Goal: Task Accomplishment & Management: Manage account settings

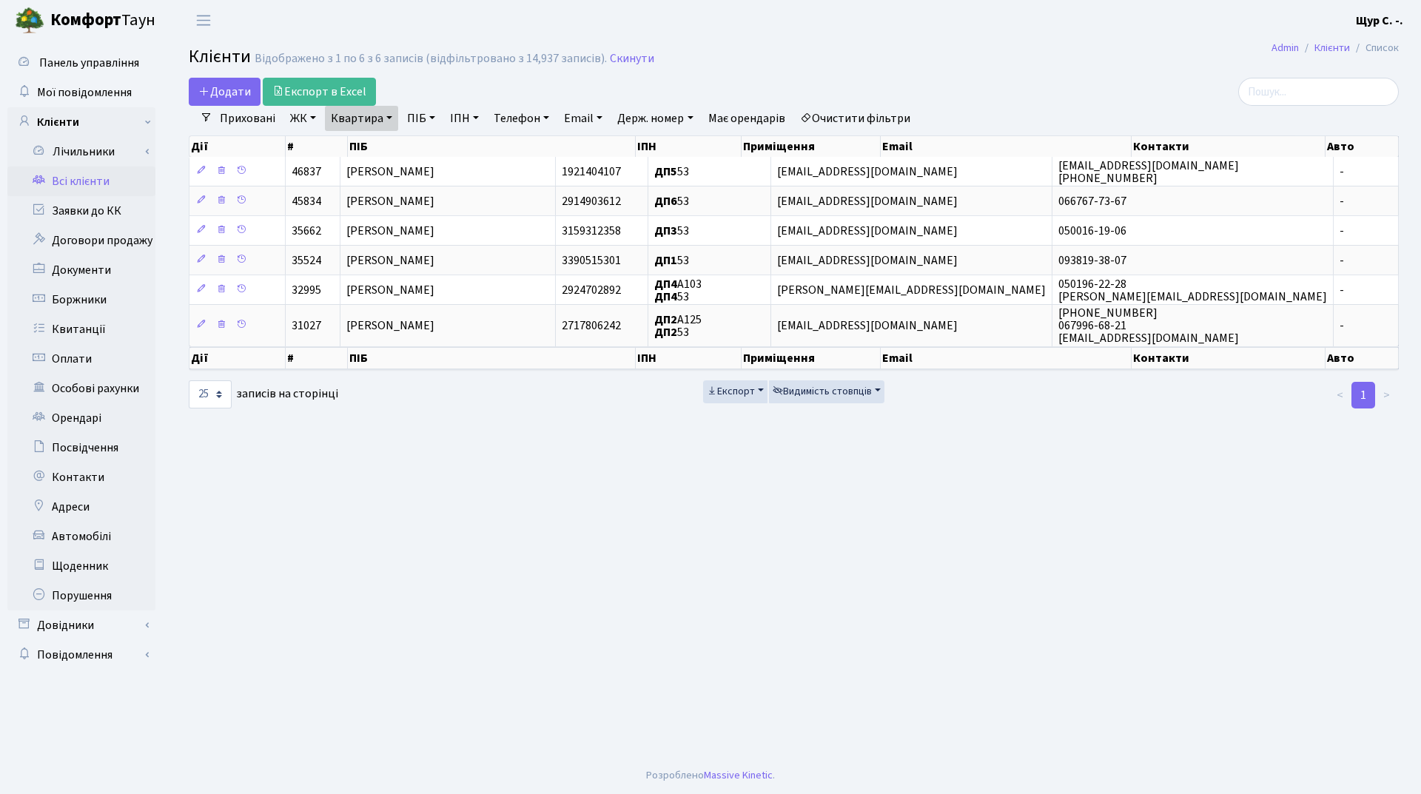
select select "25"
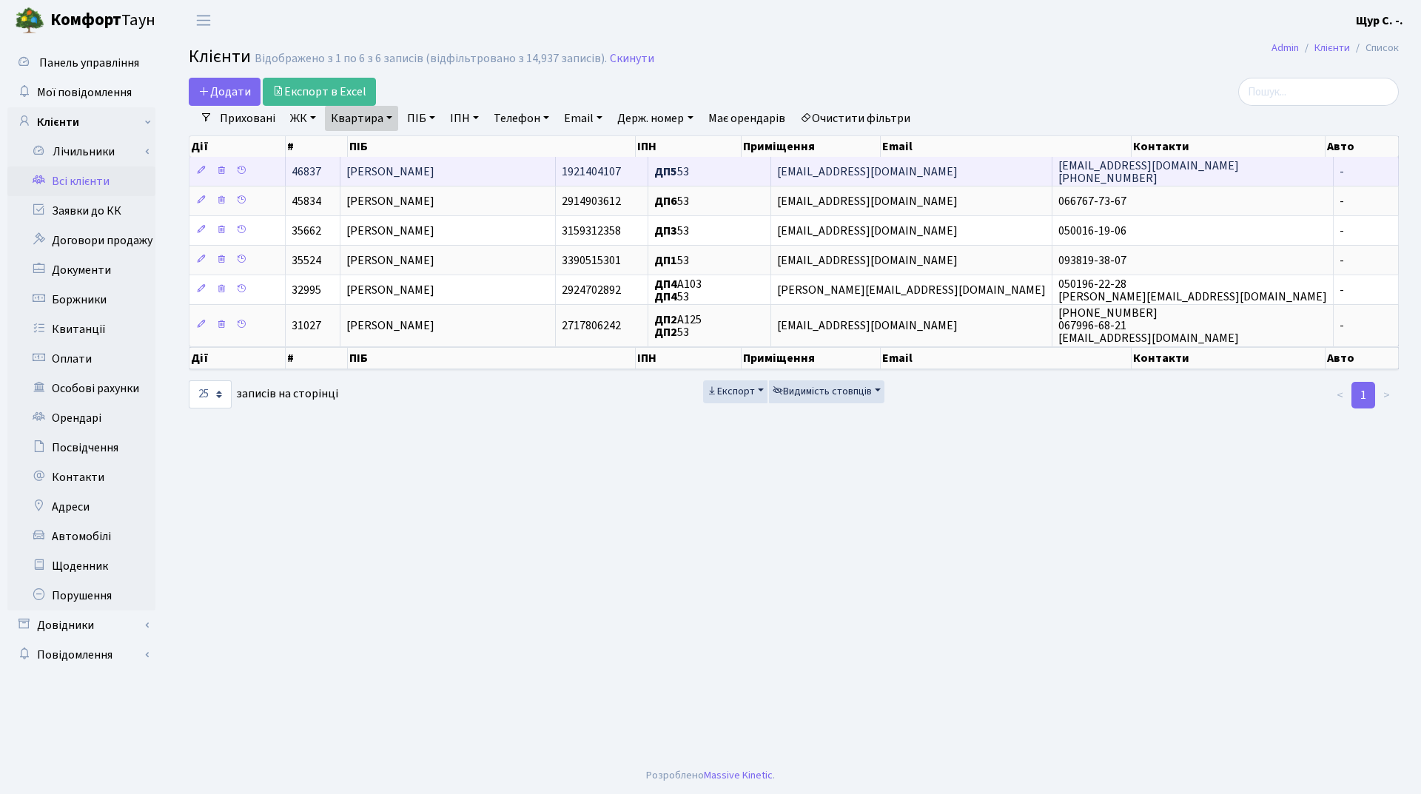
click at [412, 168] on span "[PERSON_NAME]" at bounding box center [390, 172] width 88 height 16
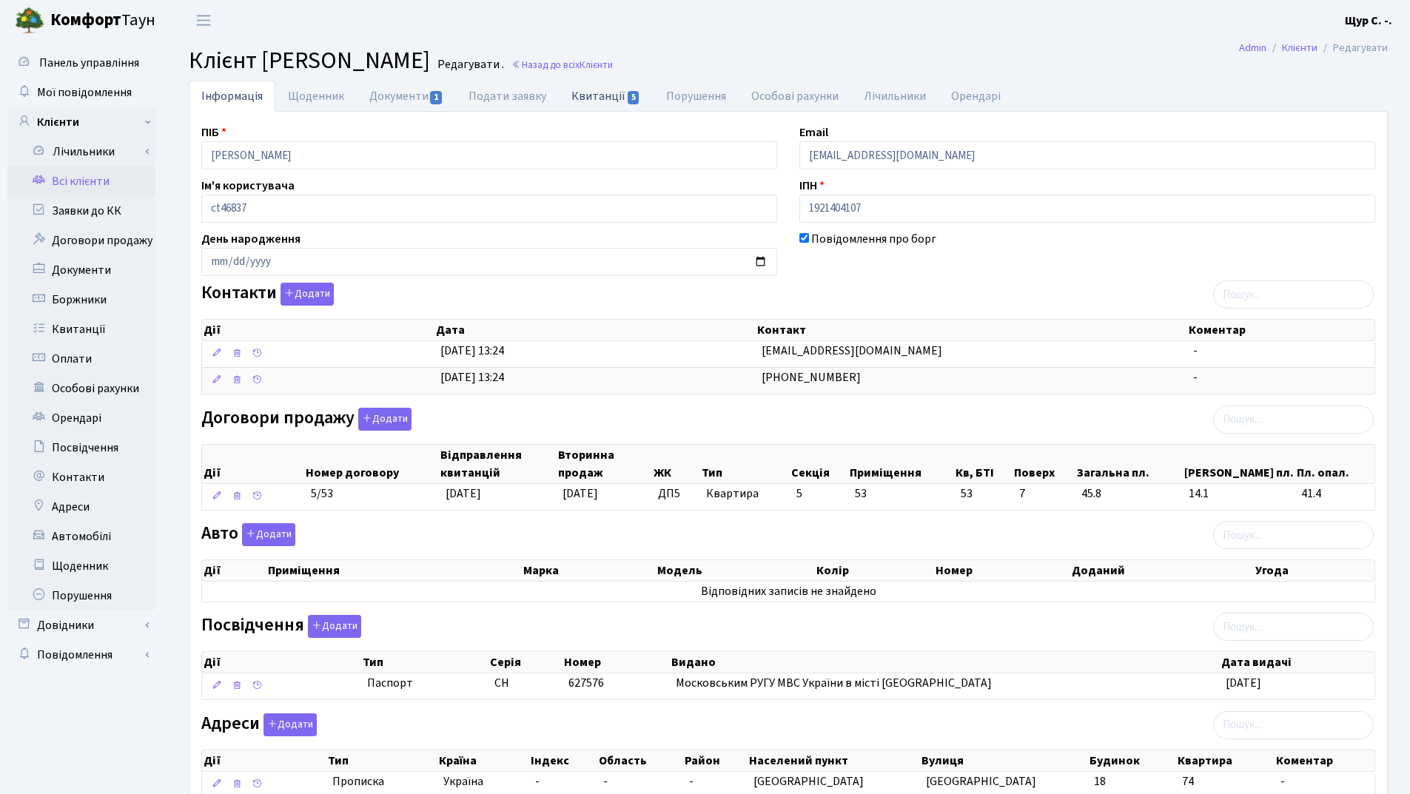
click at [590, 89] on link "Квитанції 5" at bounding box center [606, 96] width 94 height 30
select select "25"
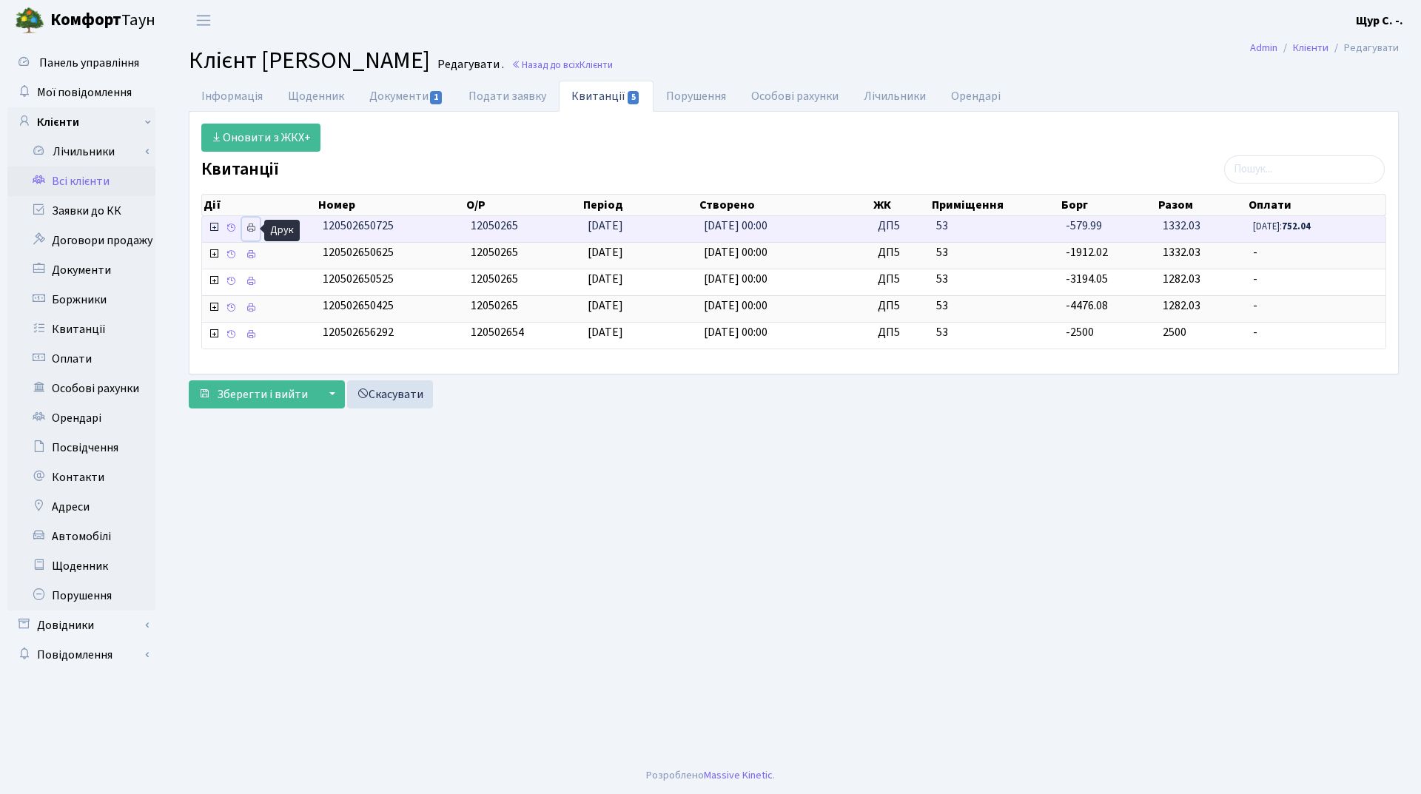
click at [249, 230] on icon at bounding box center [251, 228] width 10 height 10
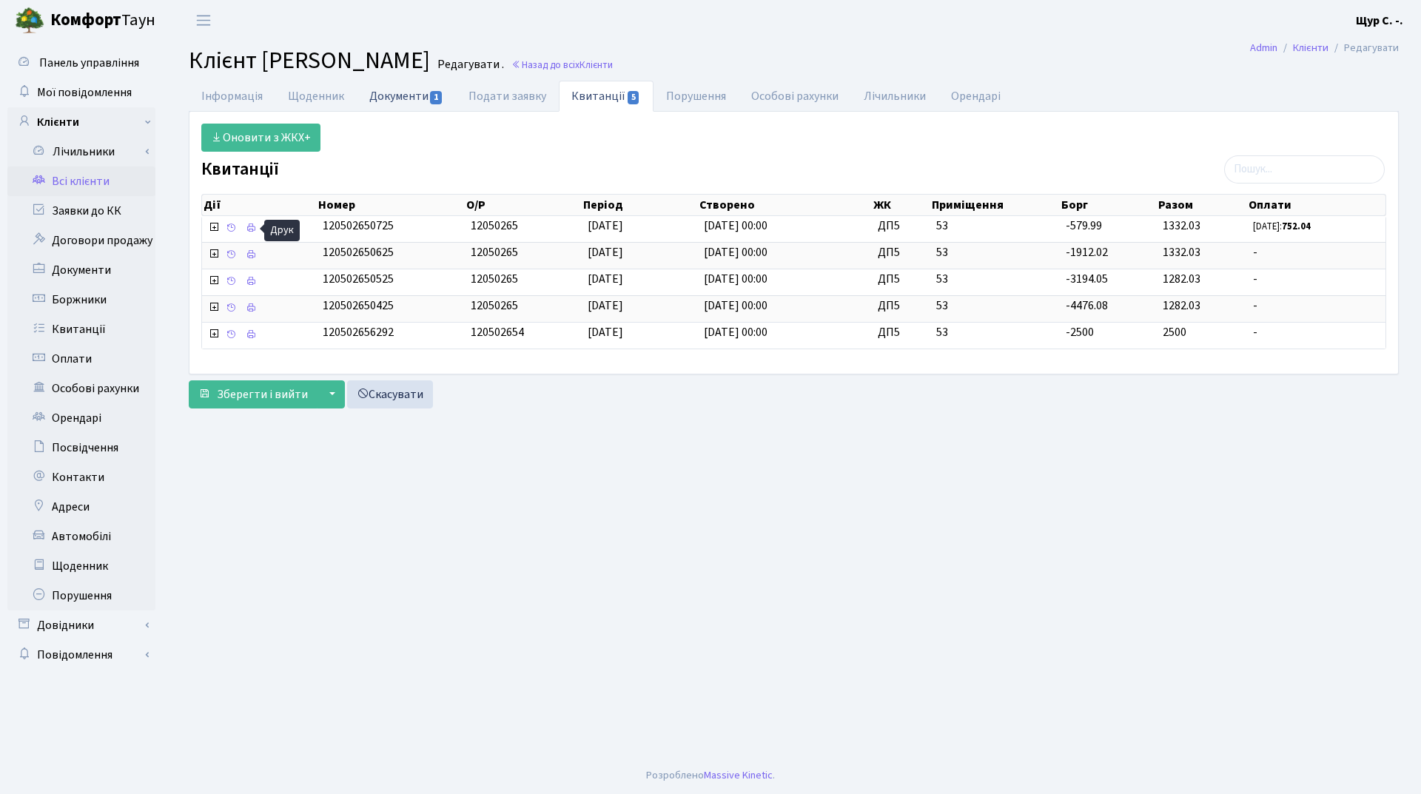
click at [388, 96] on link "Документи 1" at bounding box center [406, 96] width 99 height 30
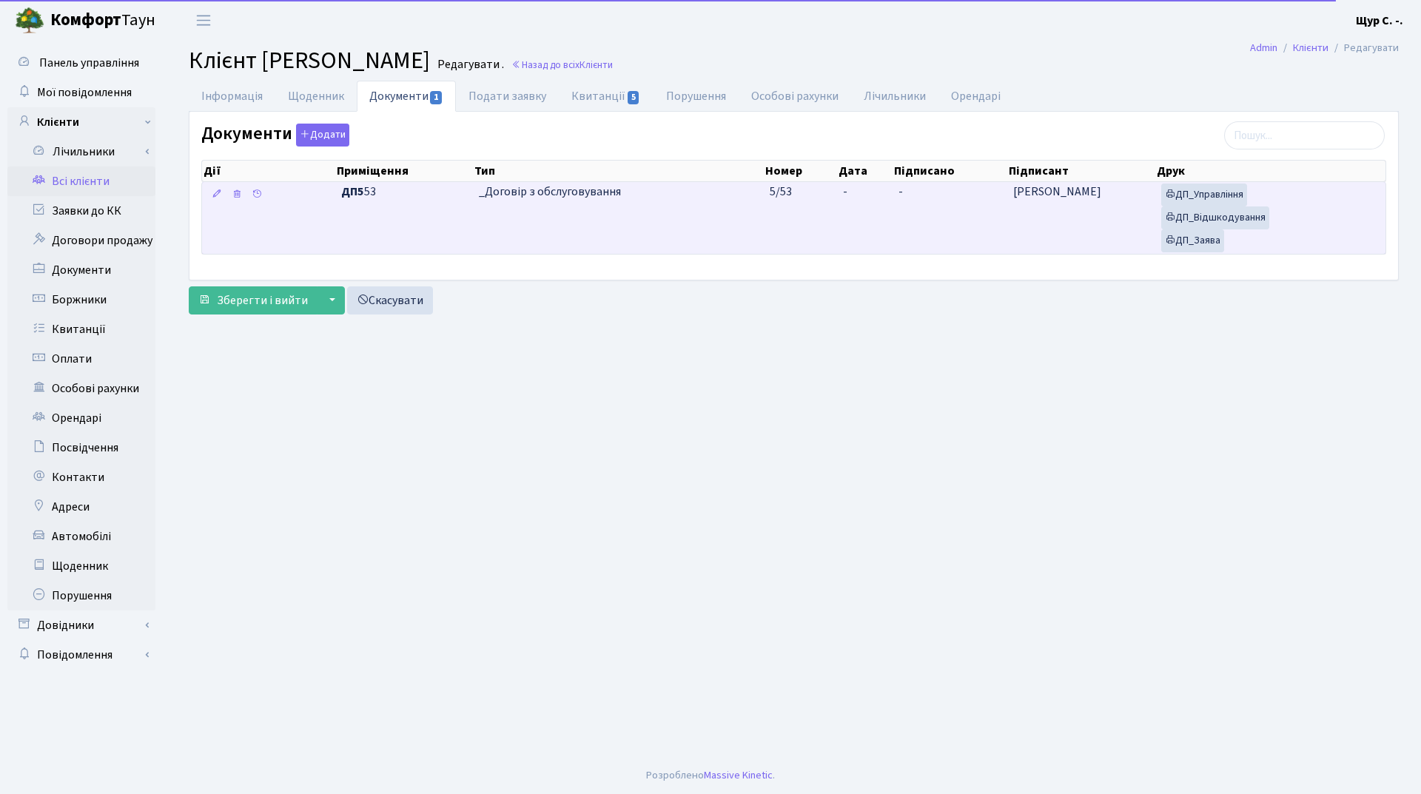
click at [750, 209] on td "_Договір з обслуговування" at bounding box center [618, 218] width 290 height 72
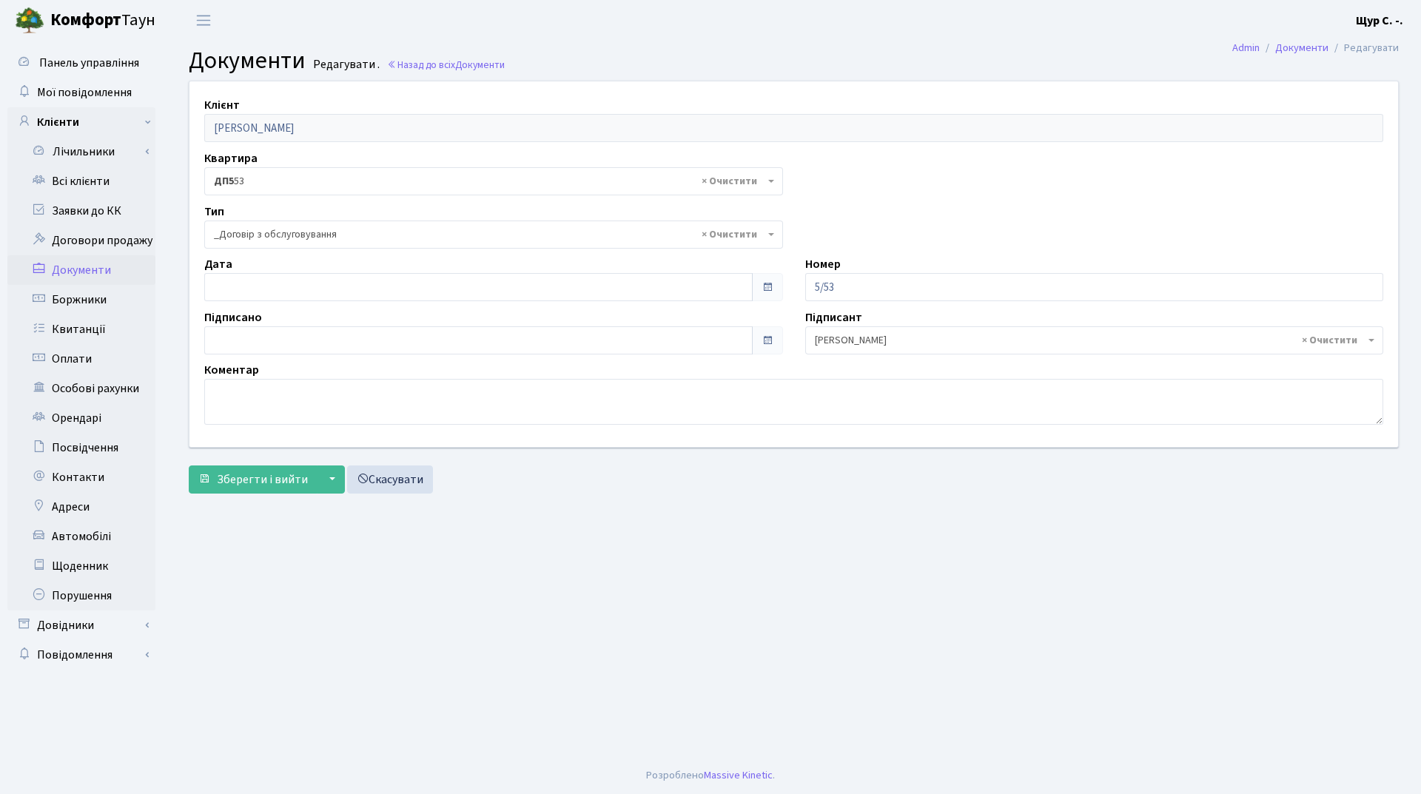
select select "289"
type input "[DATE]"
click at [336, 292] on input "[DATE]" at bounding box center [478, 287] width 548 height 28
click at [741, 620] on main "Admin Документи Редагувати Документи Редагувати . Назад до всіх Документи Клієн…" at bounding box center [793, 399] width 1254 height 716
type input "[DATE]"
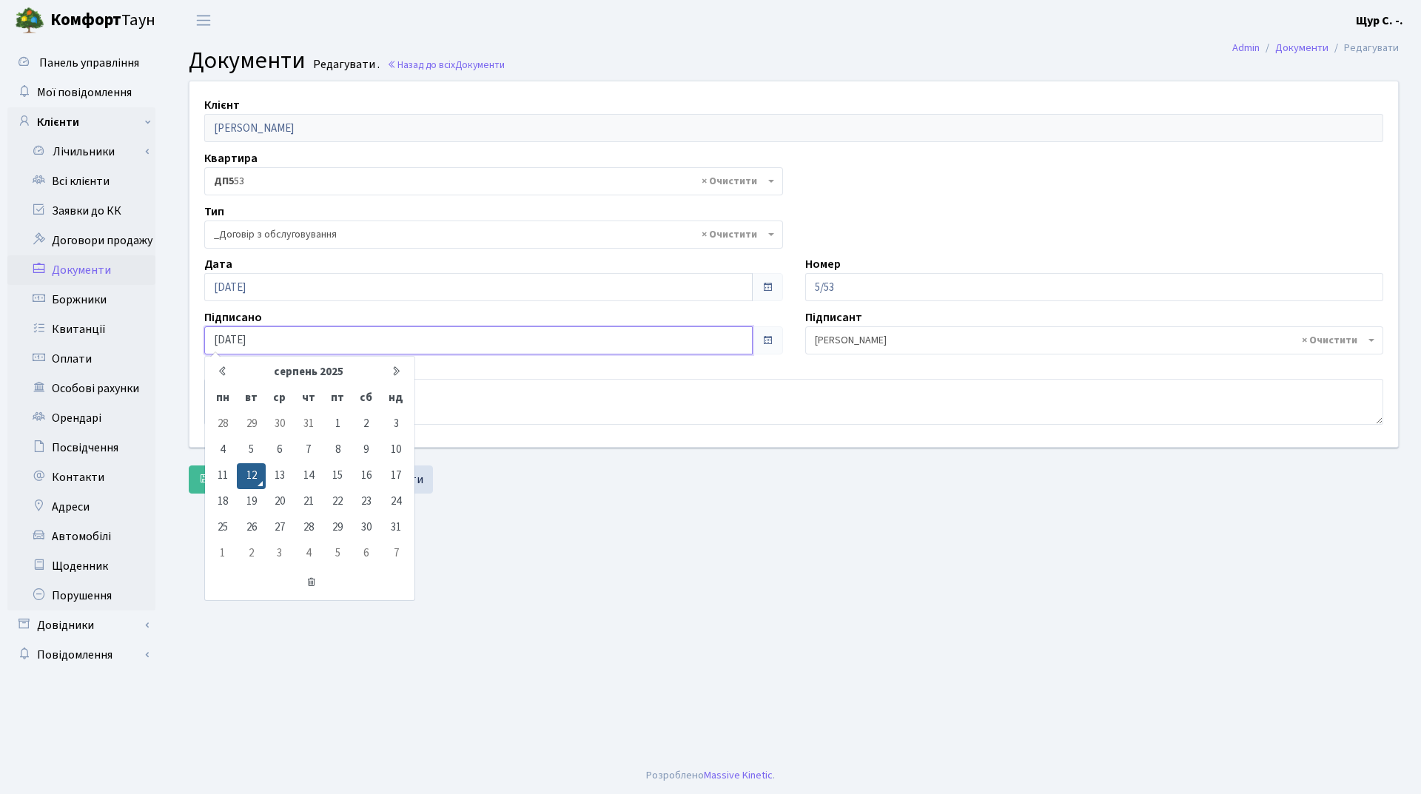
click at [327, 339] on input "[DATE]" at bounding box center [478, 340] width 548 height 28
click at [627, 565] on main "Admin Документи Редагувати Документи Редагувати . Назад до всіх Документи Клієн…" at bounding box center [793, 399] width 1254 height 716
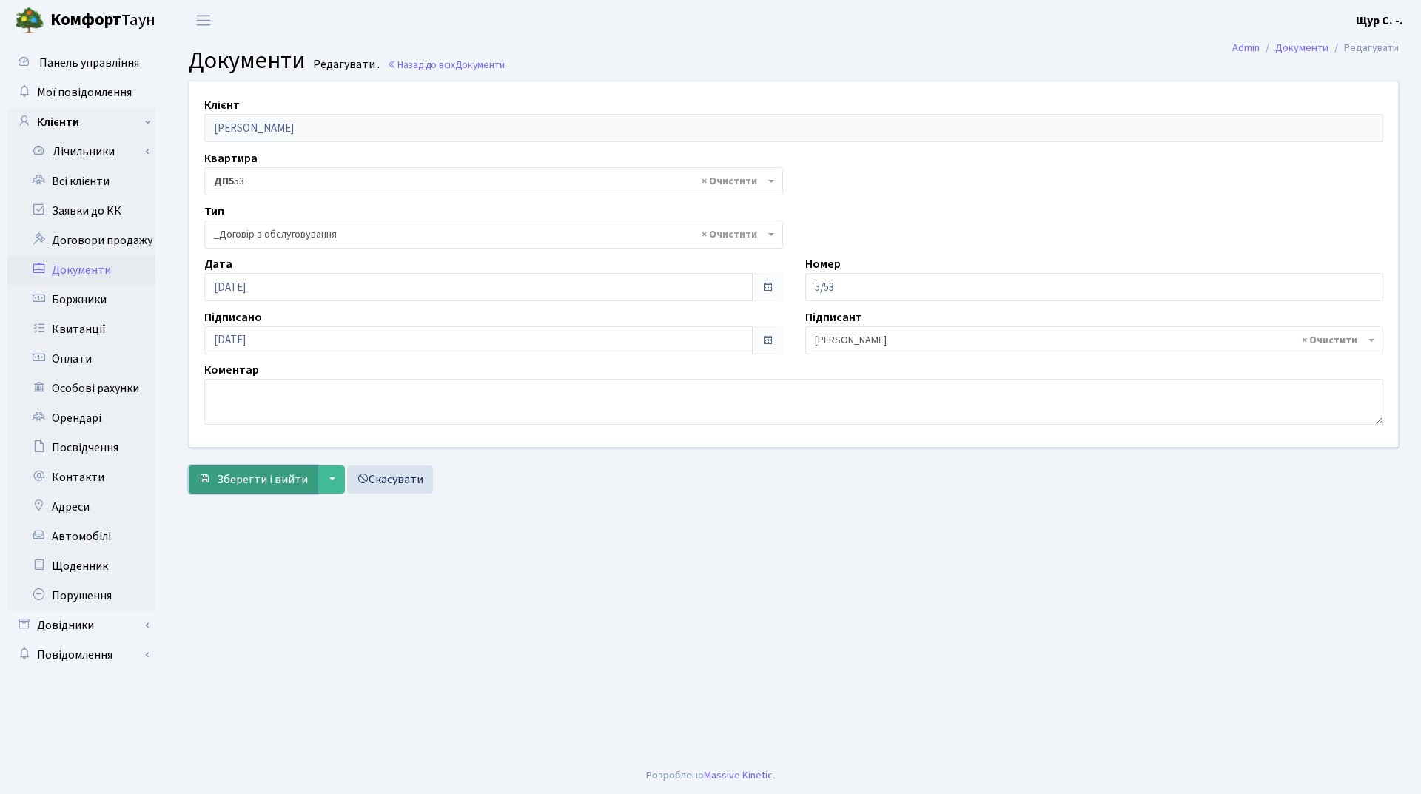
click at [257, 481] on span "Зберегти і вийти" at bounding box center [262, 479] width 91 height 16
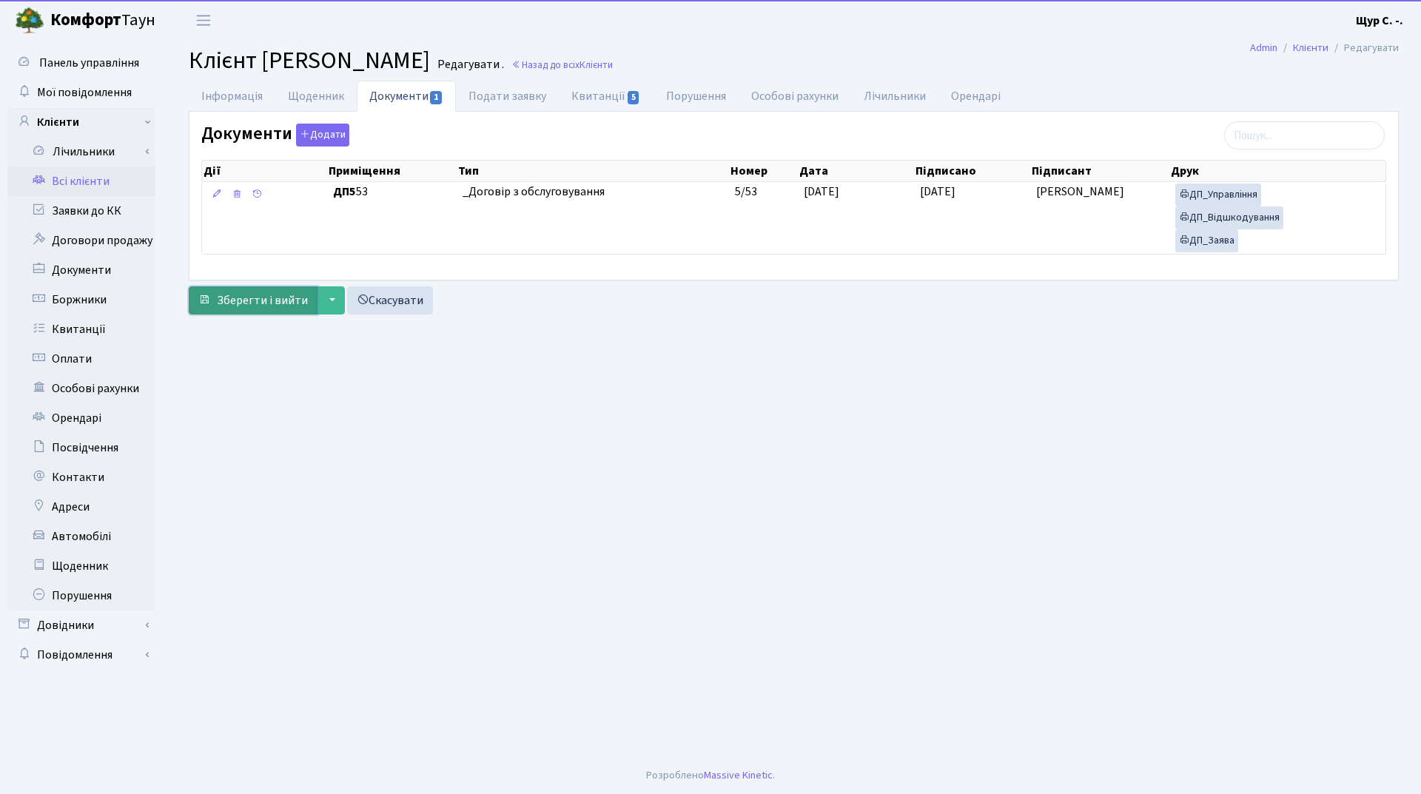
click at [245, 305] on span "Зберегти і вийти" at bounding box center [262, 300] width 91 height 16
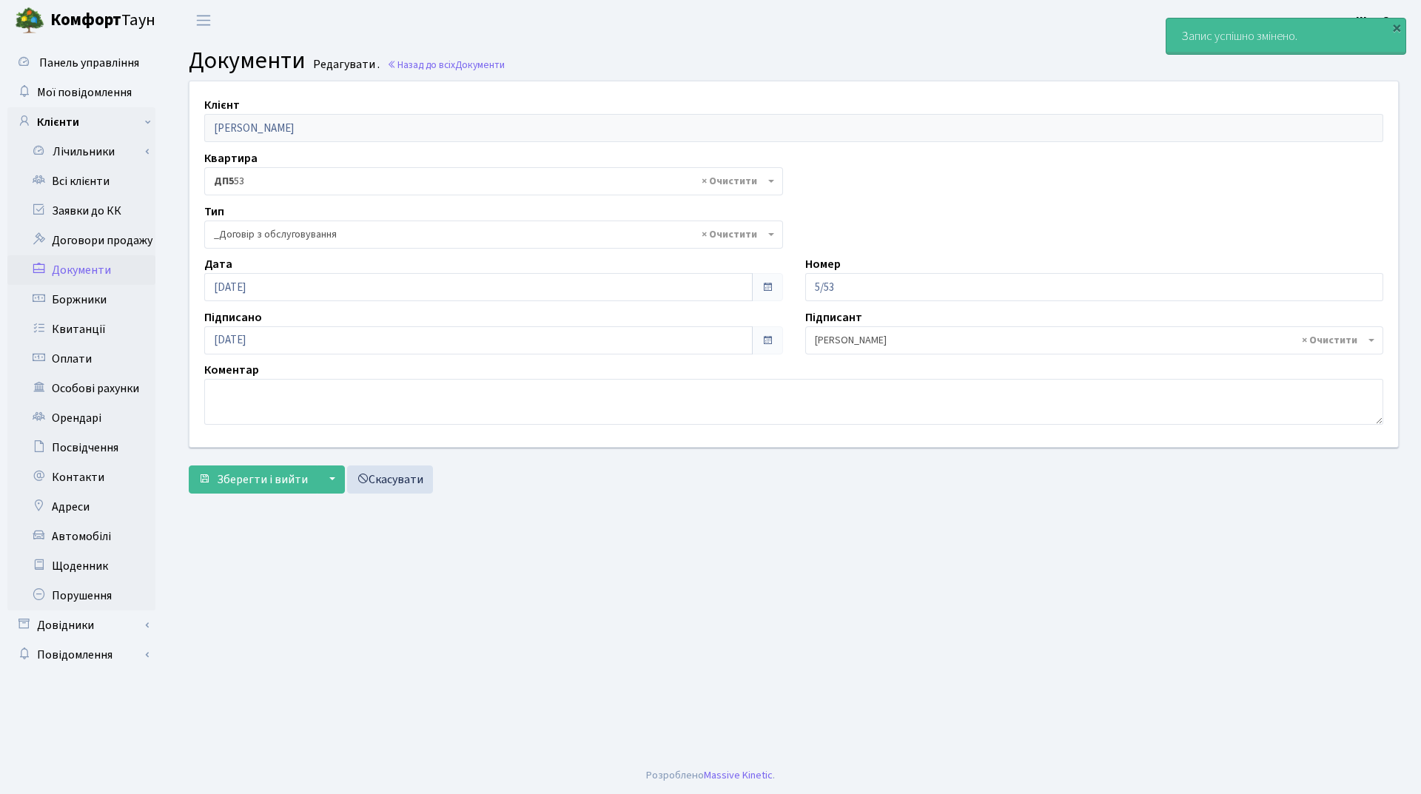
select select "289"
click at [104, 184] on link "Всі клієнти" at bounding box center [81, 181] width 148 height 30
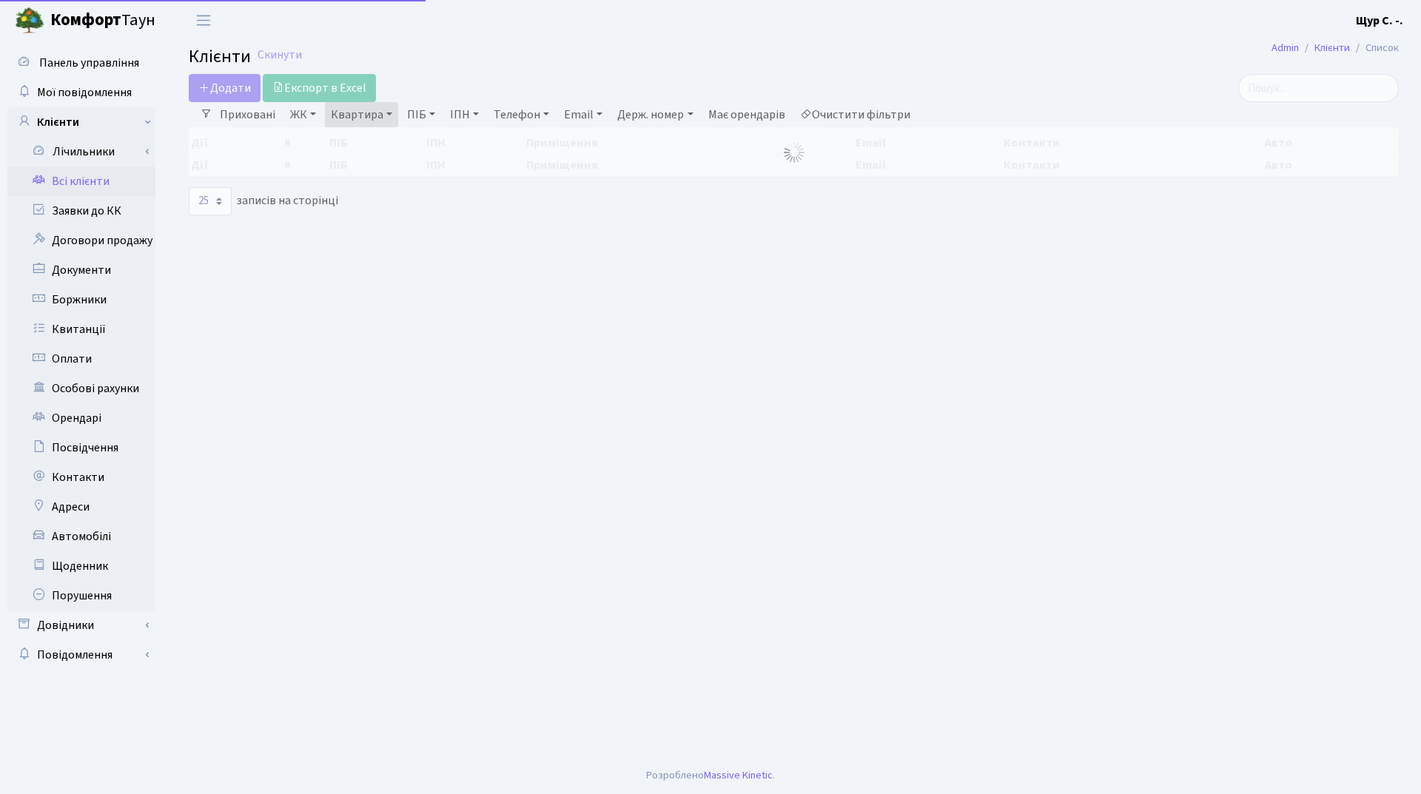
select select "25"
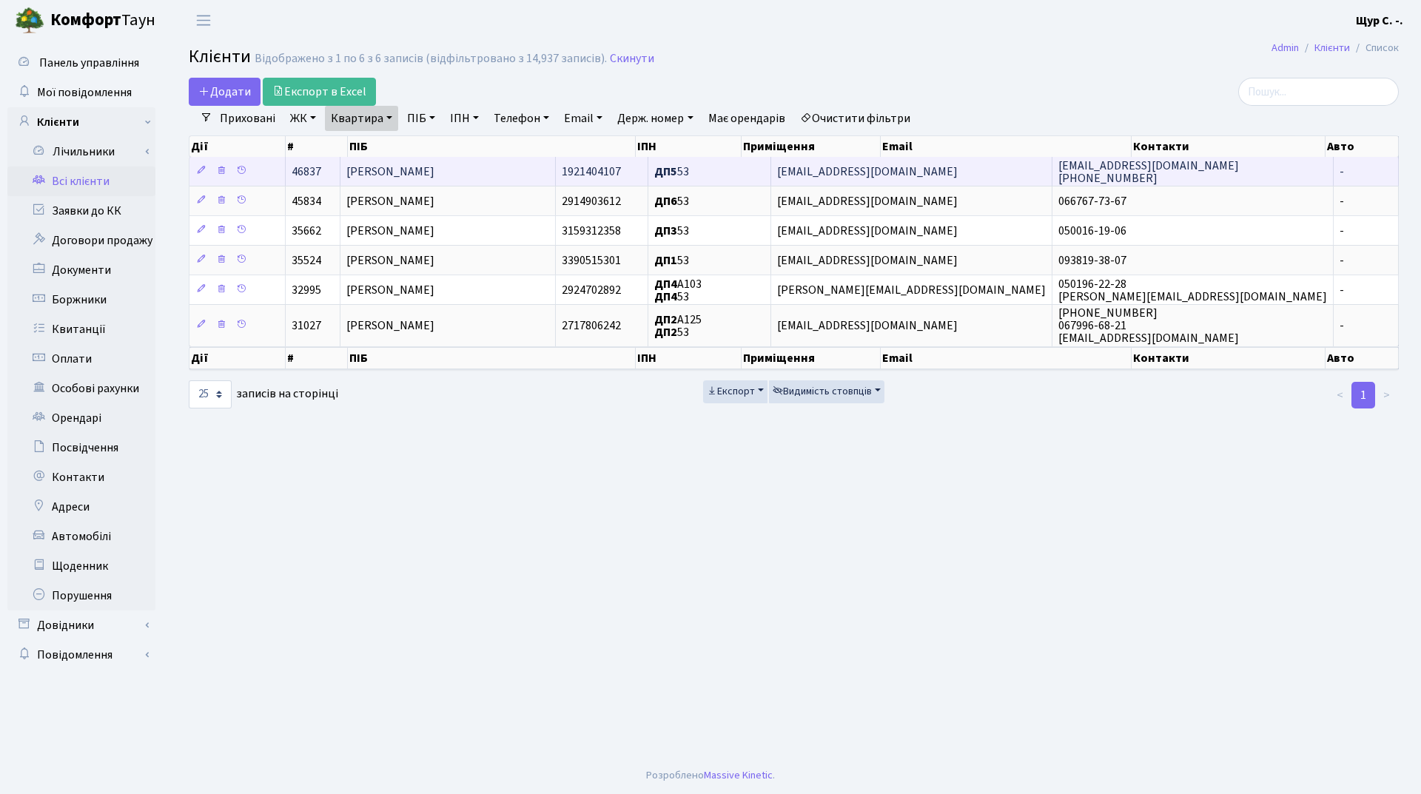
click at [405, 164] on span "[PERSON_NAME]" at bounding box center [390, 172] width 88 height 16
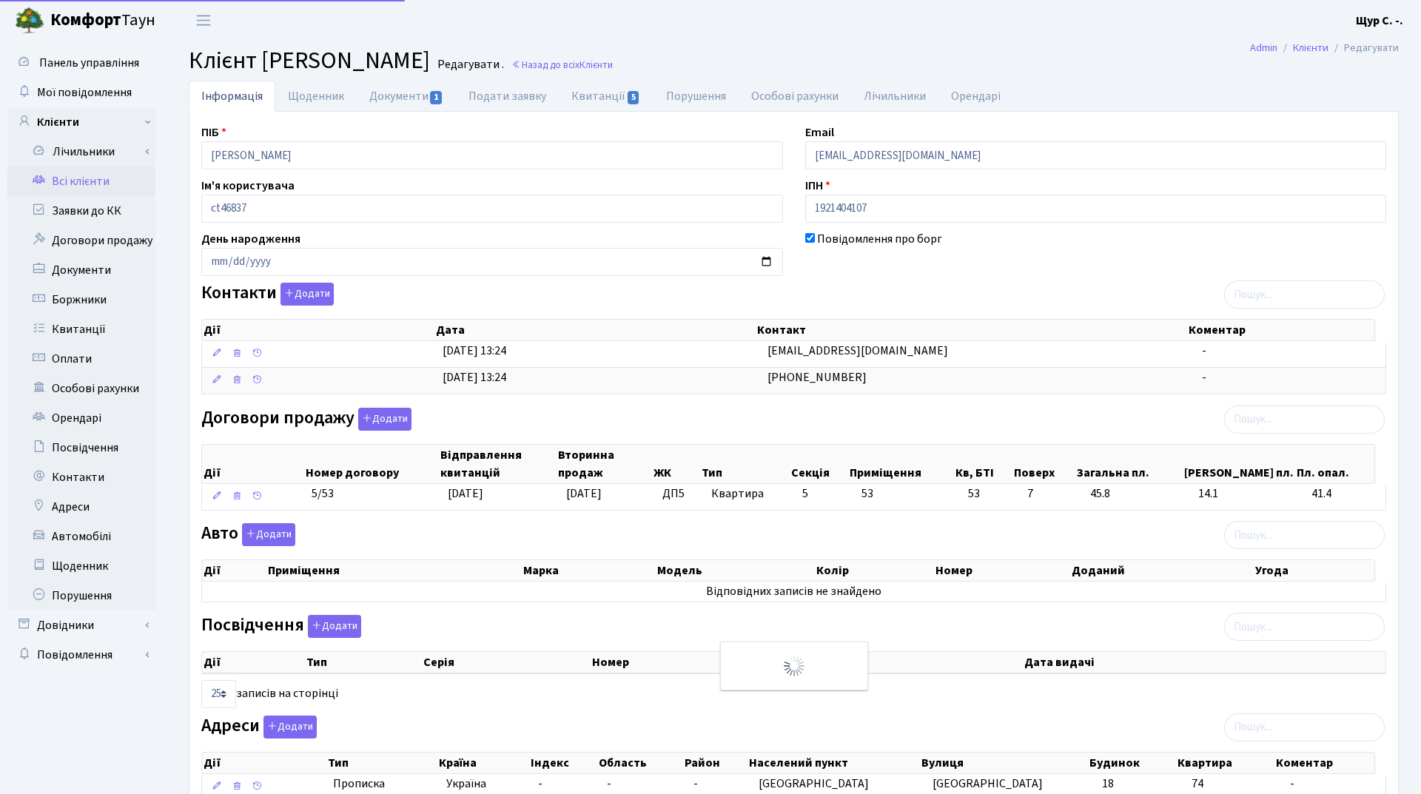
select select "25"
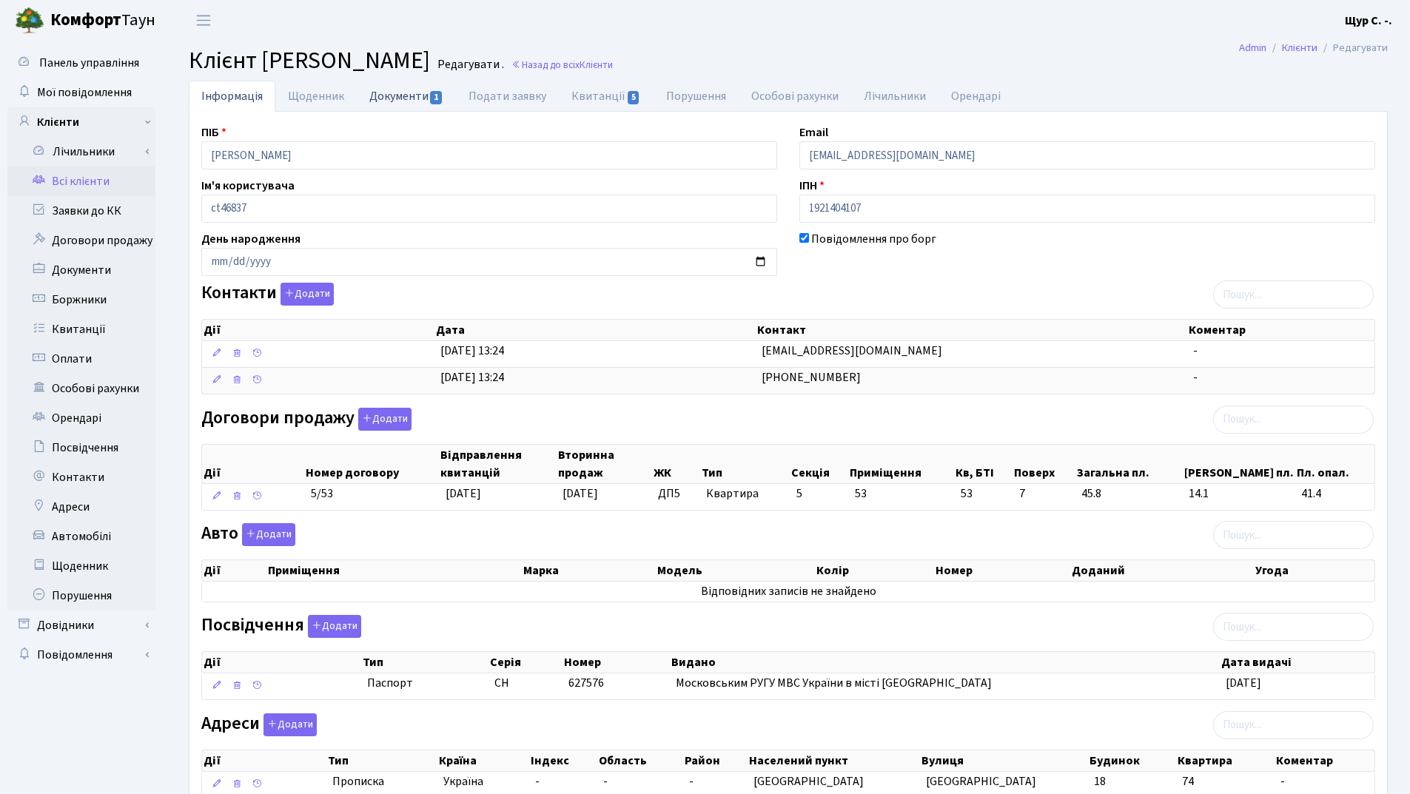
click at [409, 95] on link "Документи 1" at bounding box center [406, 96] width 99 height 30
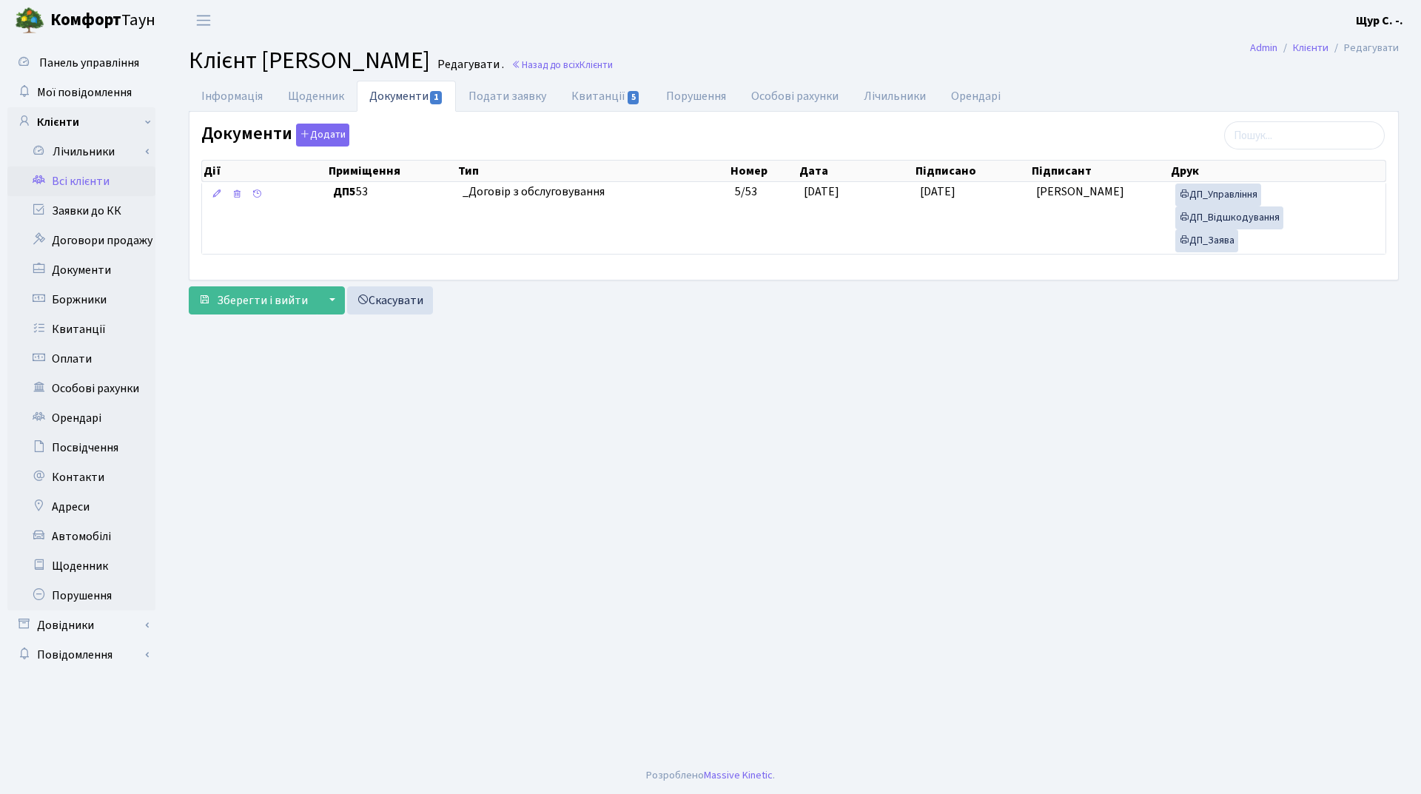
click at [93, 186] on link "Всі клієнти" at bounding box center [81, 181] width 148 height 30
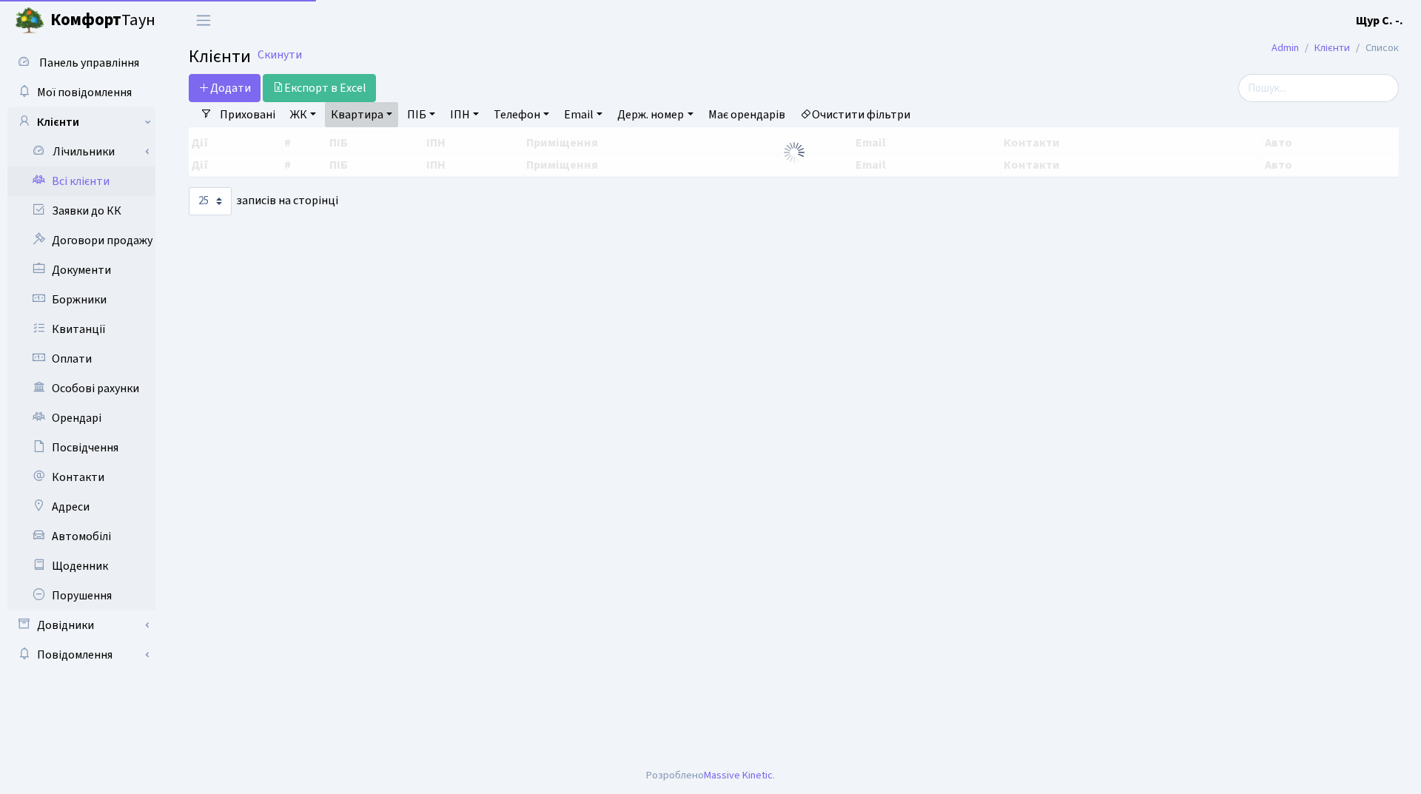
select select "25"
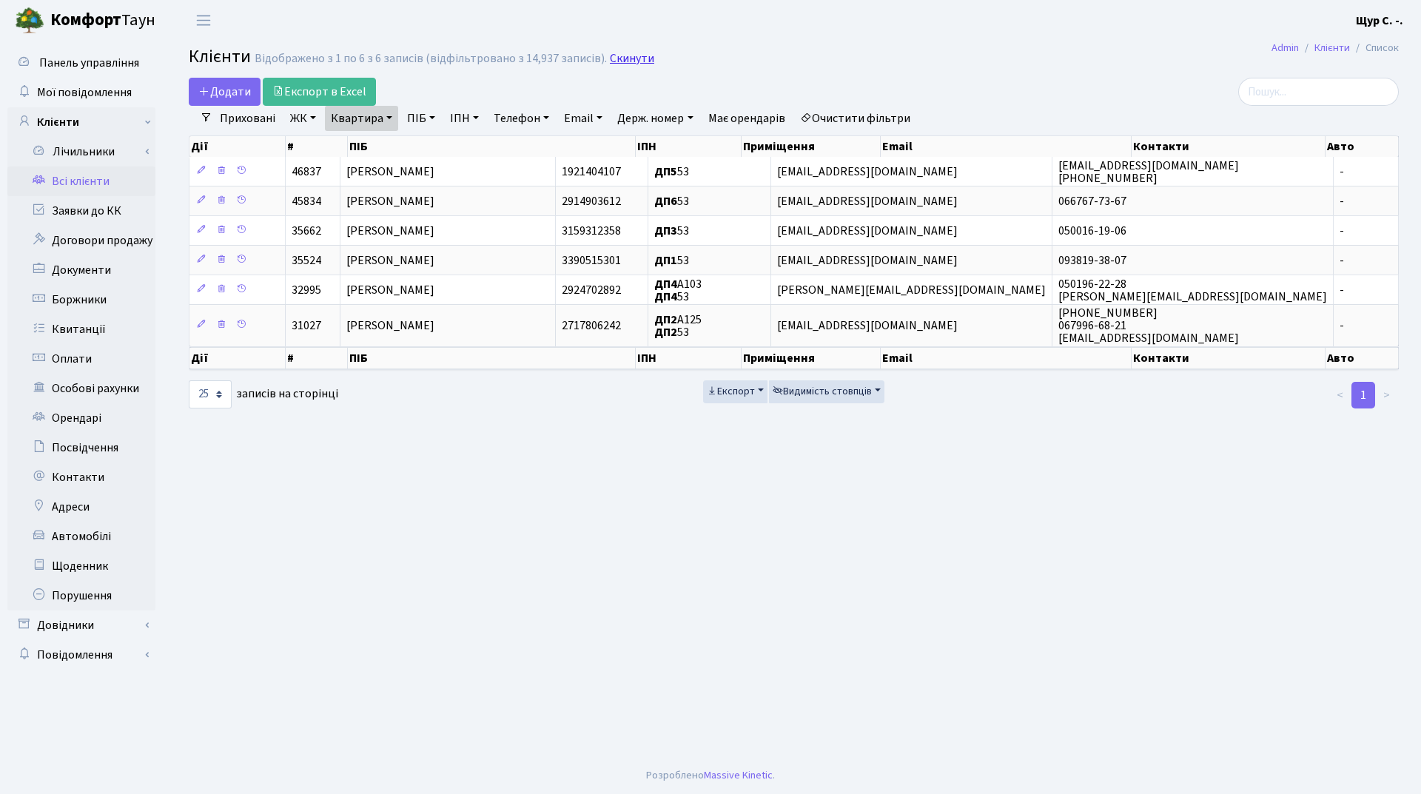
click at [610, 52] on link "Скинути" at bounding box center [632, 59] width 44 height 14
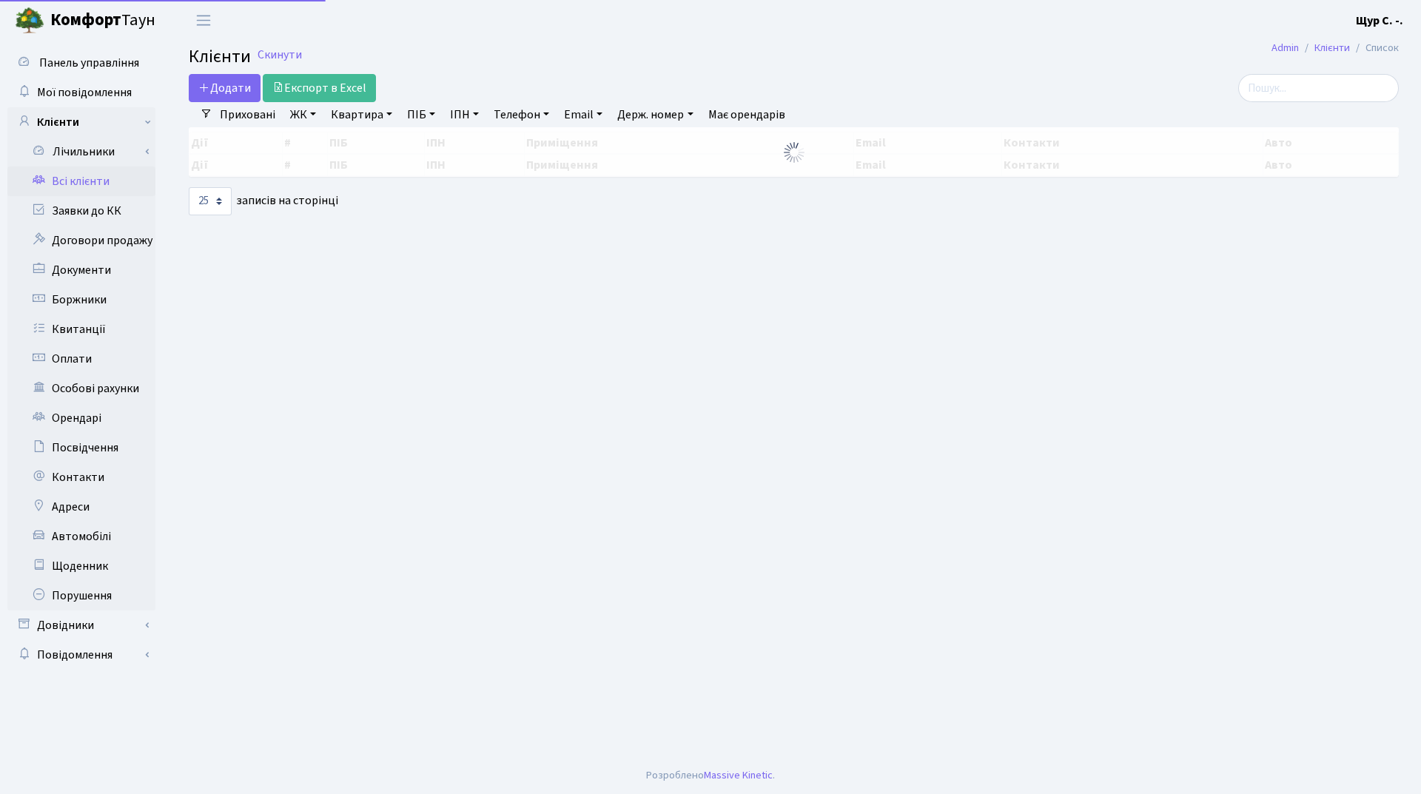
select select "25"
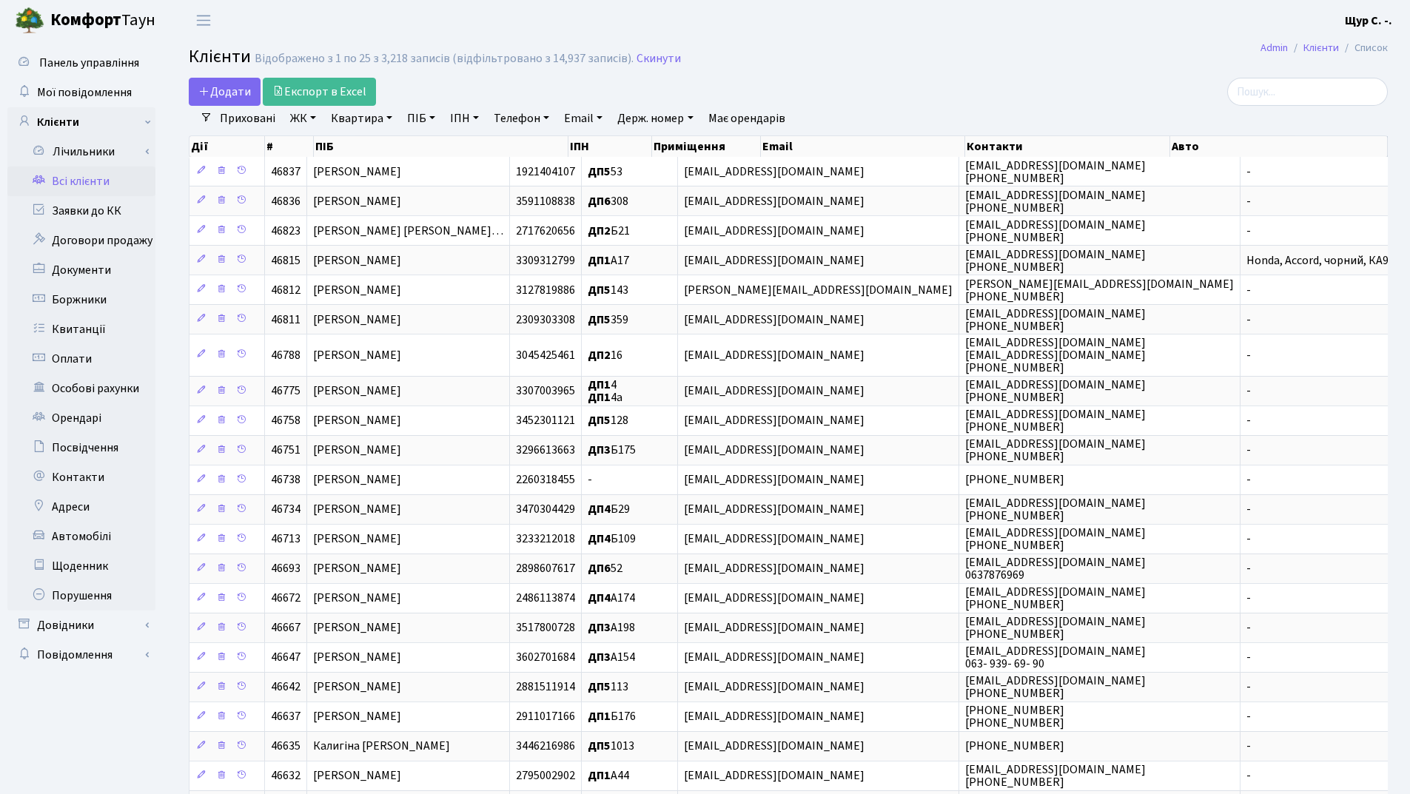
click at [354, 117] on link "Квартира" at bounding box center [361, 118] width 73 height 25
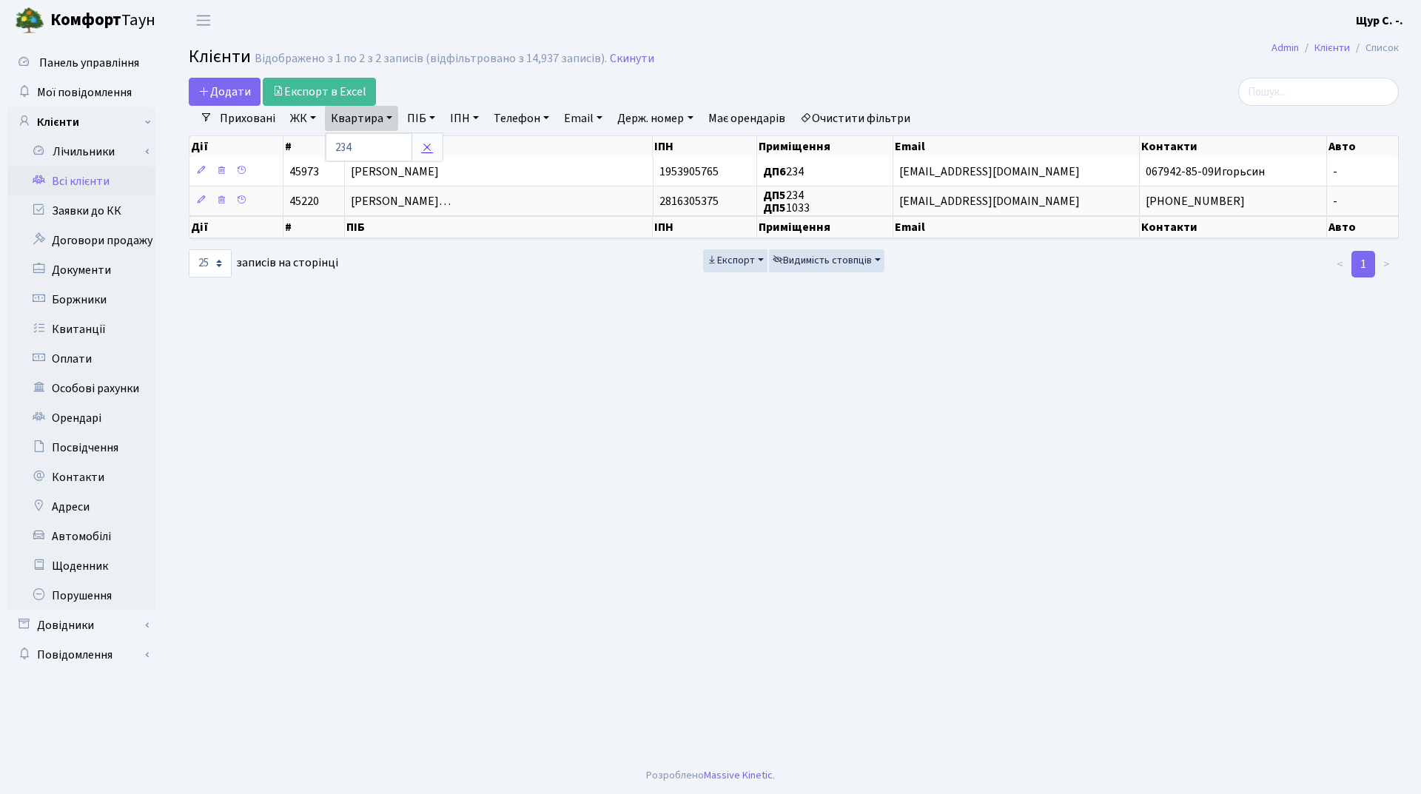
click at [422, 151] on icon at bounding box center [427, 147] width 12 height 12
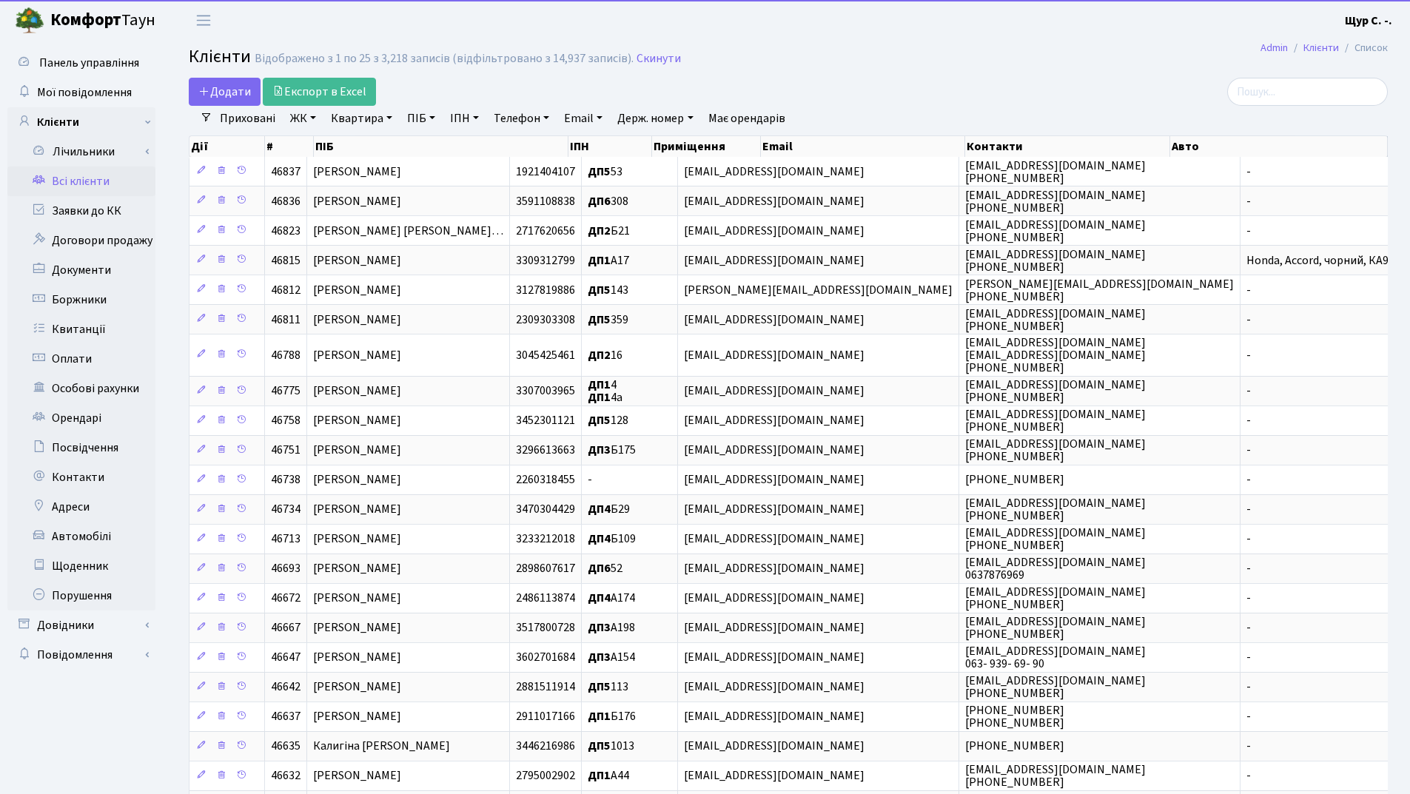
click at [359, 122] on link "Квартира" at bounding box center [361, 118] width 73 height 25
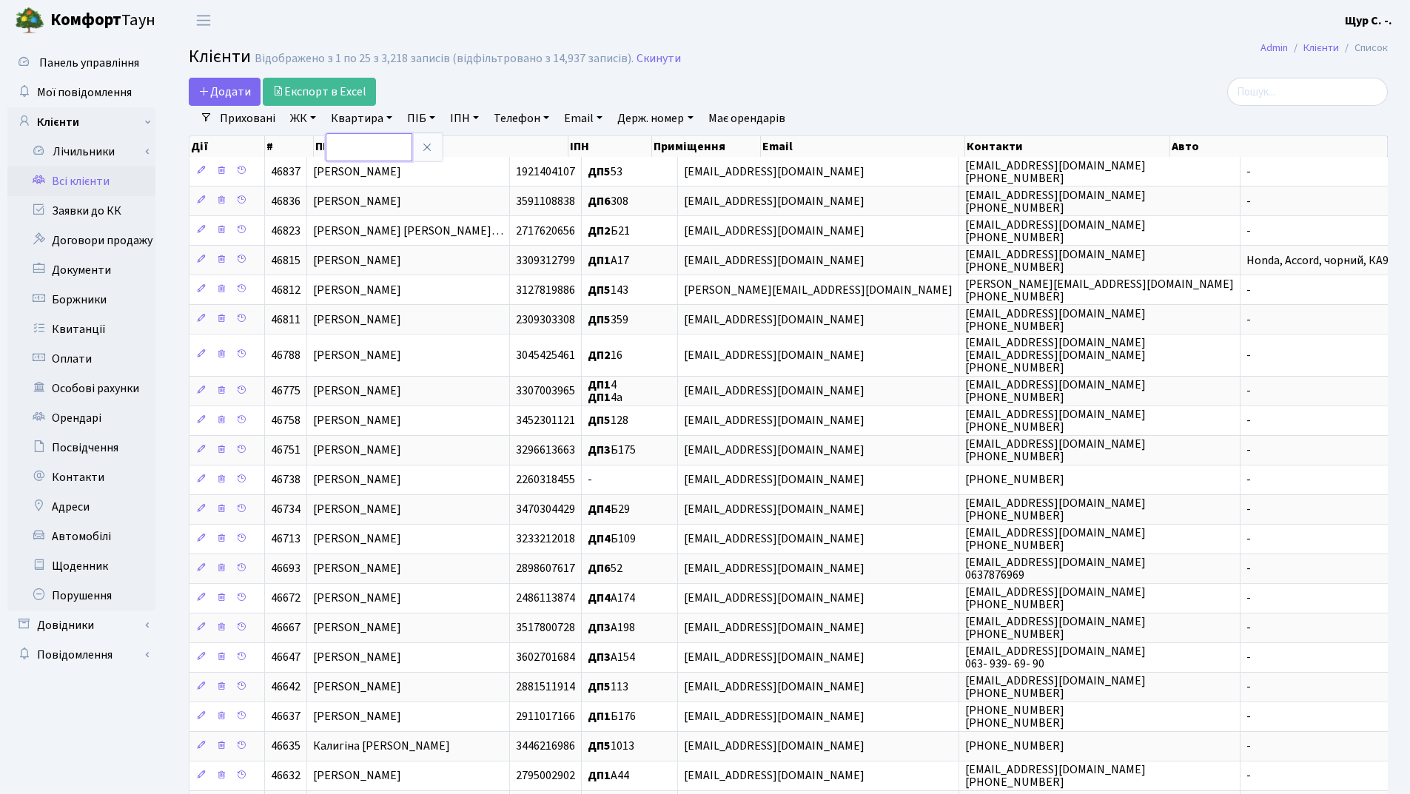
click at [343, 145] on input "text" at bounding box center [369, 147] width 87 height 28
click at [425, 144] on icon at bounding box center [427, 147] width 12 height 12
click at [354, 123] on link "Квартира" at bounding box center [361, 118] width 73 height 25
click at [354, 149] on input "text" at bounding box center [369, 147] width 87 height 28
click at [417, 146] on link at bounding box center [426, 147] width 31 height 28
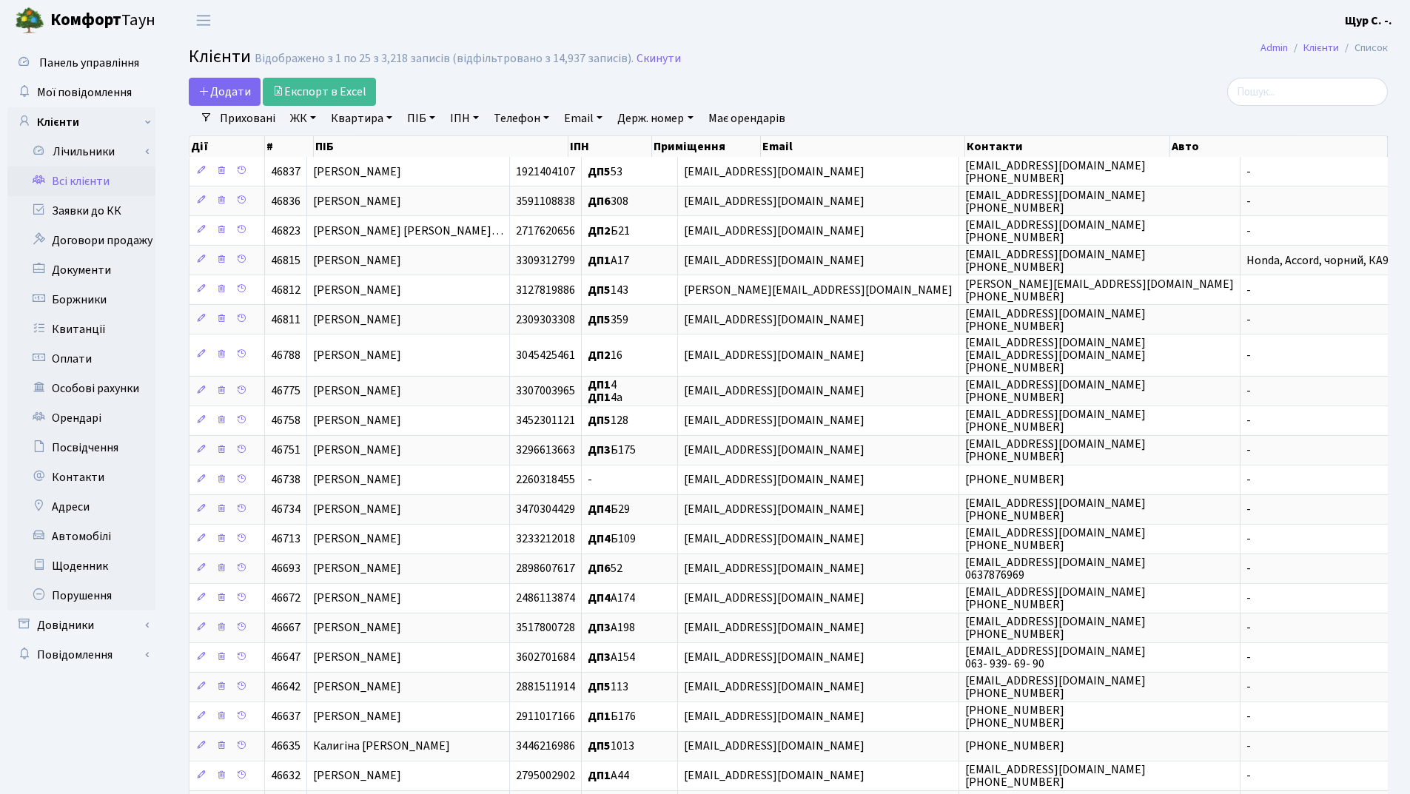
click at [371, 119] on link "Квартира" at bounding box center [361, 118] width 73 height 25
click at [371, 143] on input "text" at bounding box center [369, 147] width 87 height 28
type input "234"
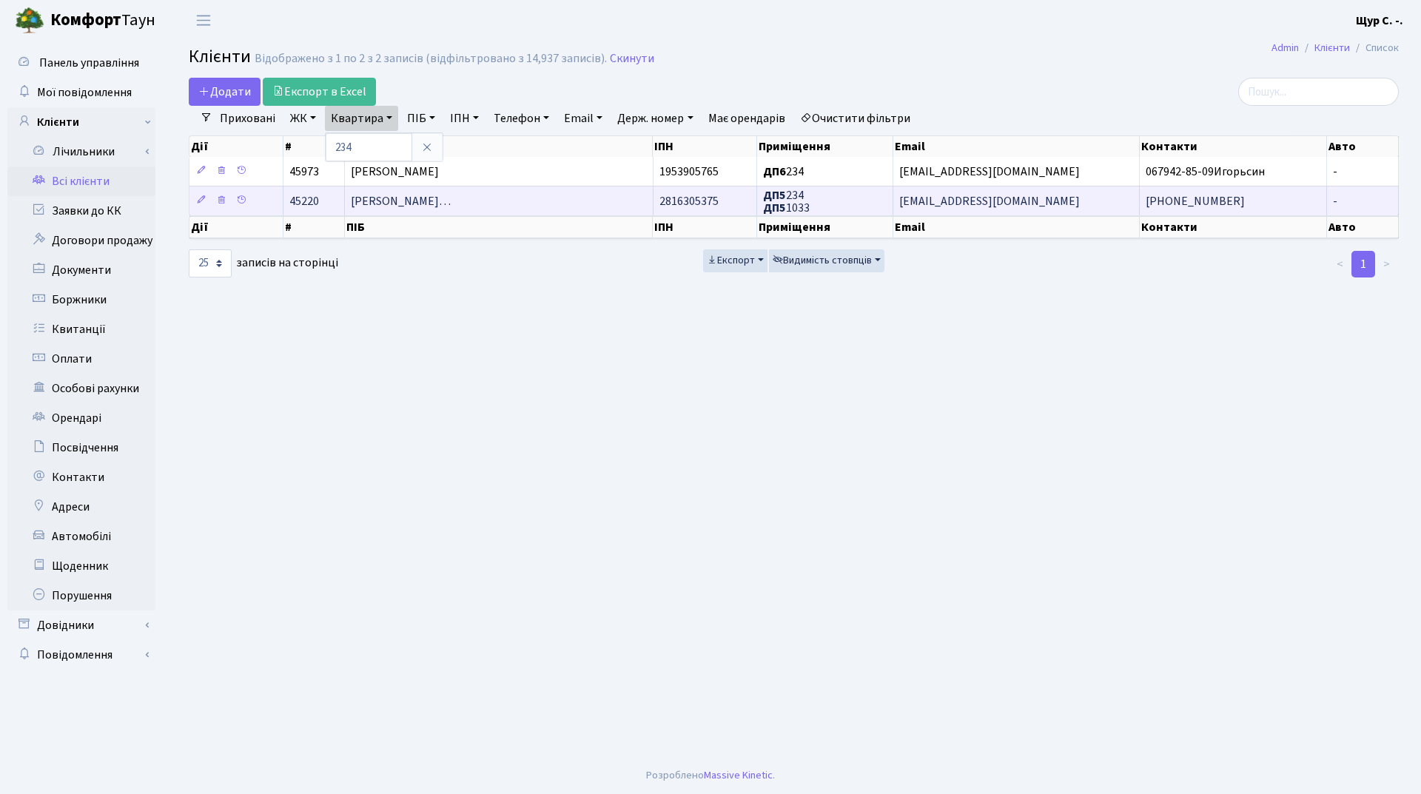
click at [451, 202] on span "Крижановський Сергій Анатолійови…" at bounding box center [401, 201] width 100 height 16
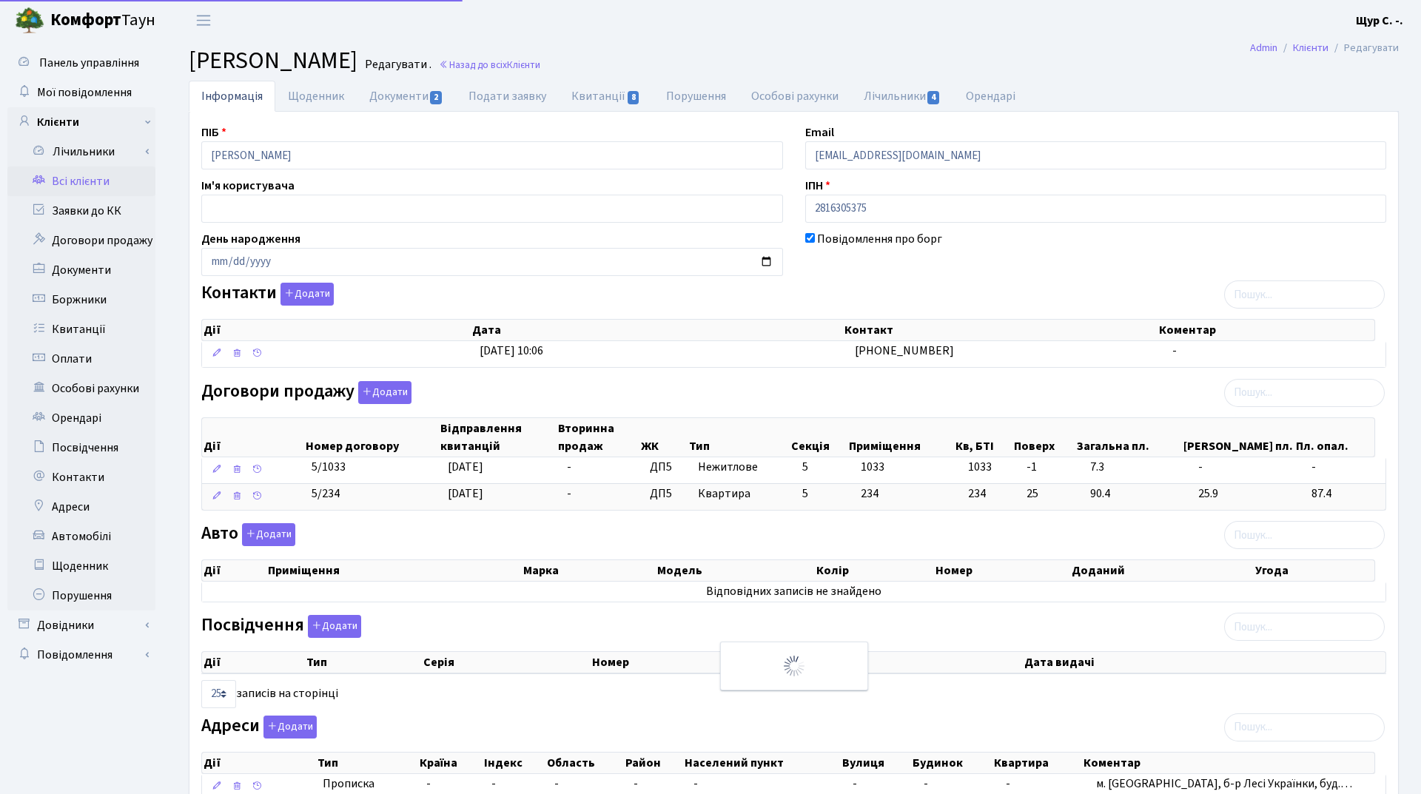
select select "25"
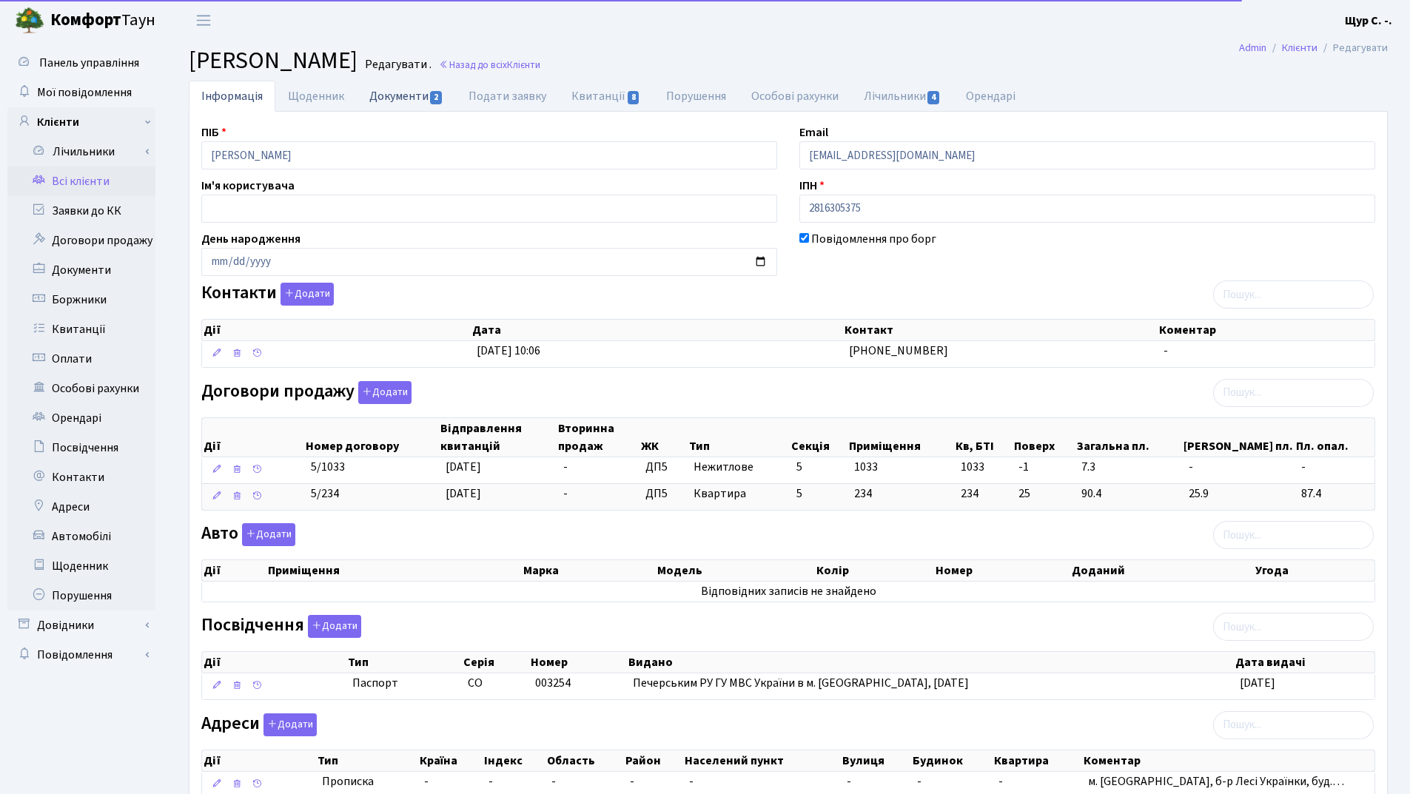
click at [406, 93] on link "Документи 2" at bounding box center [406, 96] width 99 height 30
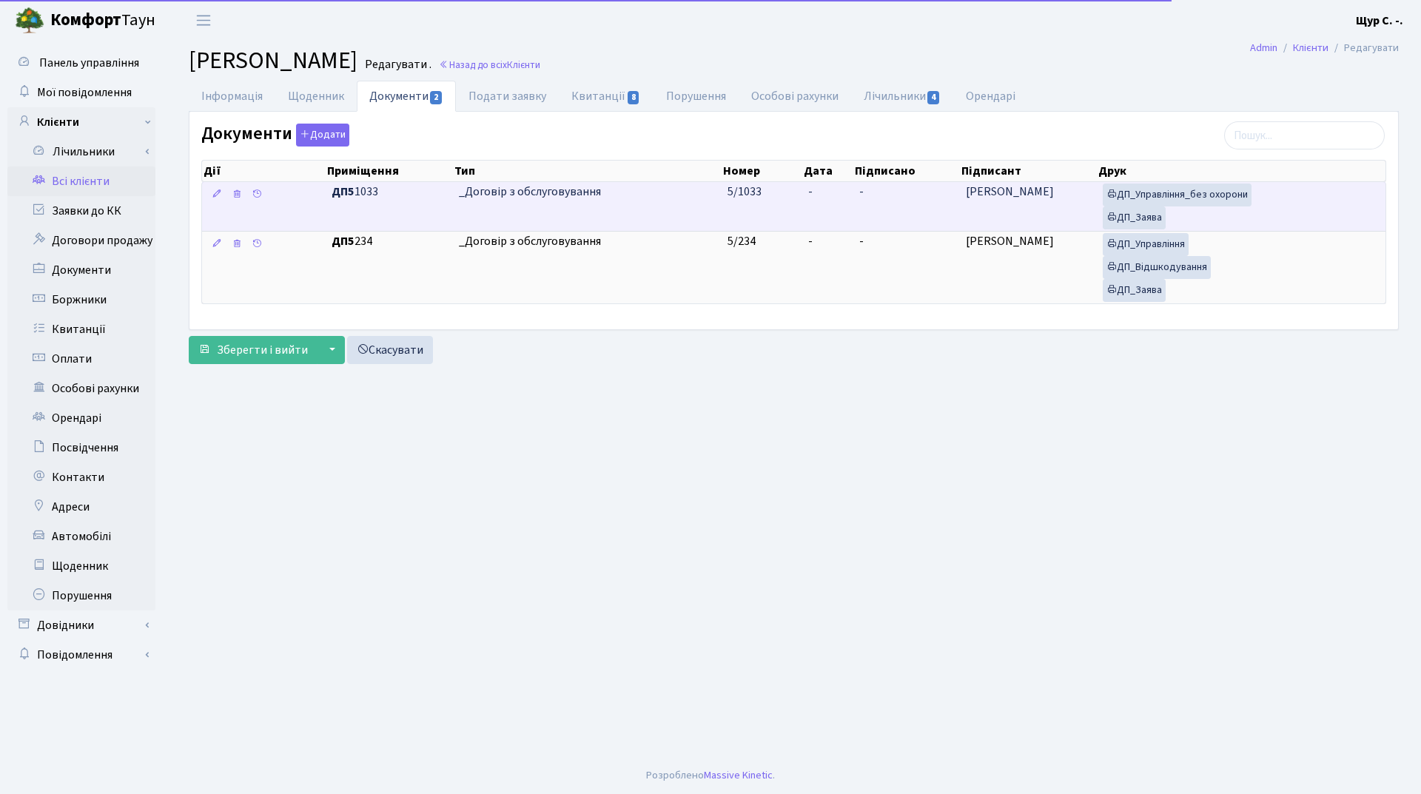
click at [679, 196] on span "_Договір з обслуговування" at bounding box center [587, 191] width 257 height 17
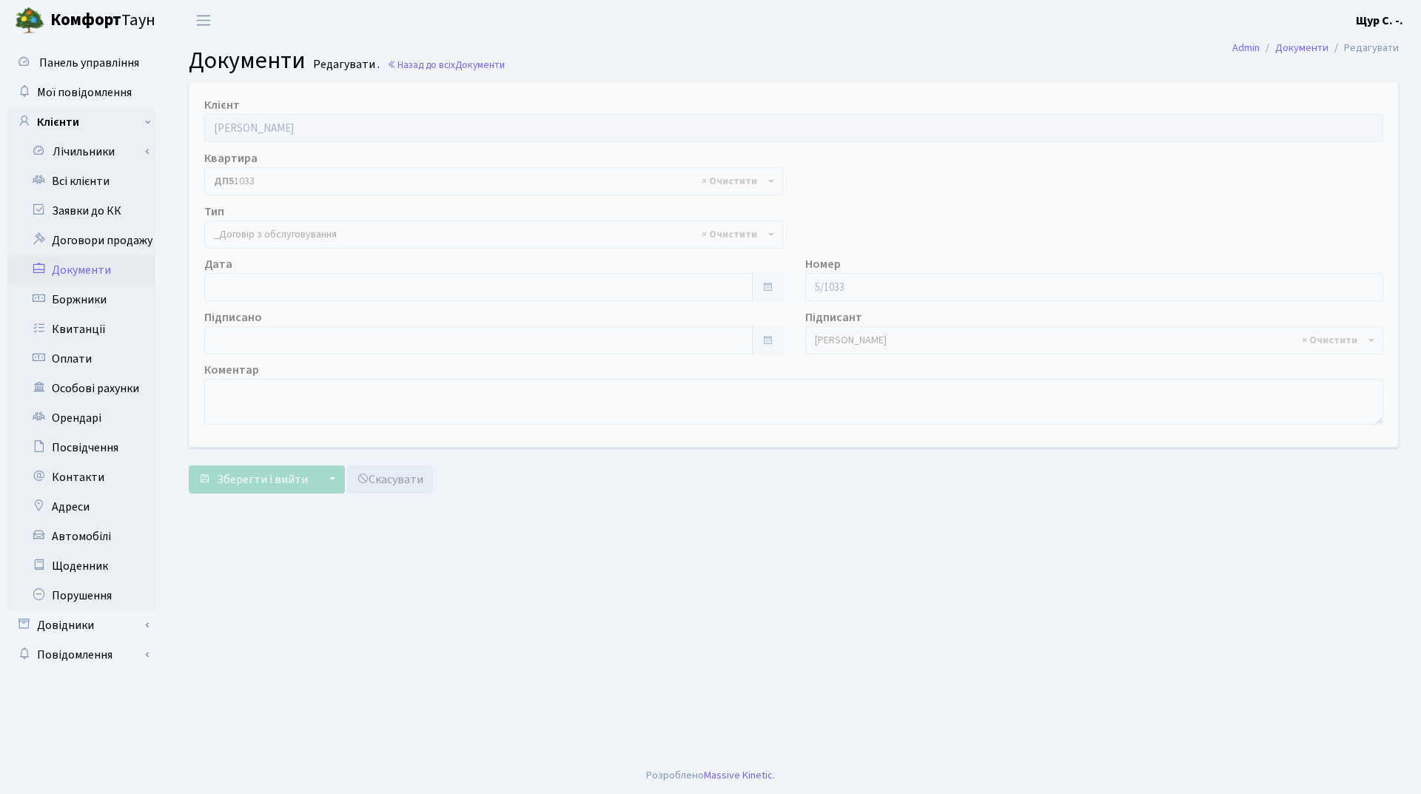
select select "289"
type input "[DATE]"
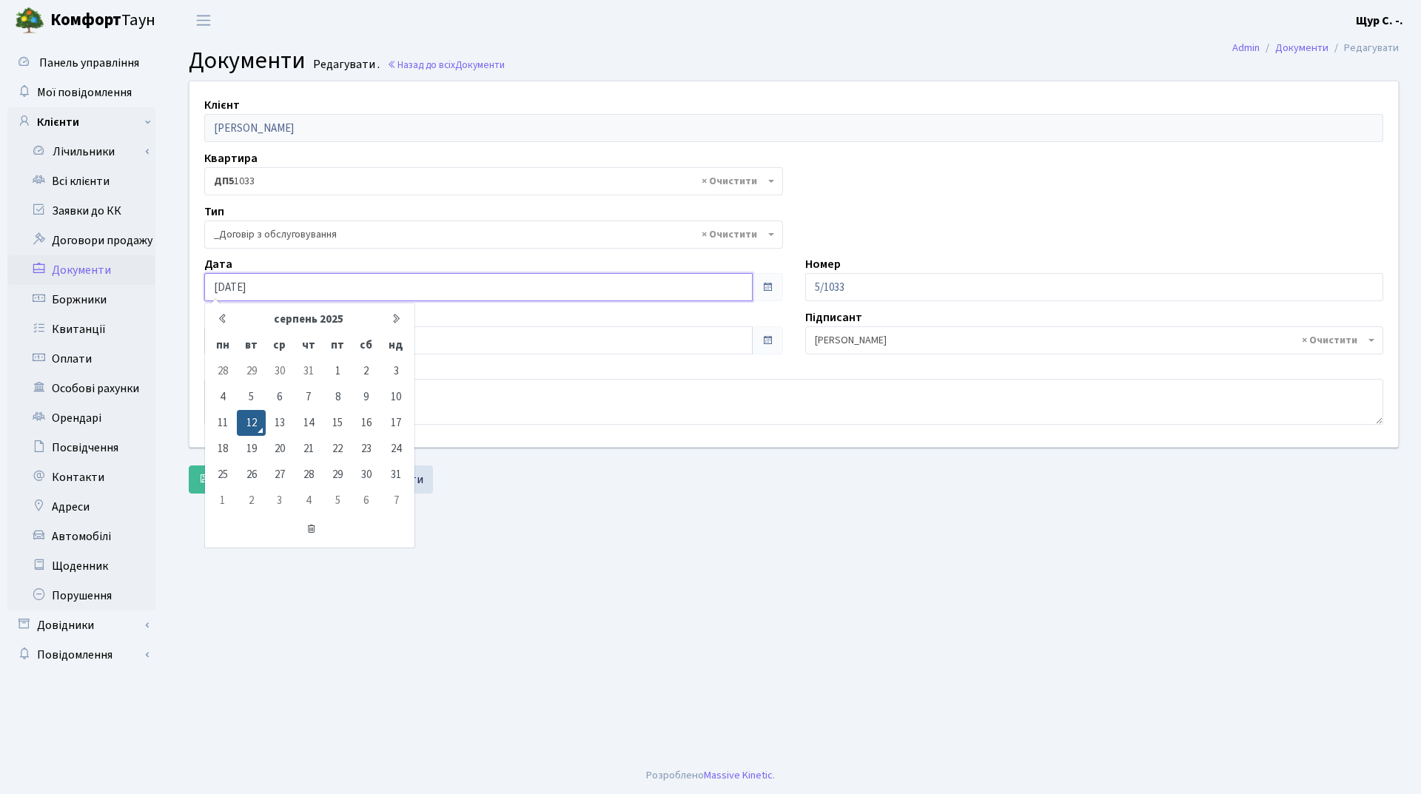
click at [361, 278] on input "[DATE]" at bounding box center [478, 287] width 548 height 28
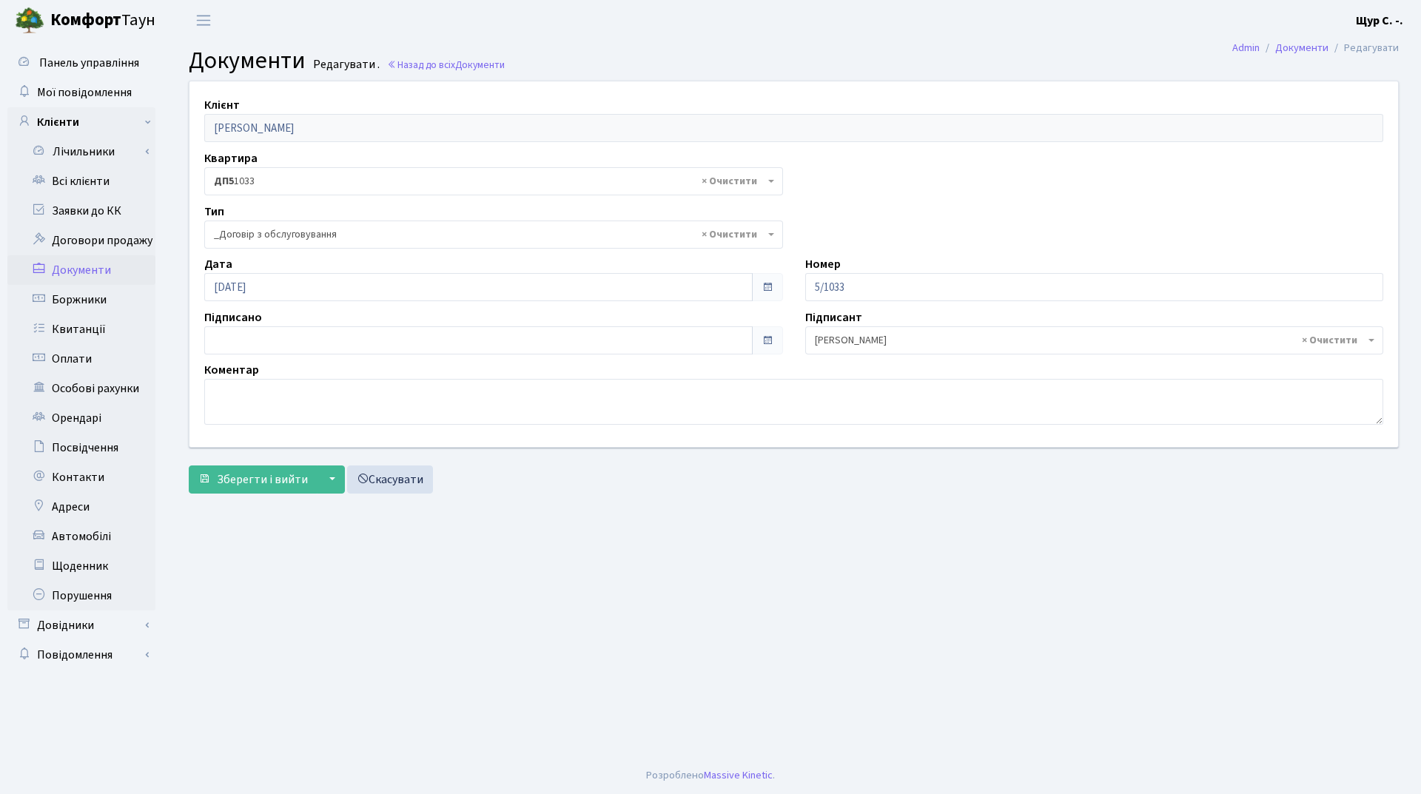
click at [595, 596] on main "Admin Документи Редагувати Документи Редагувати . Назад до всіх Документи Клієн…" at bounding box center [793, 399] width 1254 height 716
type input "[DATE]"
click at [425, 337] on input "[DATE]" at bounding box center [478, 340] width 548 height 28
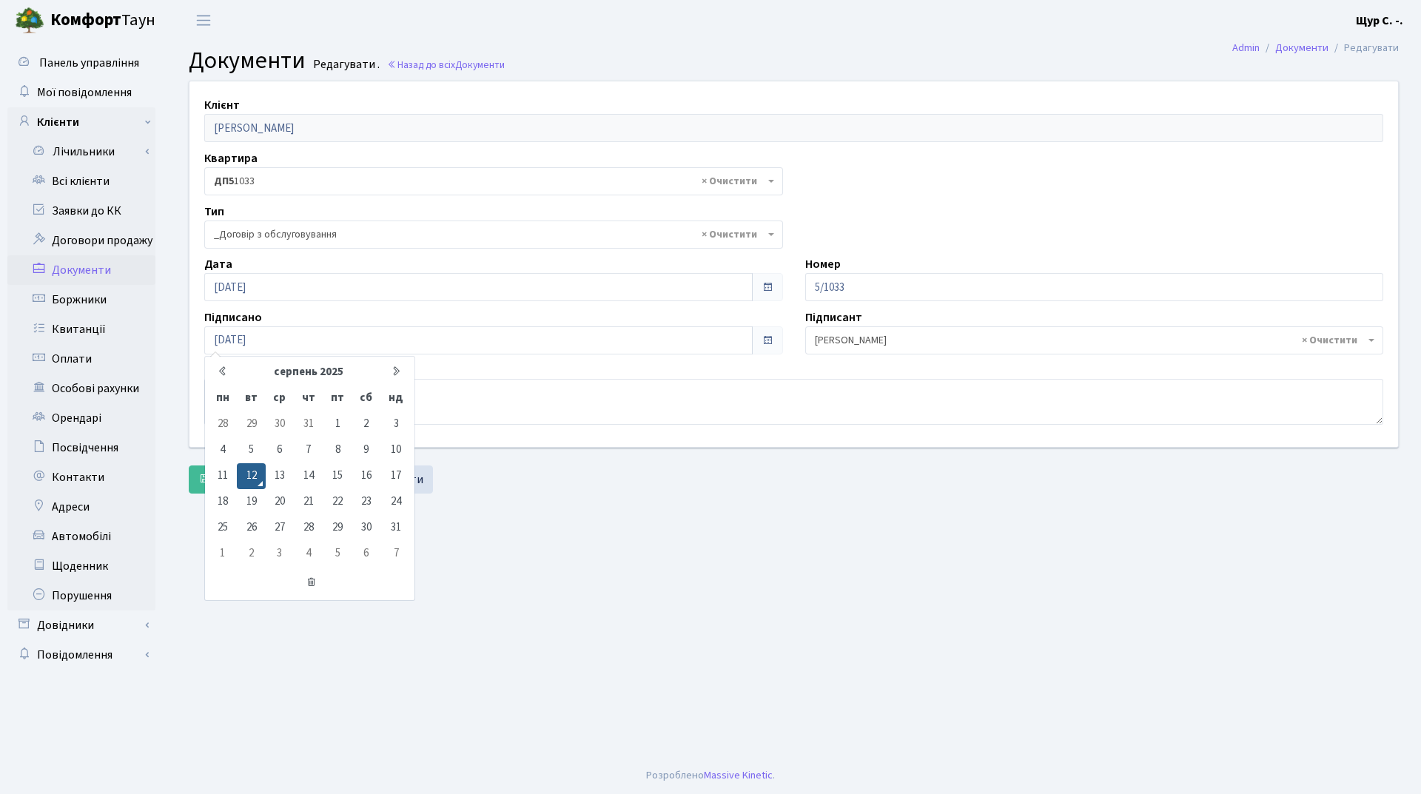
click at [593, 587] on main "Admin Документи Редагувати Документи Редагувати . Назад до всіх Документи Клієн…" at bounding box center [793, 399] width 1254 height 716
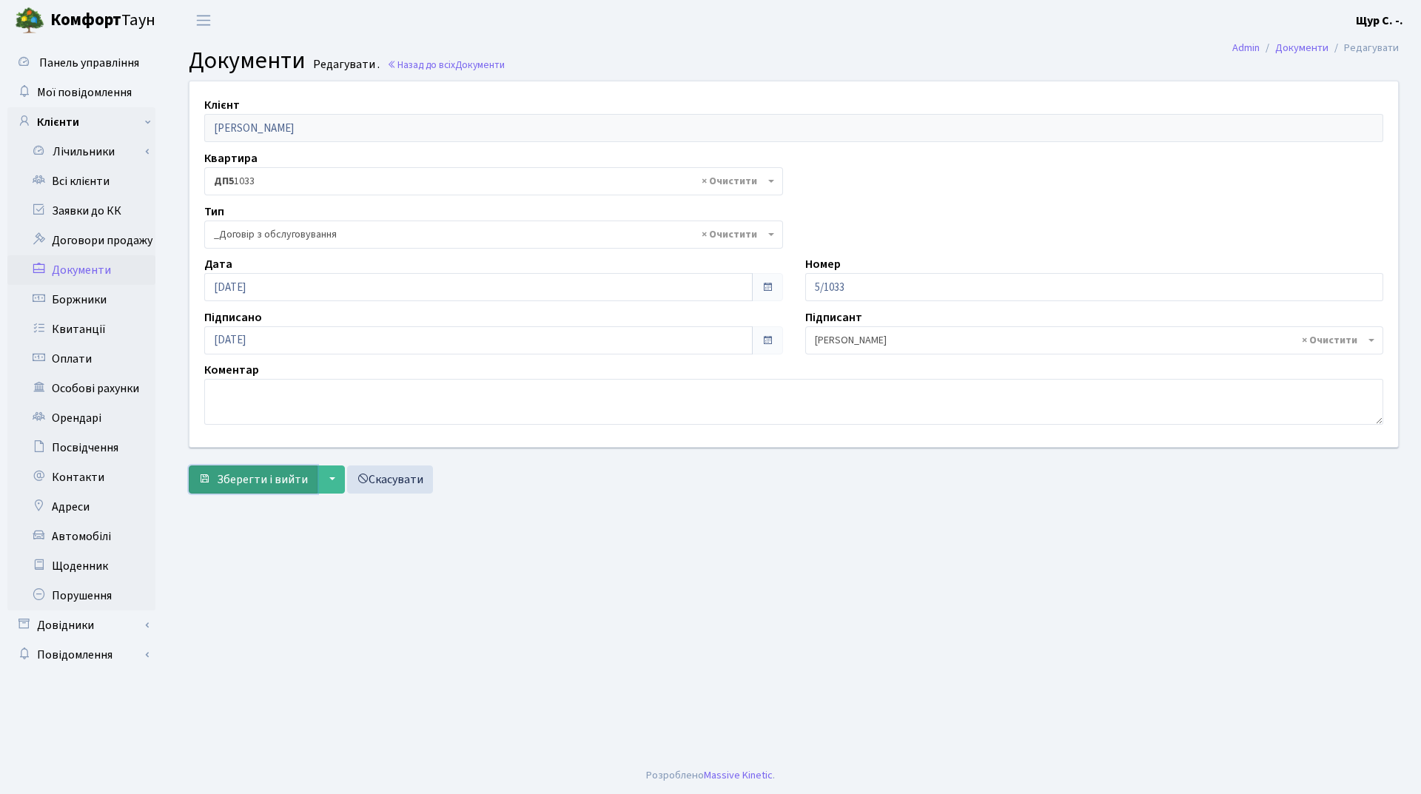
click at [244, 485] on span "Зберегти і вийти" at bounding box center [262, 479] width 91 height 16
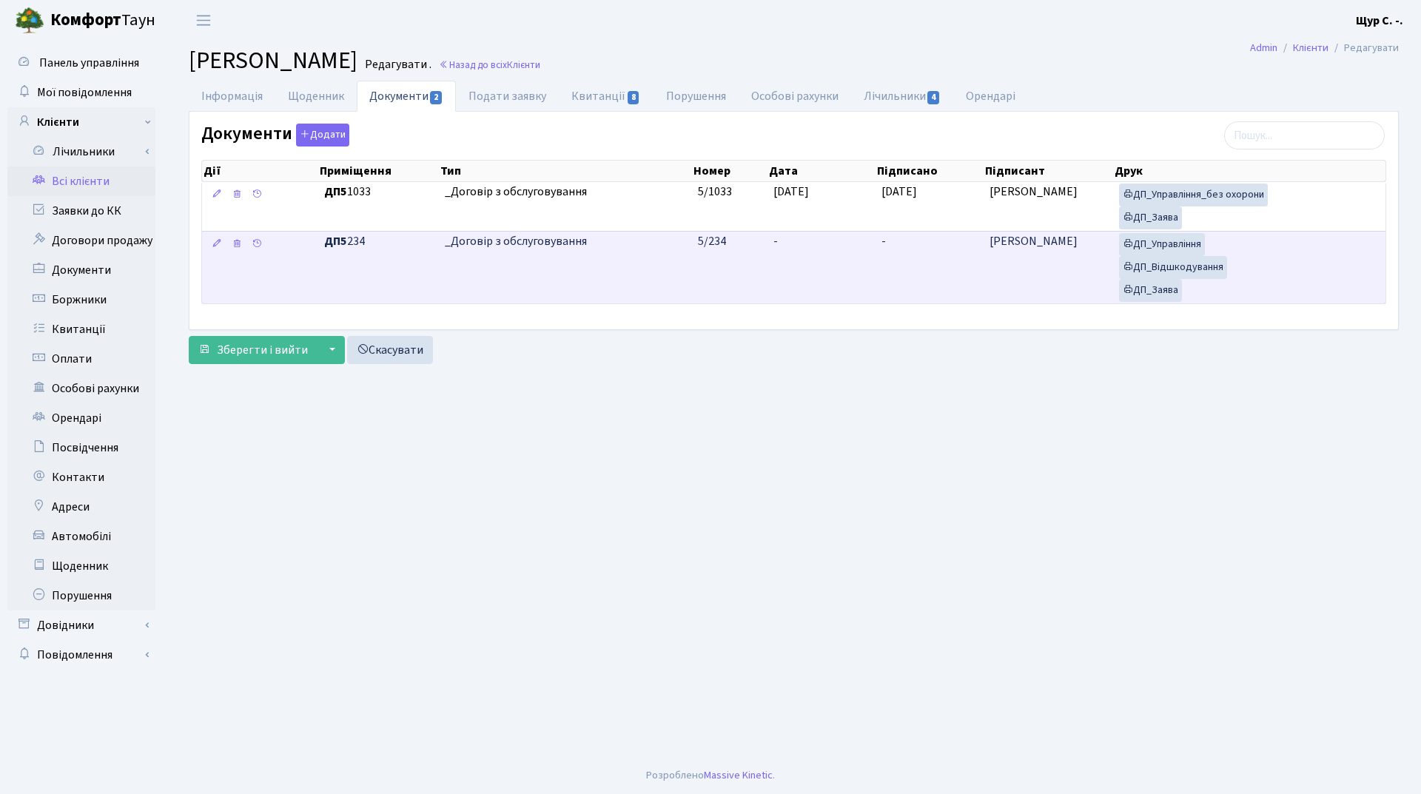
click at [608, 267] on td "_Договір з обслуговування" at bounding box center [566, 267] width 254 height 73
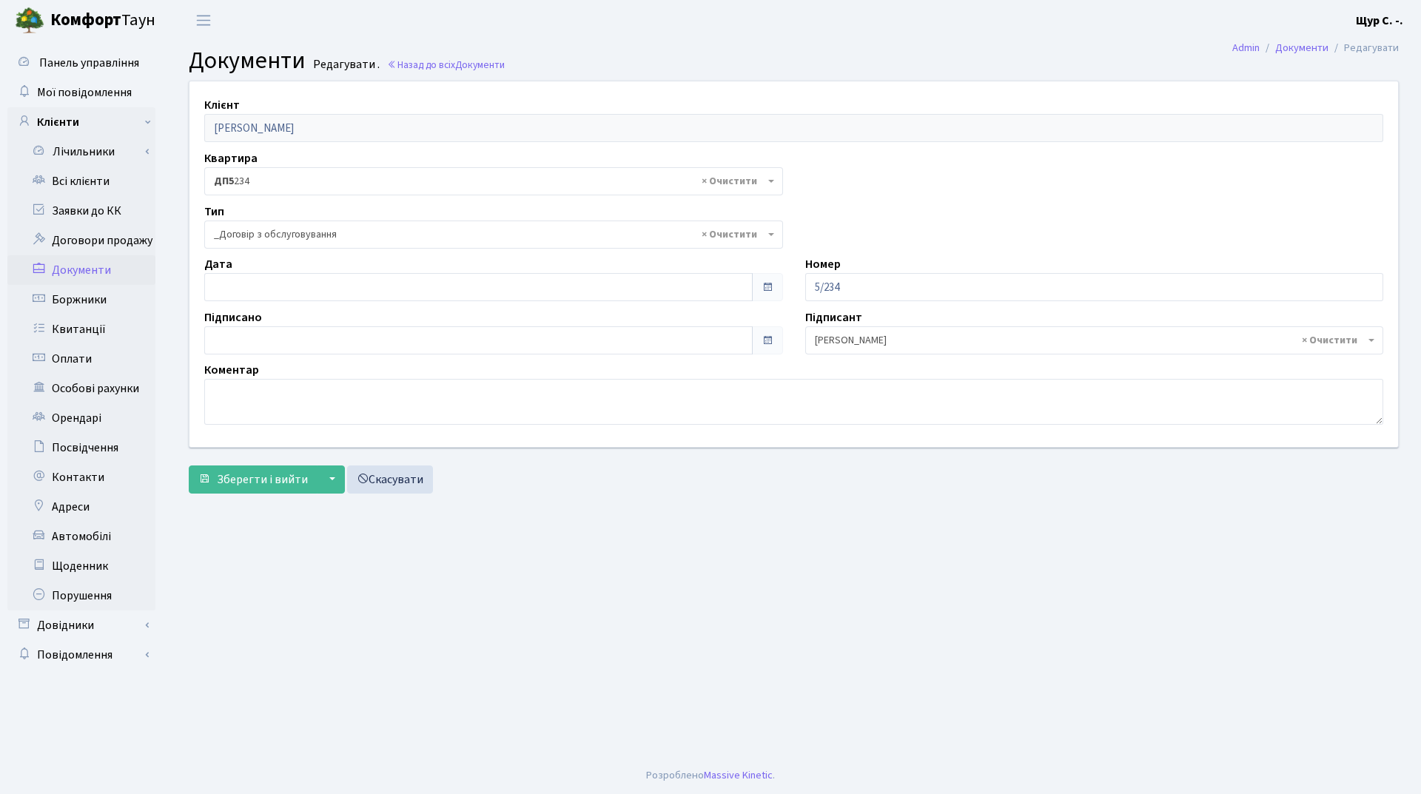
select select "289"
type input "[DATE]"
click at [364, 282] on input "[DATE]" at bounding box center [478, 287] width 548 height 28
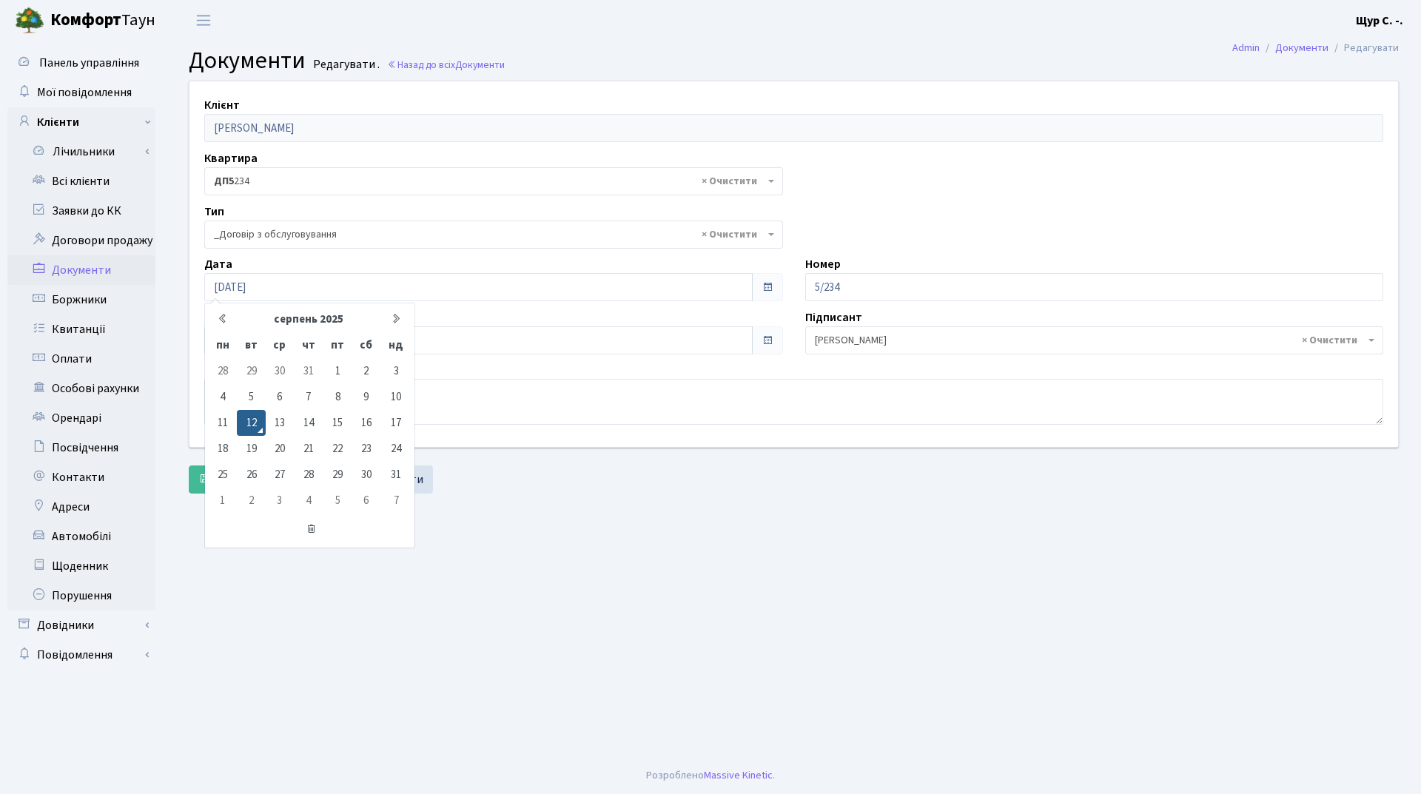
drag, startPoint x: 531, startPoint y: 534, endPoint x: 530, endPoint y: 524, distance: 10.4
click at [531, 532] on main "Admin Документи Редагувати Документи Редагувати . Назад до всіх Документи Клієн…" at bounding box center [793, 399] width 1254 height 716
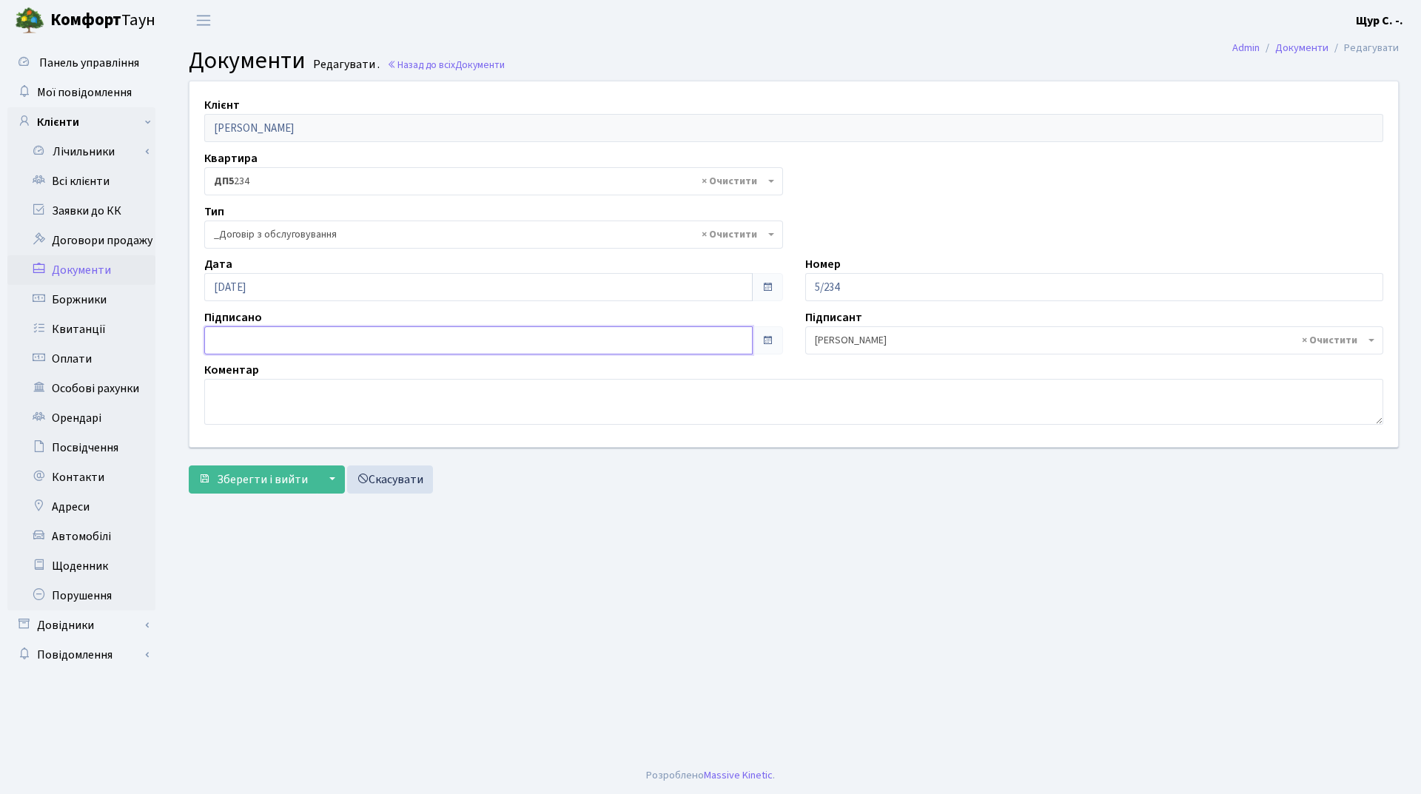
type input "[DATE]"
click at [300, 336] on input "[DATE]" at bounding box center [478, 340] width 548 height 28
click at [581, 549] on main "Admin Документи Редагувати Документи Редагувати . Назад до всіх Документи Клієн…" at bounding box center [793, 399] width 1254 height 716
click at [238, 479] on span "Зберегти і вийти" at bounding box center [262, 479] width 91 height 16
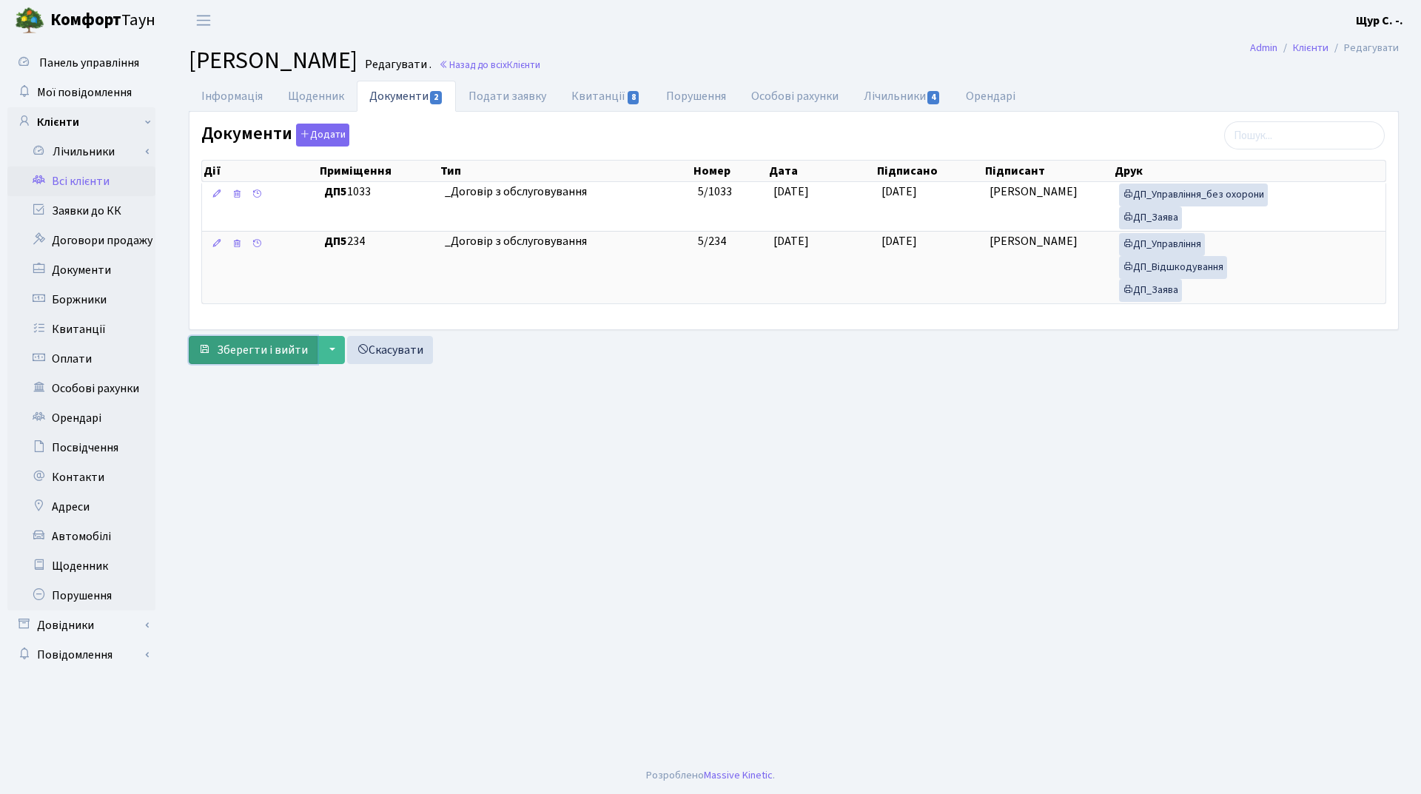
click at [259, 349] on span "Зберегти і вийти" at bounding box center [262, 350] width 91 height 16
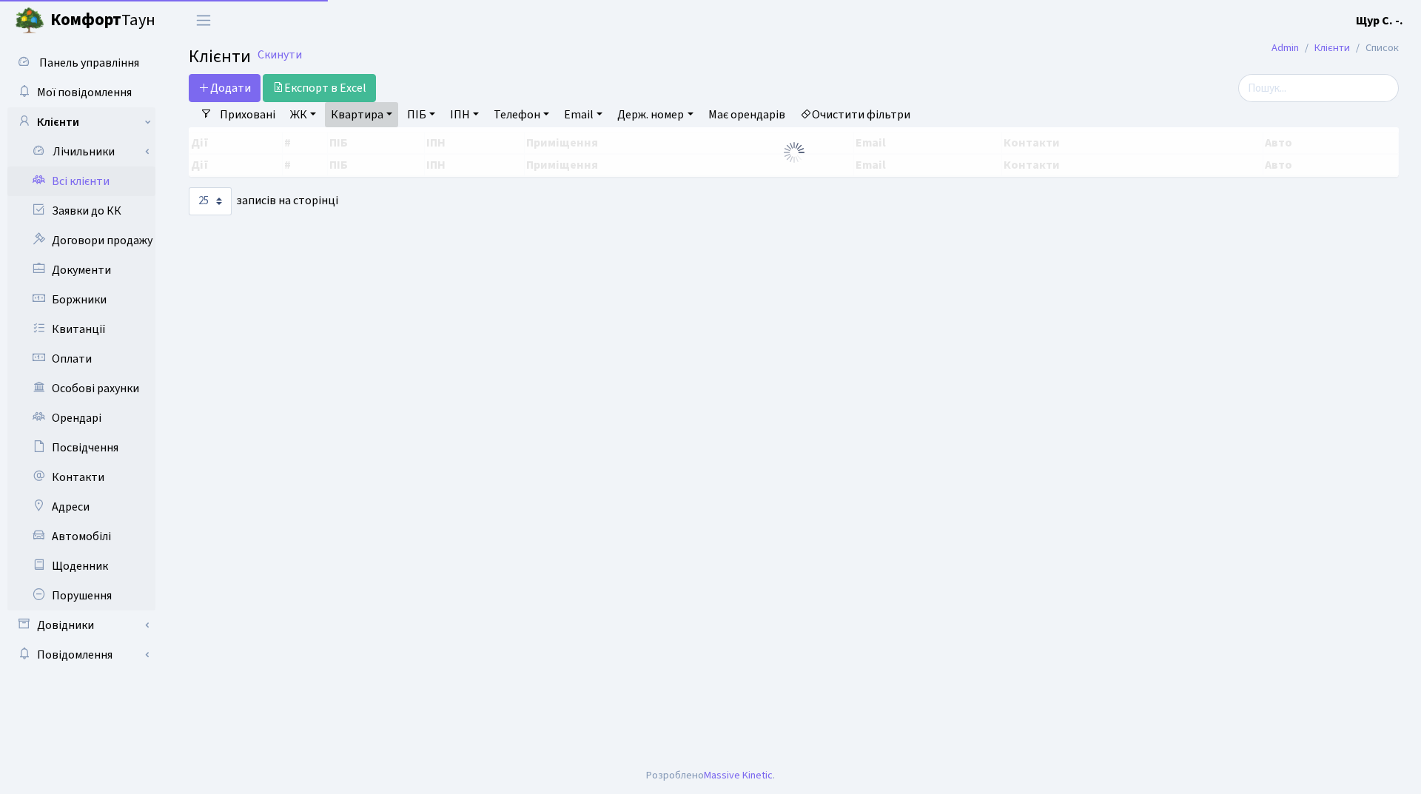
select select "25"
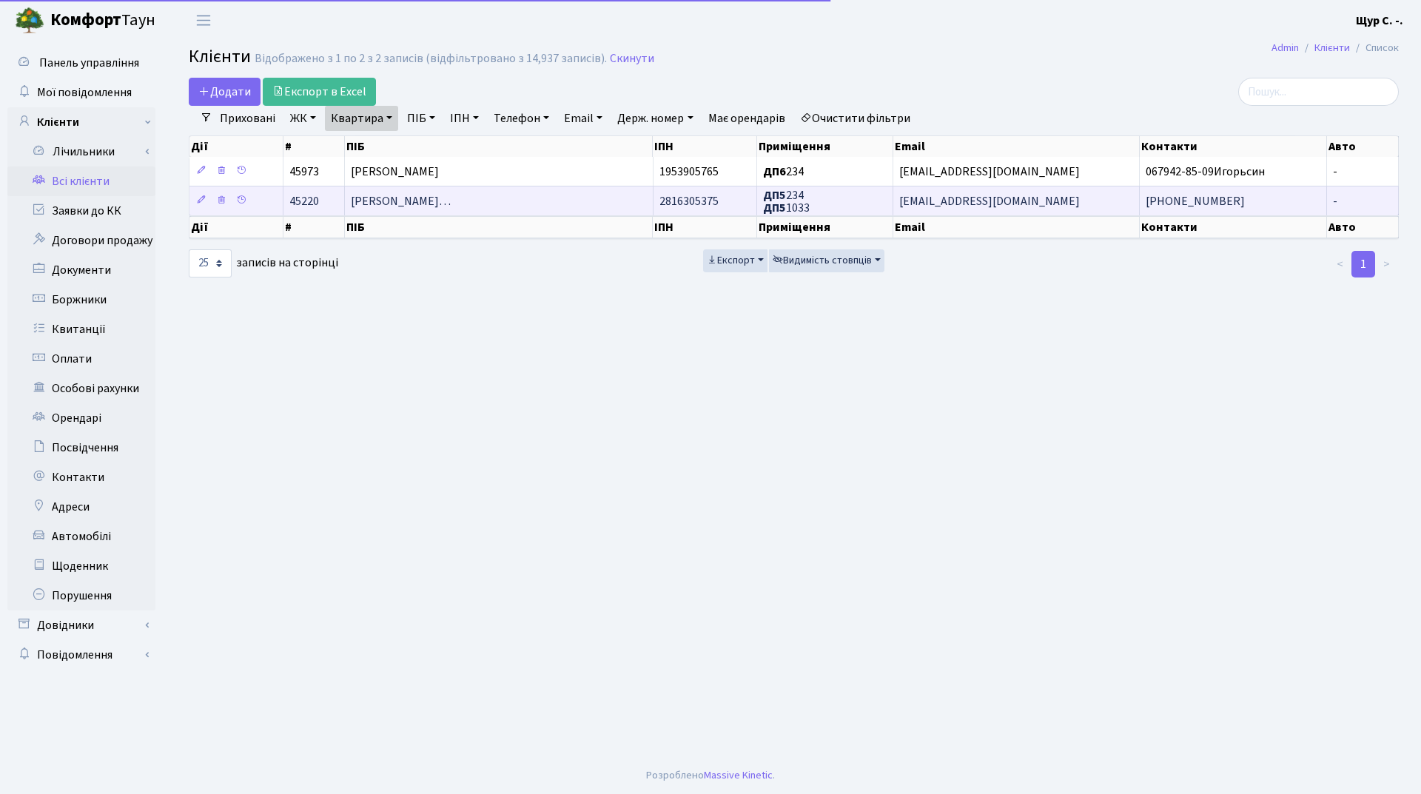
click at [427, 207] on span "Крижановський Сергій Анатолійови…" at bounding box center [401, 201] width 100 height 16
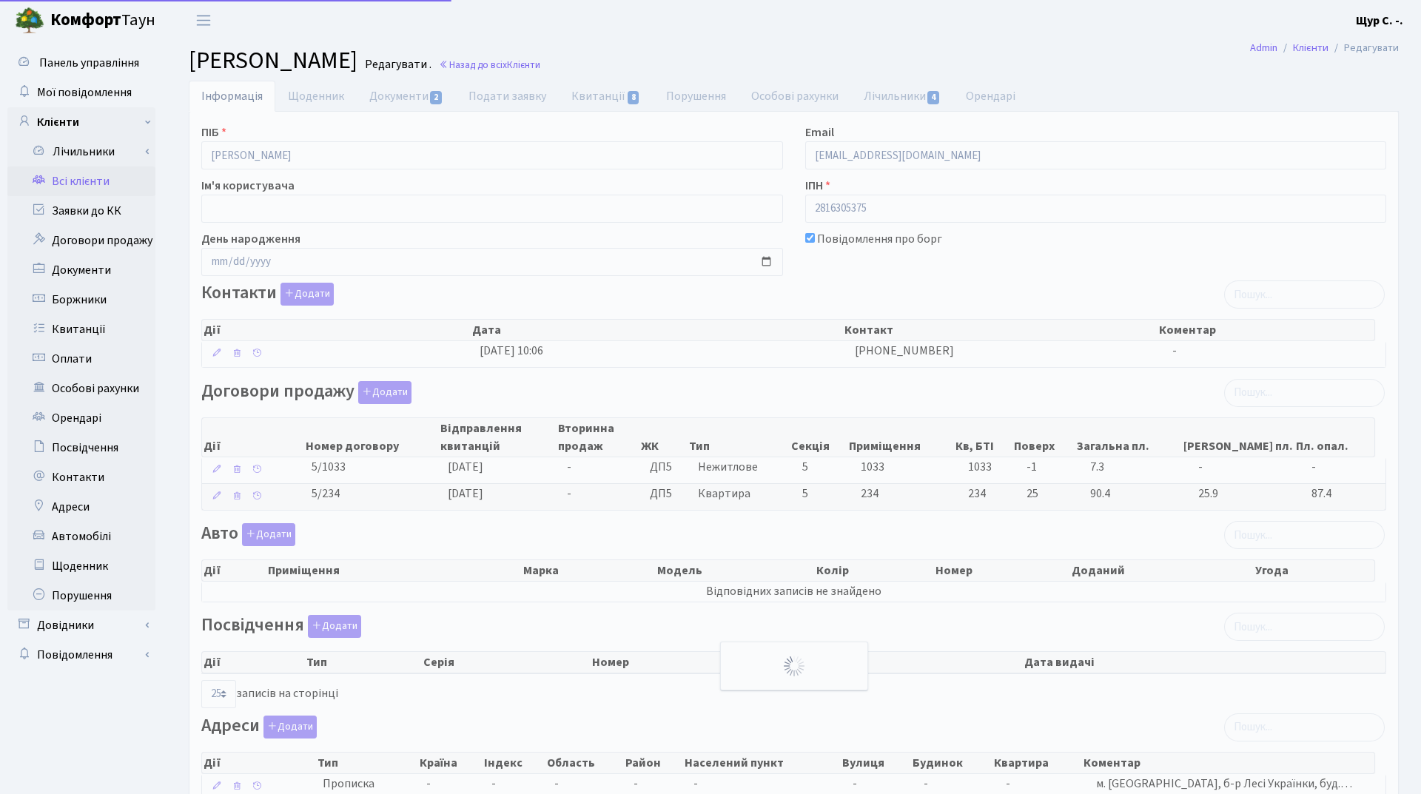
select select "25"
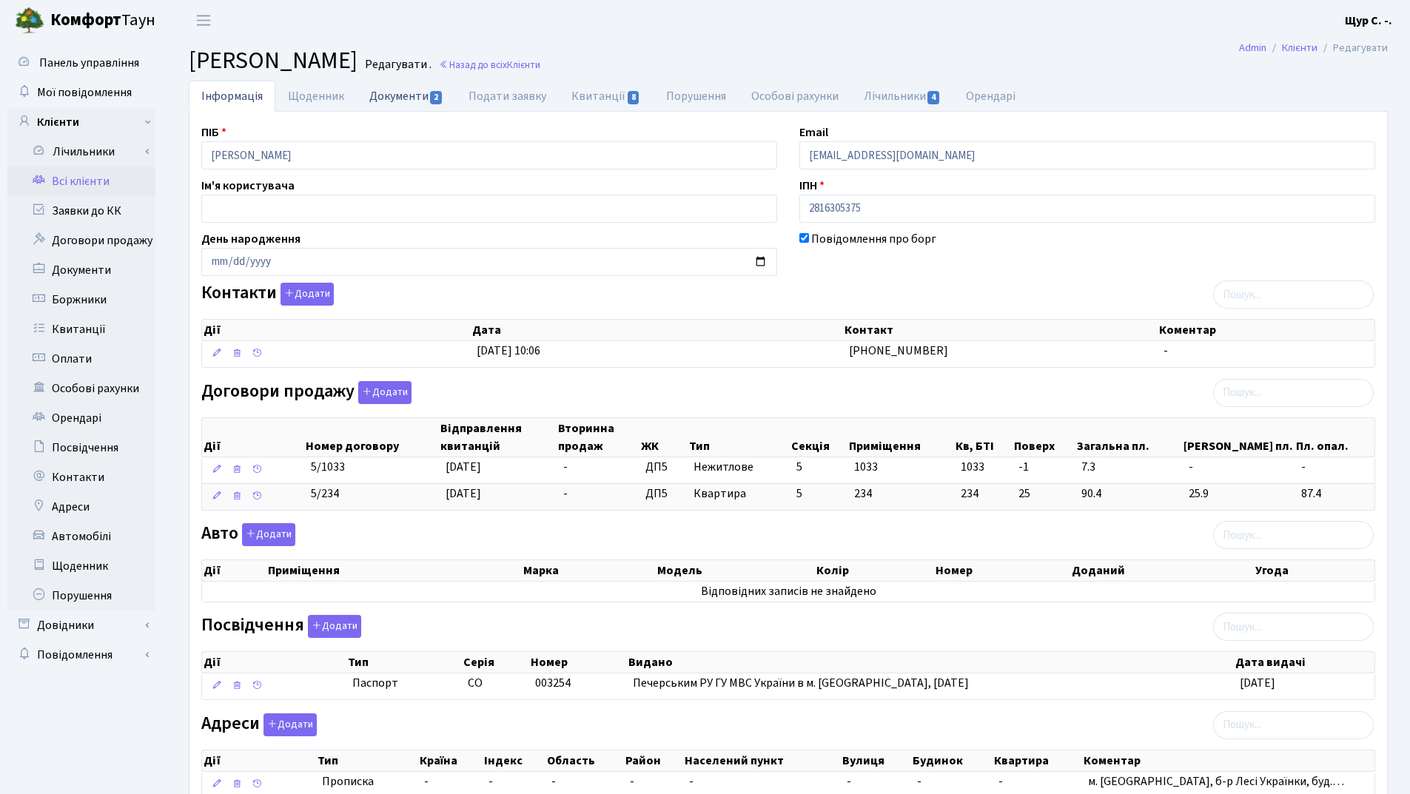
click at [409, 98] on link "Документи 2" at bounding box center [406, 96] width 99 height 30
select select "25"
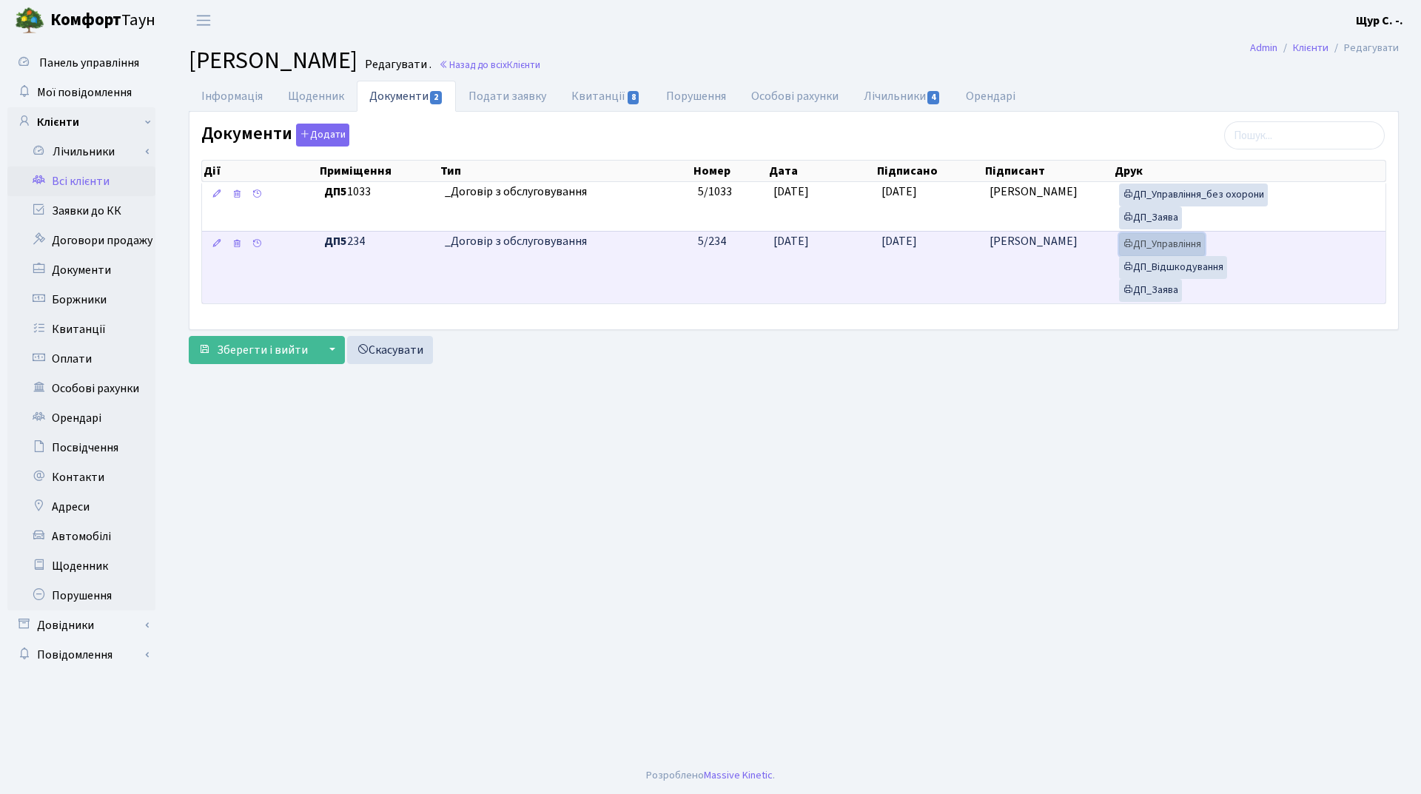
click at [1182, 246] on link "ДП_Управління" at bounding box center [1162, 244] width 86 height 23
click at [1169, 263] on link "ДП_Відшкодування" at bounding box center [1173, 267] width 108 height 23
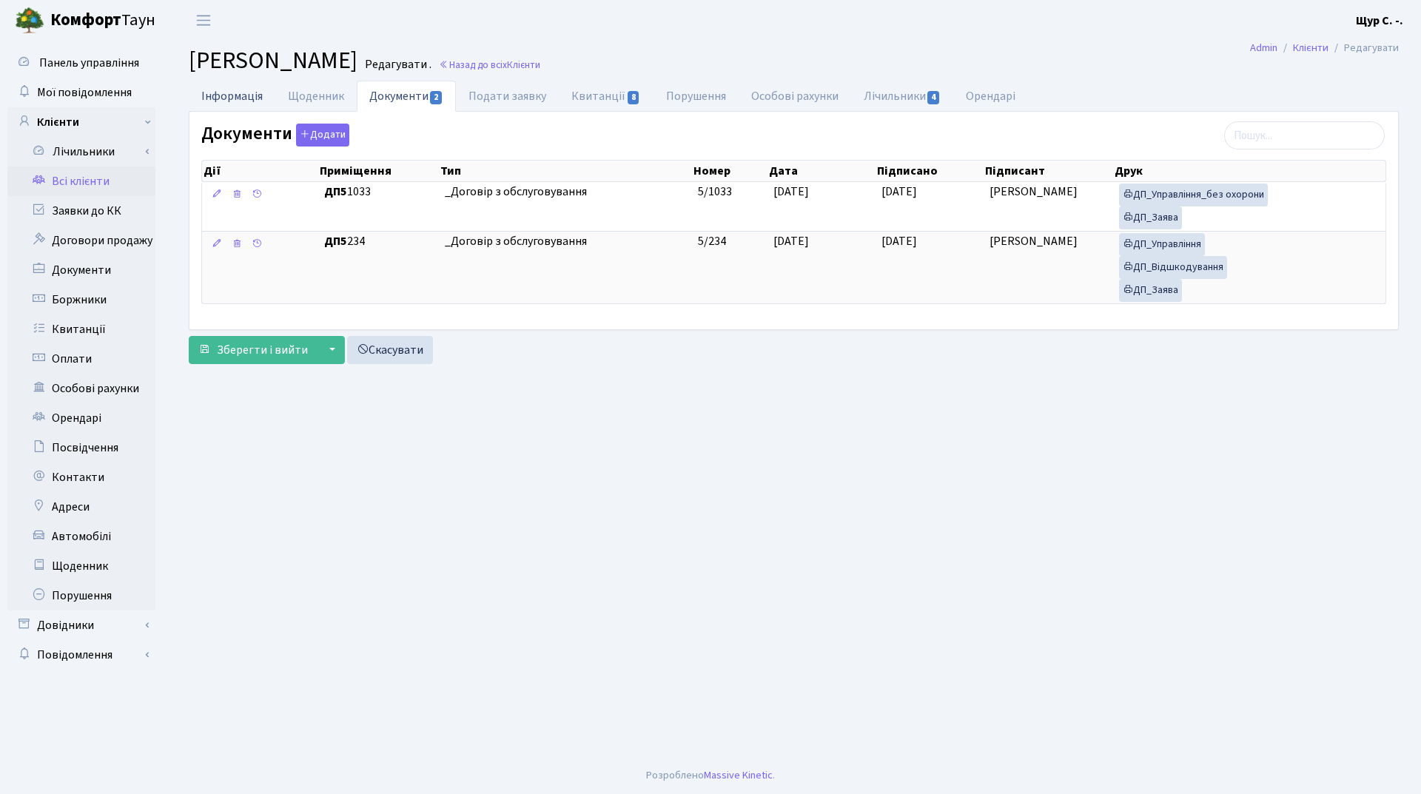
click at [228, 105] on link "Інформація" at bounding box center [232, 96] width 87 height 30
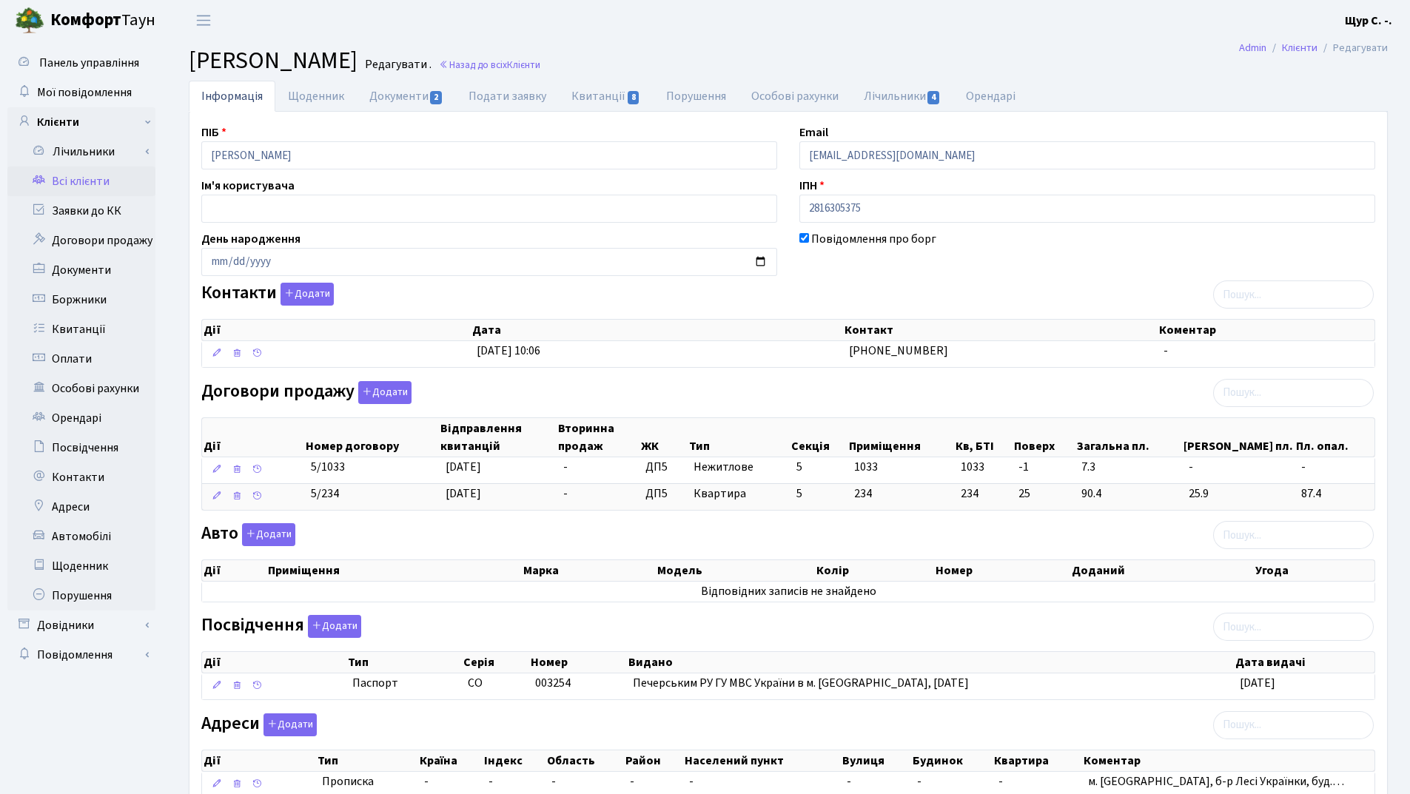
click at [99, 184] on link "Всі клієнти" at bounding box center [81, 181] width 148 height 30
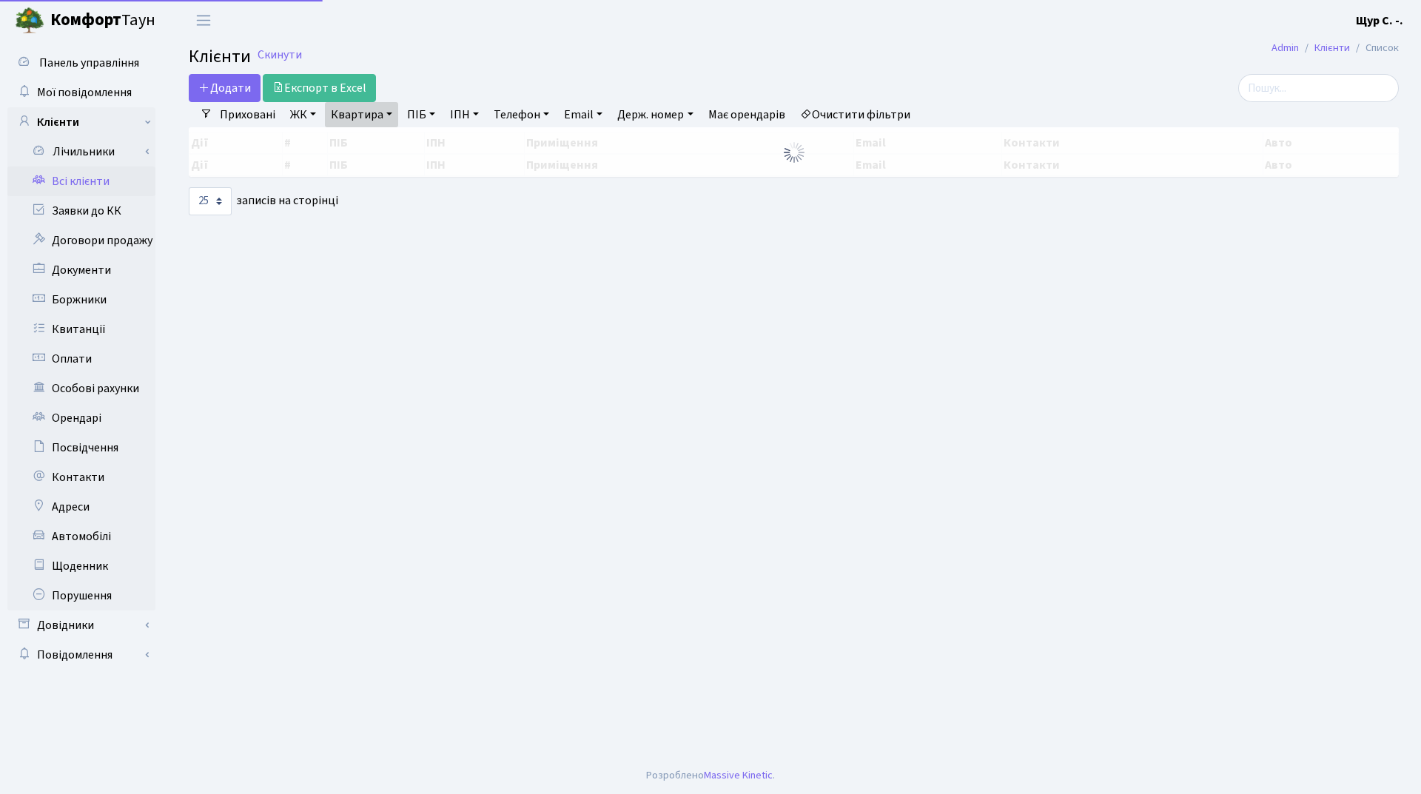
select select "25"
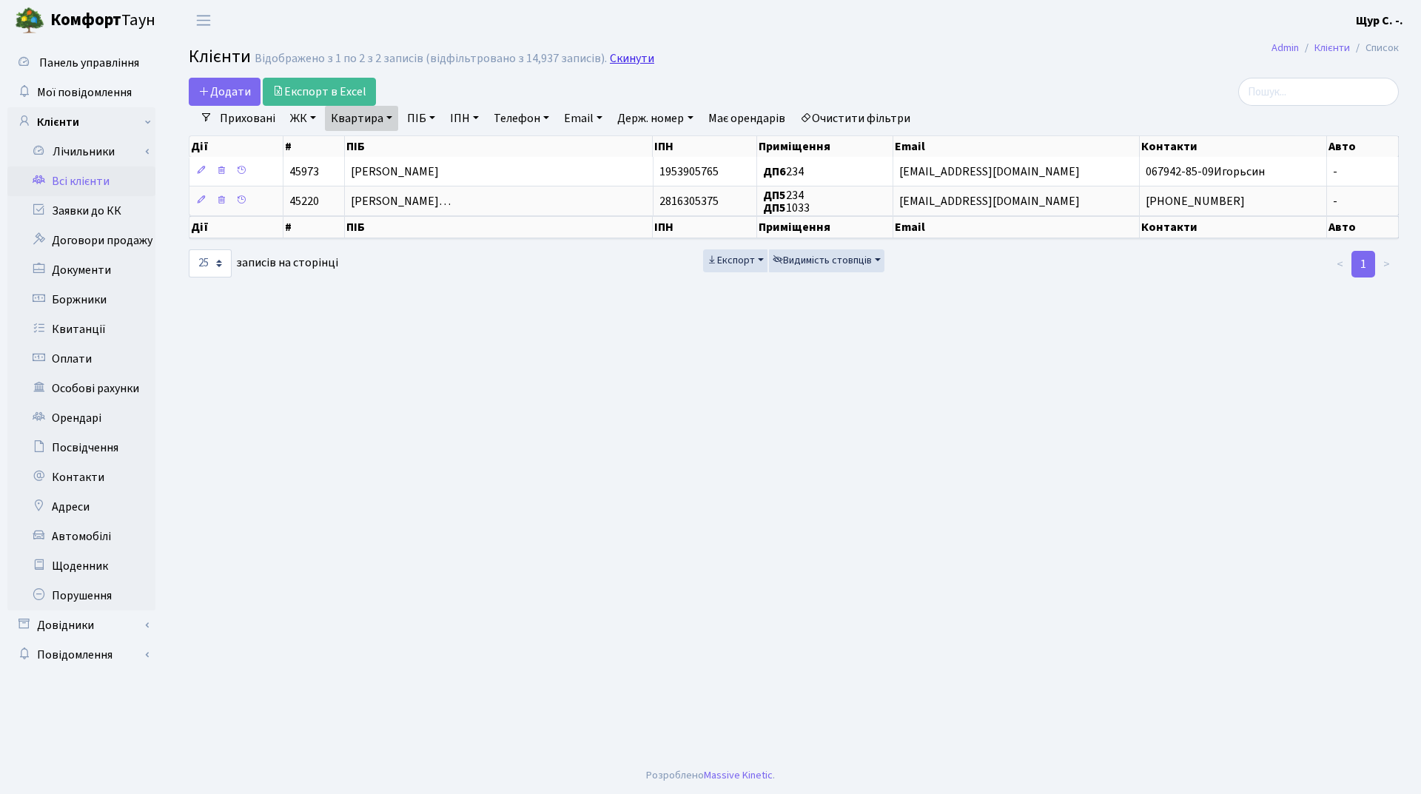
click at [632, 58] on link "Скинути" at bounding box center [632, 59] width 44 height 14
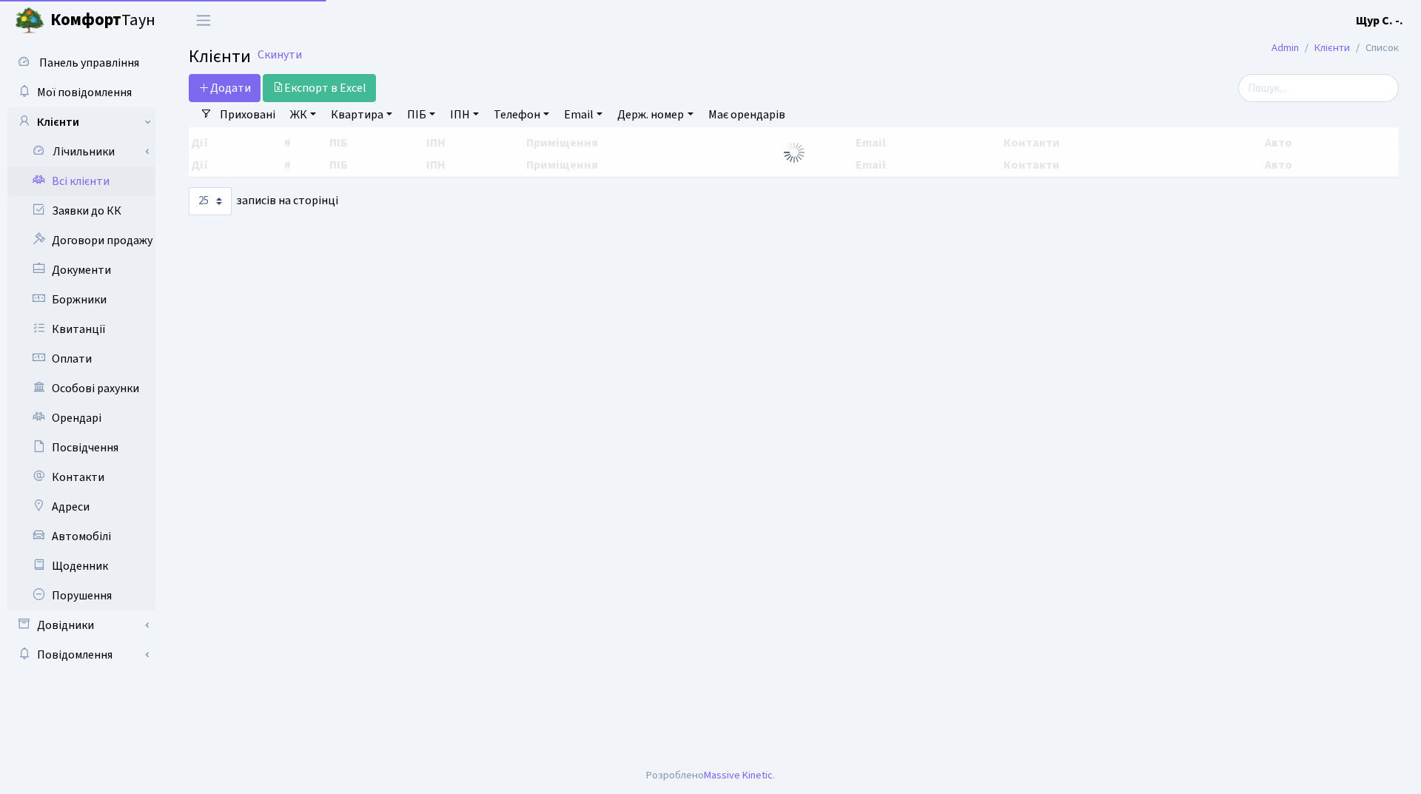
select select "25"
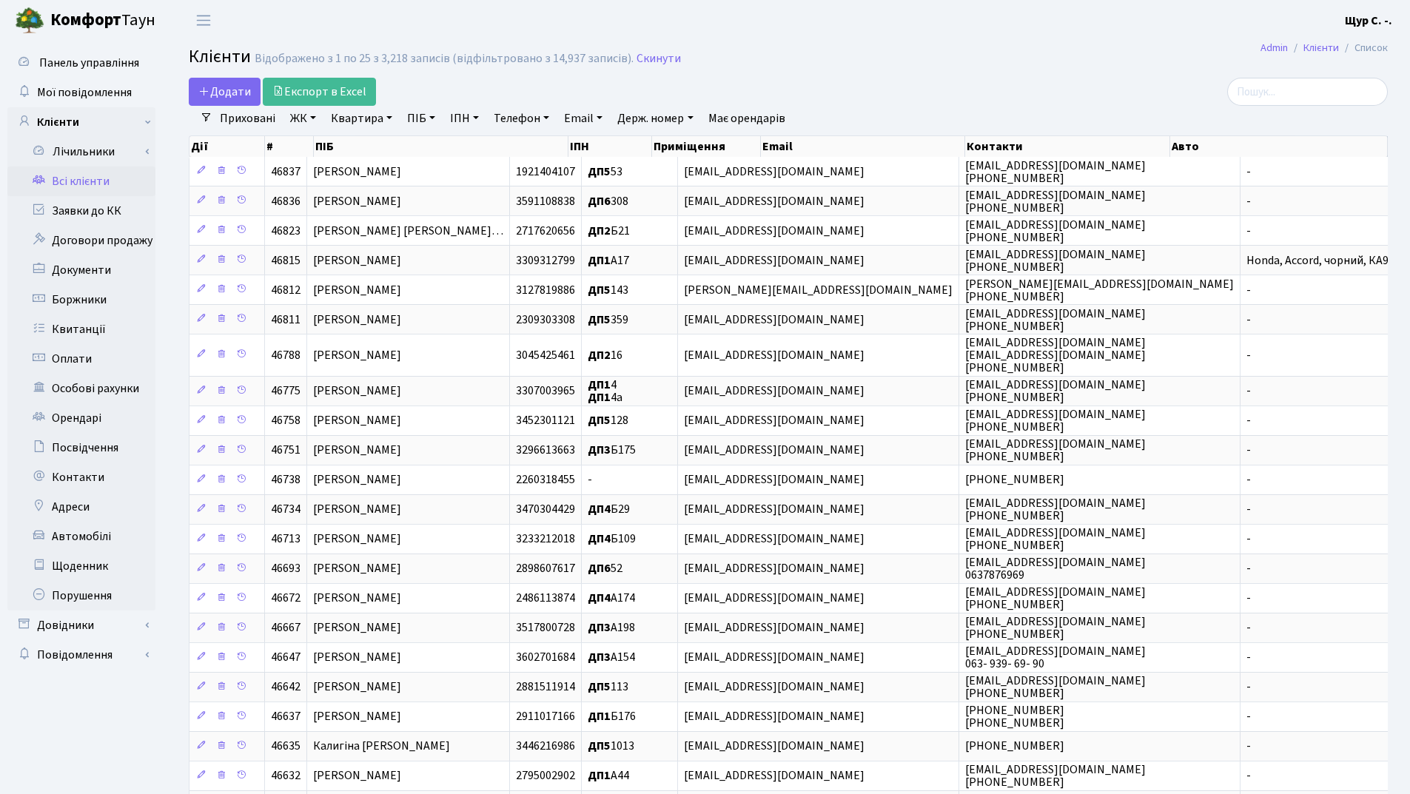
click at [366, 111] on link "Квартира" at bounding box center [361, 118] width 73 height 25
type input "327"
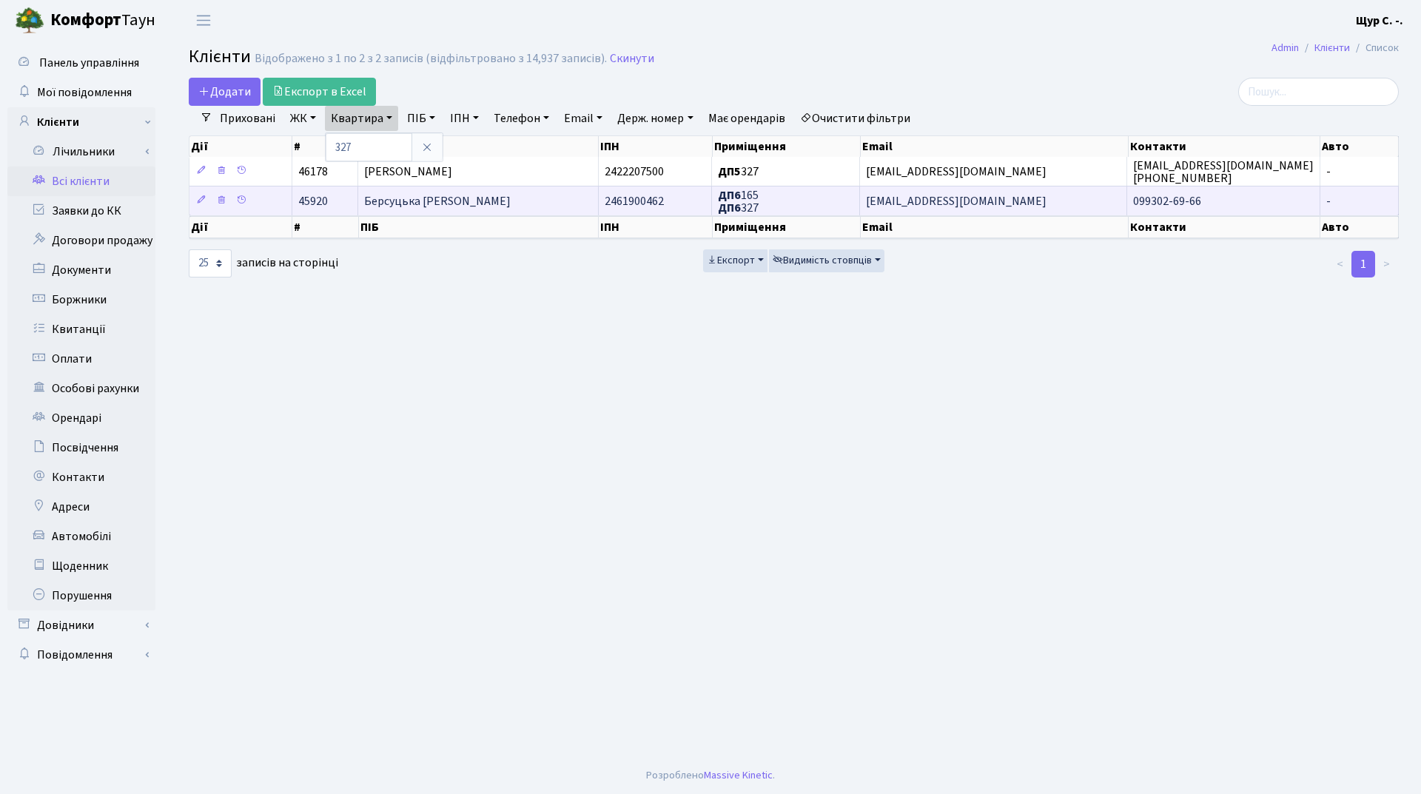
click at [476, 206] on span "Берсуцька [PERSON_NAME]" at bounding box center [437, 201] width 146 height 16
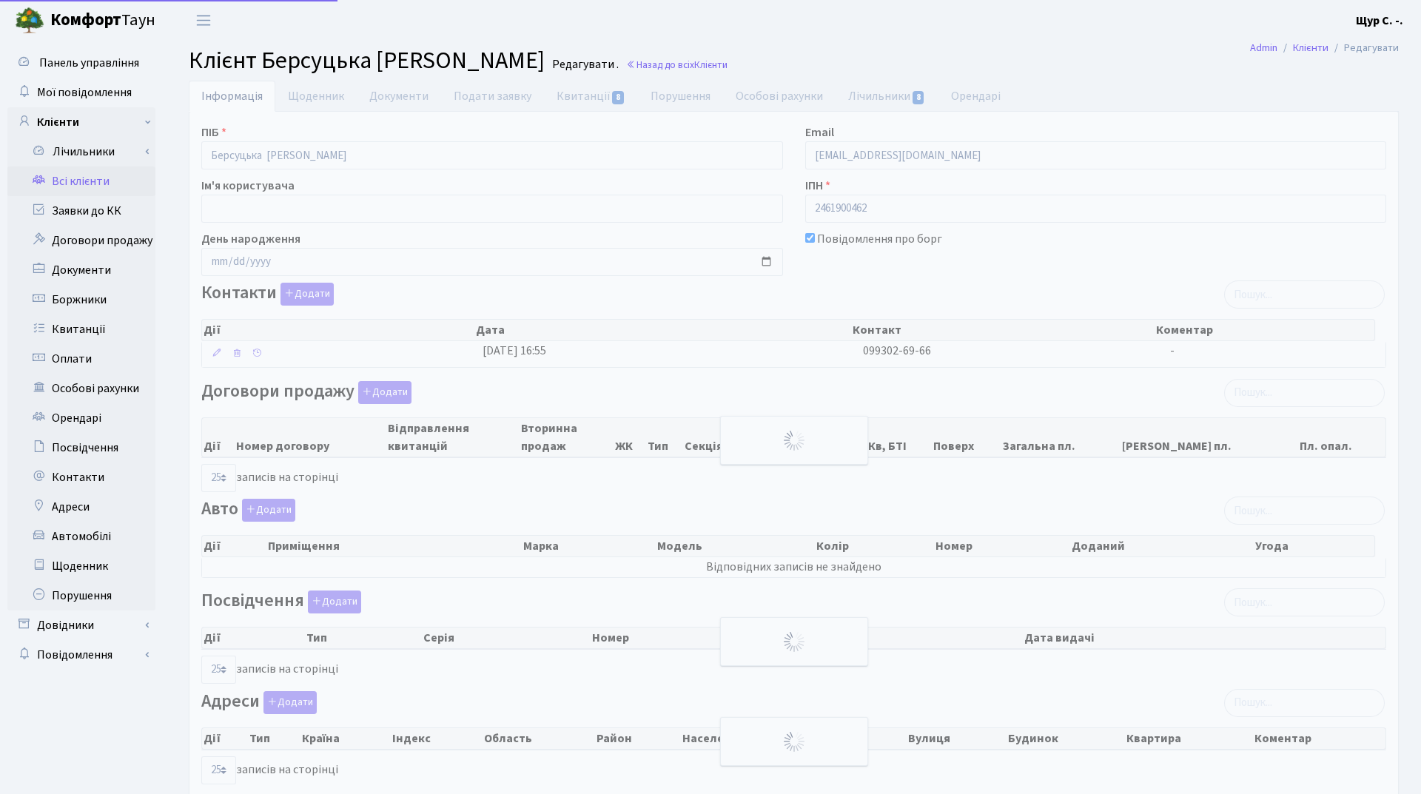
select select "25"
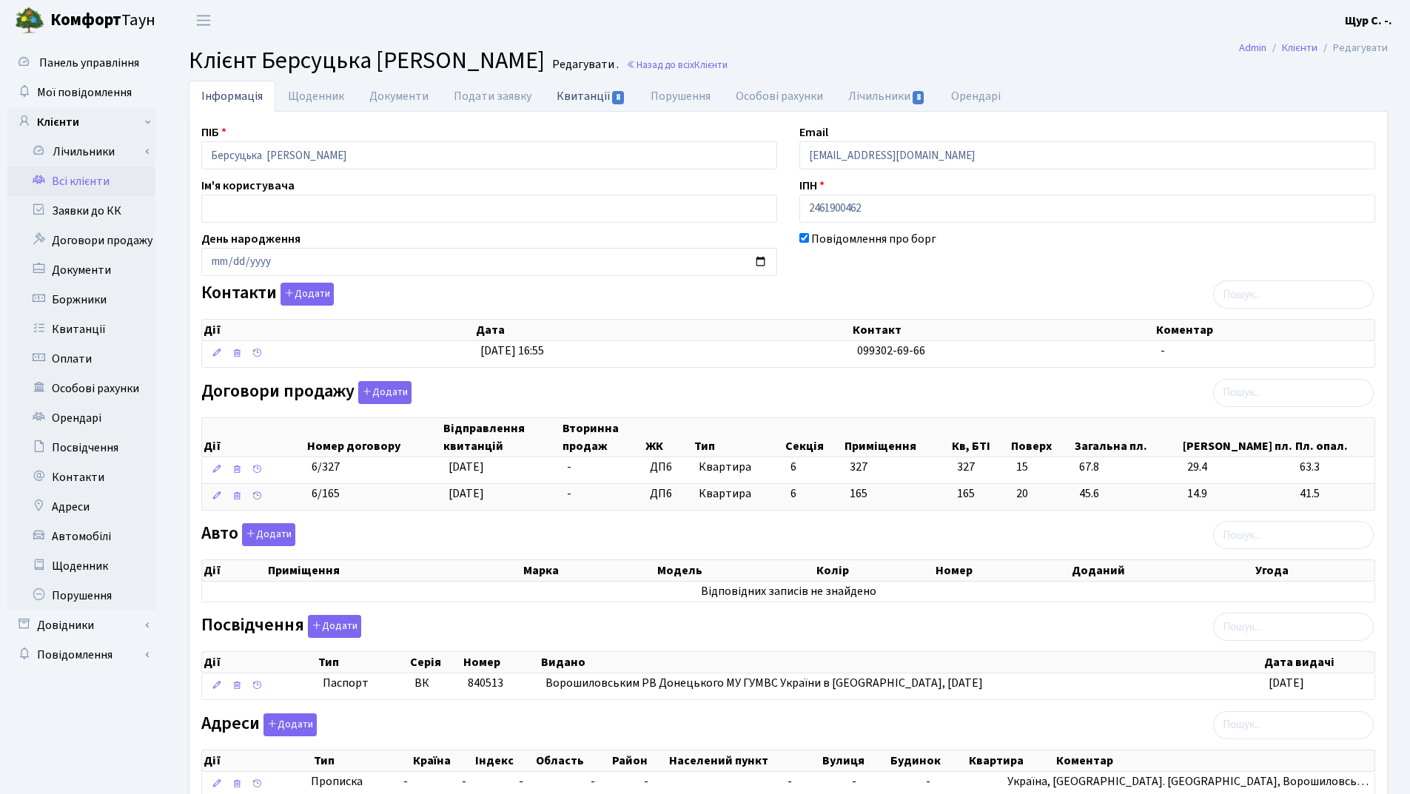
click at [581, 95] on link "Квитанції 8" at bounding box center [591, 96] width 94 height 30
select select "25"
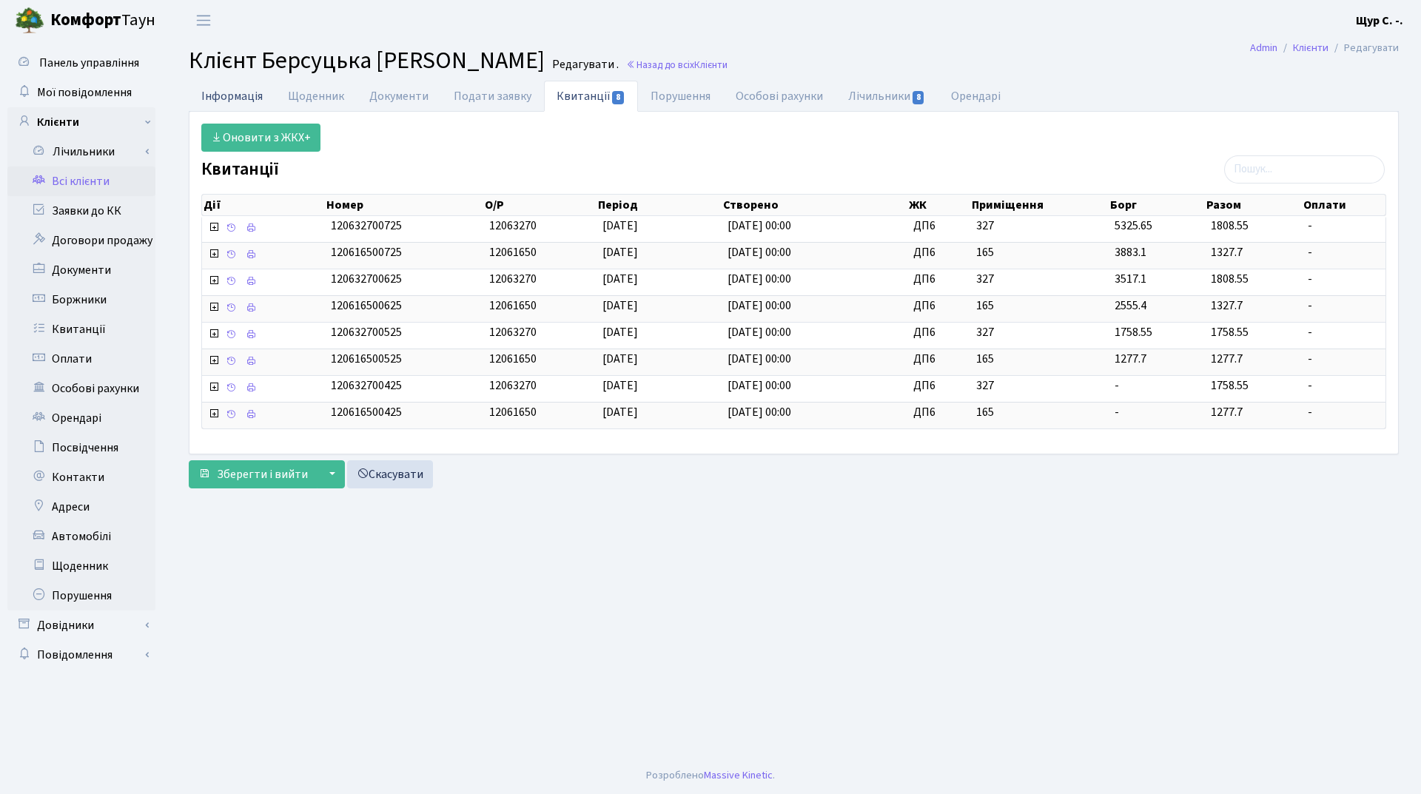
click at [222, 92] on link "Інформація" at bounding box center [232, 96] width 87 height 30
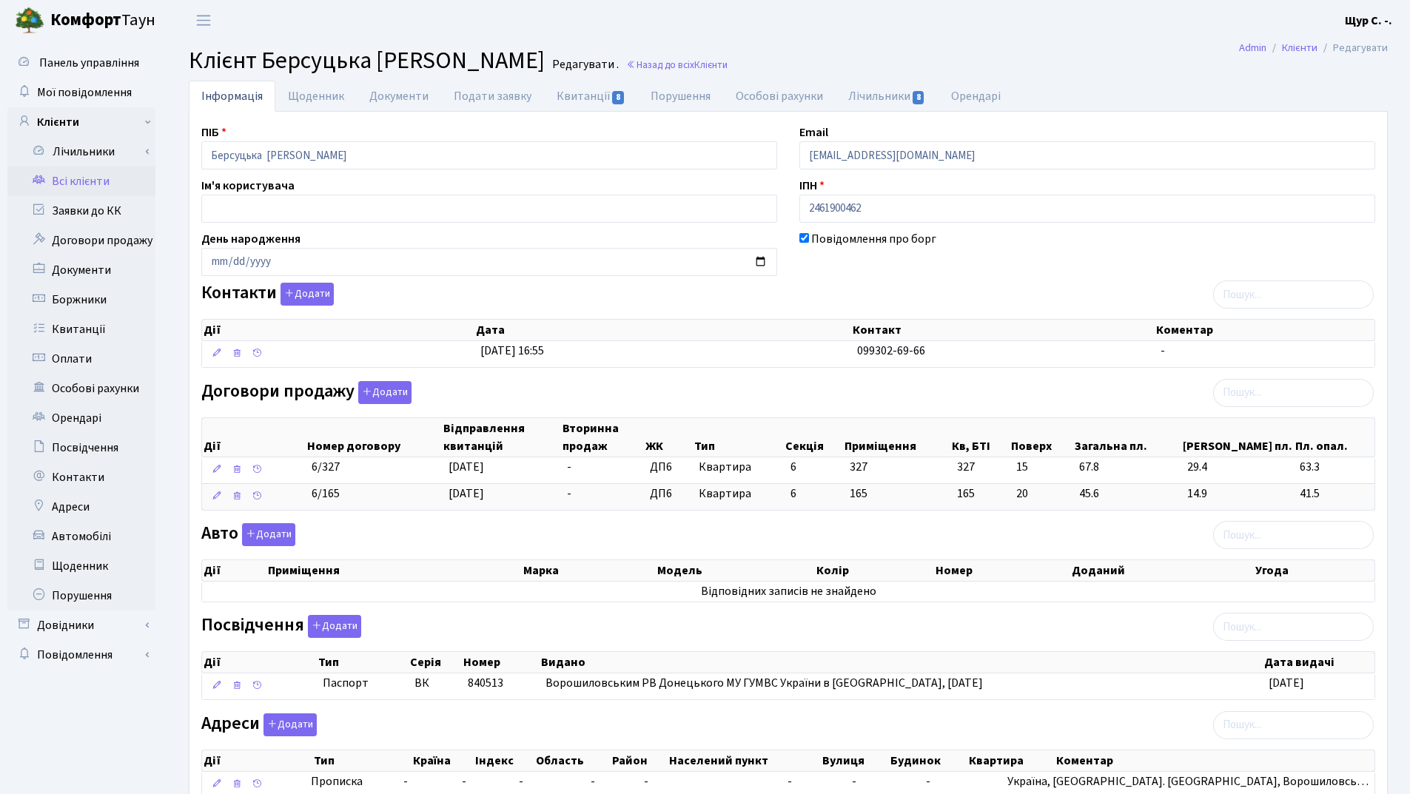
click at [92, 188] on link "Всі клієнти" at bounding box center [81, 181] width 148 height 30
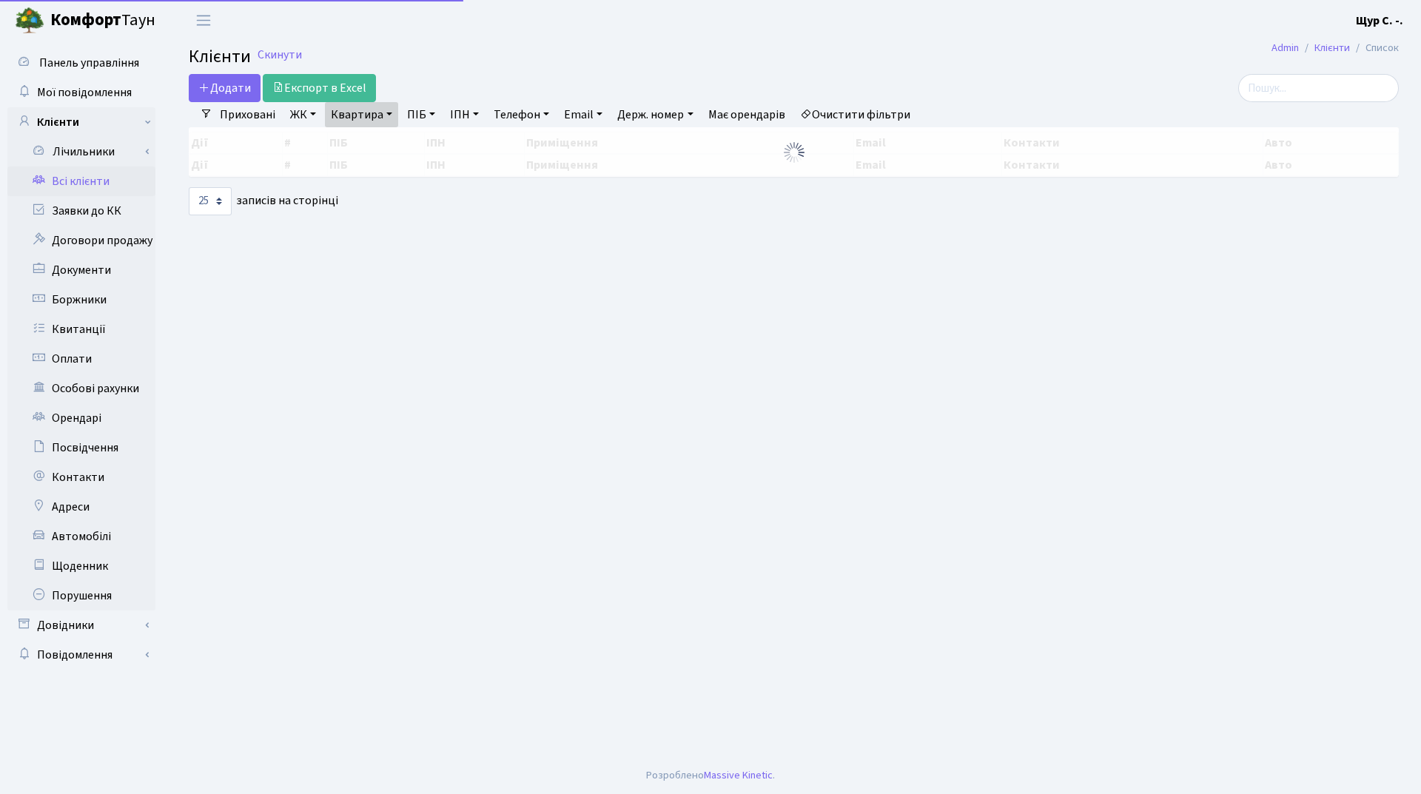
select select "25"
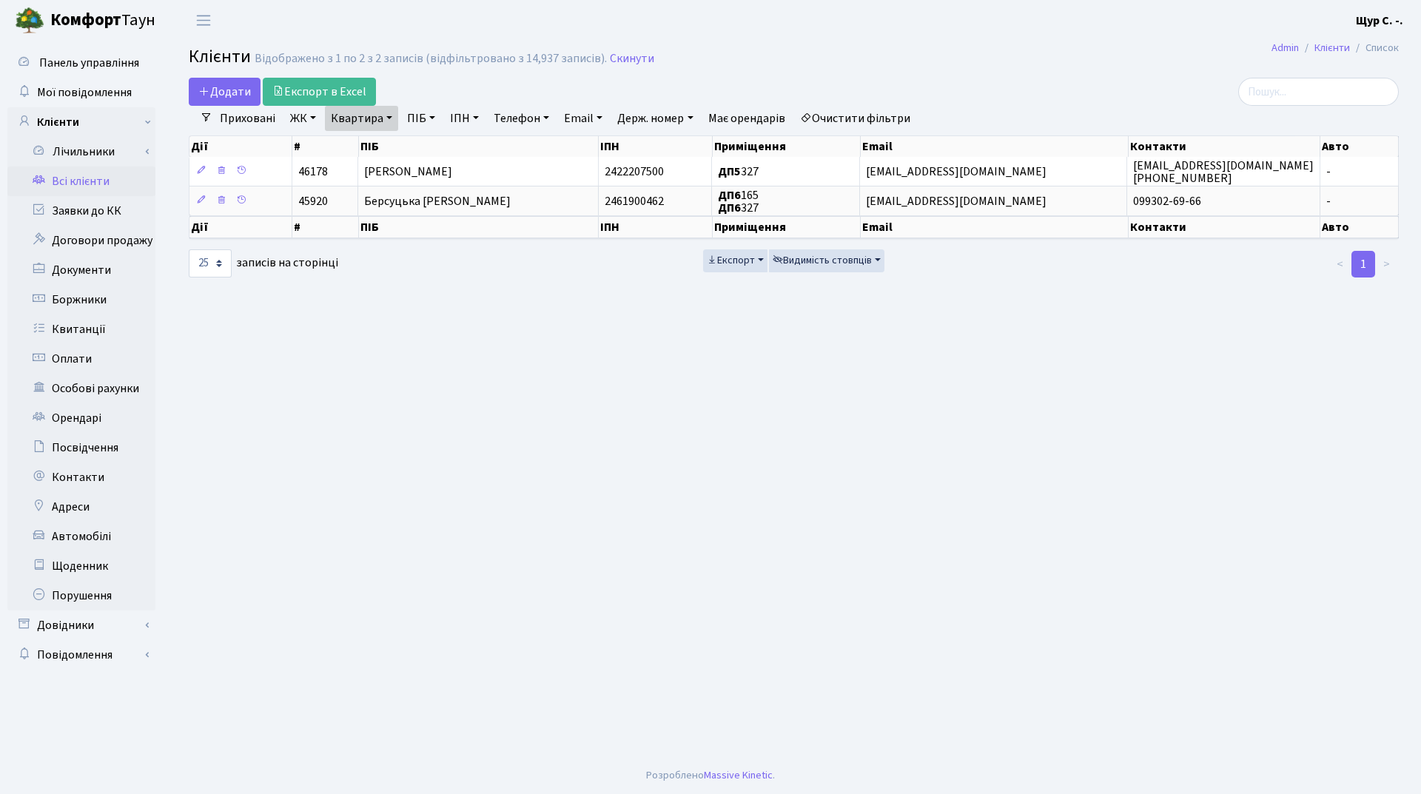
click at [385, 114] on link "Квартира" at bounding box center [361, 118] width 73 height 25
click at [369, 144] on input "327" at bounding box center [369, 147] width 87 height 28
type input "3"
type input "234"
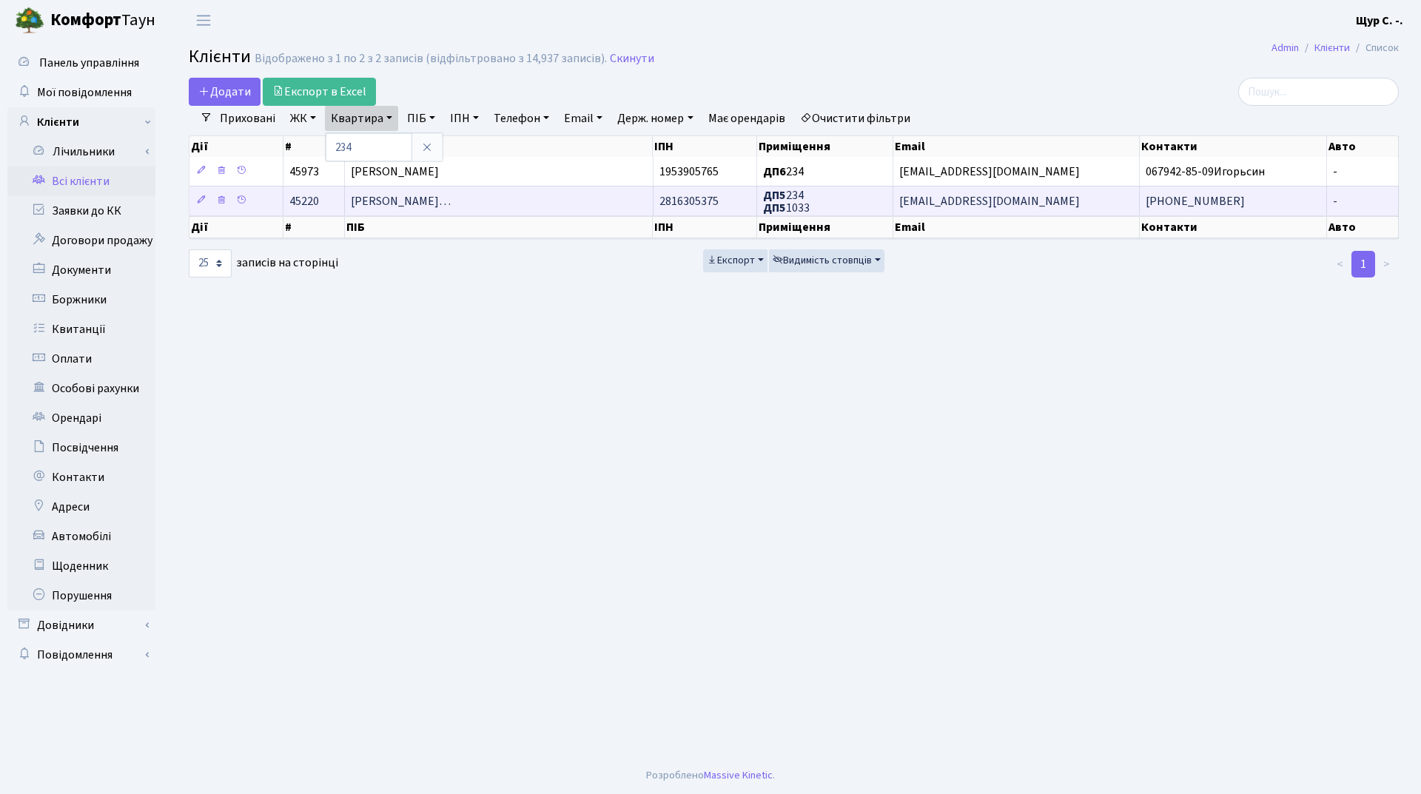
click at [451, 215] on td "Крижановський Сергій Анатолійови…" at bounding box center [499, 201] width 308 height 30
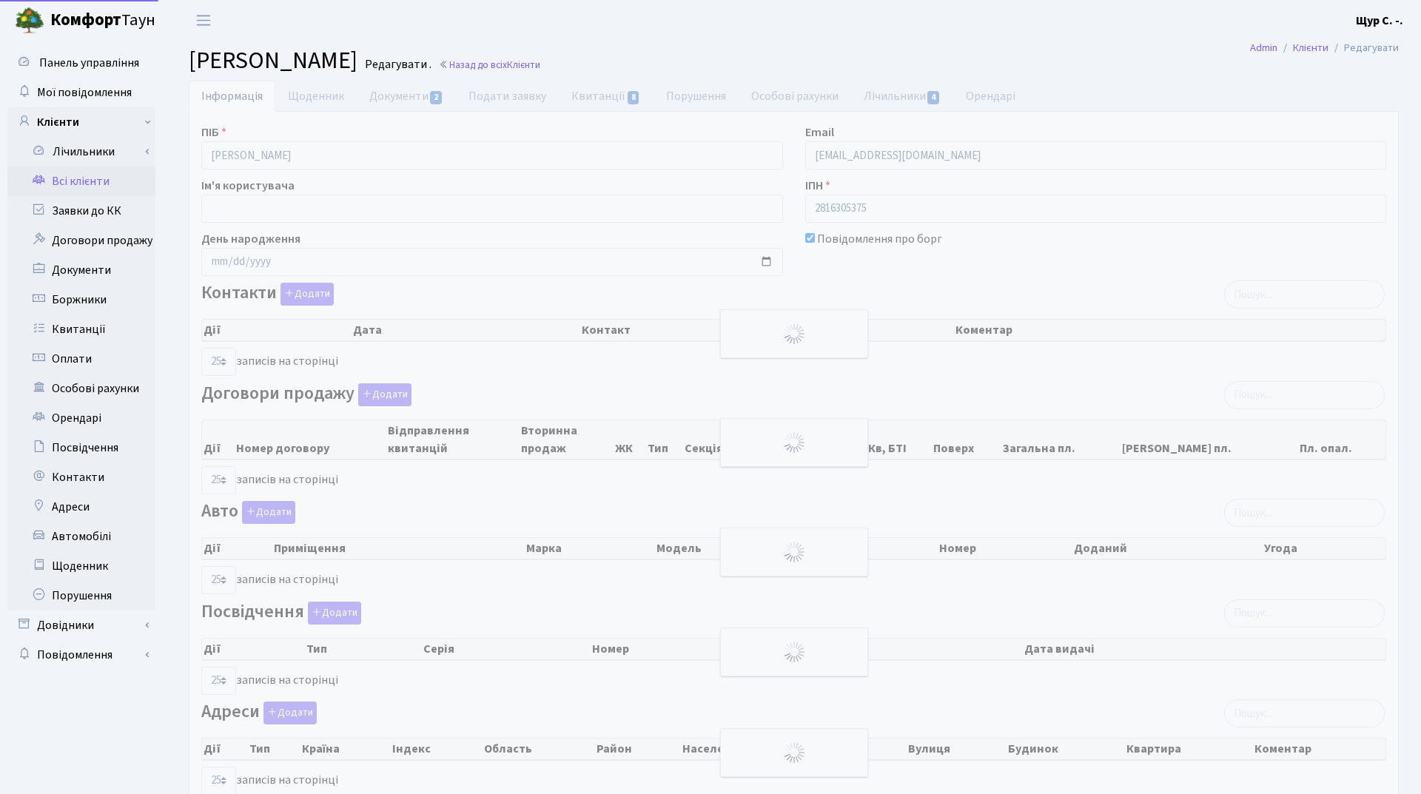
select select "25"
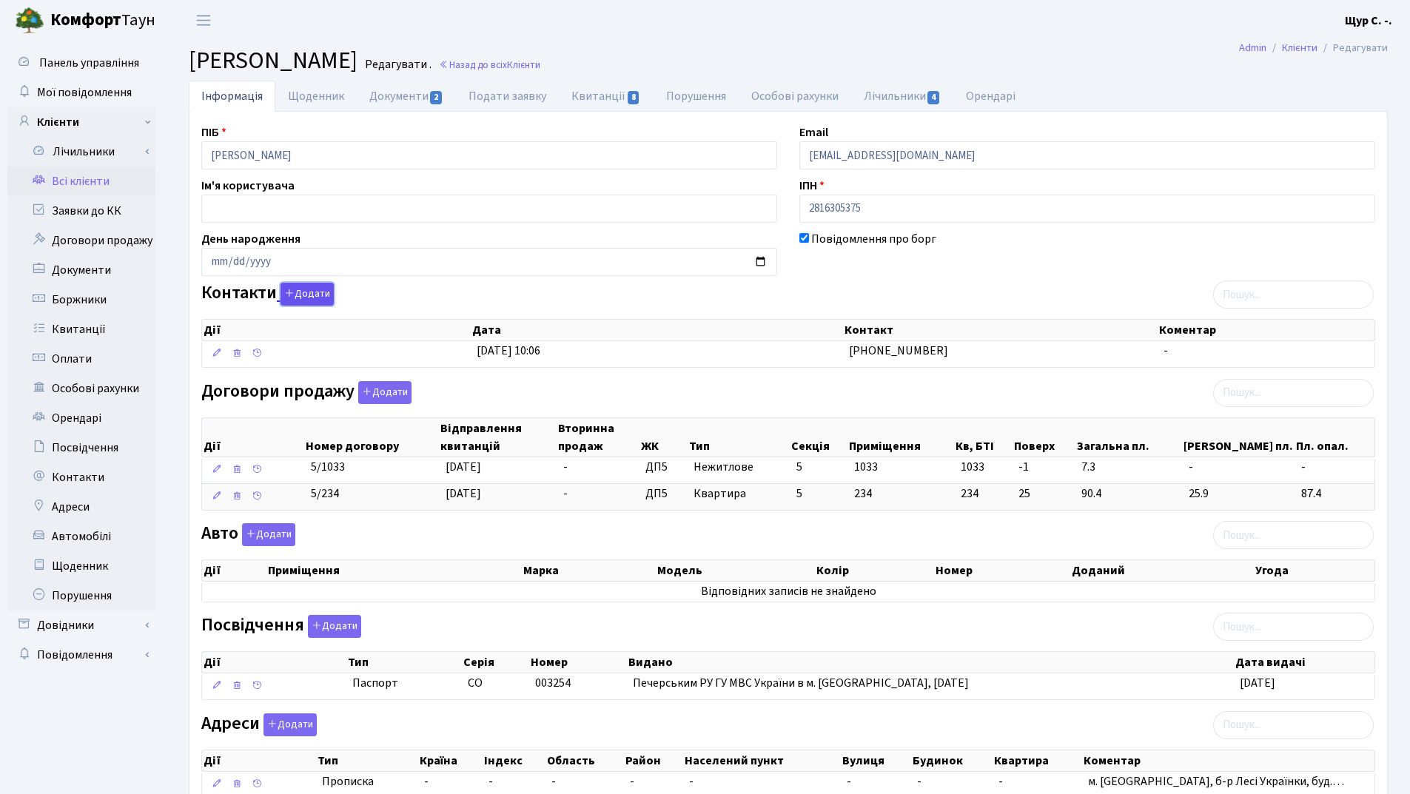
click at [317, 292] on button "Додати" at bounding box center [306, 294] width 53 height 23
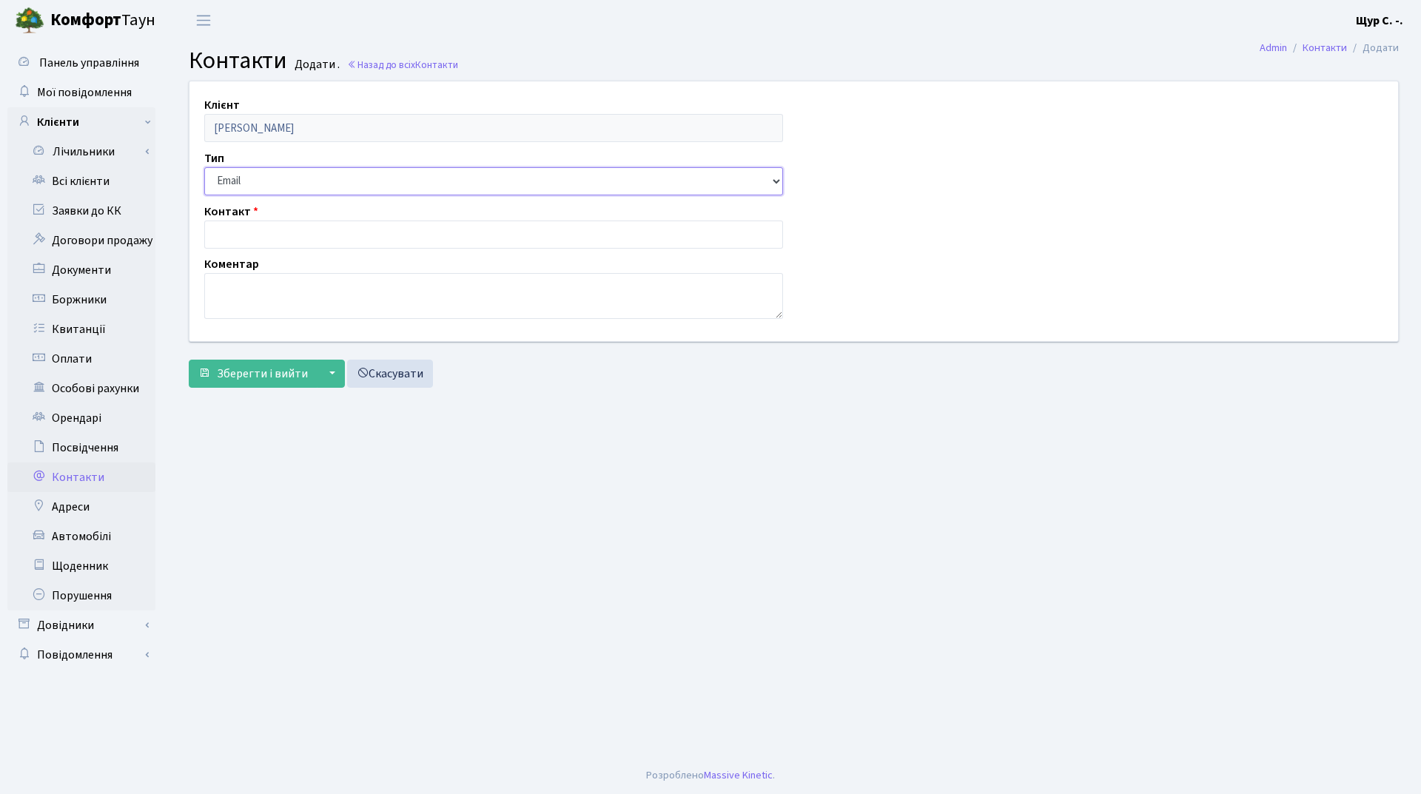
click at [294, 188] on select "Email Телефон" at bounding box center [493, 181] width 579 height 28
select select "1"
click at [204, 167] on select "Email Телефон" at bounding box center [493, 181] width 579 height 28
click at [275, 236] on input "text" at bounding box center [493, 234] width 579 height 28
type input "099-352-63-33"
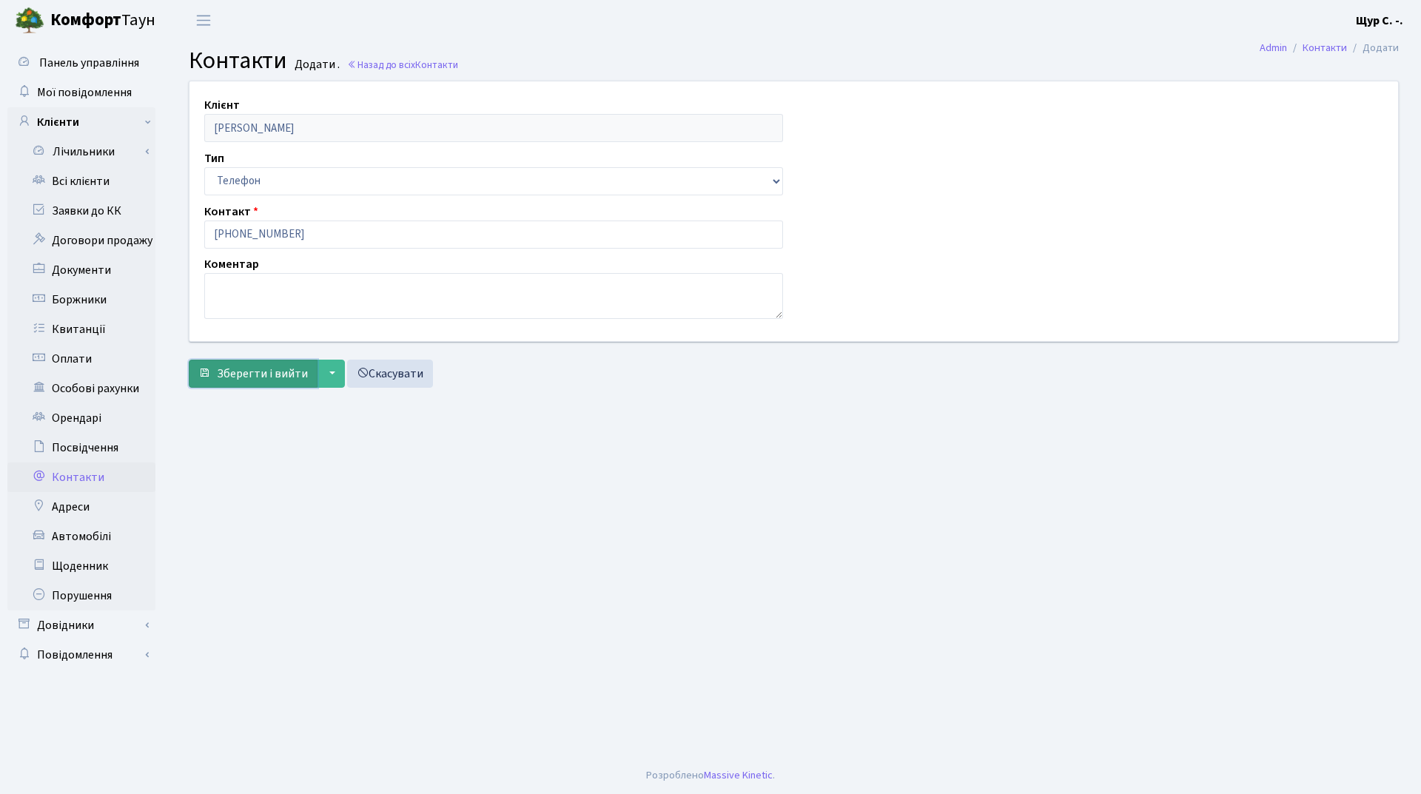
click at [260, 371] on span "Зберегти і вийти" at bounding box center [262, 374] width 91 height 16
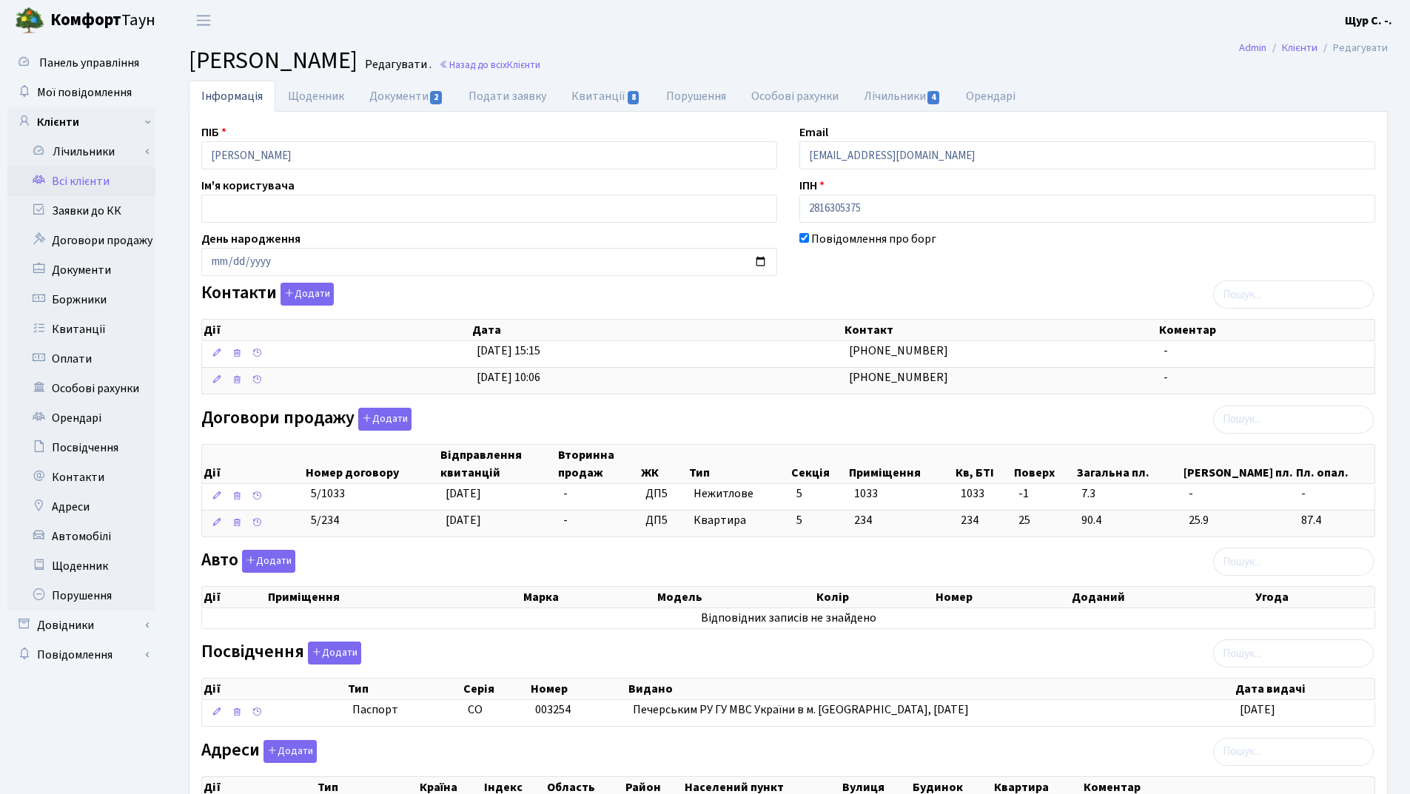
click at [83, 175] on link "Всі клієнти" at bounding box center [81, 181] width 148 height 30
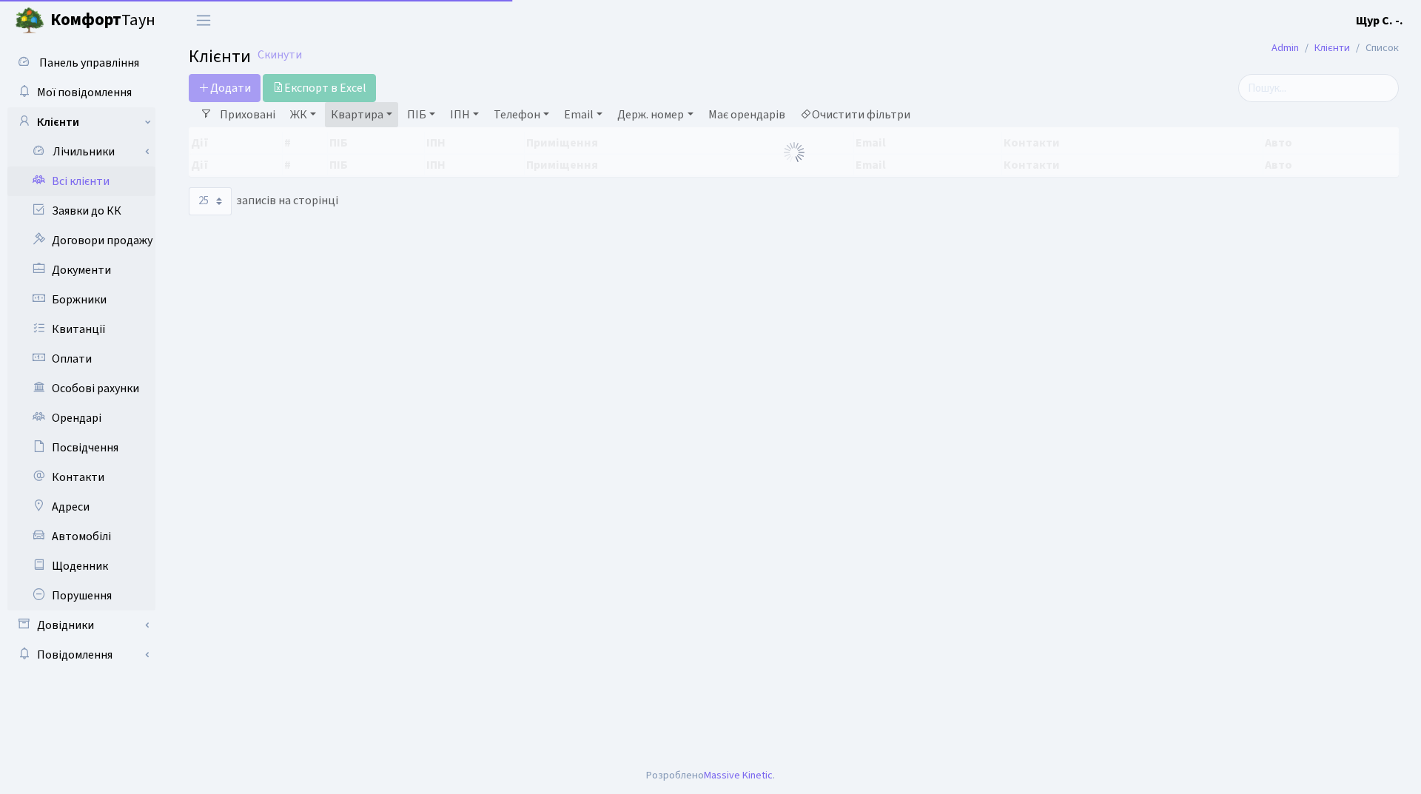
select select "25"
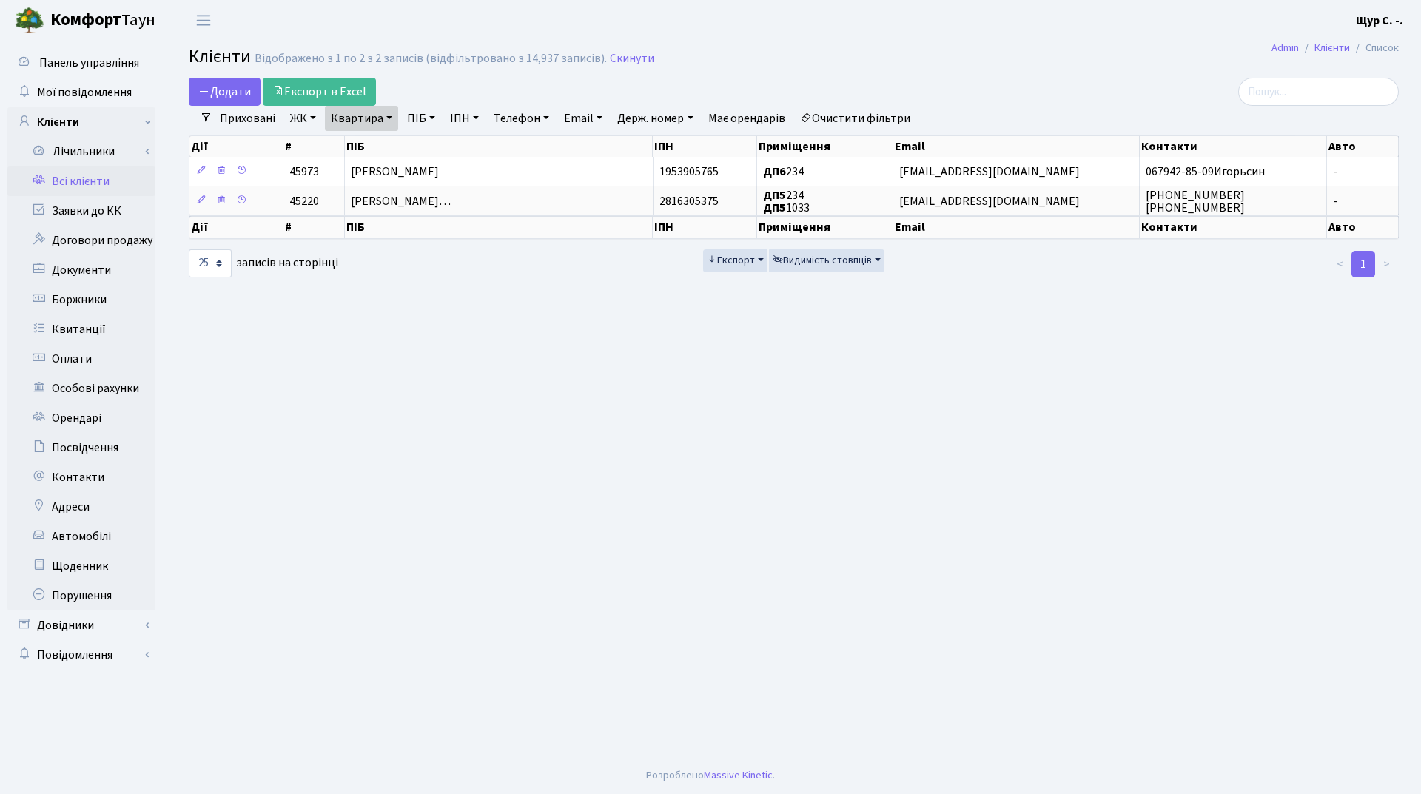
click at [391, 118] on link "Квартира" at bounding box center [361, 118] width 73 height 25
click at [383, 150] on input "234" at bounding box center [369, 147] width 87 height 28
type input "2"
type input "165"
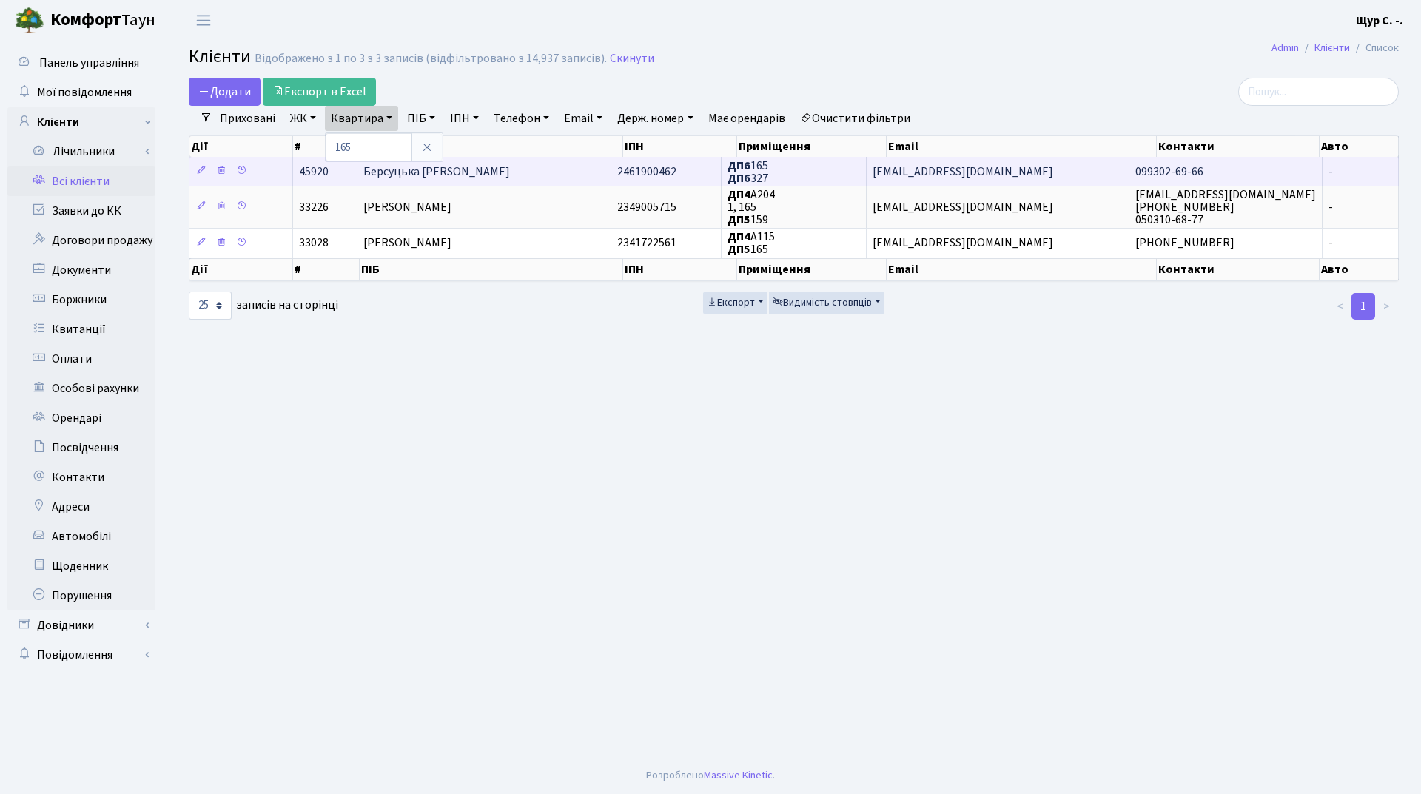
click at [533, 172] on td "Берсуцька [PERSON_NAME]" at bounding box center [484, 171] width 254 height 29
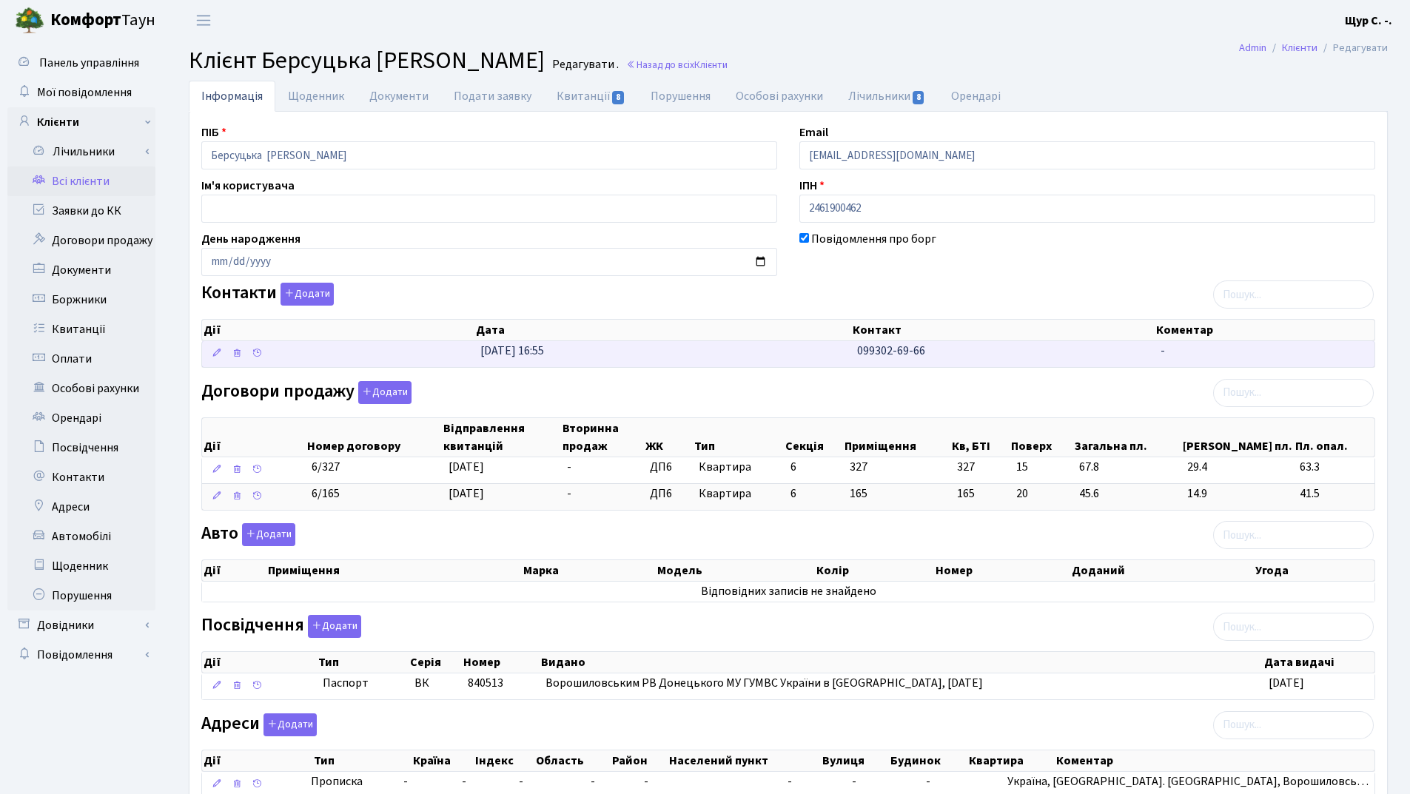
click at [820, 351] on td "[DATE] 16:55" at bounding box center [662, 354] width 377 height 26
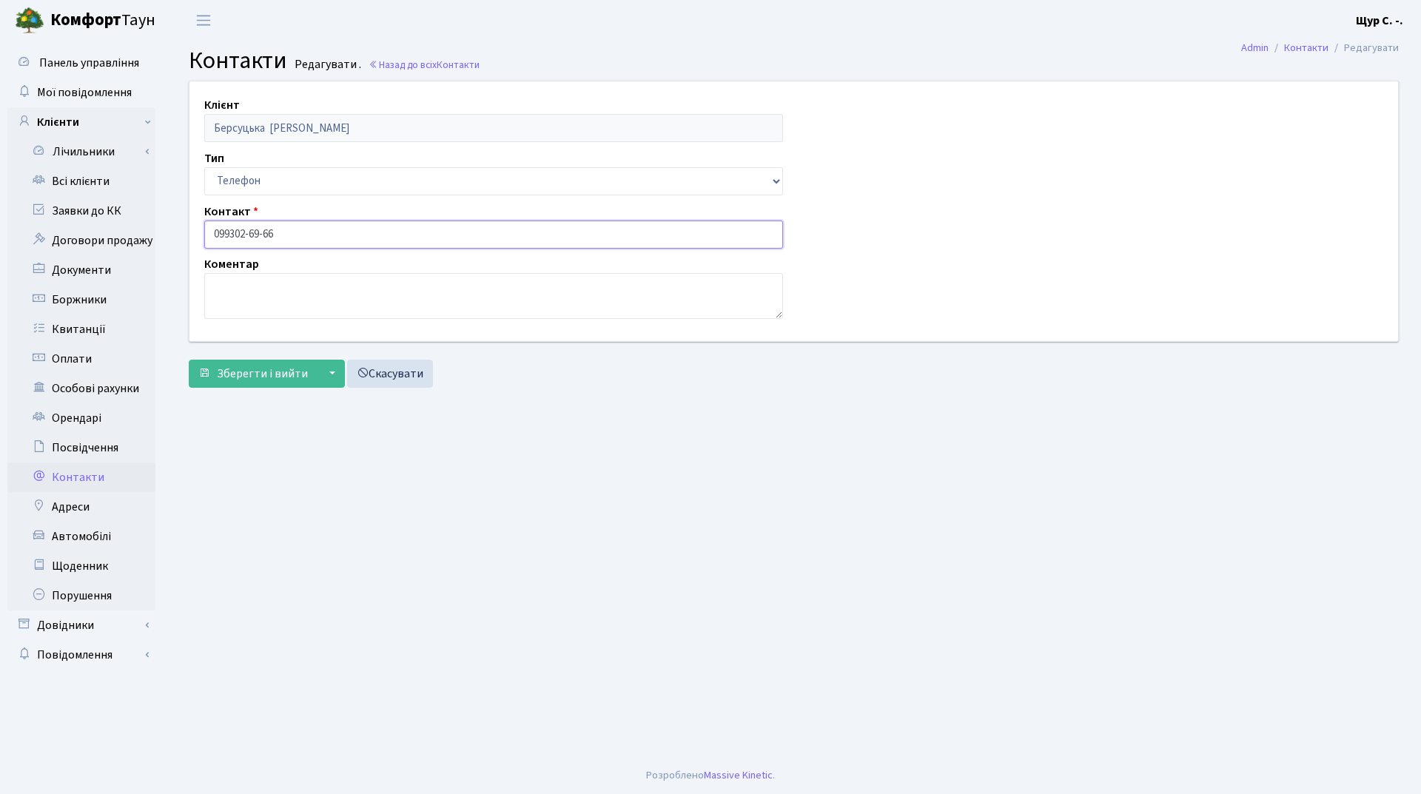
click at [230, 232] on input "099302-69-66" at bounding box center [493, 234] width 579 height 28
type input "[PHONE_NUMBER]"
click at [257, 373] on span "Зберегти і вийти" at bounding box center [262, 374] width 91 height 16
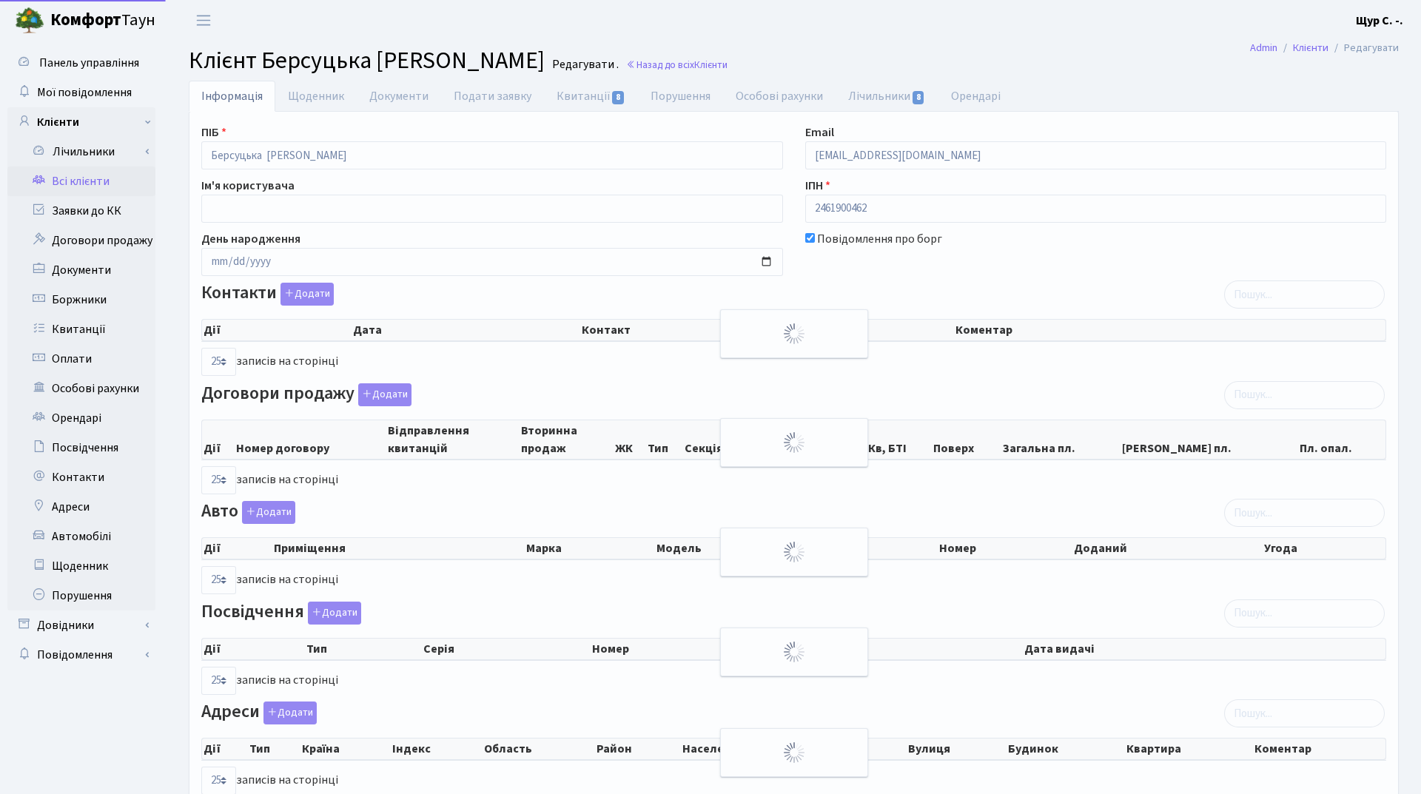
select select "25"
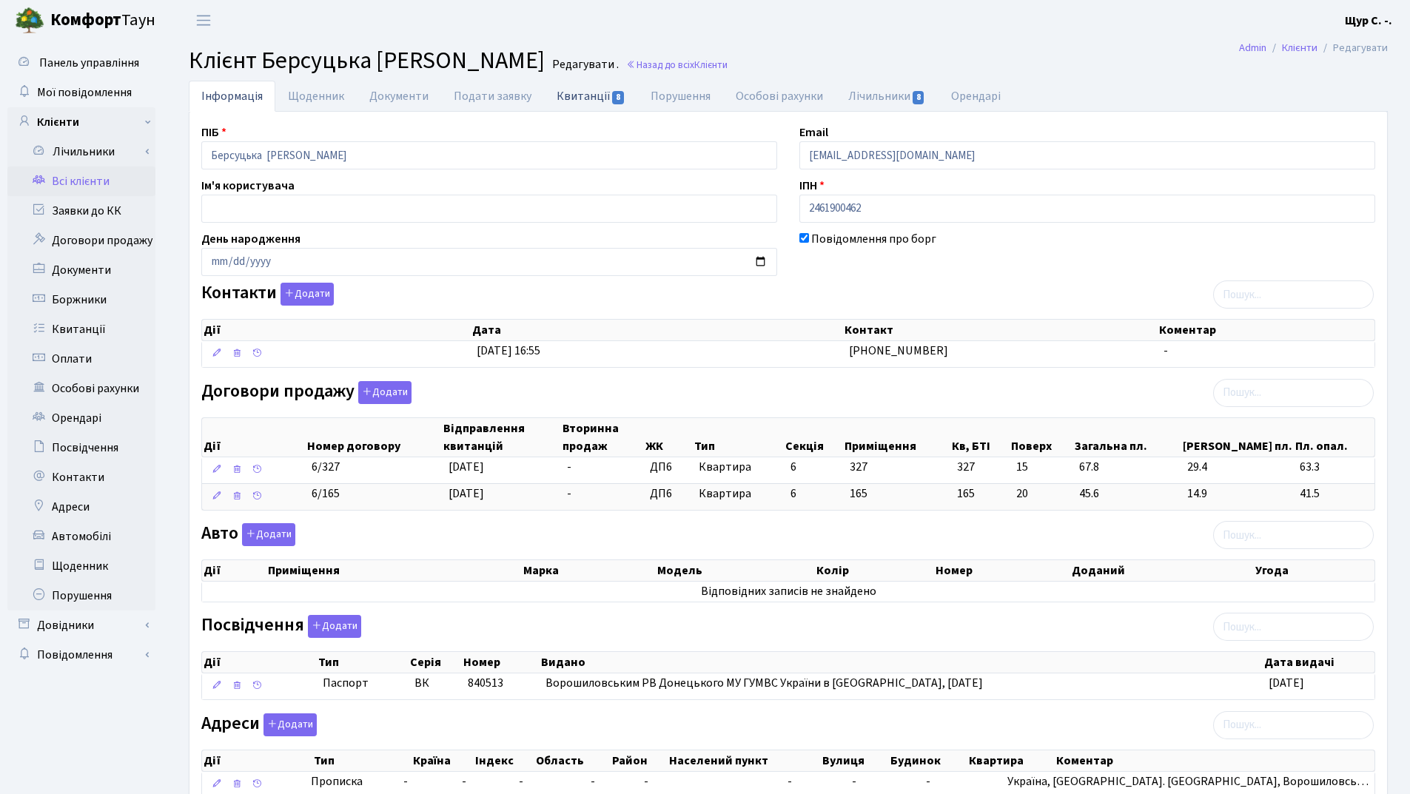
click at [581, 94] on link "Квитанції 8" at bounding box center [591, 96] width 94 height 30
select select "25"
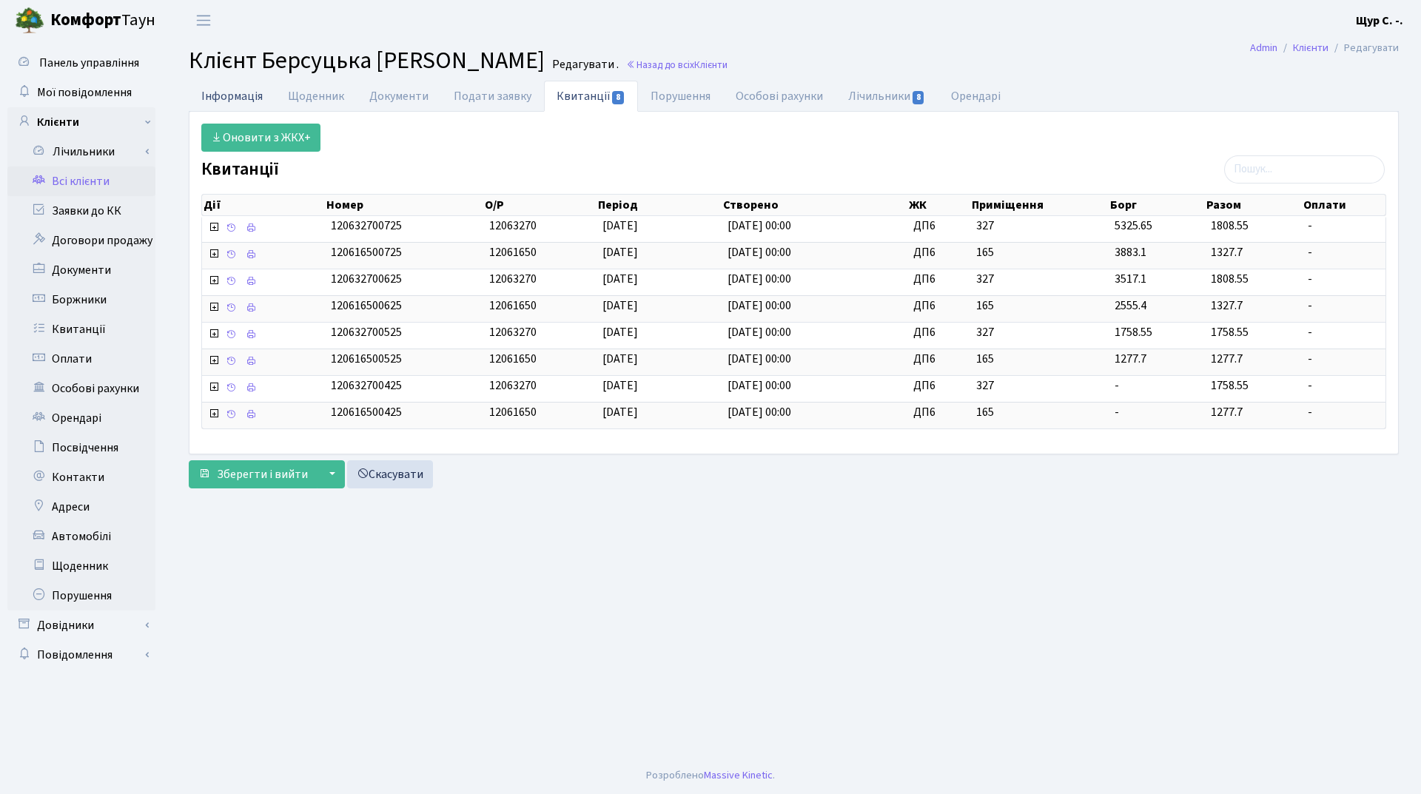
click at [246, 93] on link "Інформація" at bounding box center [232, 96] width 87 height 30
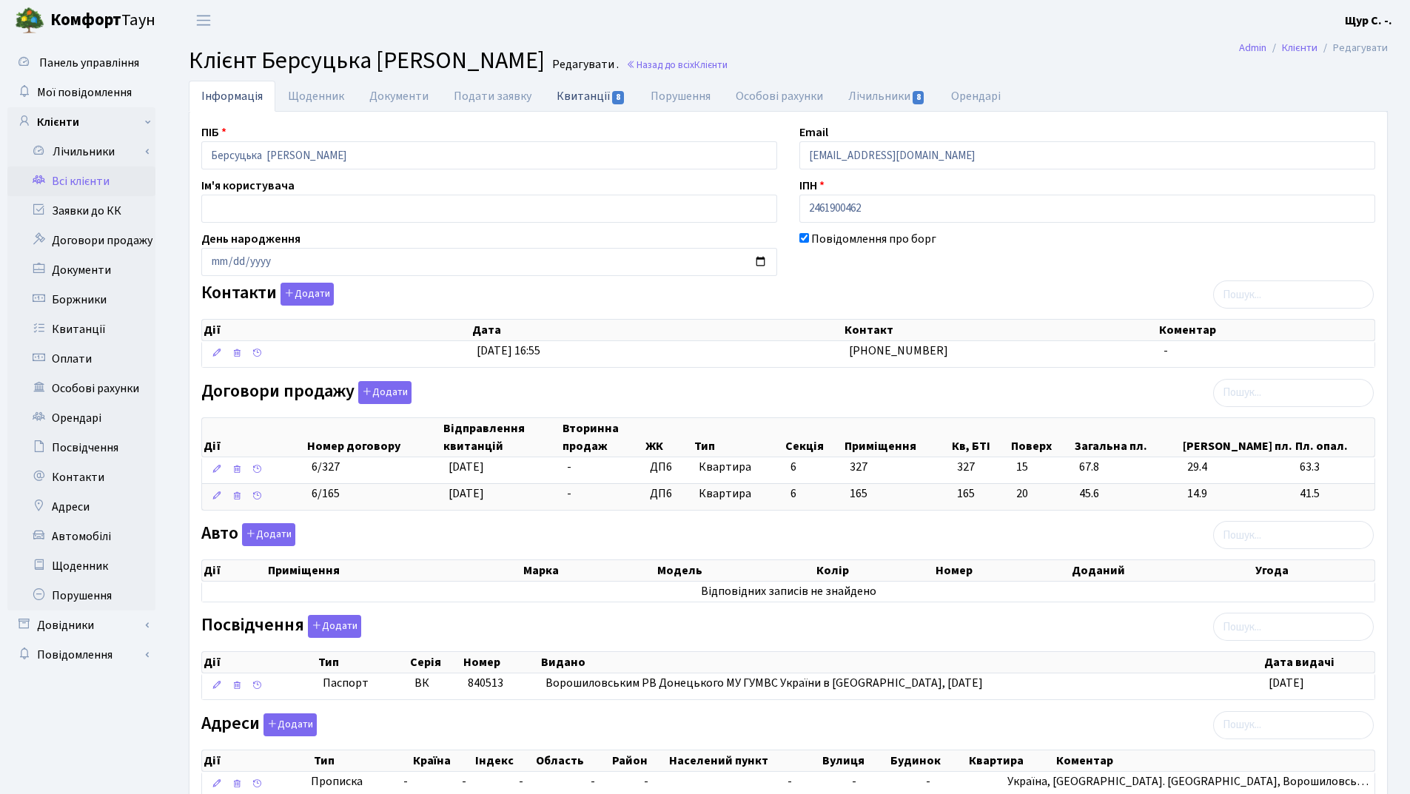
click at [565, 101] on link "Квитанції 8" at bounding box center [591, 96] width 94 height 30
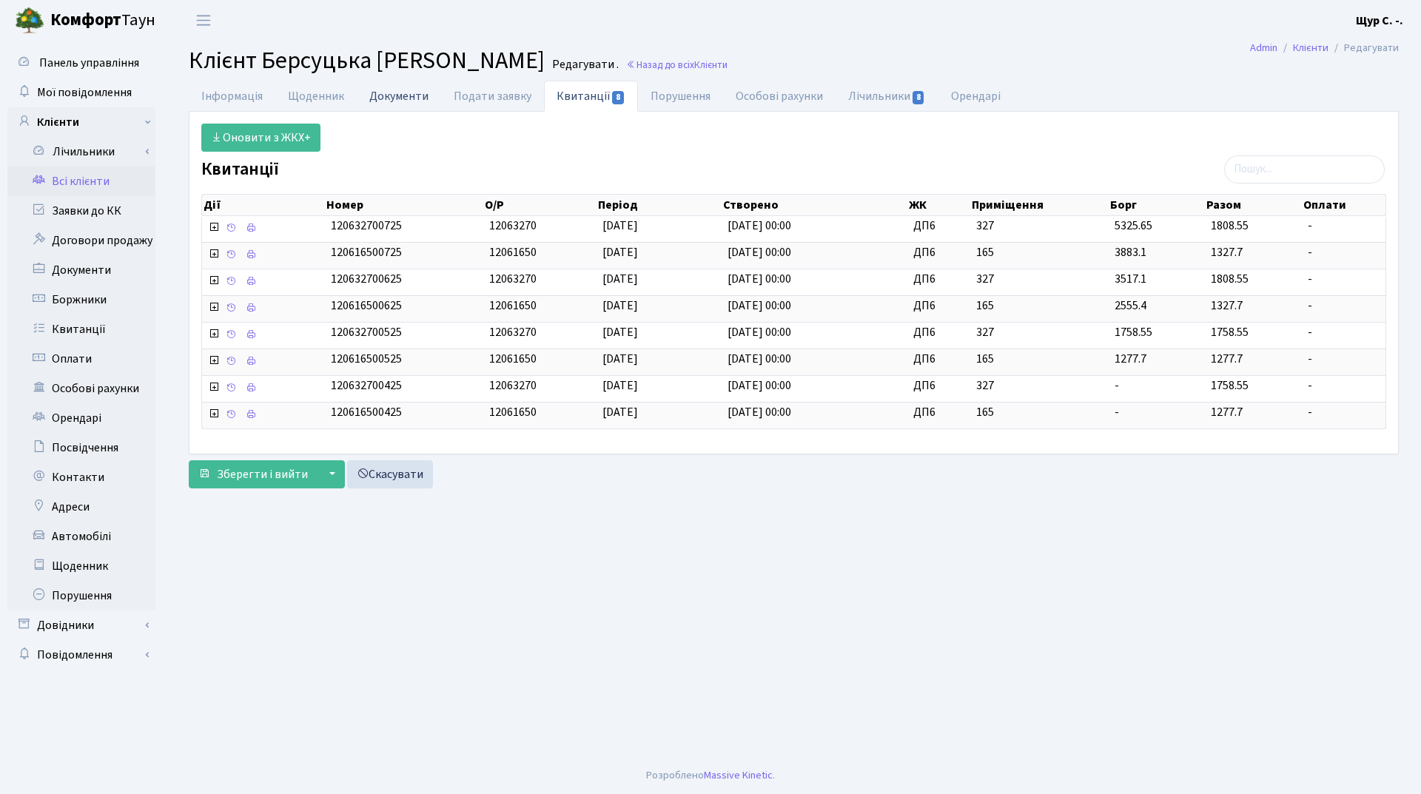
click at [397, 95] on link "Документи" at bounding box center [399, 96] width 84 height 30
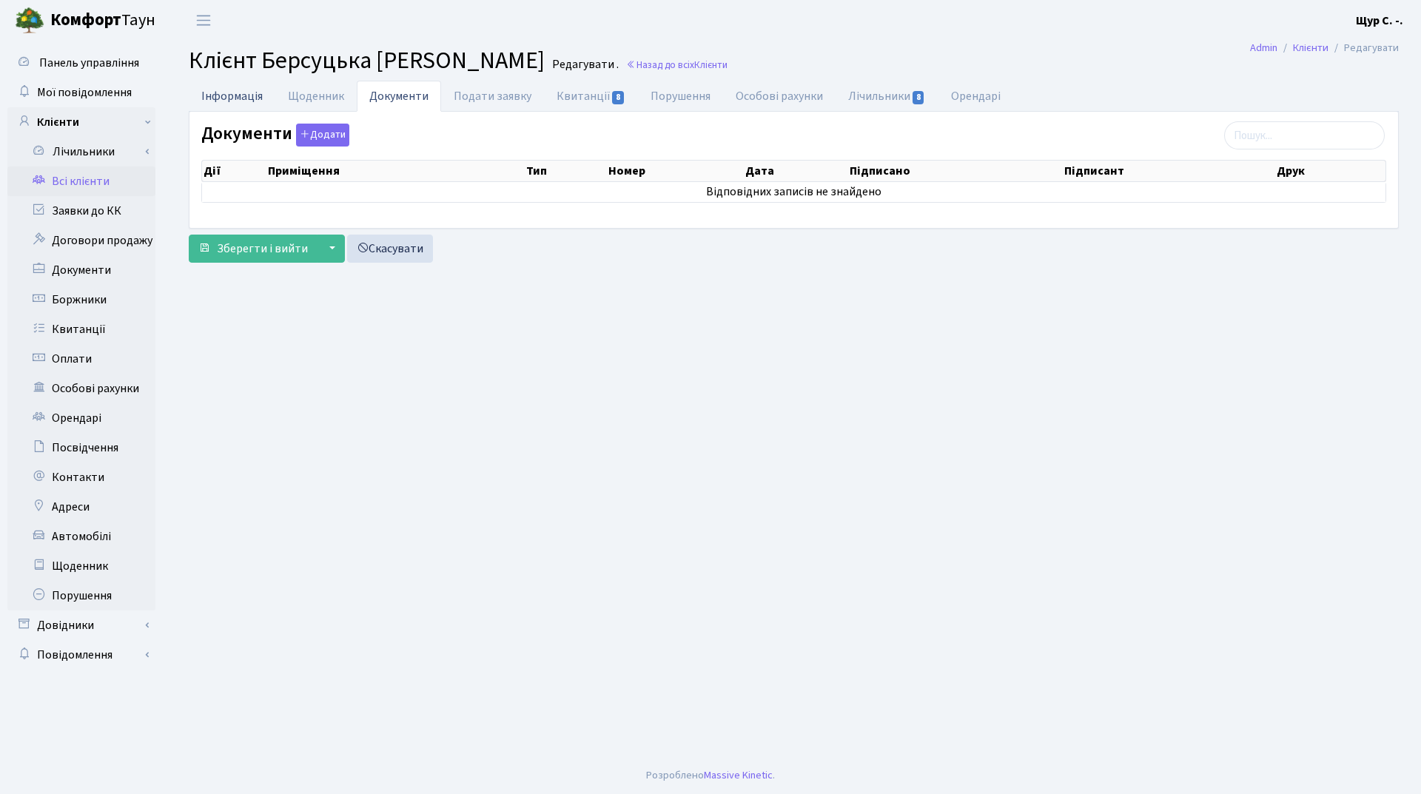
click at [229, 97] on link "Інформація" at bounding box center [232, 96] width 87 height 30
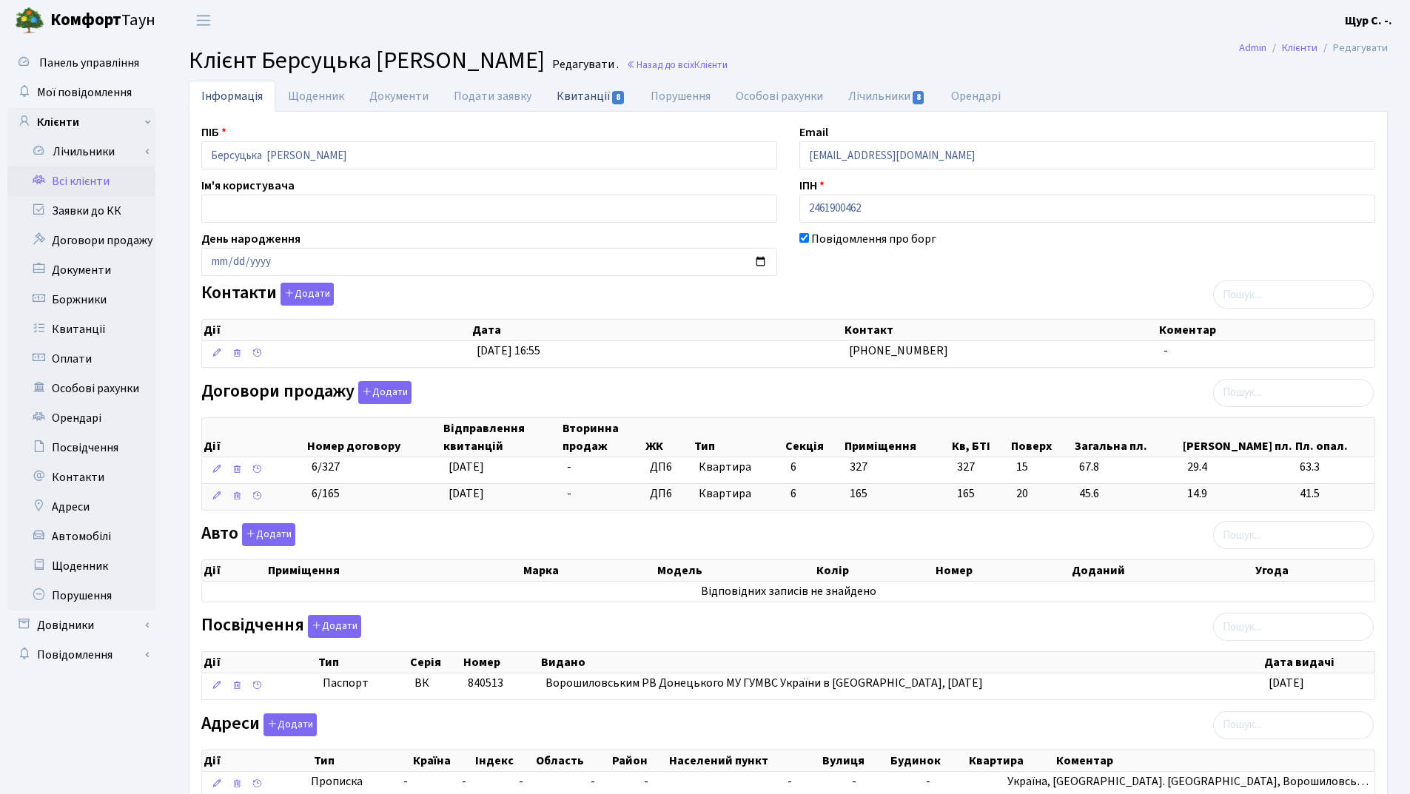
click at [561, 94] on link "Квитанції 8" at bounding box center [591, 96] width 94 height 30
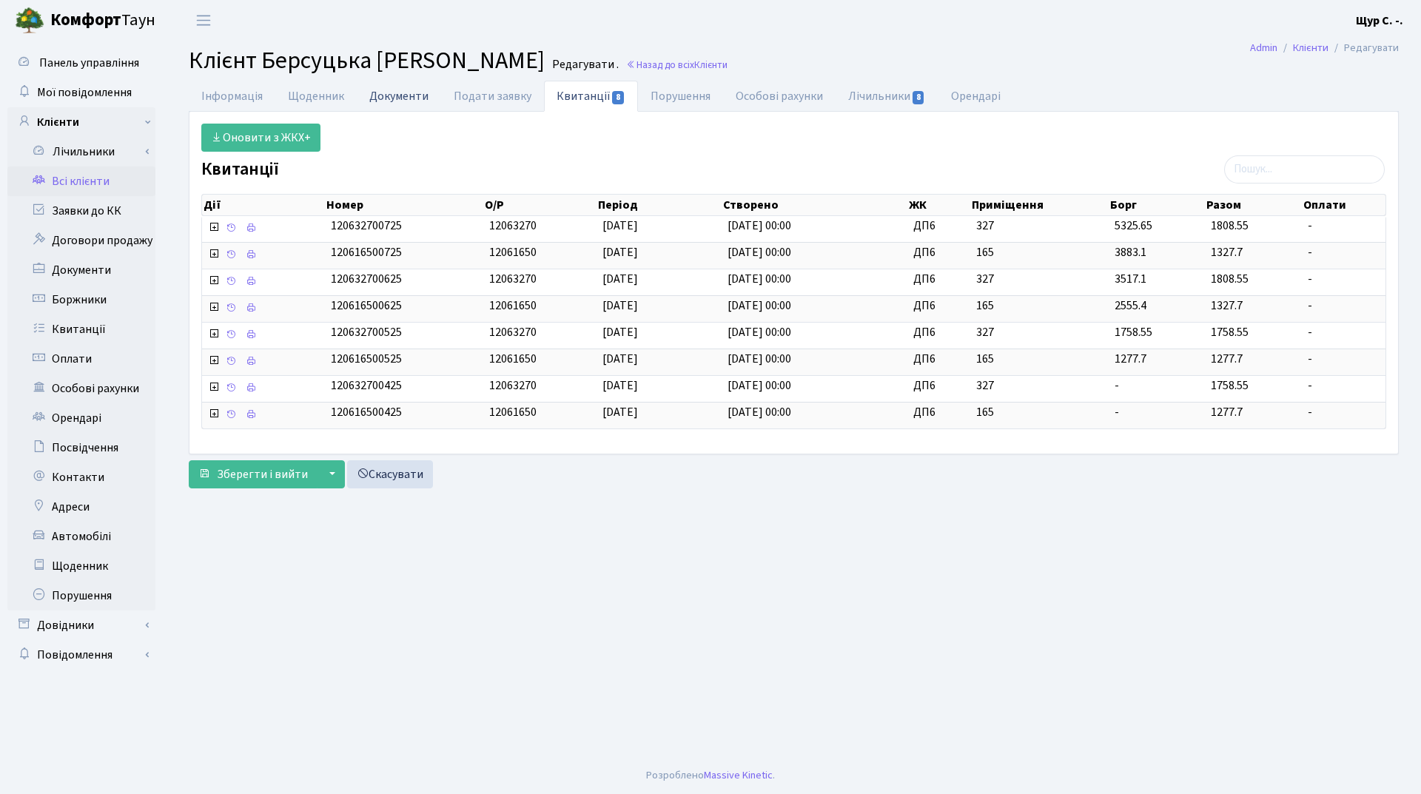
click at [389, 91] on link "Документи" at bounding box center [399, 96] width 84 height 30
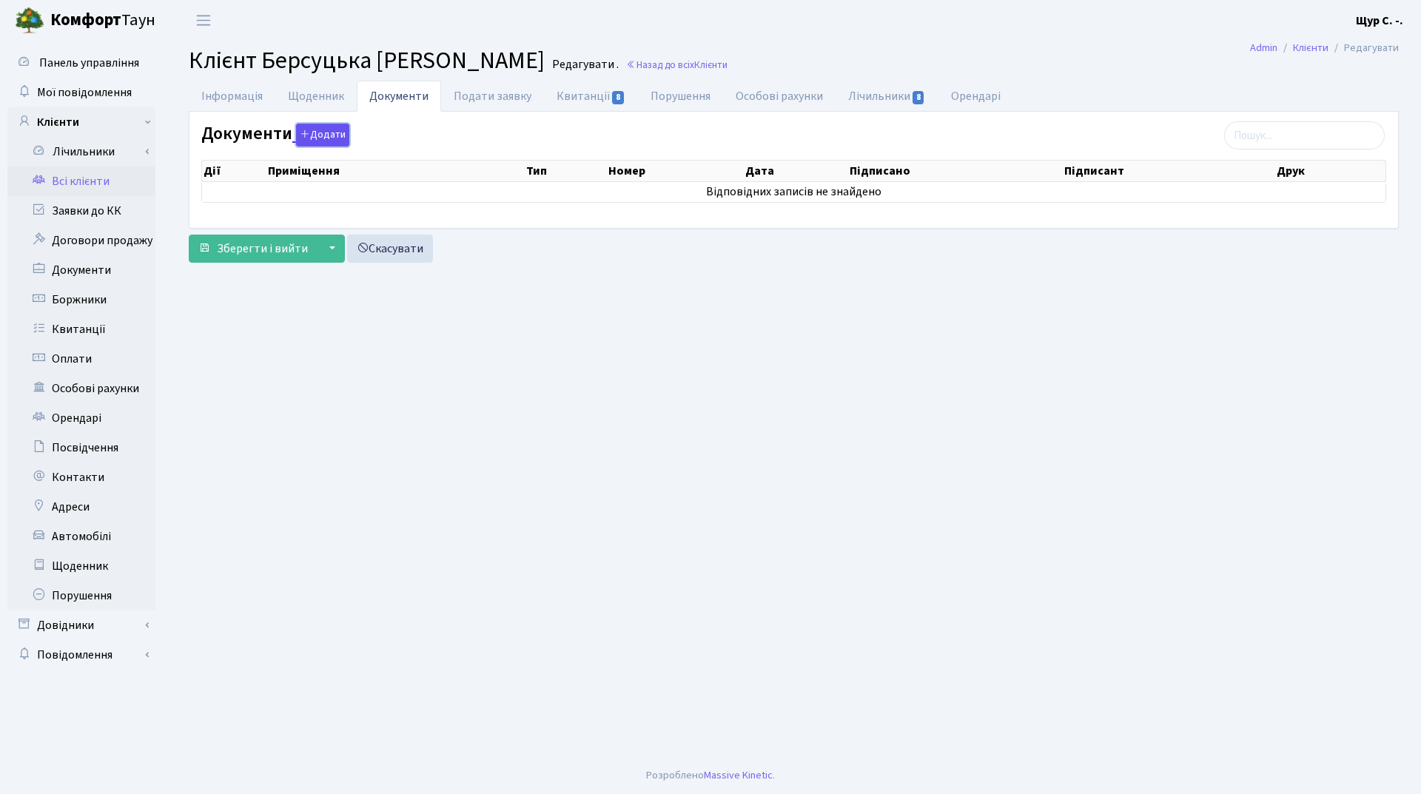
click at [310, 136] on button "Додати" at bounding box center [322, 135] width 53 height 23
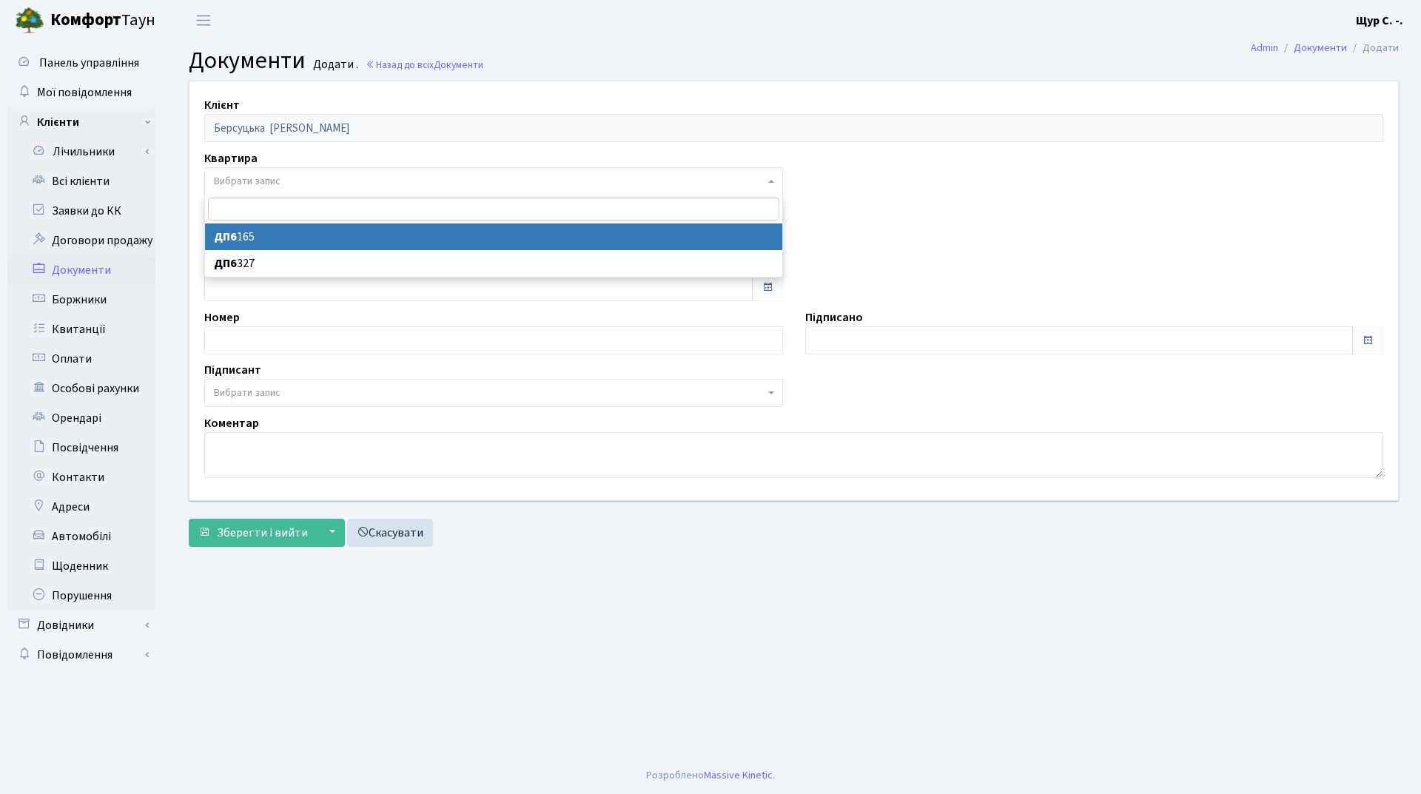
click at [277, 182] on span "Вибрати запис" at bounding box center [247, 181] width 67 height 15
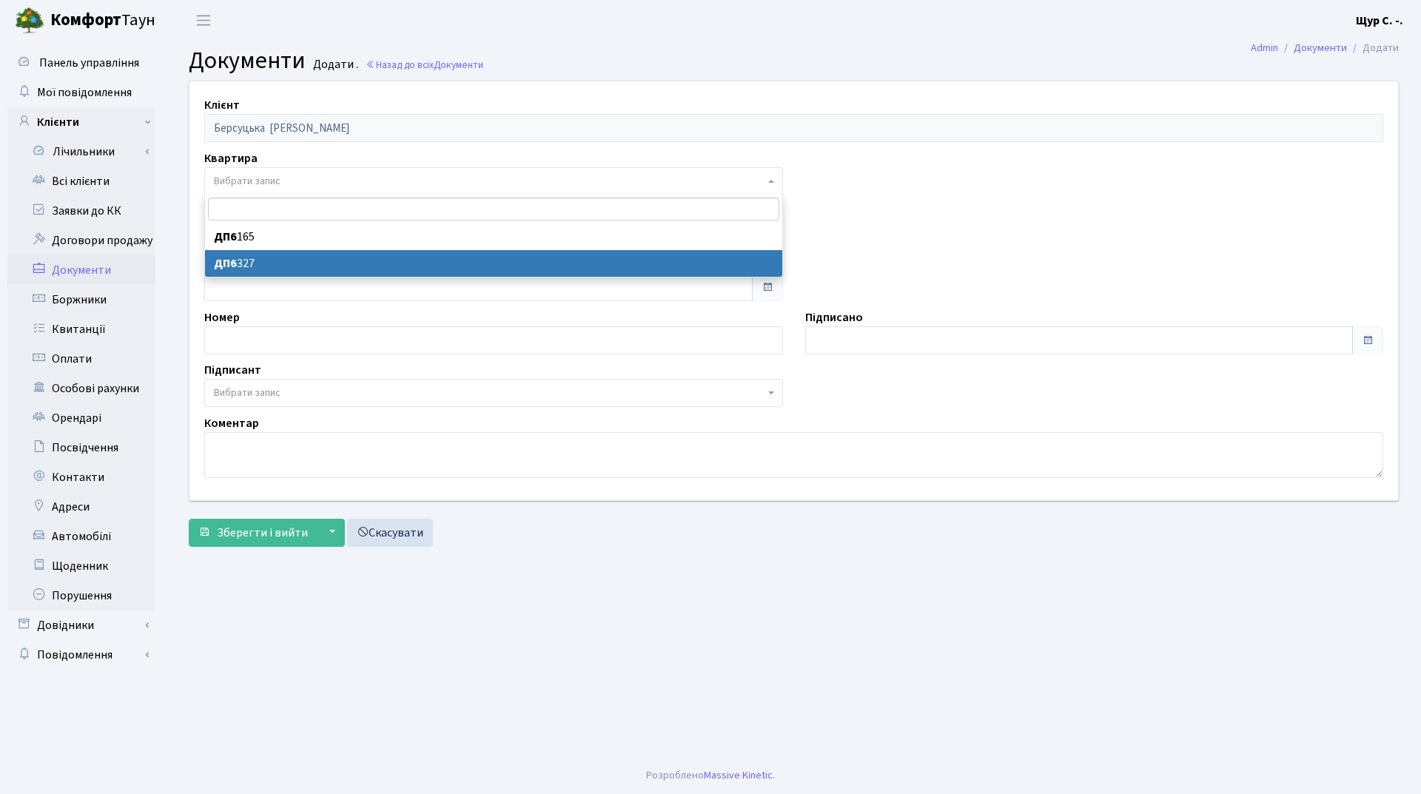
select select "177107"
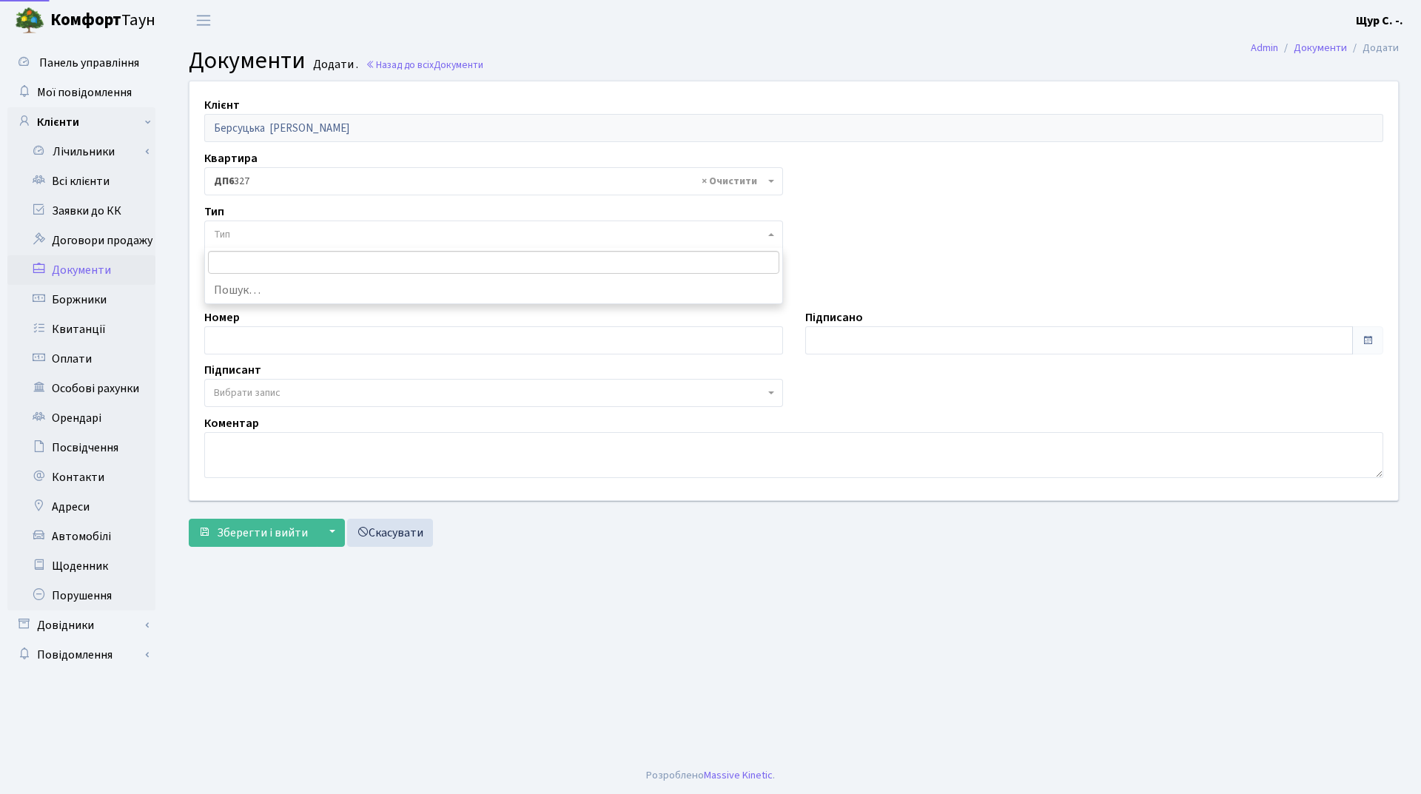
click at [267, 234] on span "Тип" at bounding box center [489, 234] width 550 height 15
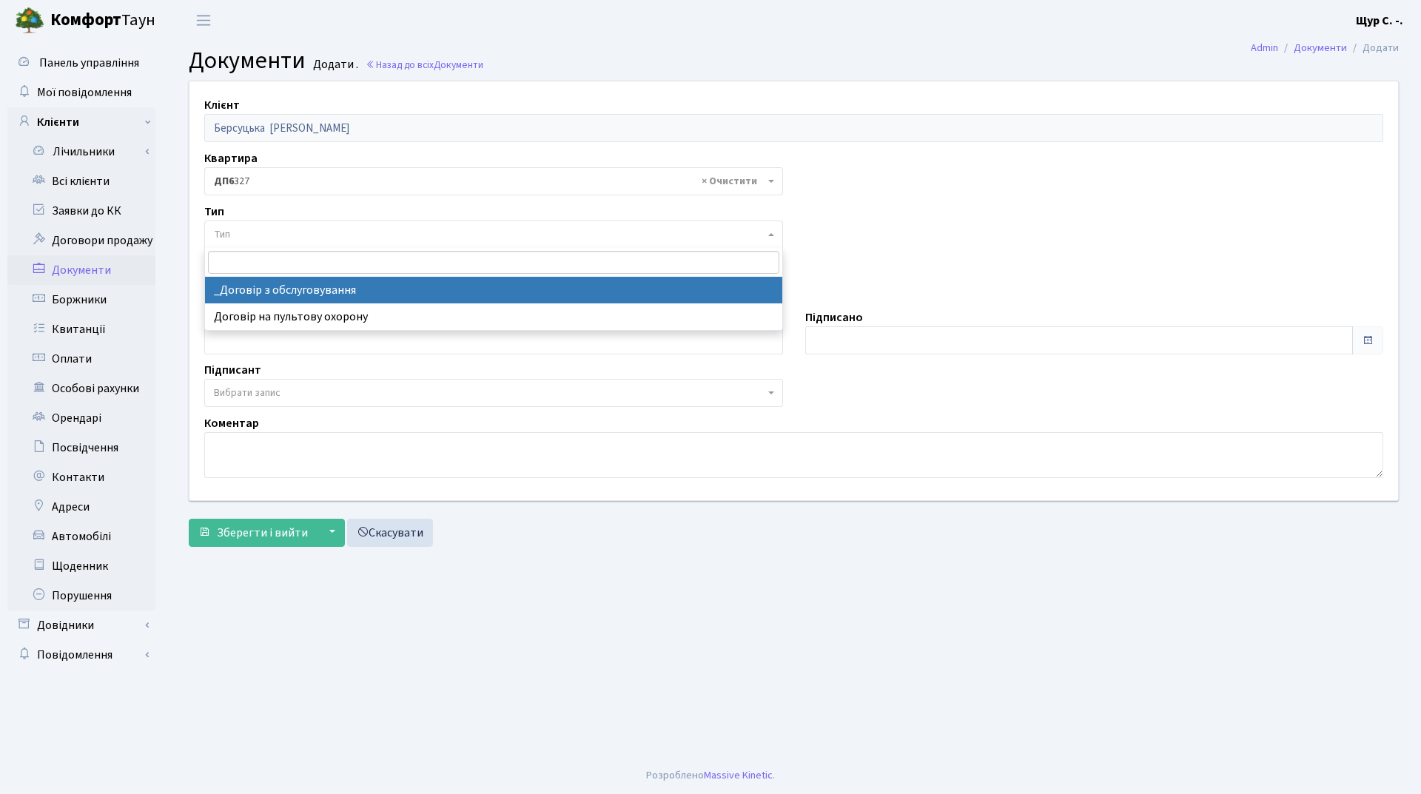
select select "289"
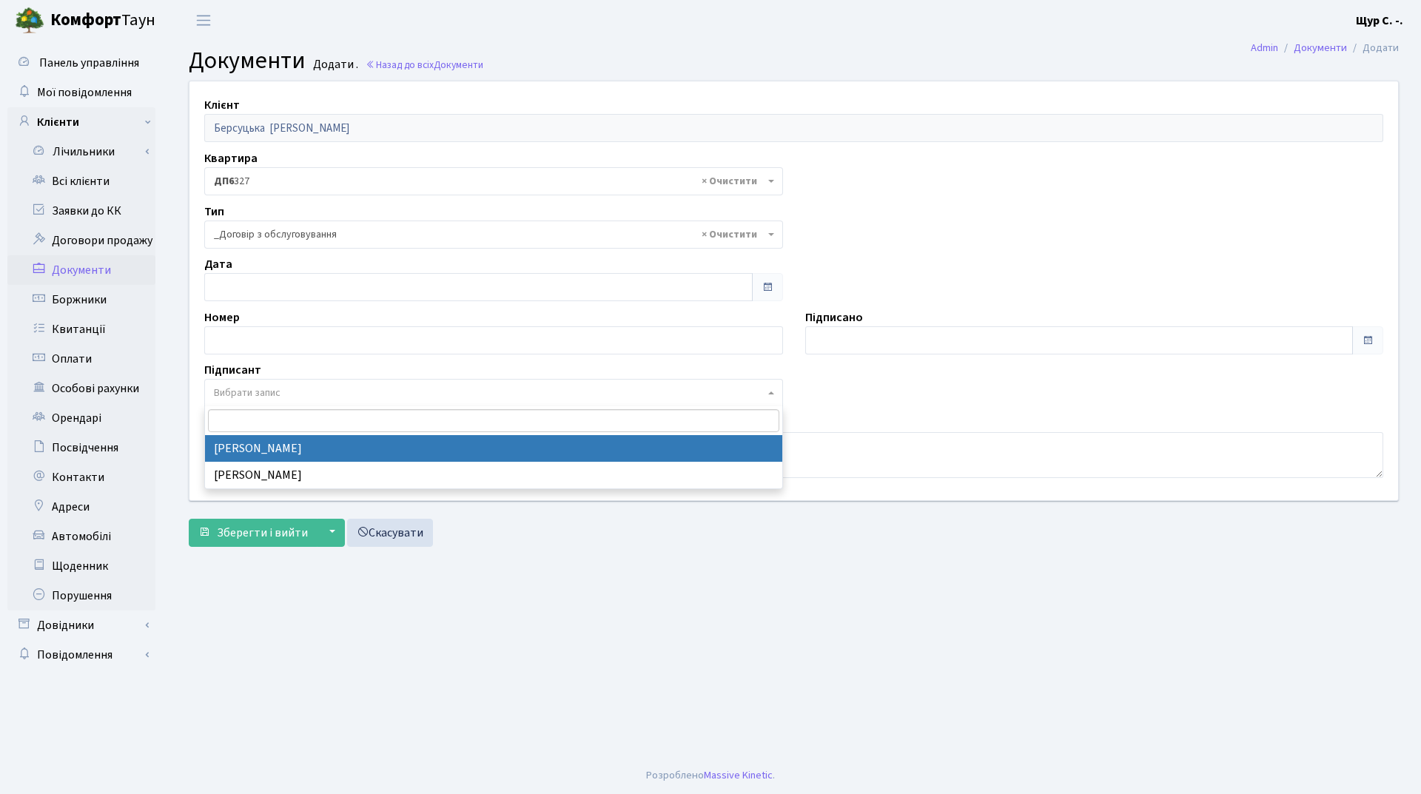
click at [273, 392] on span "Вибрати запис" at bounding box center [247, 392] width 67 height 15
select select "74"
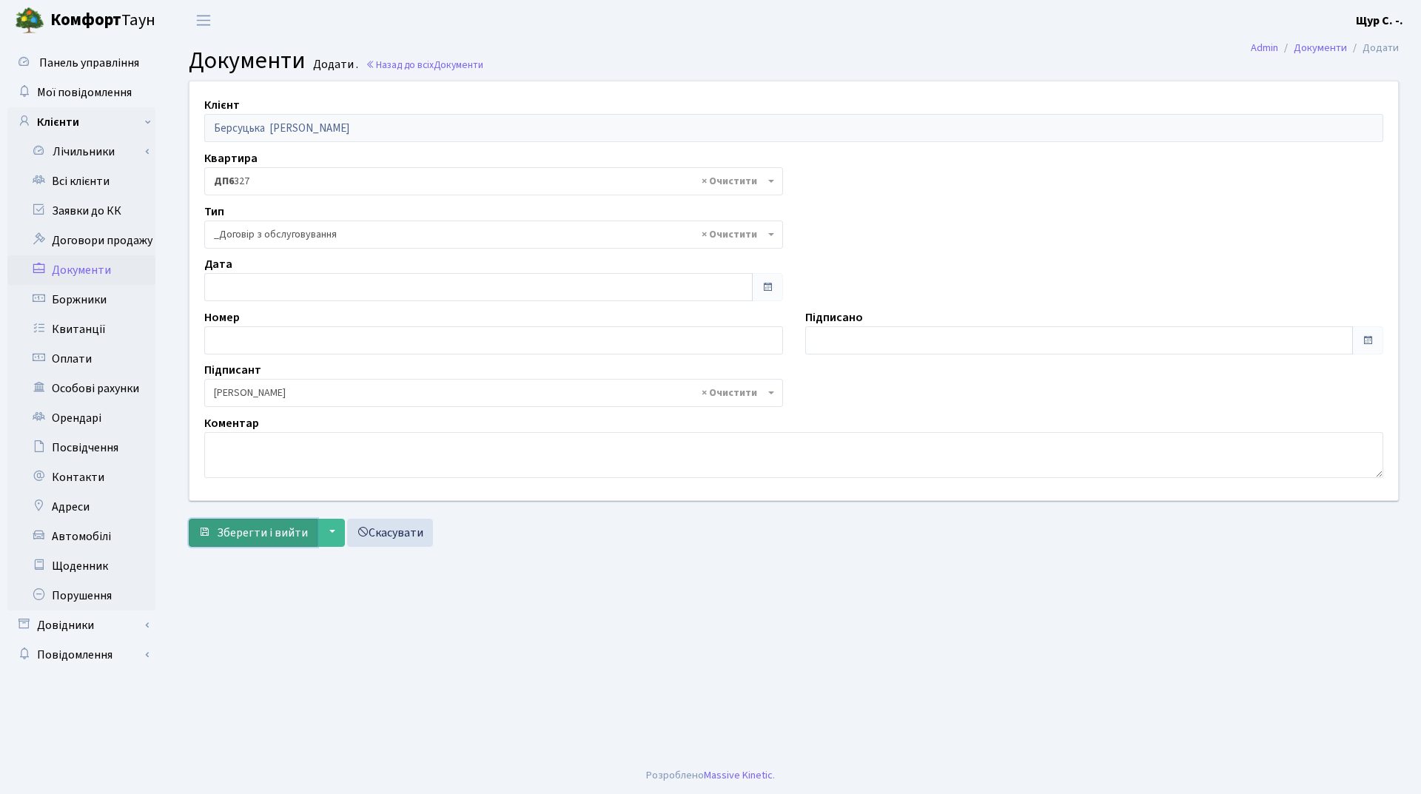
click at [251, 528] on span "Зберегти і вийти" at bounding box center [262, 533] width 91 height 16
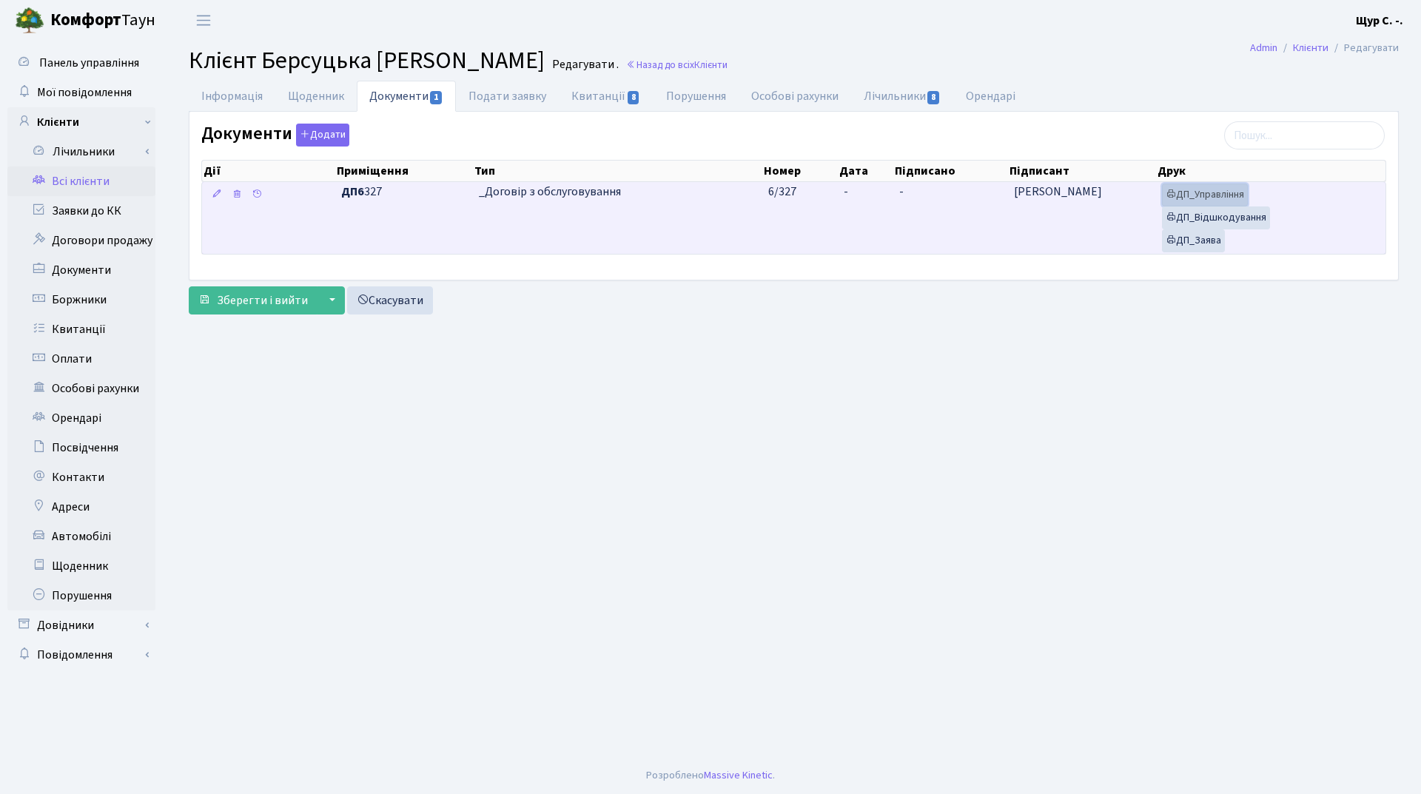
click at [1228, 194] on link "ДП_Управління" at bounding box center [1205, 194] width 86 height 23
click at [1242, 218] on link "ДП_Відшкодування" at bounding box center [1216, 217] width 108 height 23
click at [1202, 244] on link "ДП_Заява" at bounding box center [1193, 240] width 63 height 23
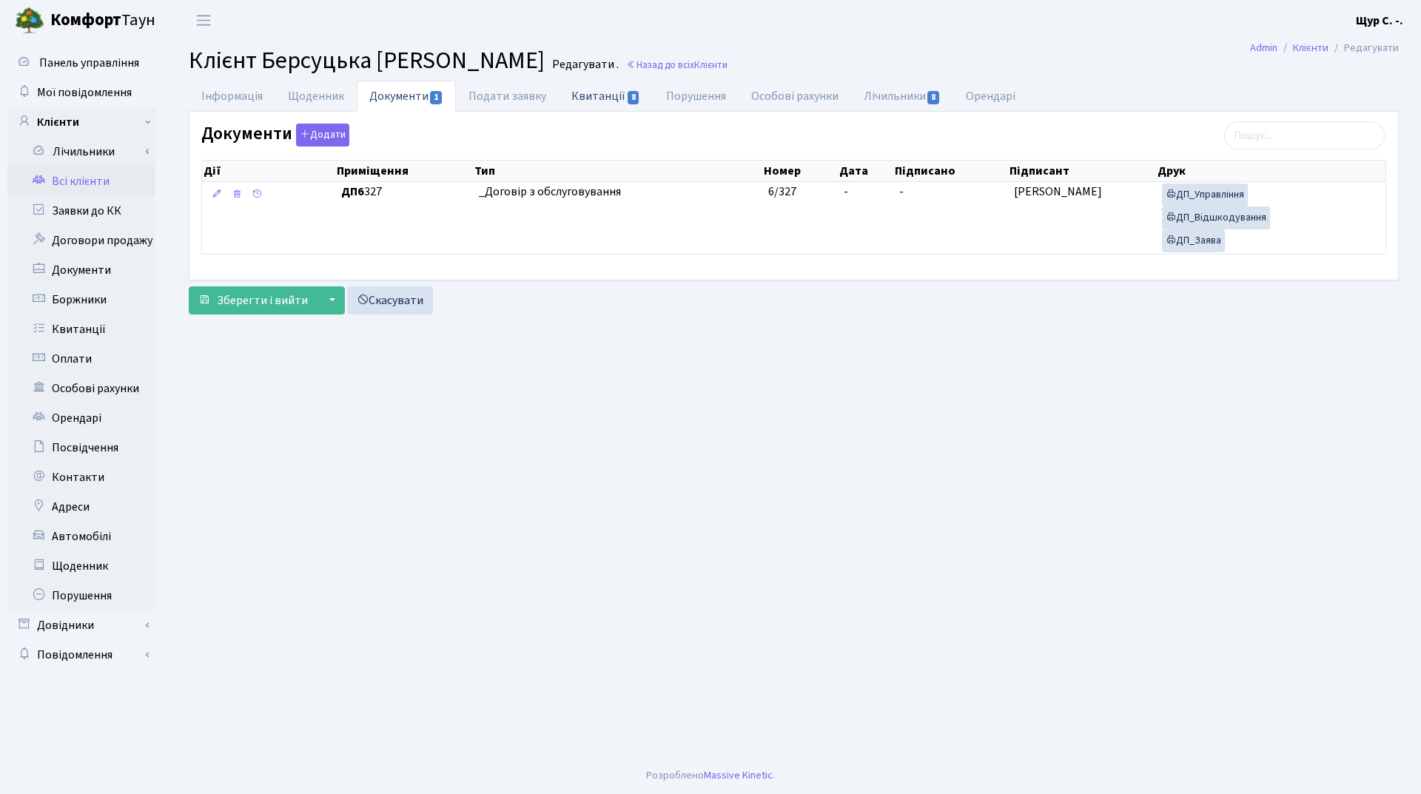
click at [606, 95] on link "Квитанції 8" at bounding box center [606, 96] width 94 height 30
select select "25"
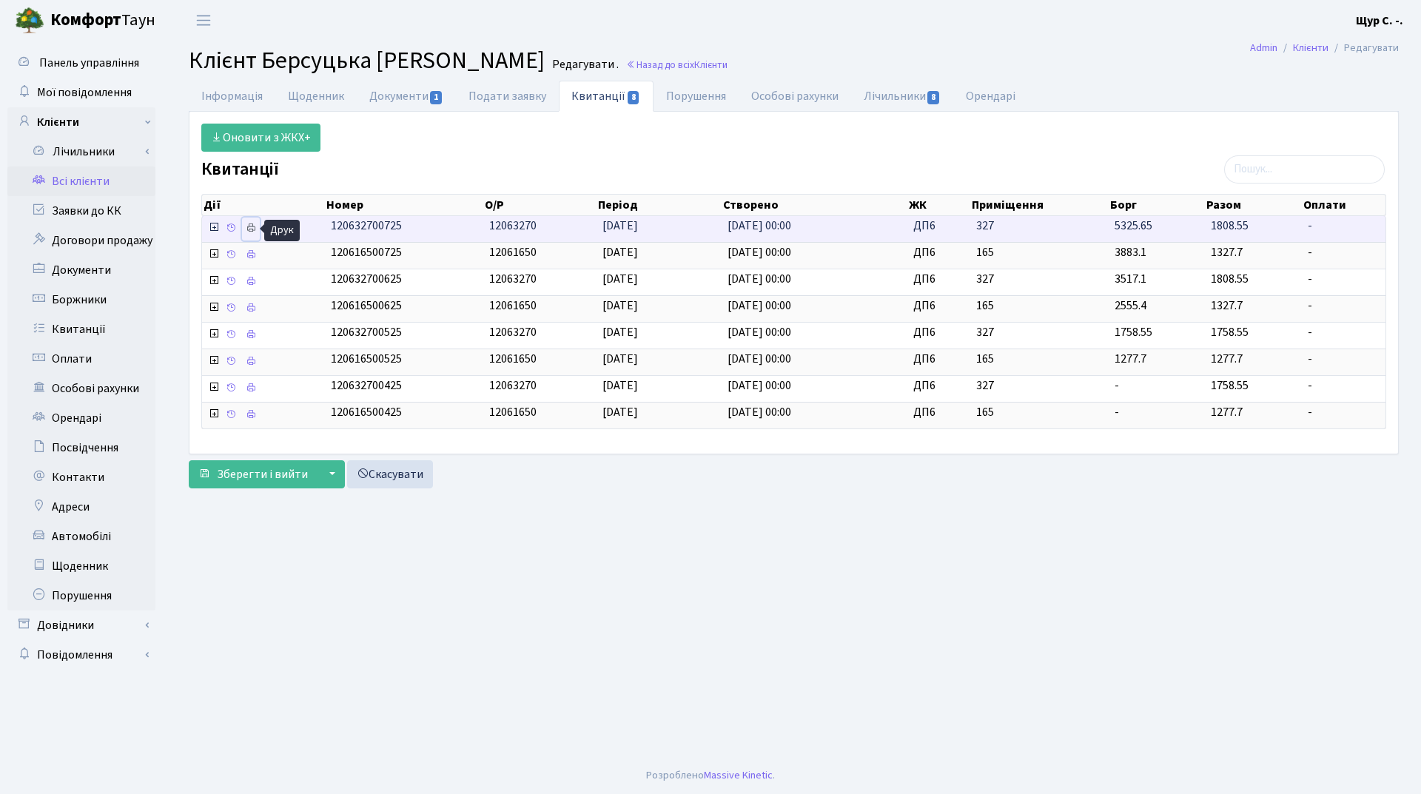
click at [252, 226] on icon at bounding box center [251, 228] width 10 height 10
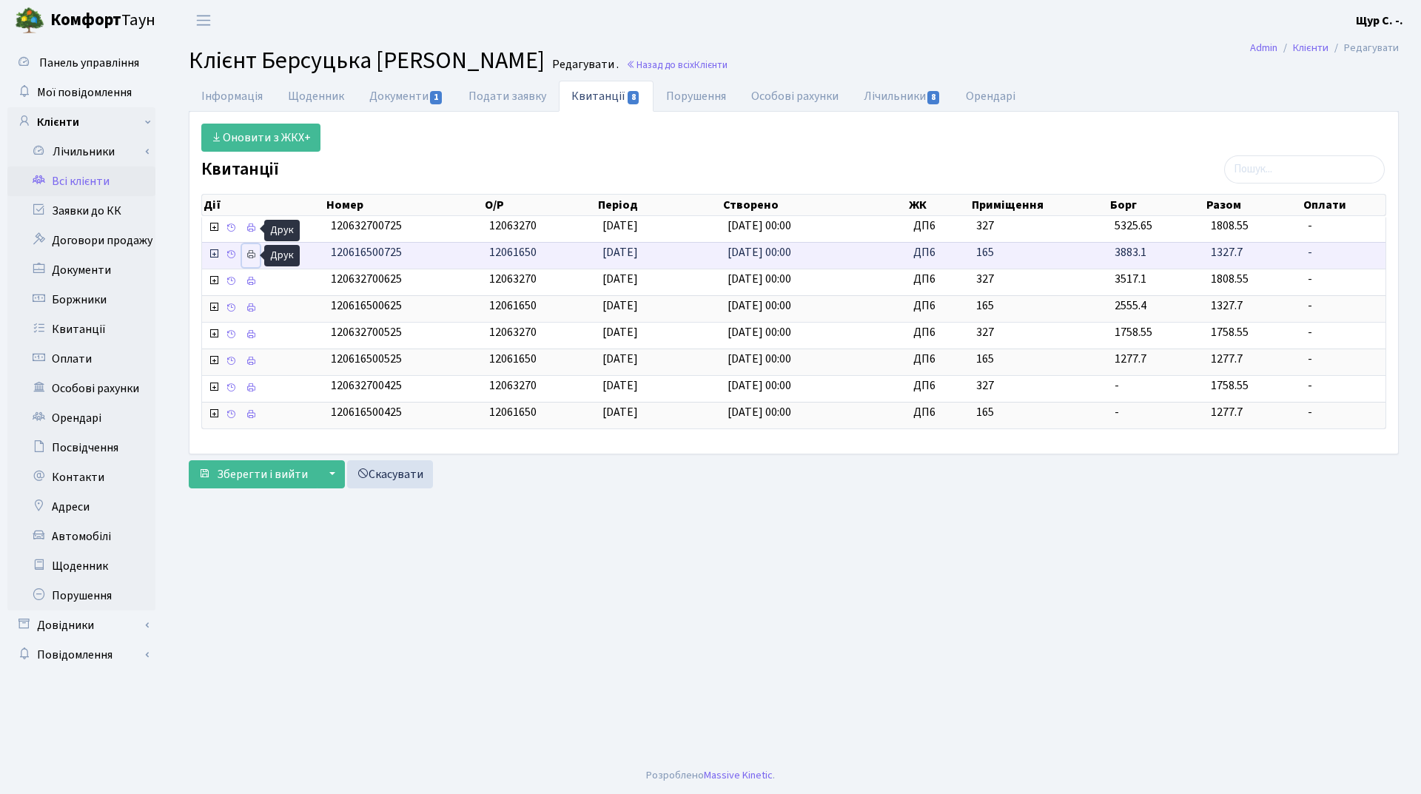
click at [252, 252] on icon at bounding box center [251, 254] width 10 height 10
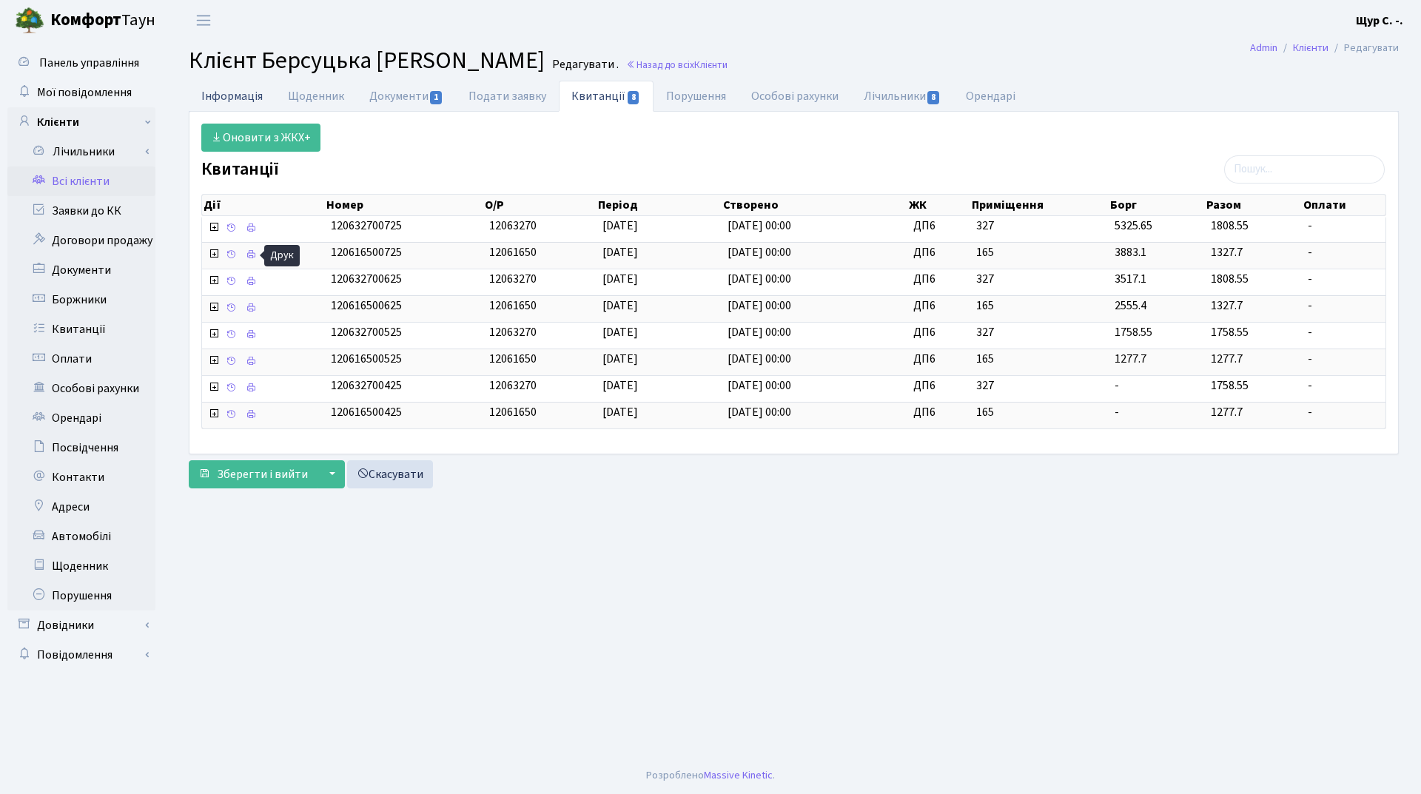
click at [240, 100] on link "Інформація" at bounding box center [232, 96] width 87 height 30
select select "25"
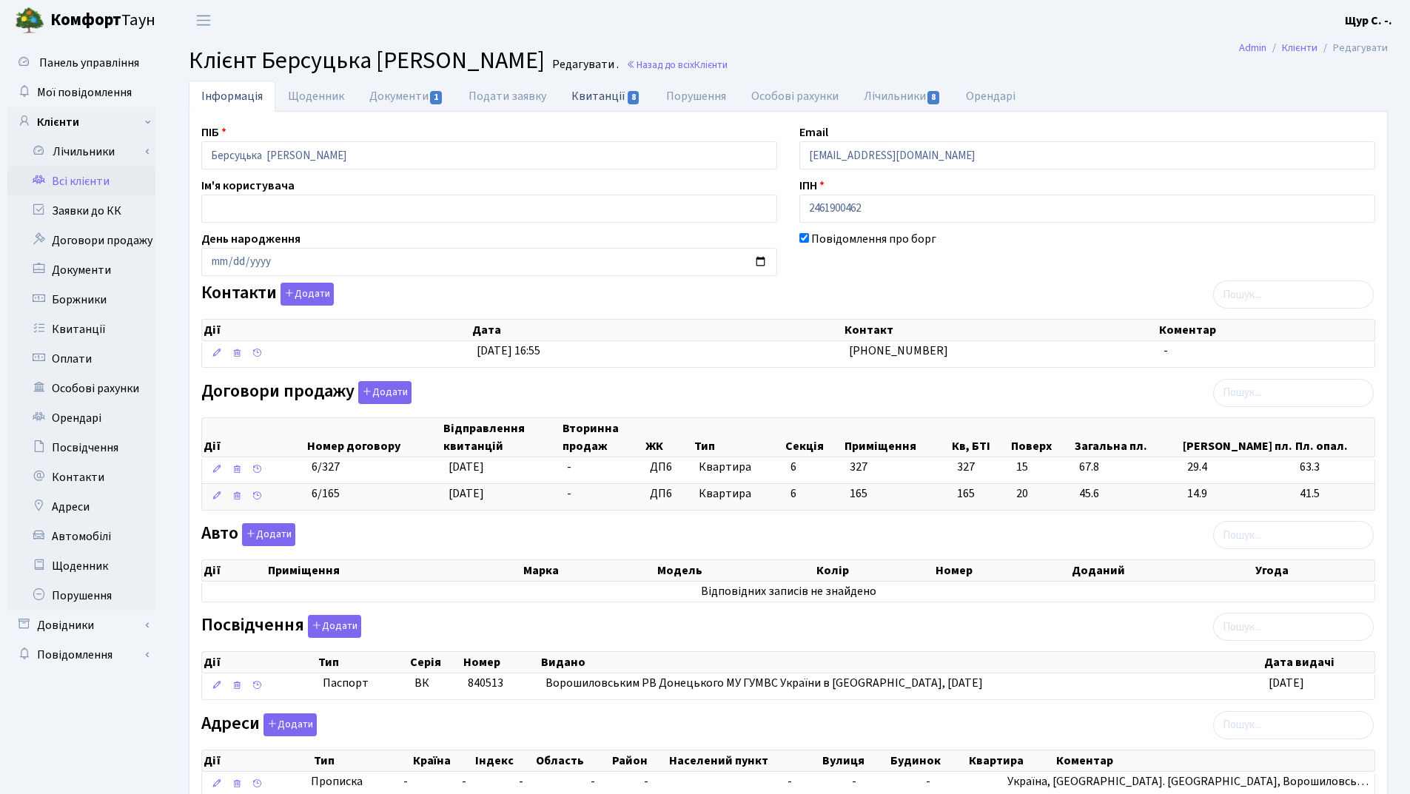
click at [607, 98] on link "Квитанції 8" at bounding box center [606, 96] width 94 height 30
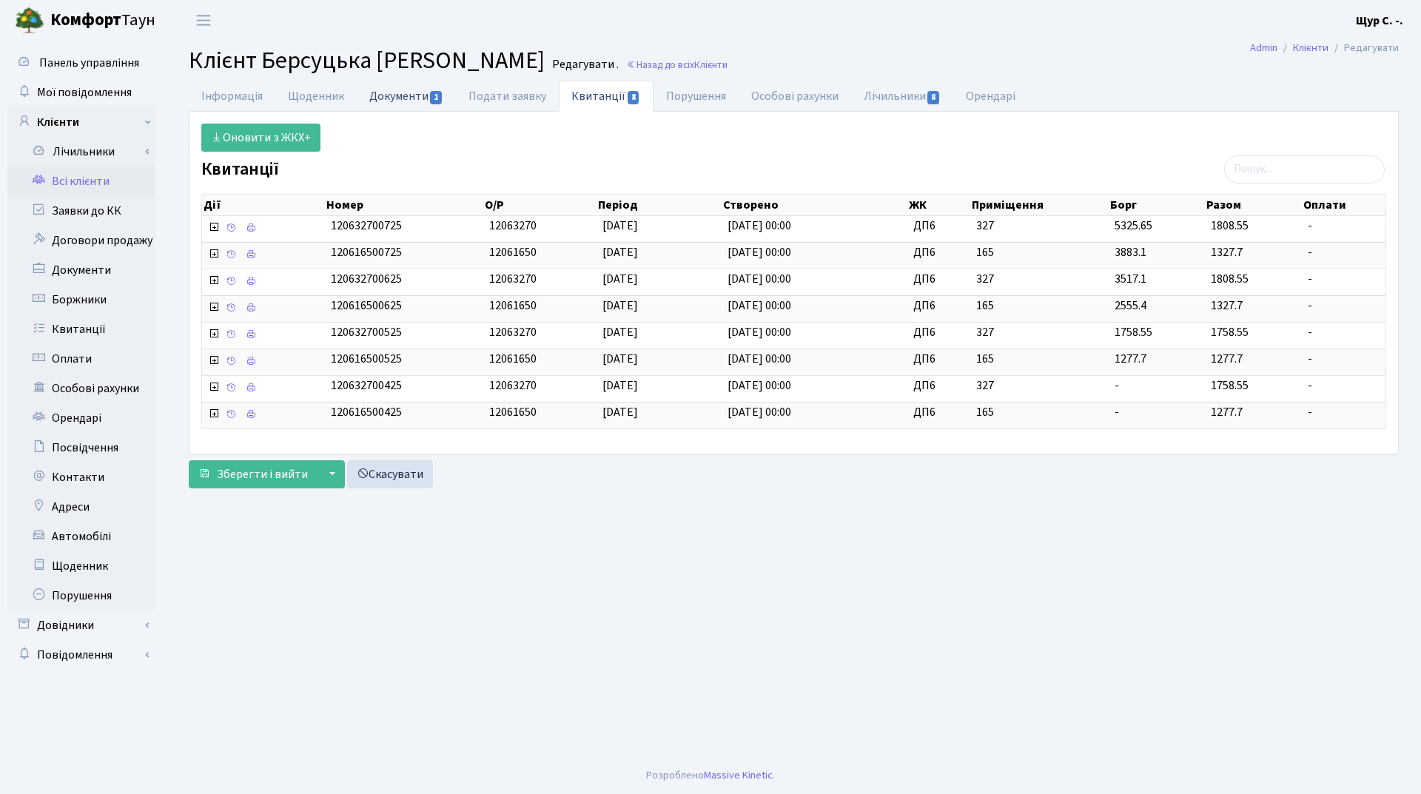
click at [409, 99] on link "Документи 1" at bounding box center [406, 96] width 99 height 30
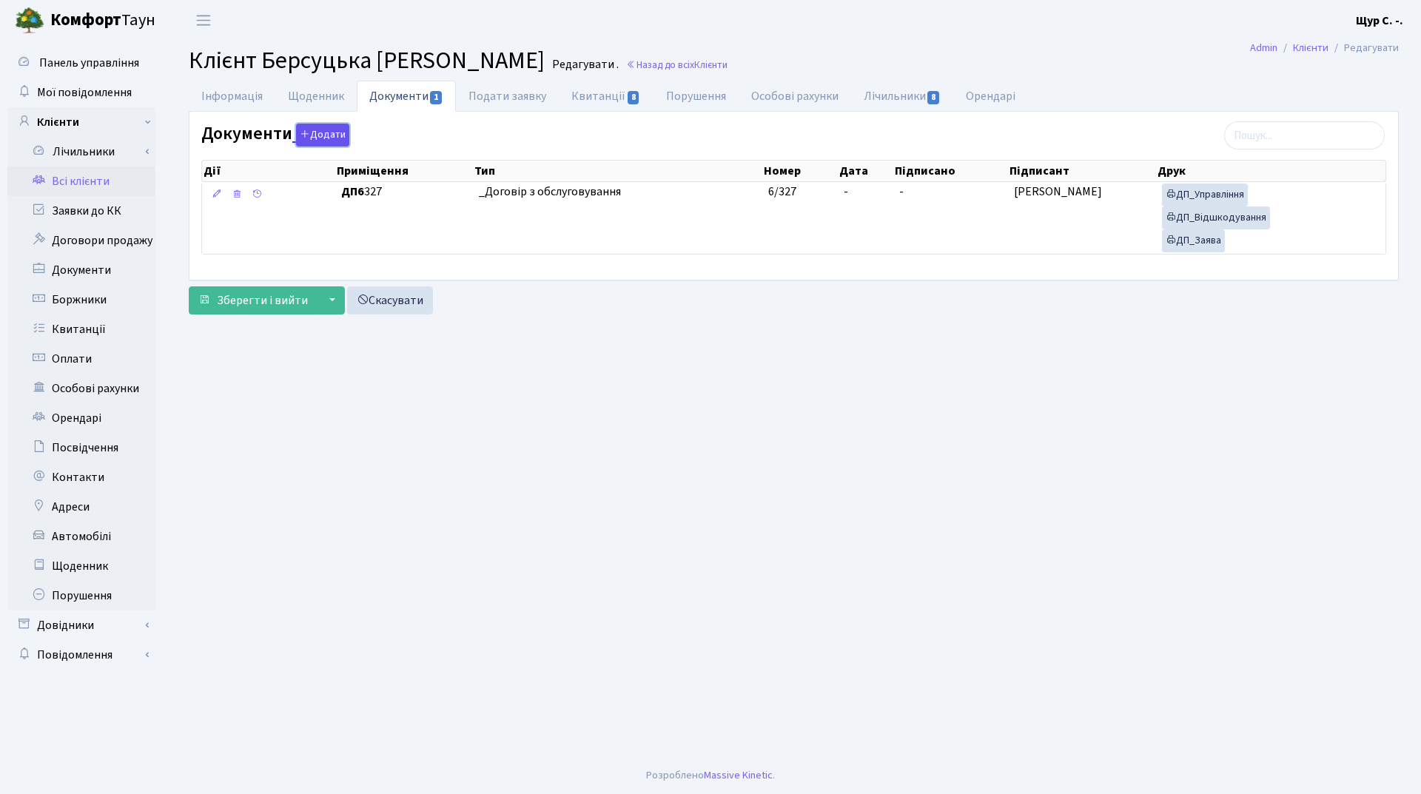
click at [323, 132] on button "Додати" at bounding box center [322, 135] width 53 height 23
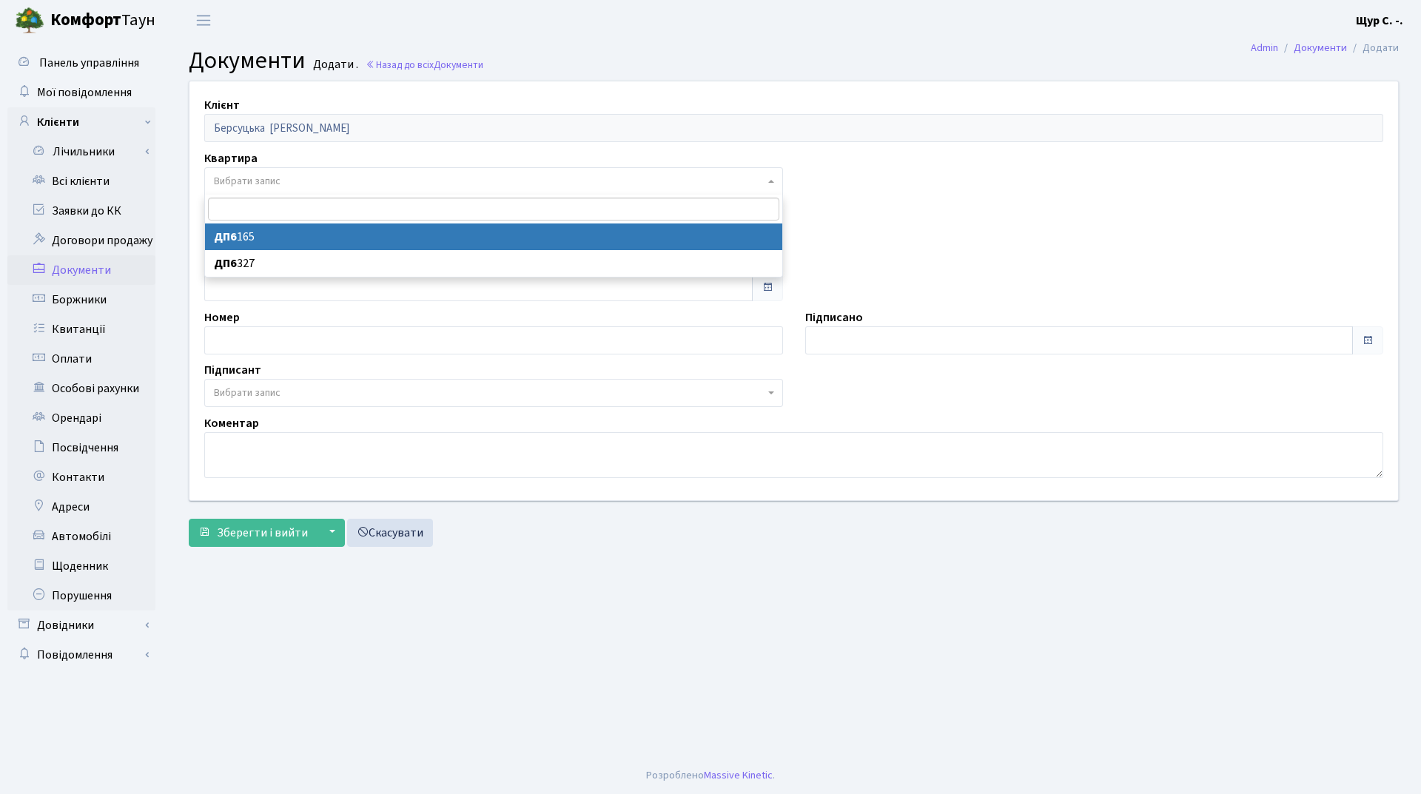
click at [310, 177] on span "Вибрати запис" at bounding box center [489, 181] width 550 height 15
select select "176958"
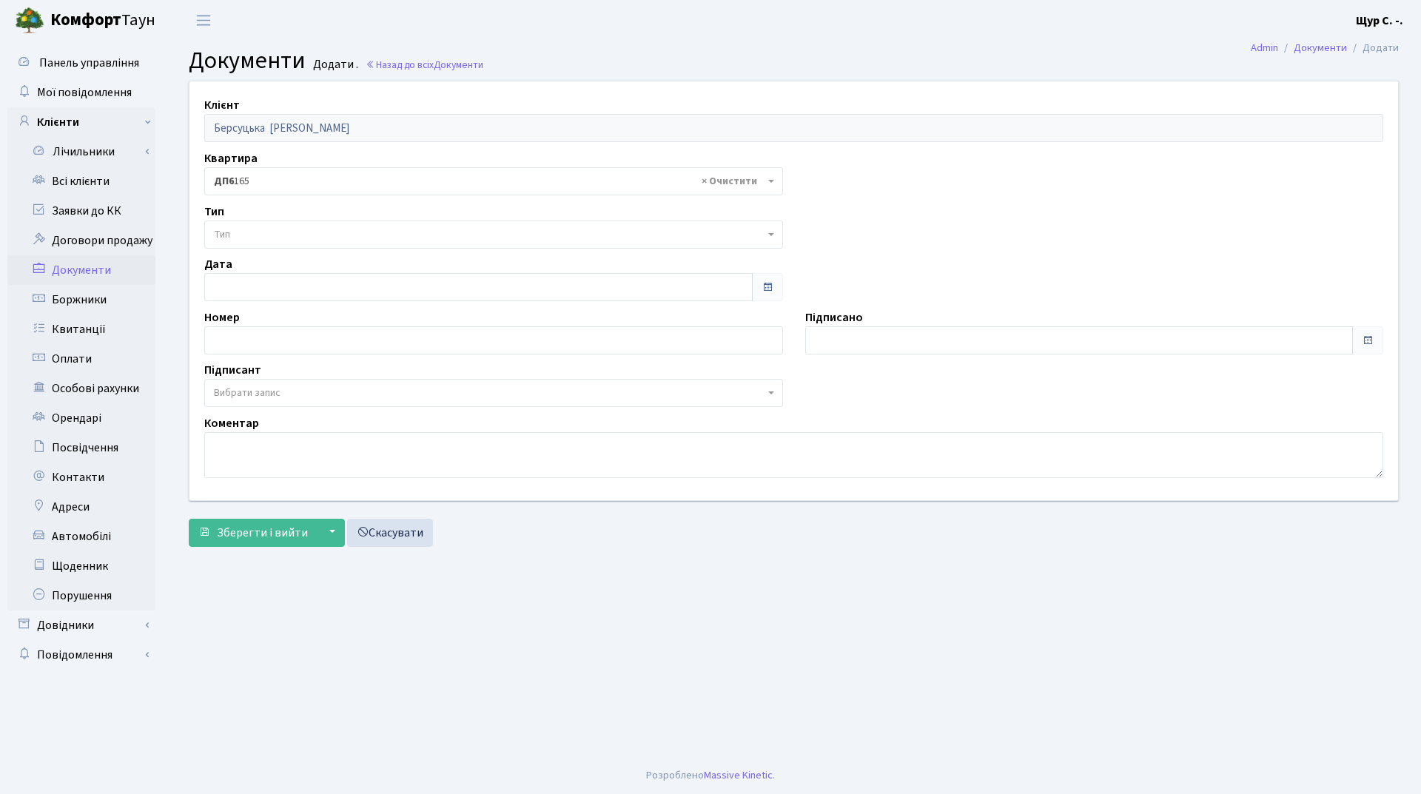
click at [293, 233] on span "Тип" at bounding box center [489, 234] width 550 height 15
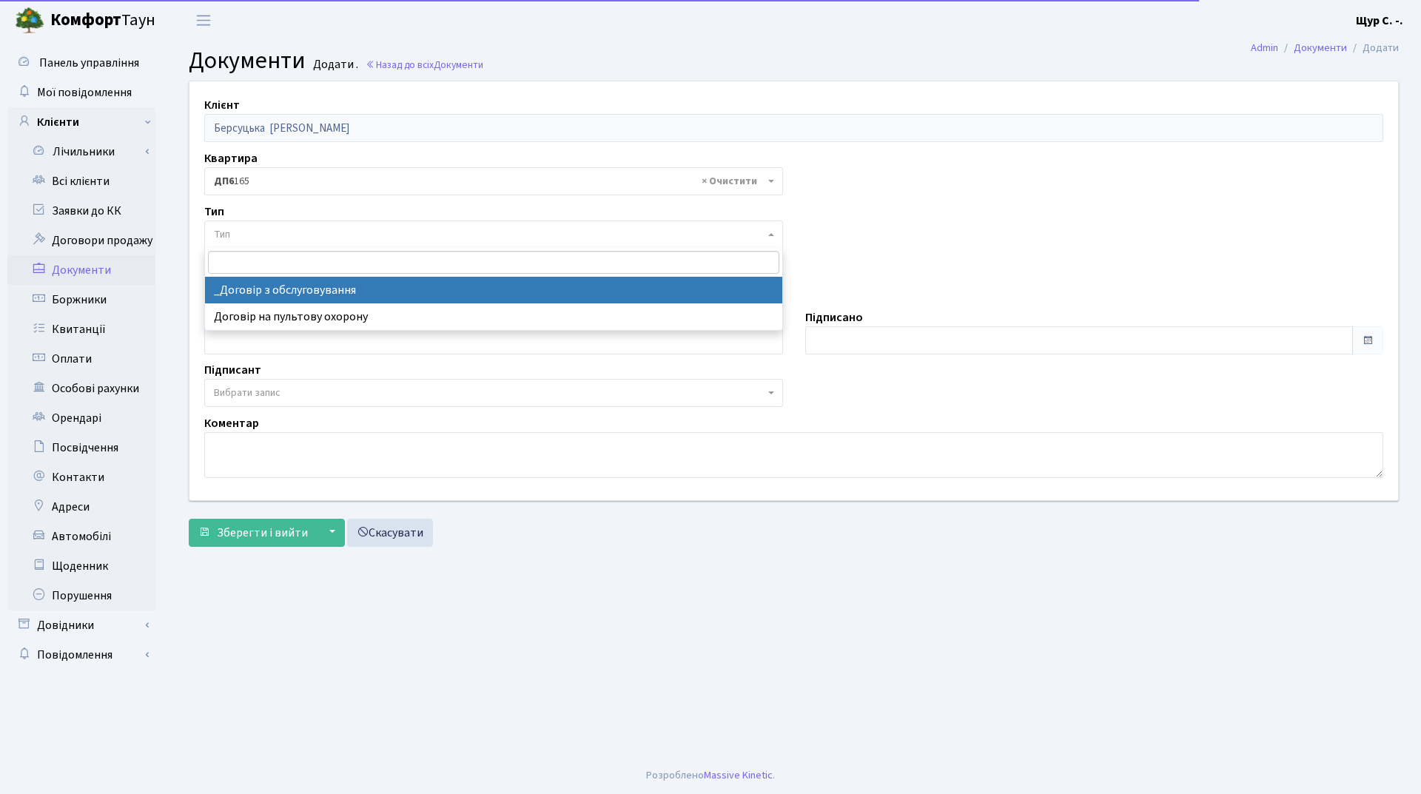
select select "289"
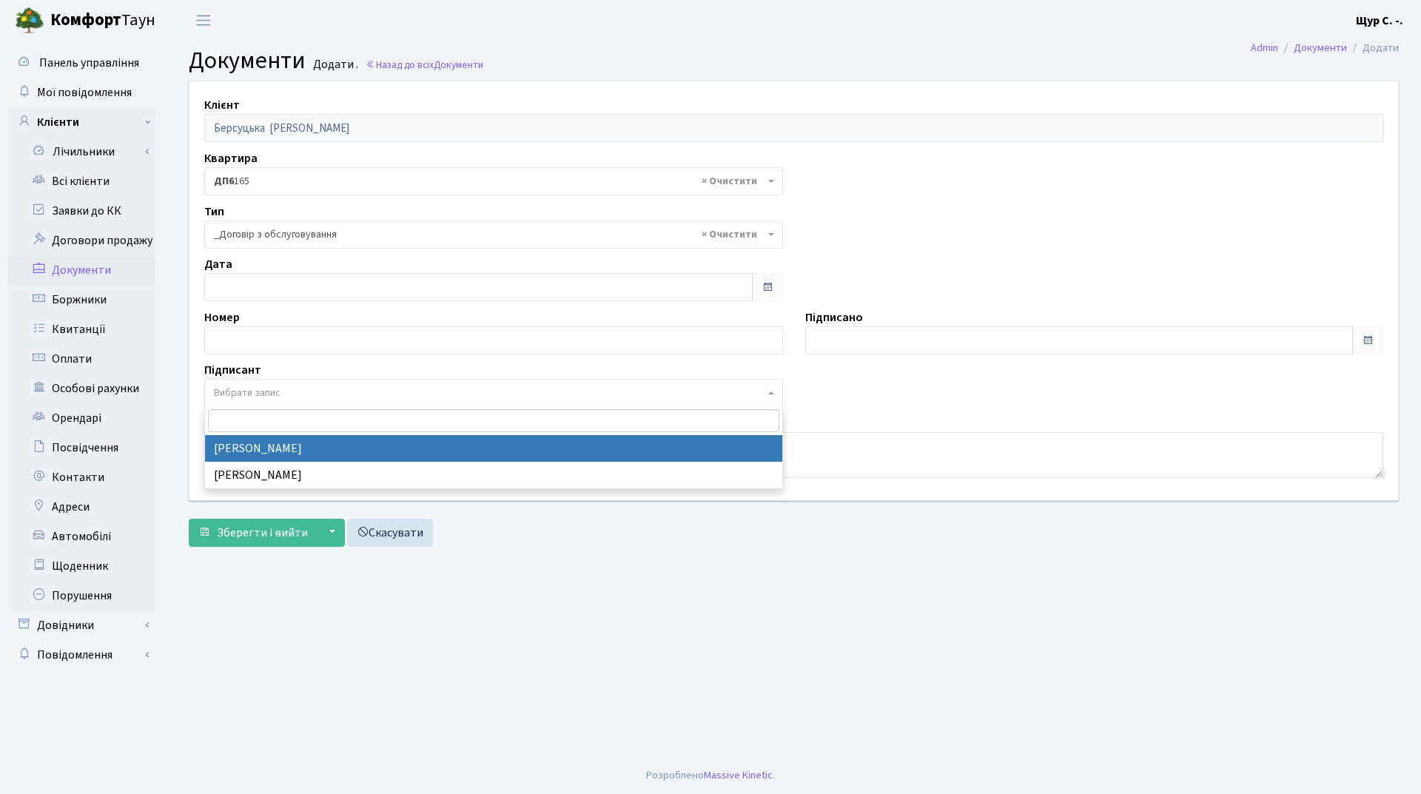
click at [266, 391] on span "Вибрати запис" at bounding box center [247, 392] width 67 height 15
select select "74"
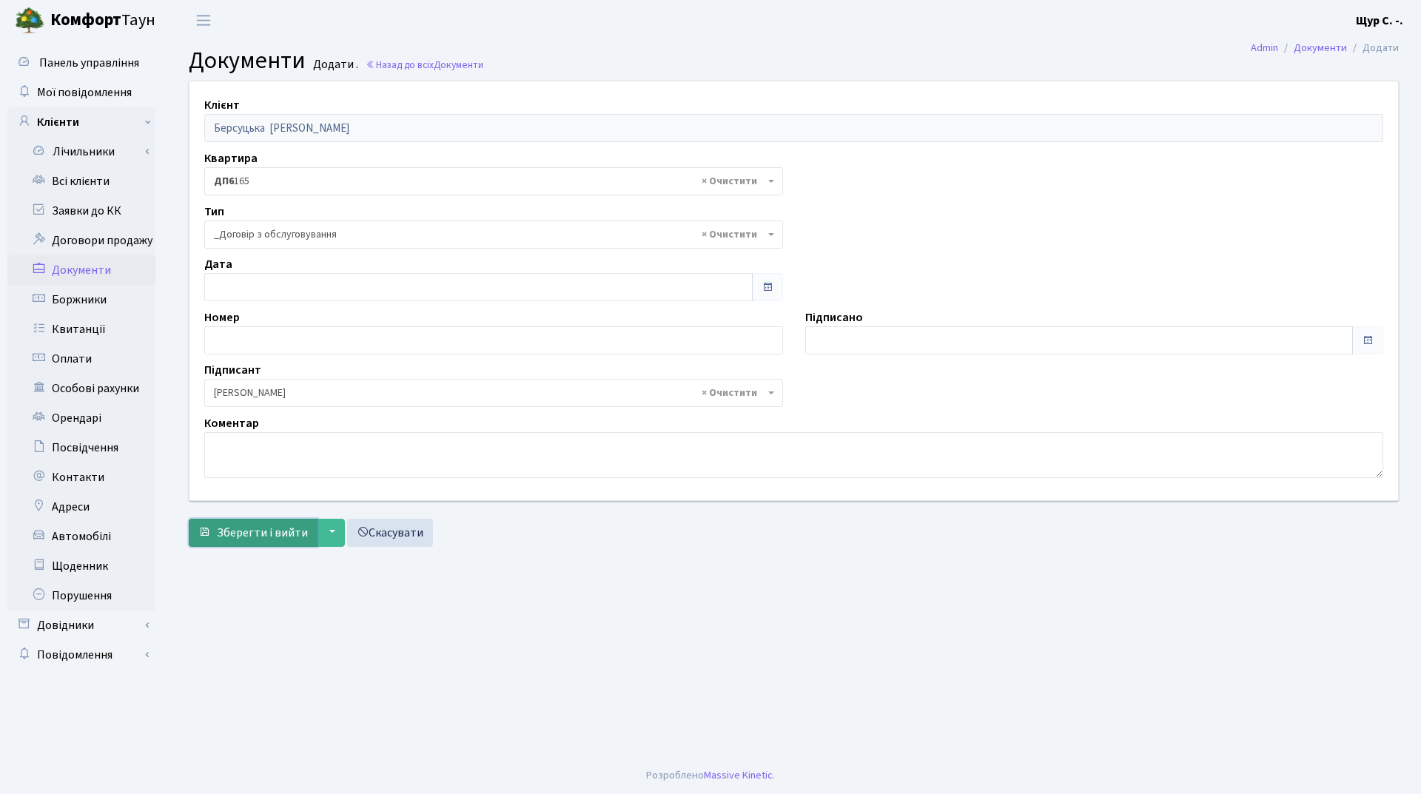
click at [266, 539] on span "Зберегти і вийти" at bounding box center [262, 533] width 91 height 16
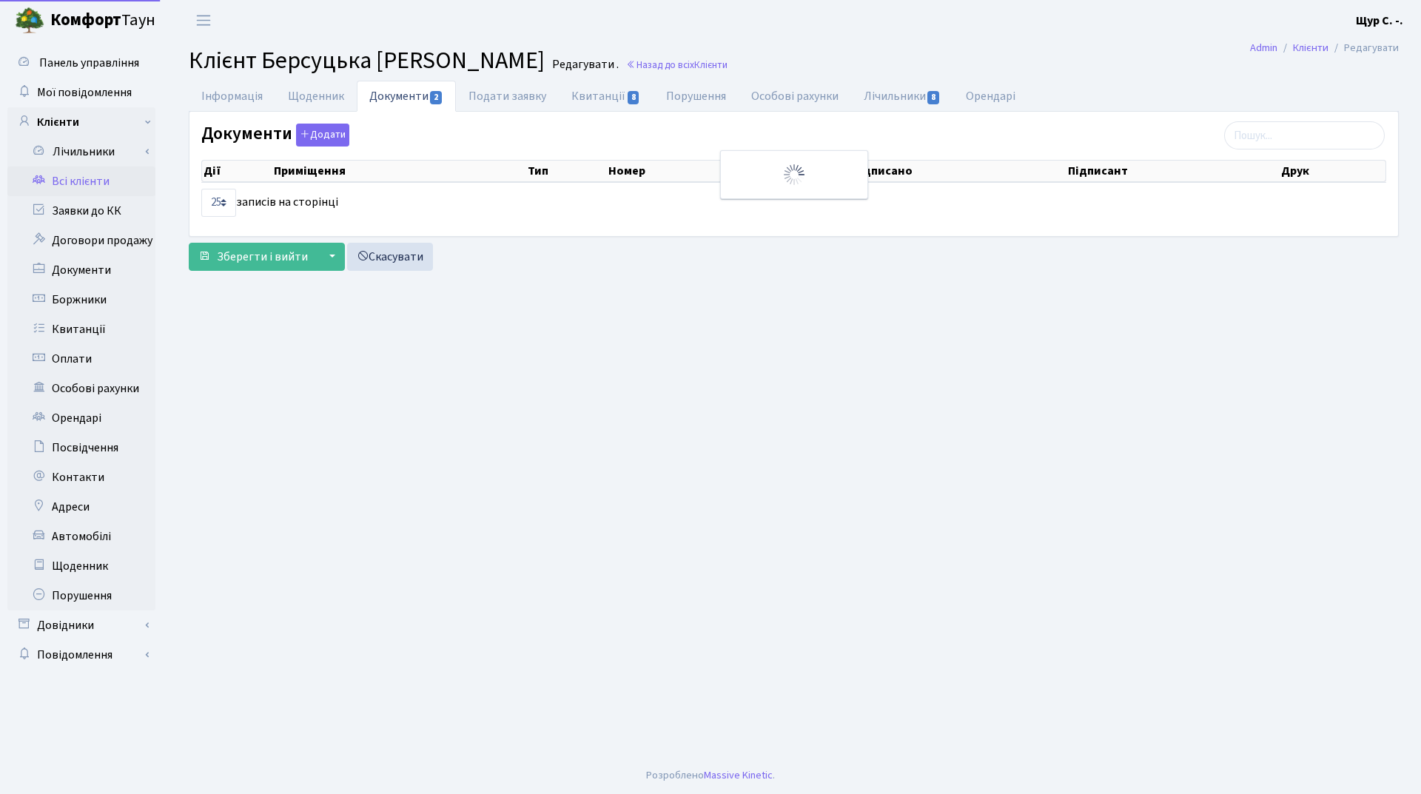
select select "25"
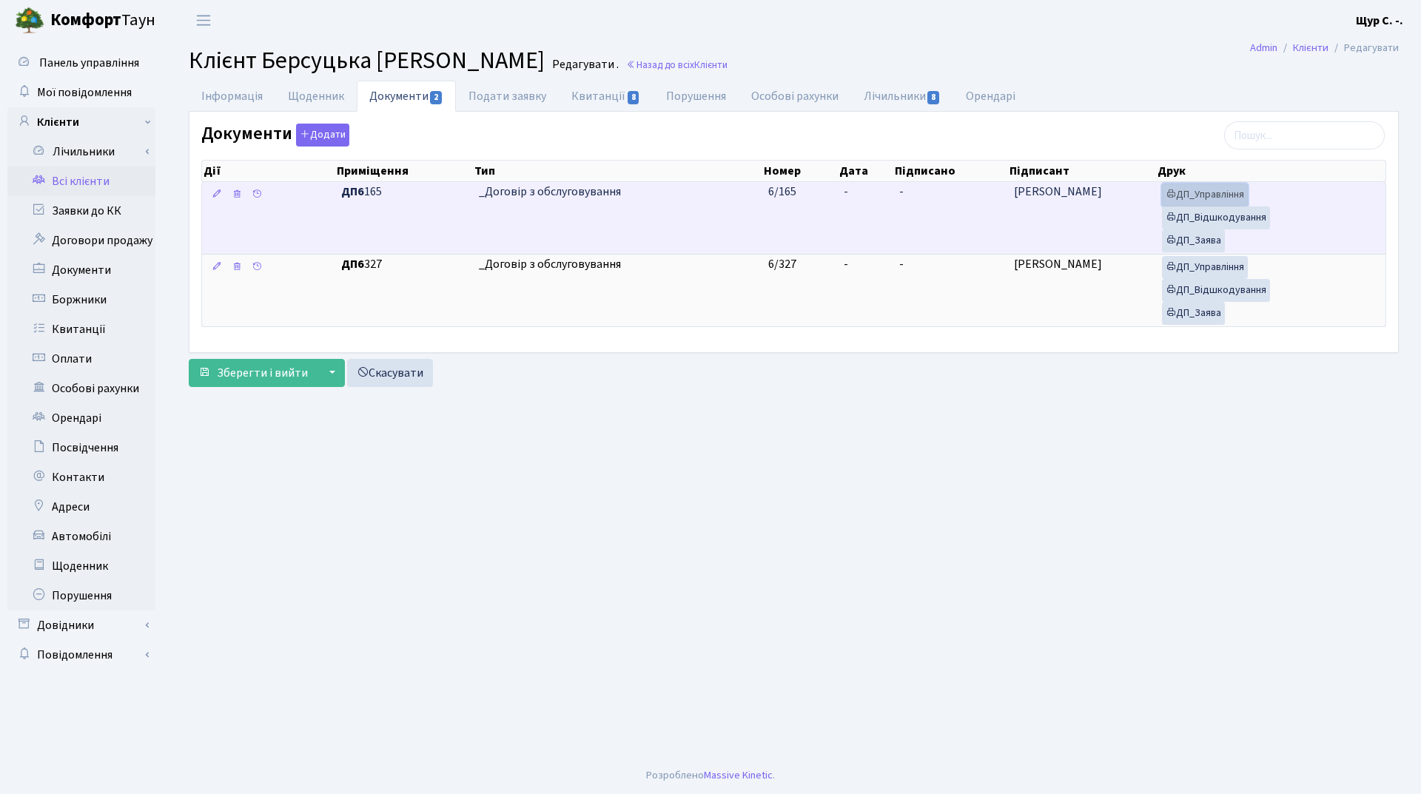
click at [1216, 197] on link "ДП_Управління" at bounding box center [1205, 194] width 86 height 23
click at [1214, 220] on link "ДП_Відшкодування" at bounding box center [1216, 217] width 108 height 23
click at [1205, 238] on link "ДП_Заява" at bounding box center [1193, 240] width 63 height 23
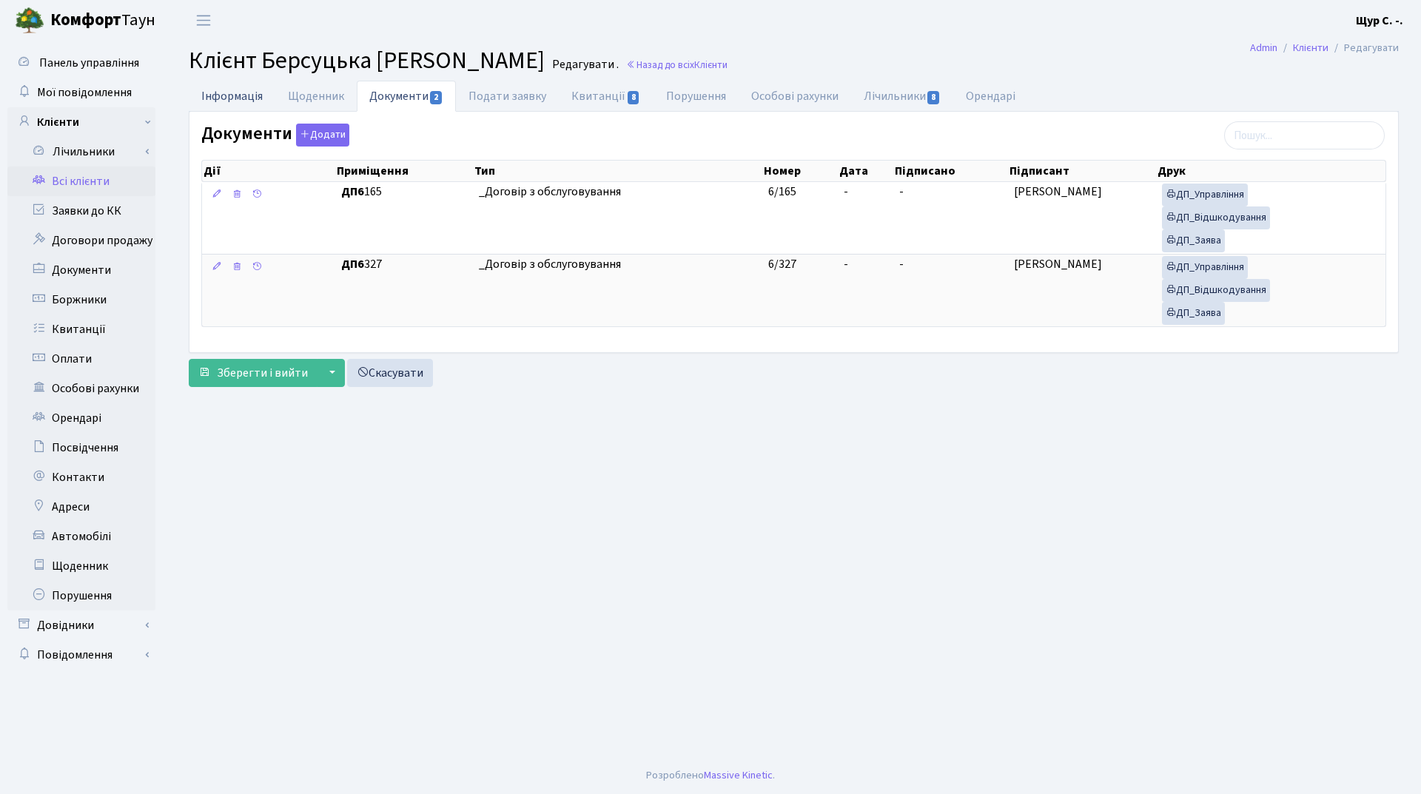
click at [206, 95] on link "Інформація" at bounding box center [232, 96] width 87 height 30
select select "25"
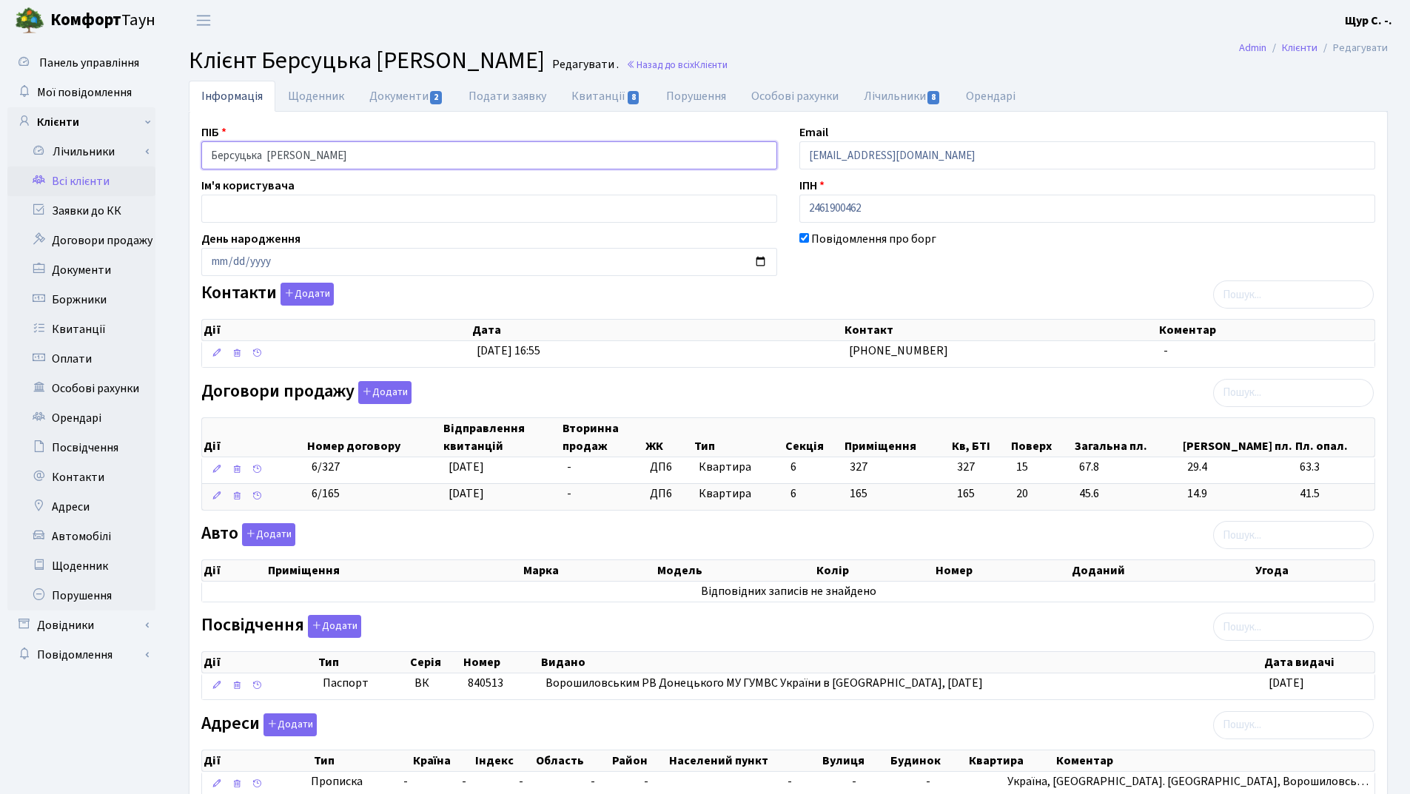
drag, startPoint x: 366, startPoint y: 156, endPoint x: 187, endPoint y: 156, distance: 179.1
click at [187, 156] on div "Інформація Щоденник Документи 2 Подати заявку Квитанції 8 Порушення Особові рах…" at bounding box center [788, 473] width 1221 height 784
click at [610, 21] on header "Комфорт Таун Щур С. -. Мій обліковий запис Вийти" at bounding box center [705, 20] width 1410 height 41
click at [114, 181] on link "Всі клієнти" at bounding box center [81, 181] width 148 height 30
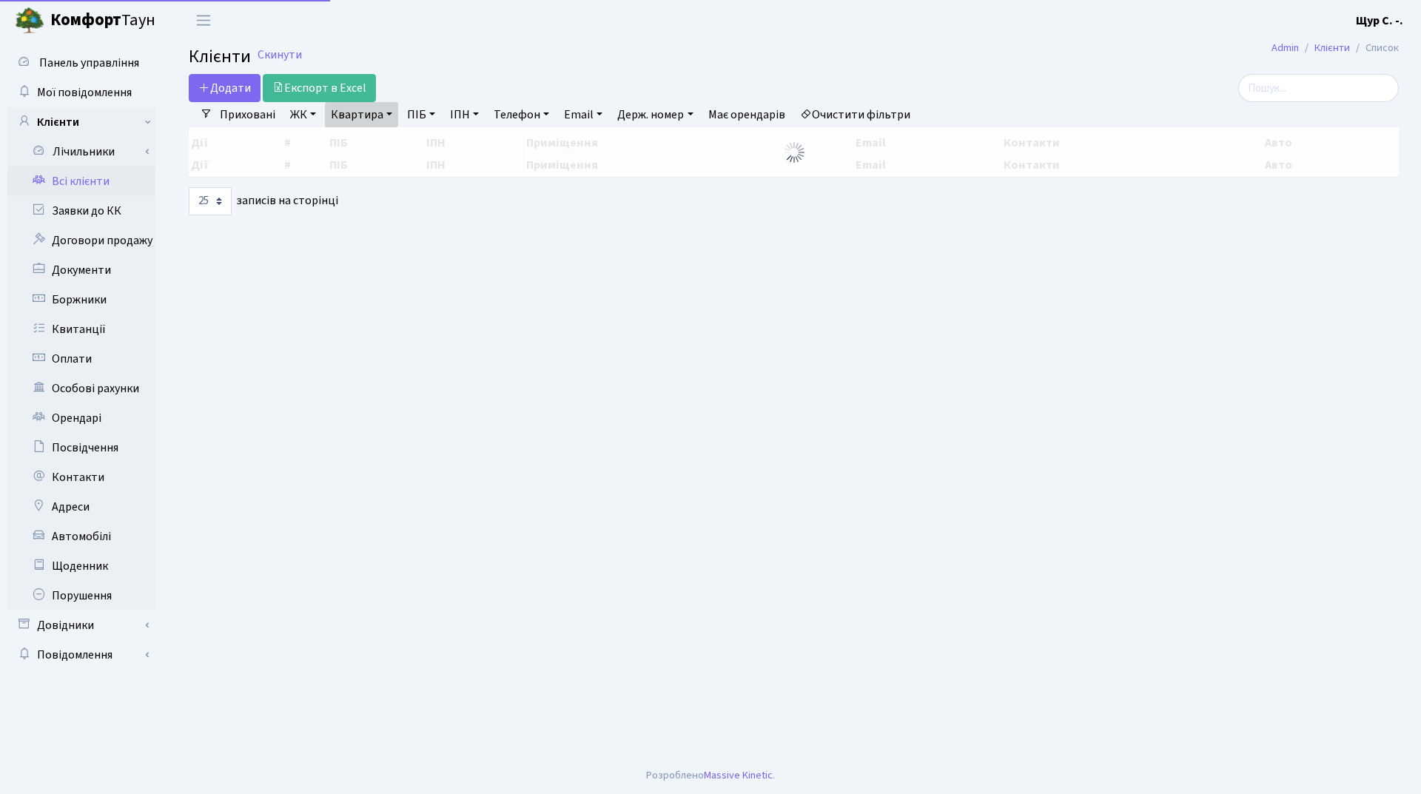
select select "25"
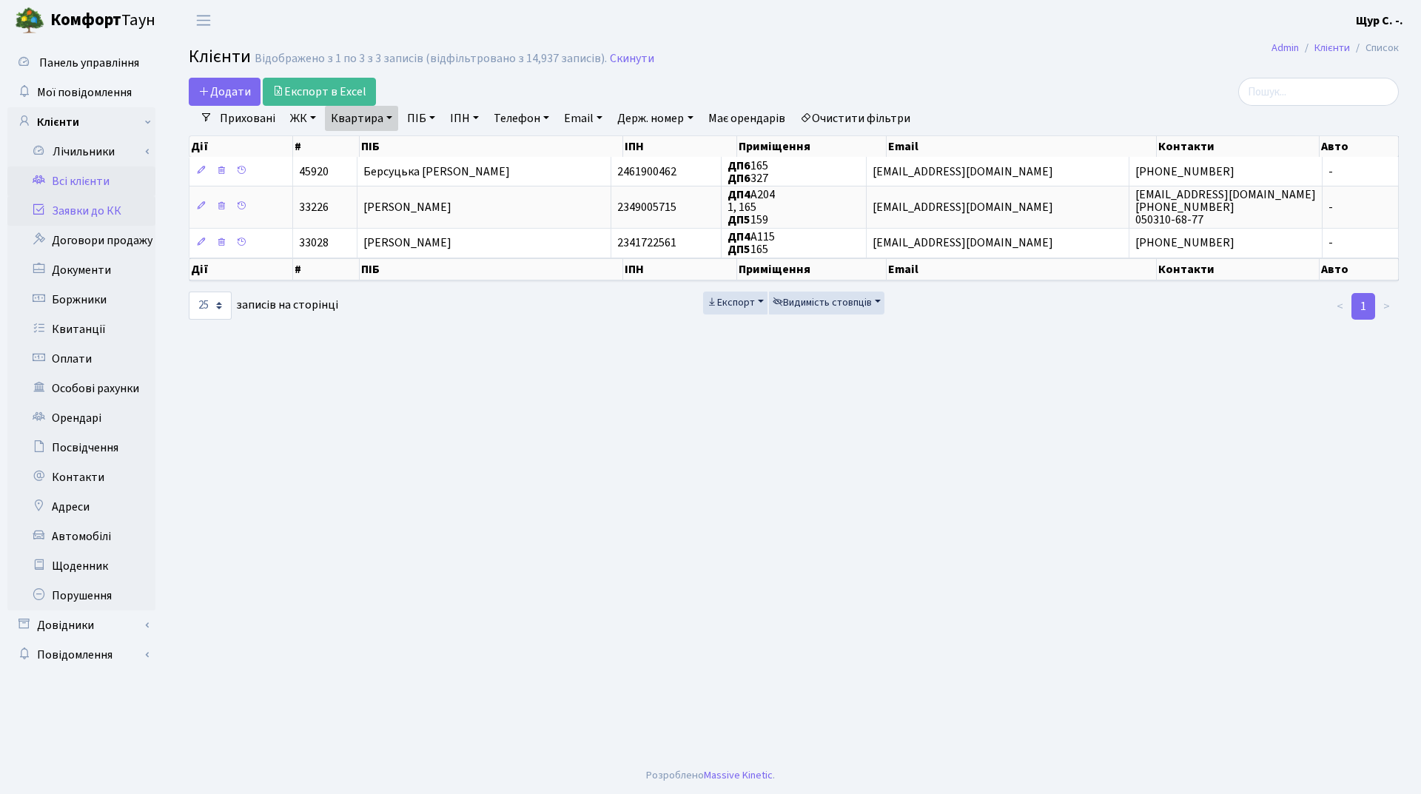
click at [87, 215] on link "Заявки до КК" at bounding box center [81, 211] width 148 height 30
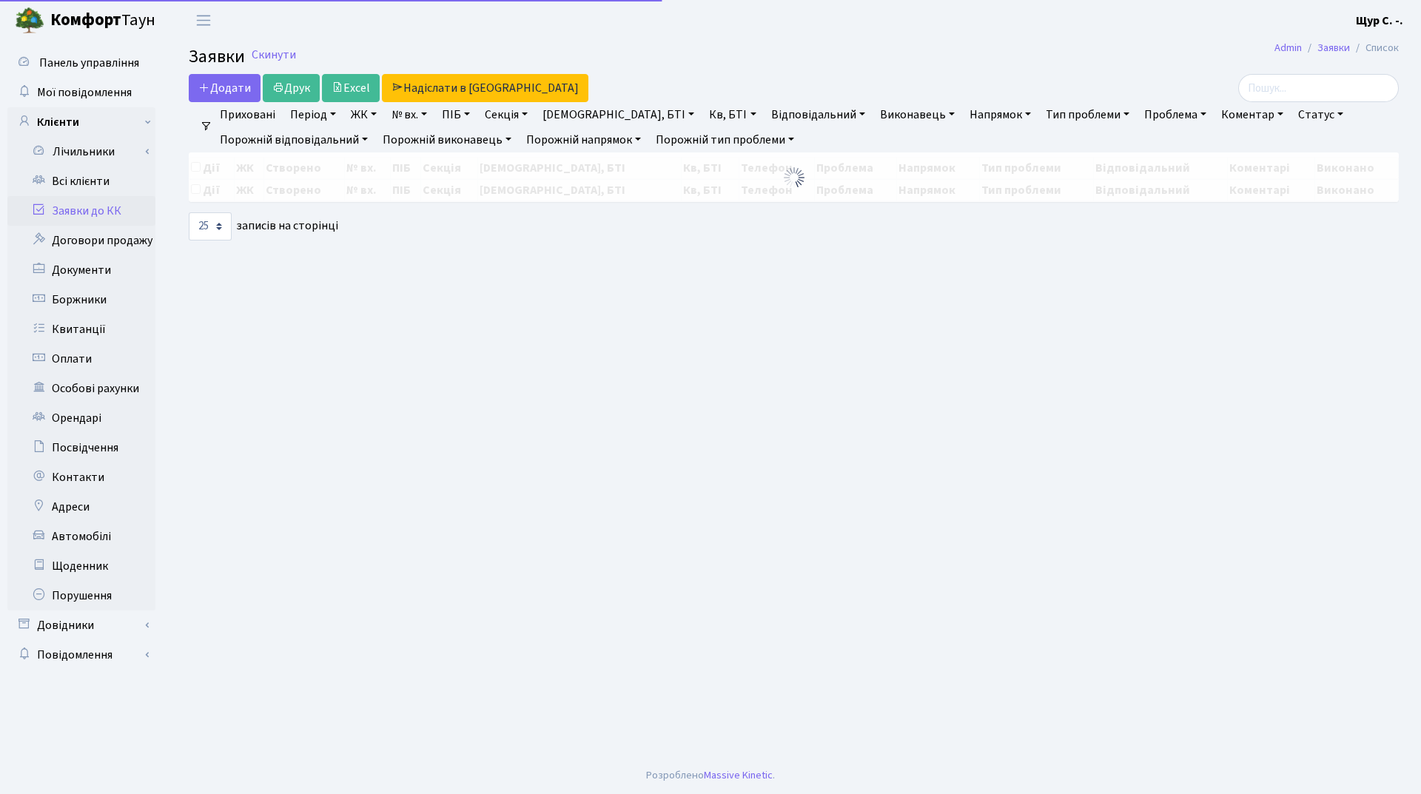
select select "25"
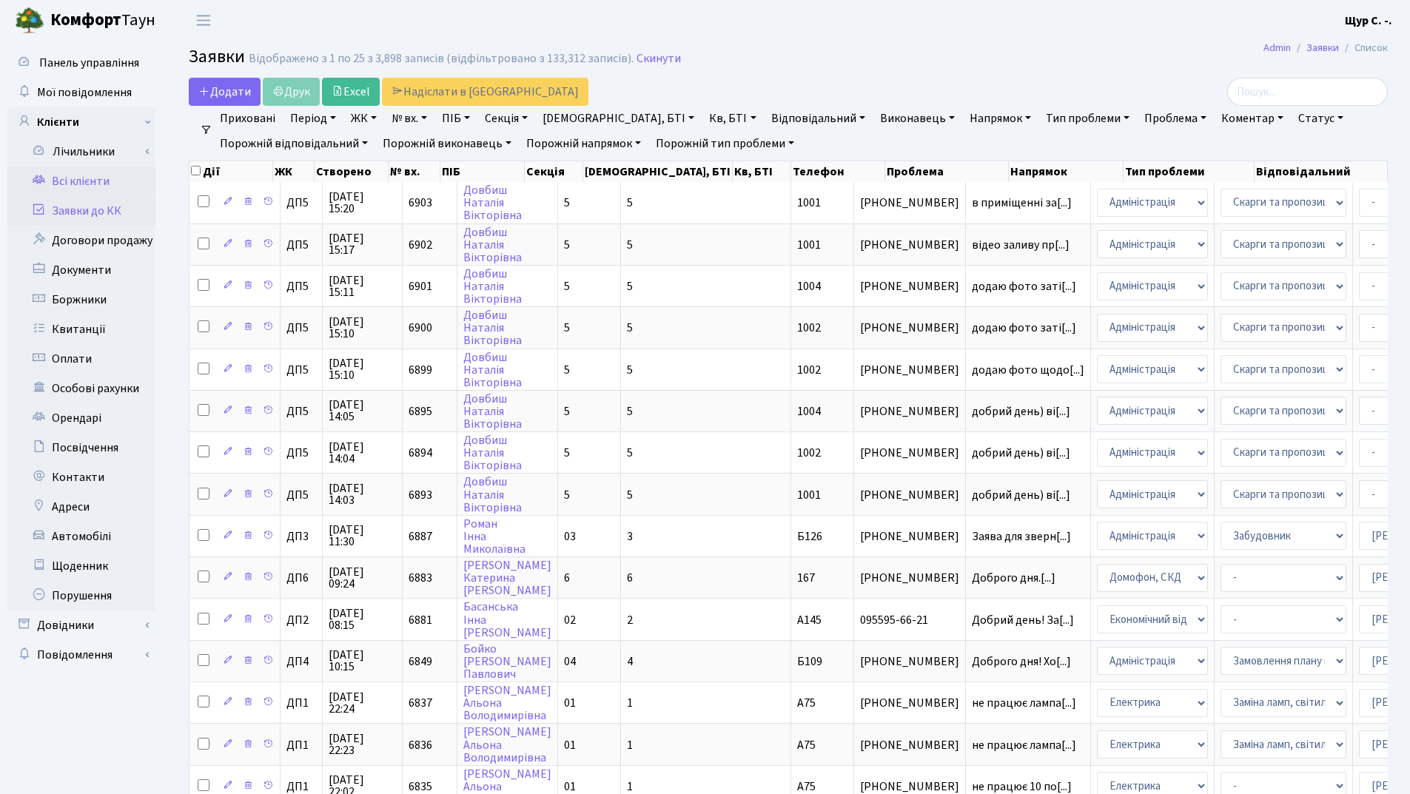
click at [64, 195] on link "Всі клієнти" at bounding box center [81, 181] width 148 height 30
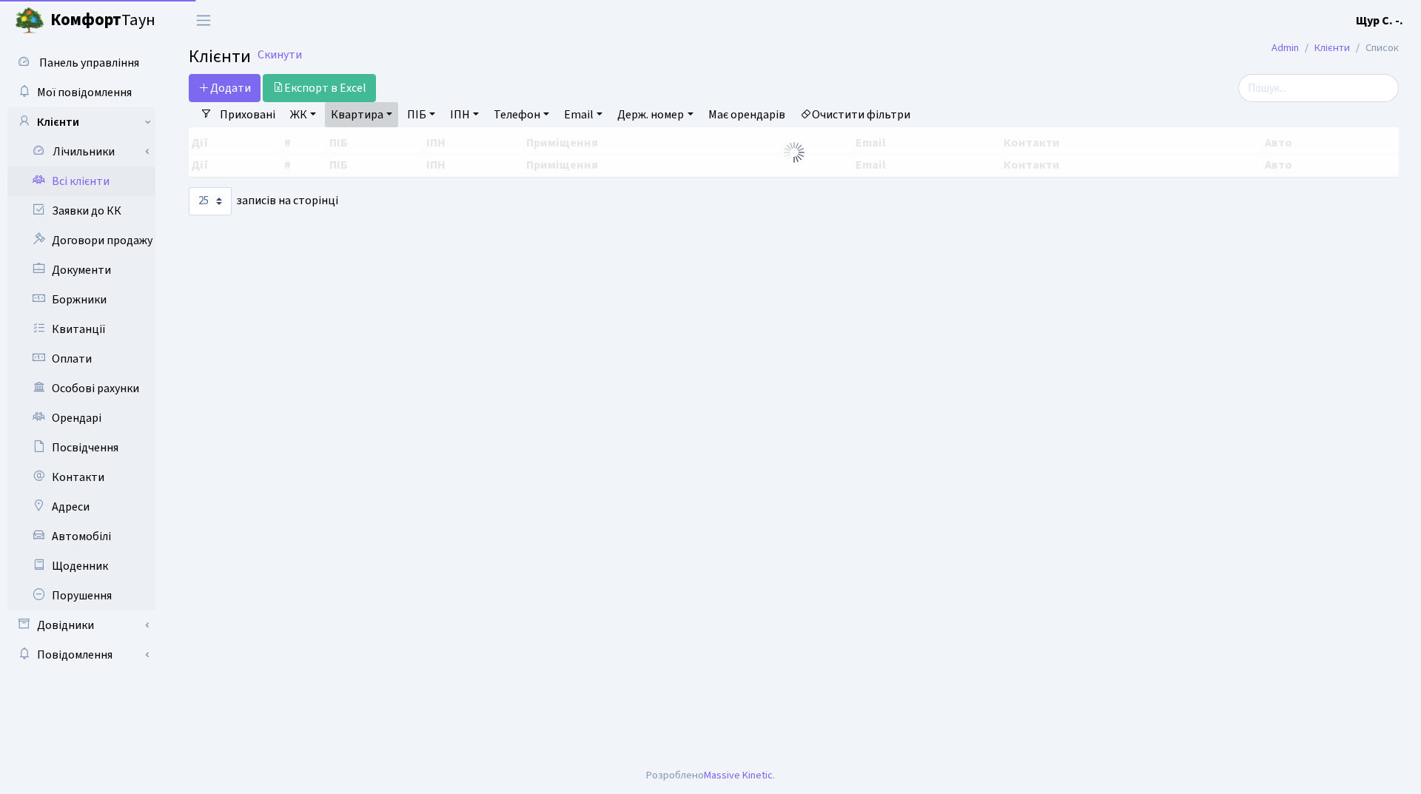
select select "25"
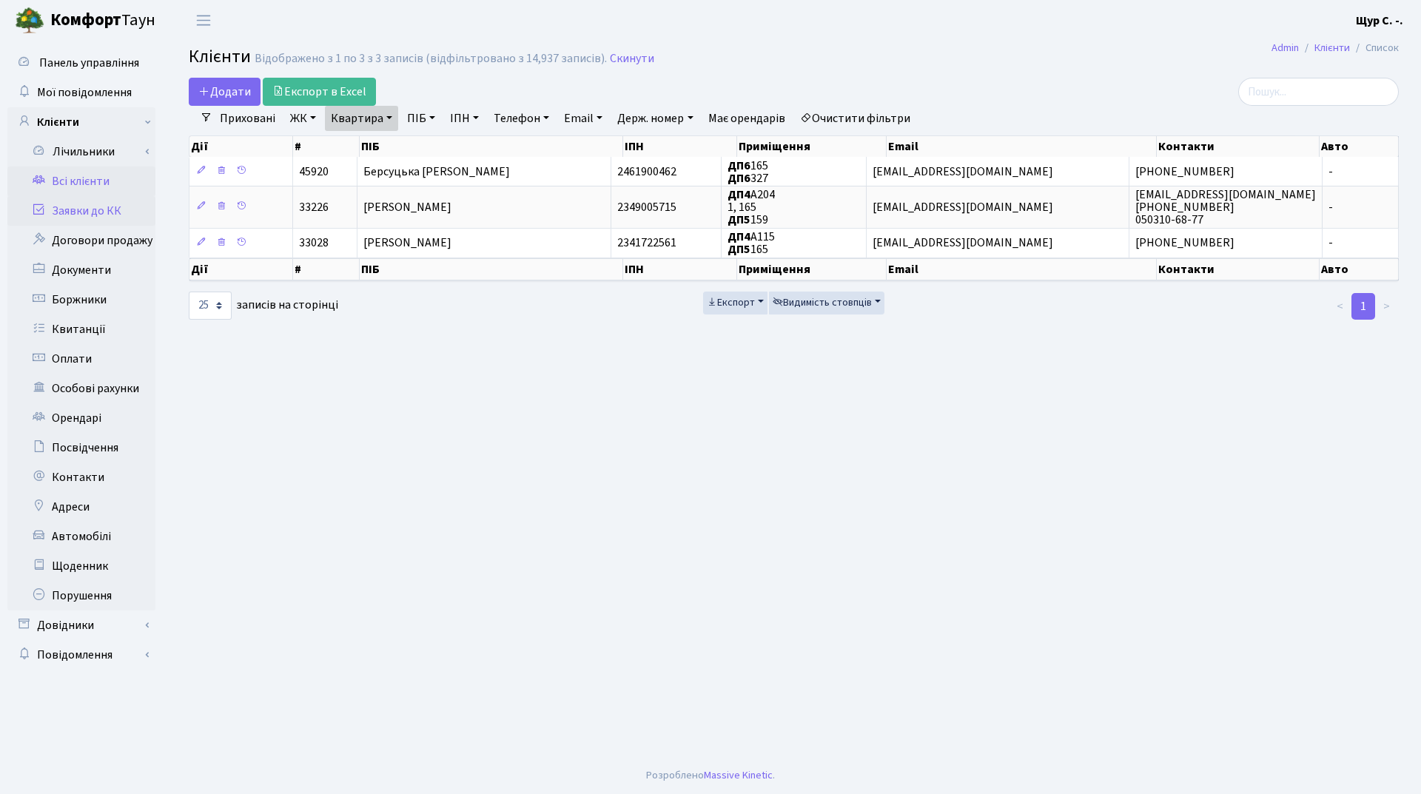
click at [67, 211] on link "Заявки до КК" at bounding box center [81, 211] width 148 height 30
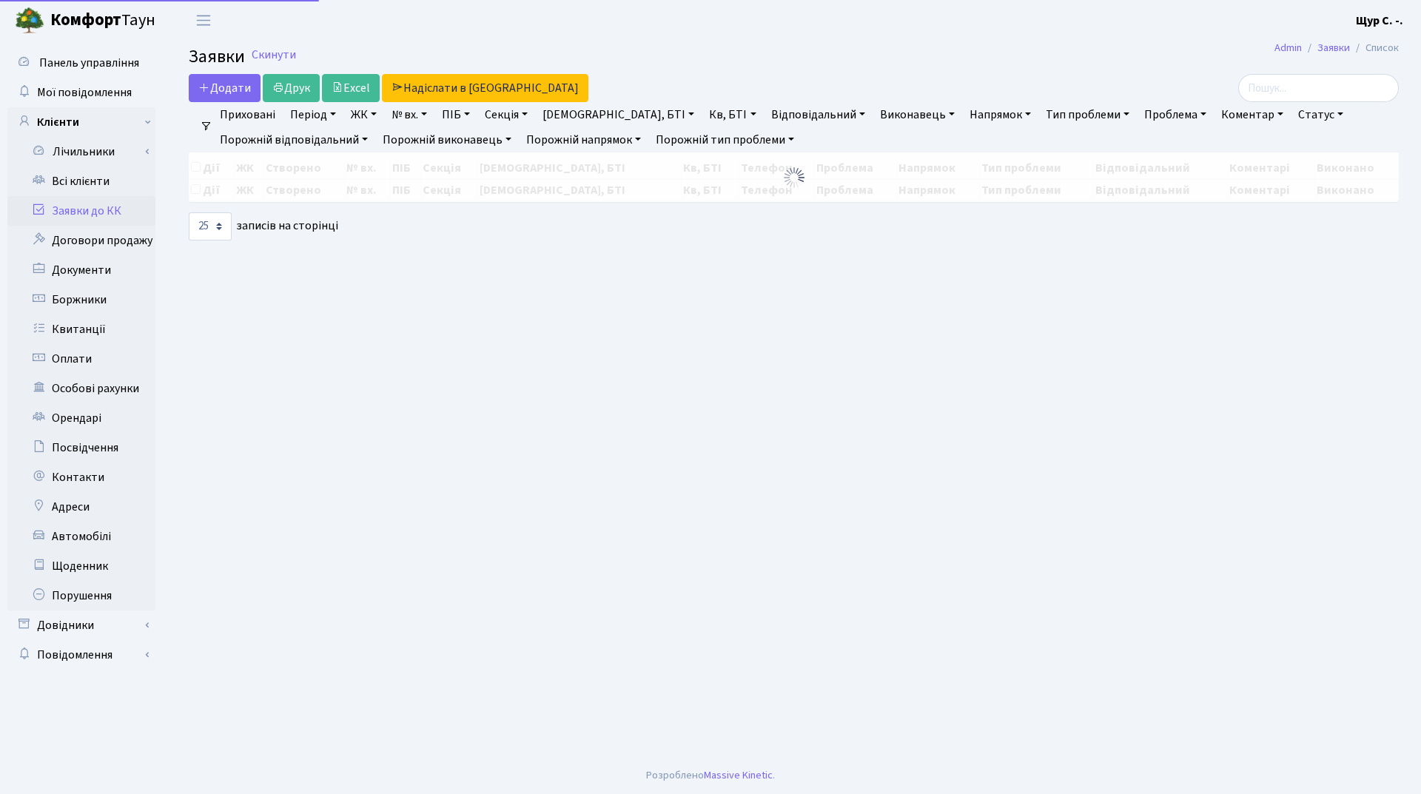
select select "25"
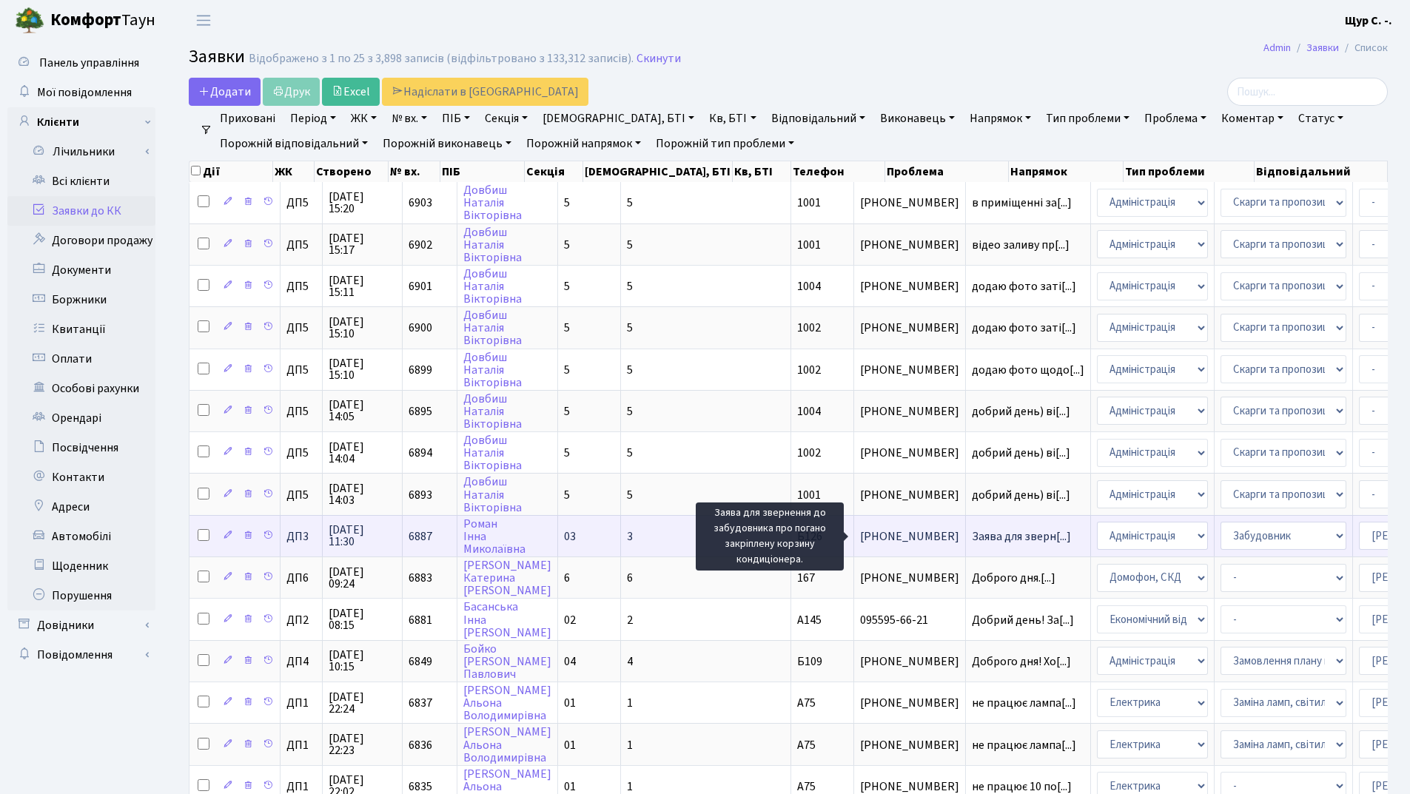
click at [971, 535] on span "Заява для зверн[...]" at bounding box center [1020, 536] width 99 height 16
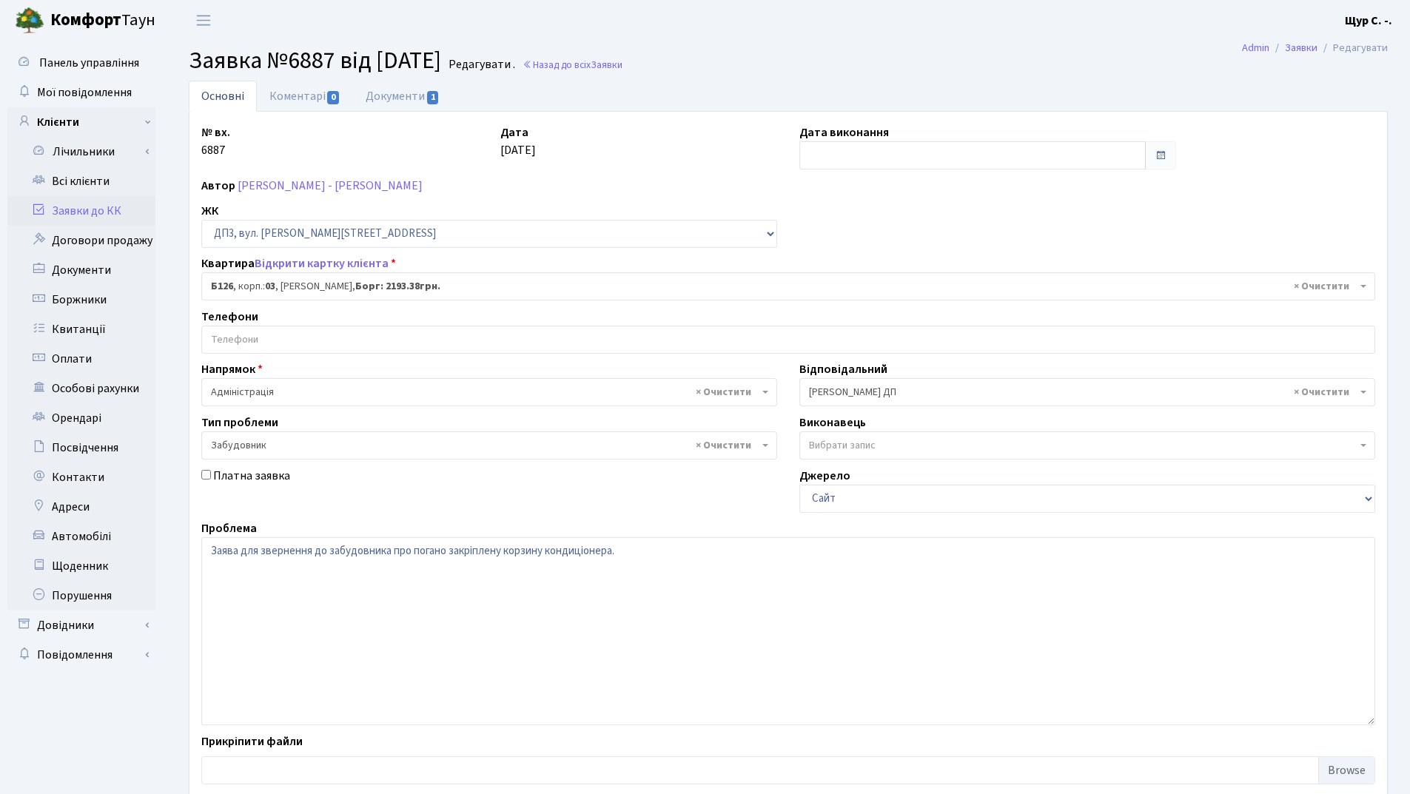
select select "32749"
select select "64"
click at [82, 209] on link "Заявки до КК" at bounding box center [81, 211] width 148 height 30
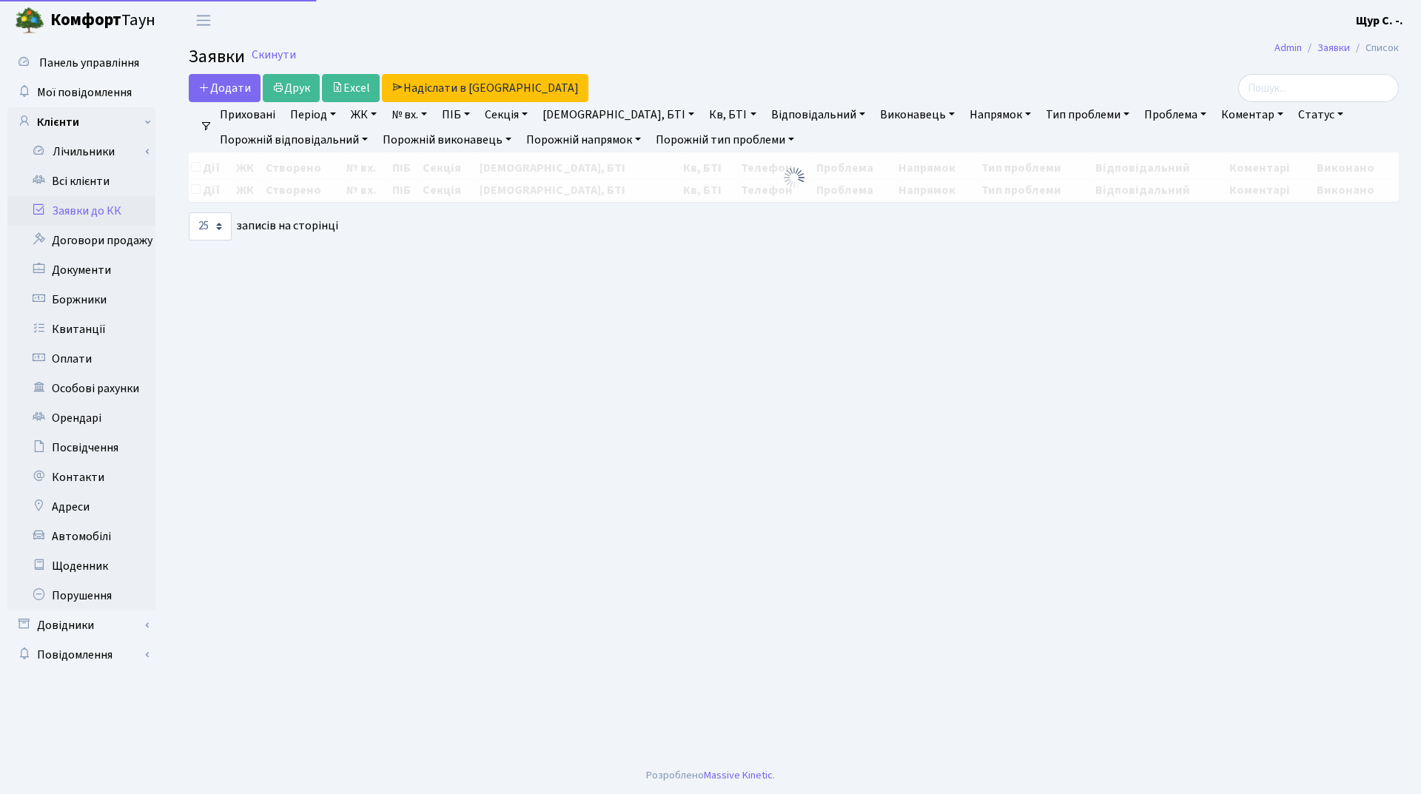
select select "25"
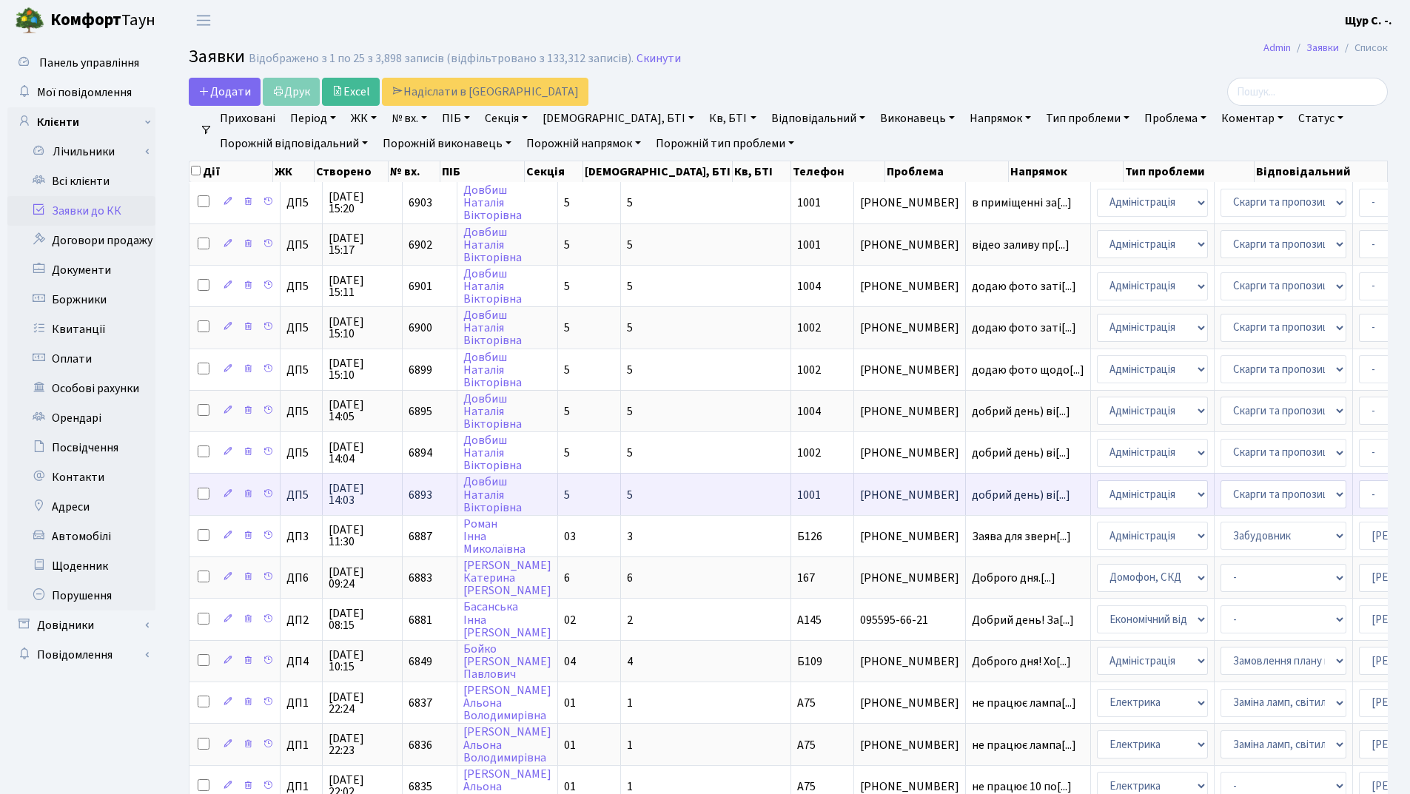
click at [966, 487] on td "добрий день) ві[...]" at bounding box center [1028, 493] width 125 height 41
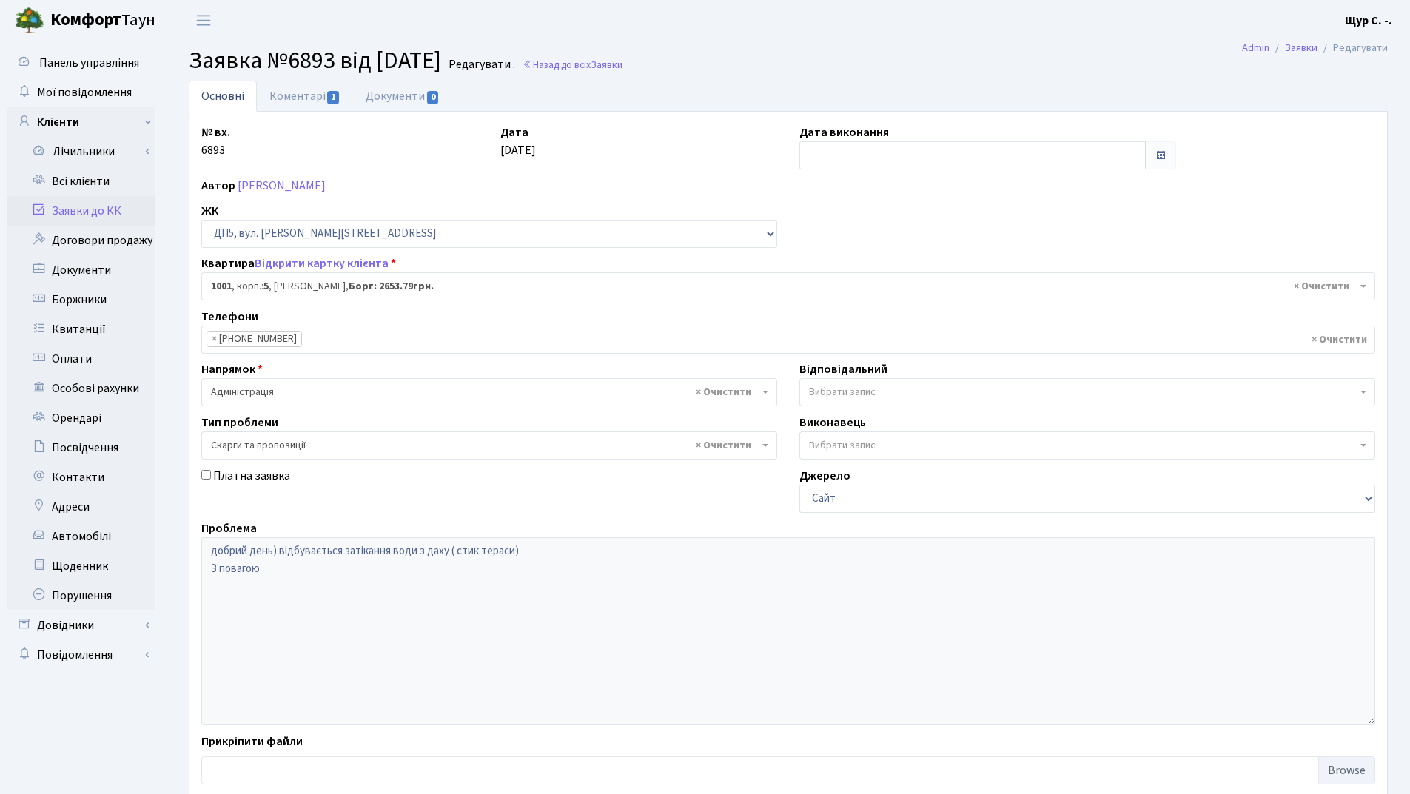
select select "46119"
select select "55"
click at [306, 95] on link "Коментарі 1" at bounding box center [305, 96] width 96 height 30
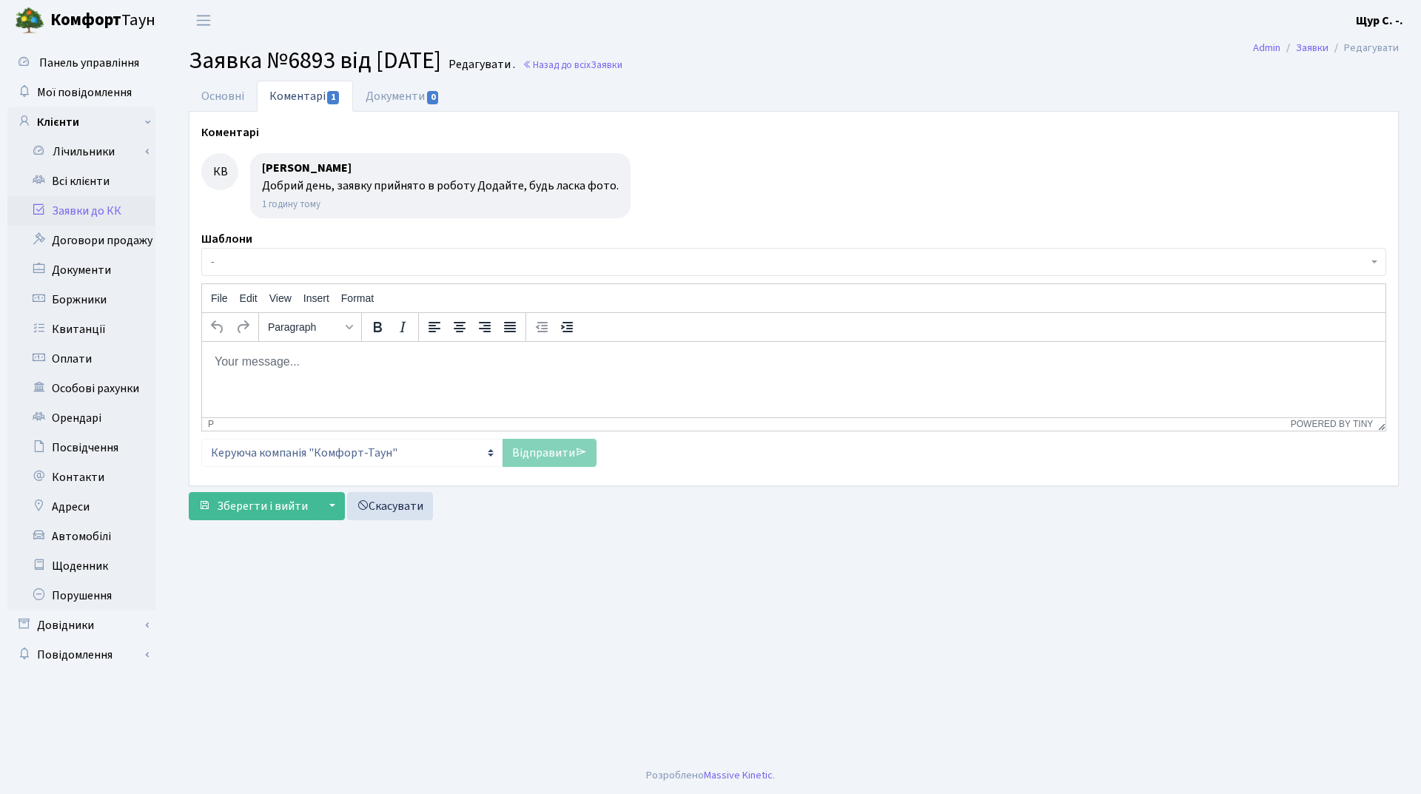
click at [84, 213] on link "Заявки до КК" at bounding box center [81, 211] width 148 height 30
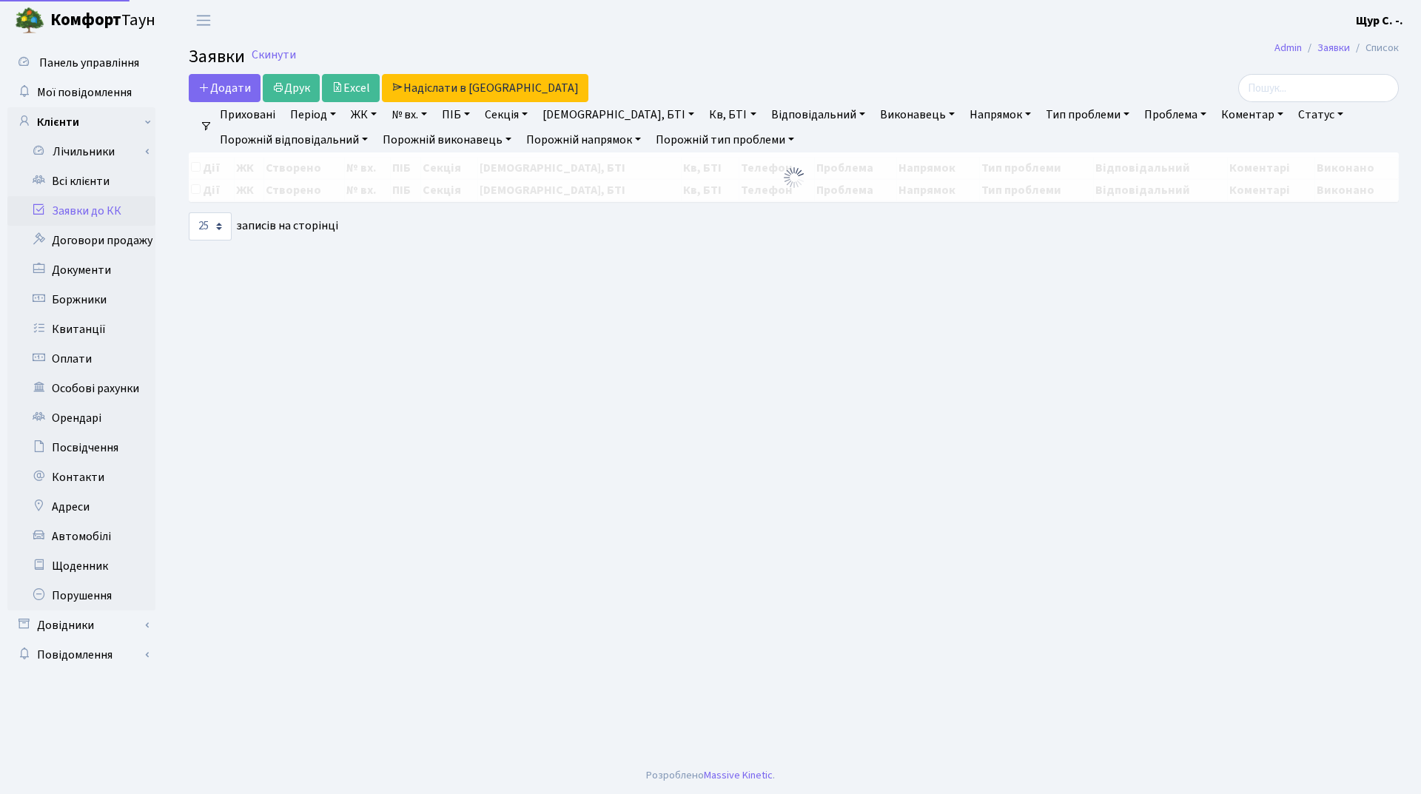
select select "25"
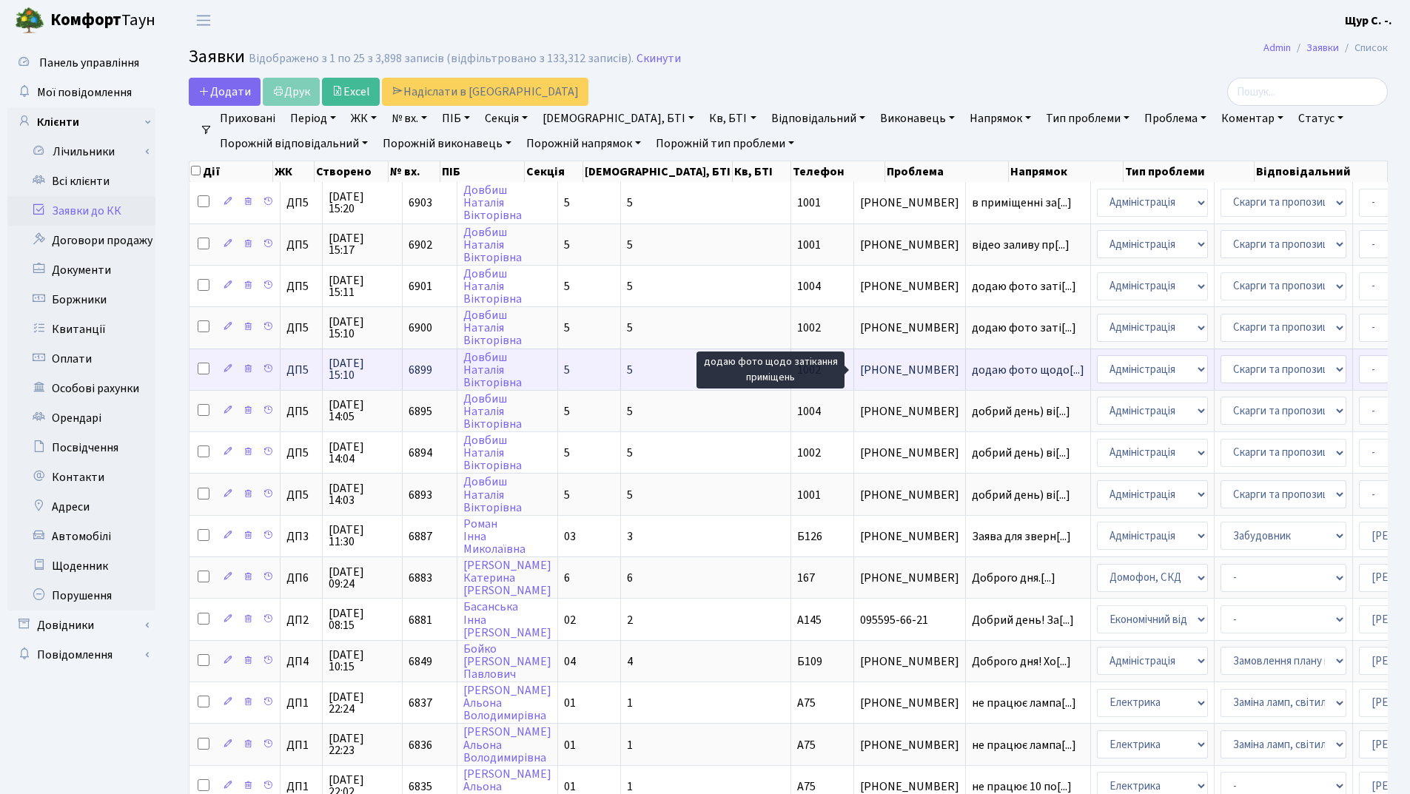
click at [971, 364] on span "додаю фото щодо[...]" at bounding box center [1027, 370] width 112 height 16
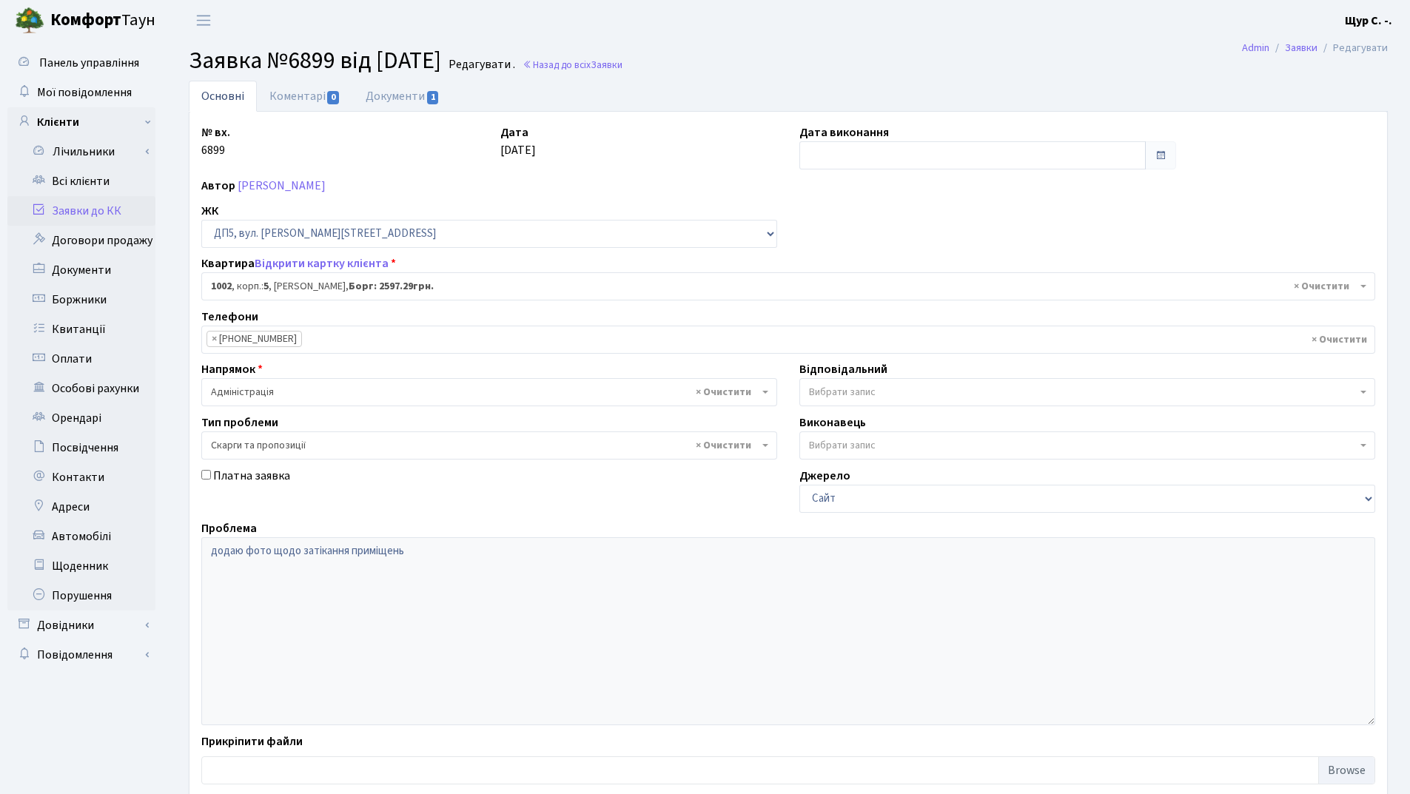
select select "46120"
select select "55"
click at [403, 99] on link "Документи 1" at bounding box center [402, 96] width 99 height 30
select select "25"
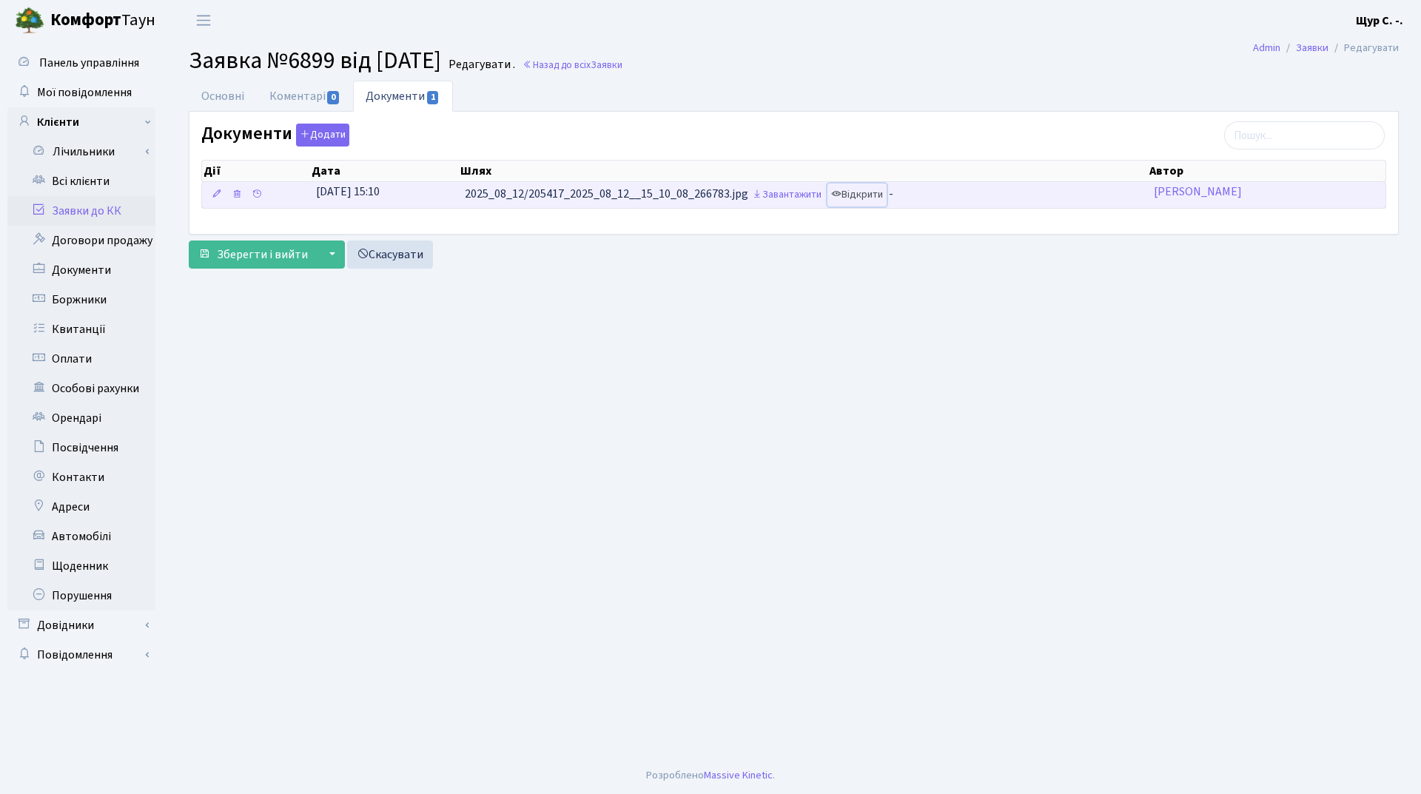
click at [867, 201] on link "Відкрити" at bounding box center [856, 194] width 59 height 23
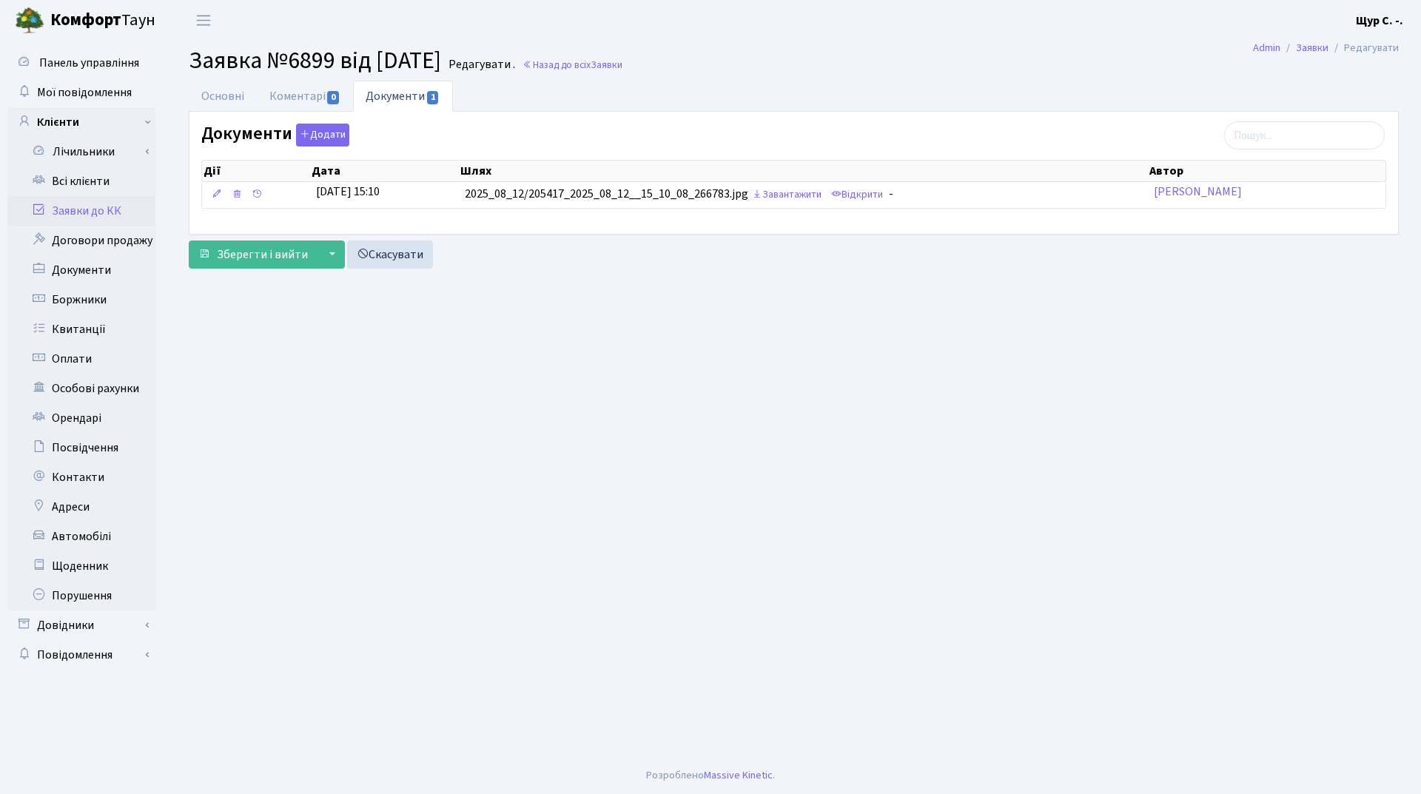
click at [105, 206] on link "Заявки до КК" at bounding box center [81, 211] width 148 height 30
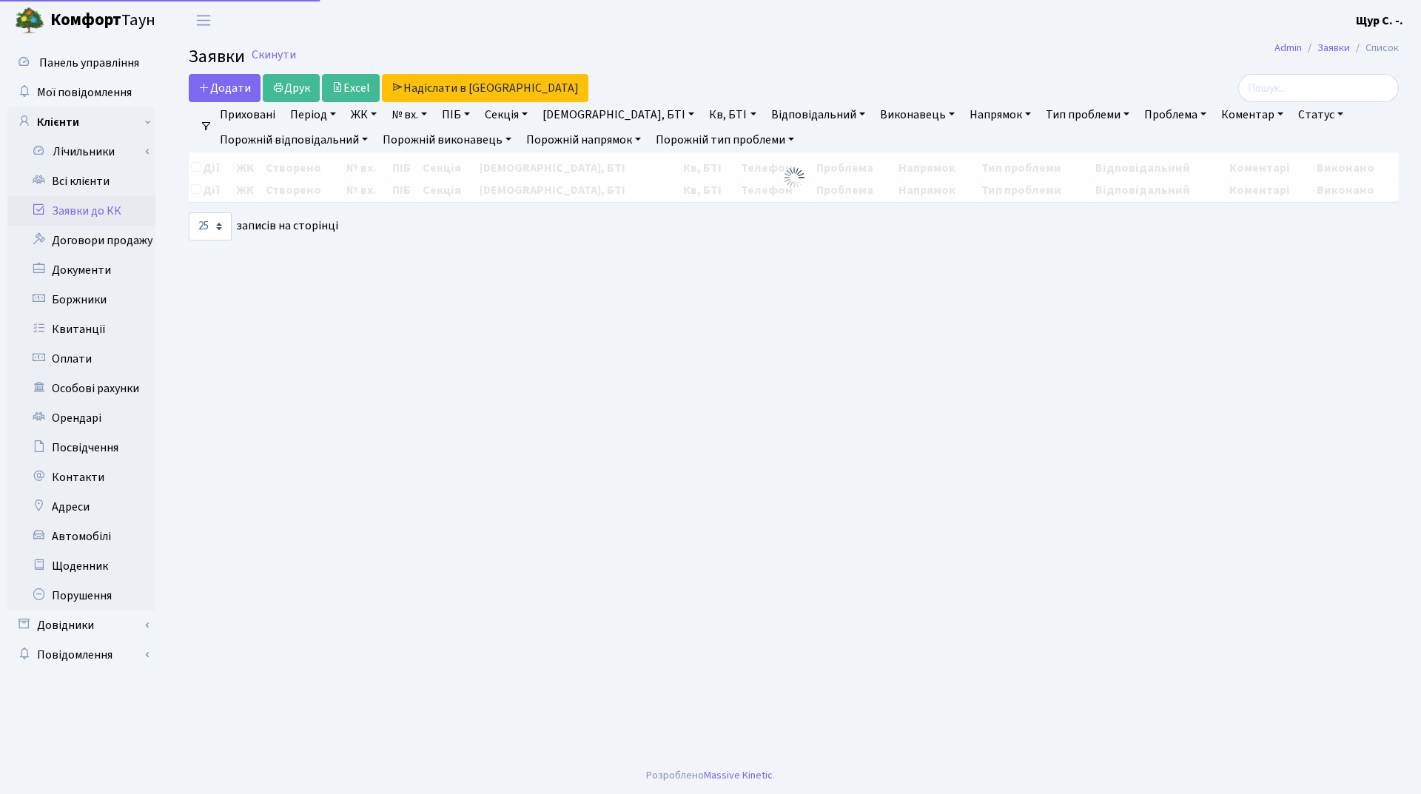
select select "25"
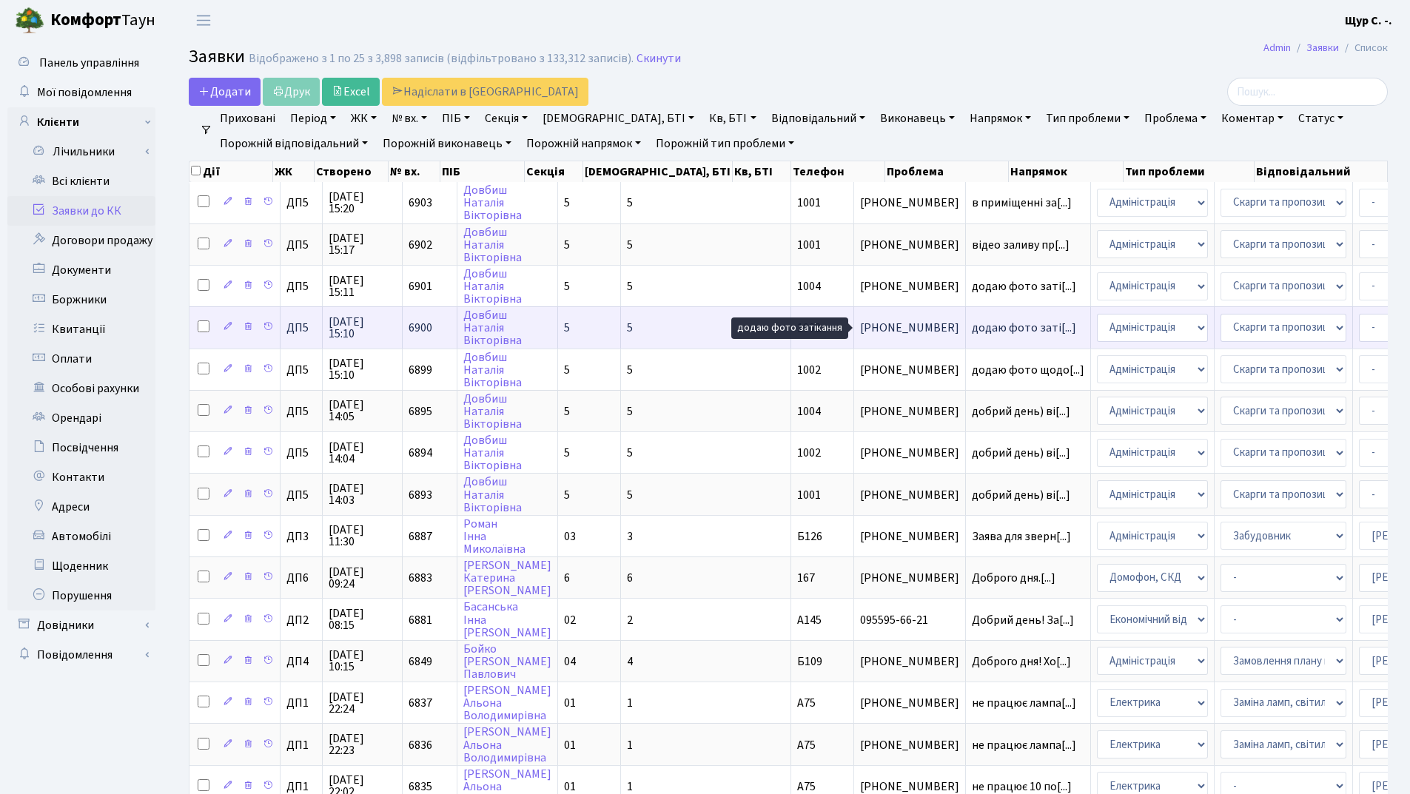
click at [971, 324] on span "додаю фото заті[...]" at bounding box center [1023, 328] width 104 height 16
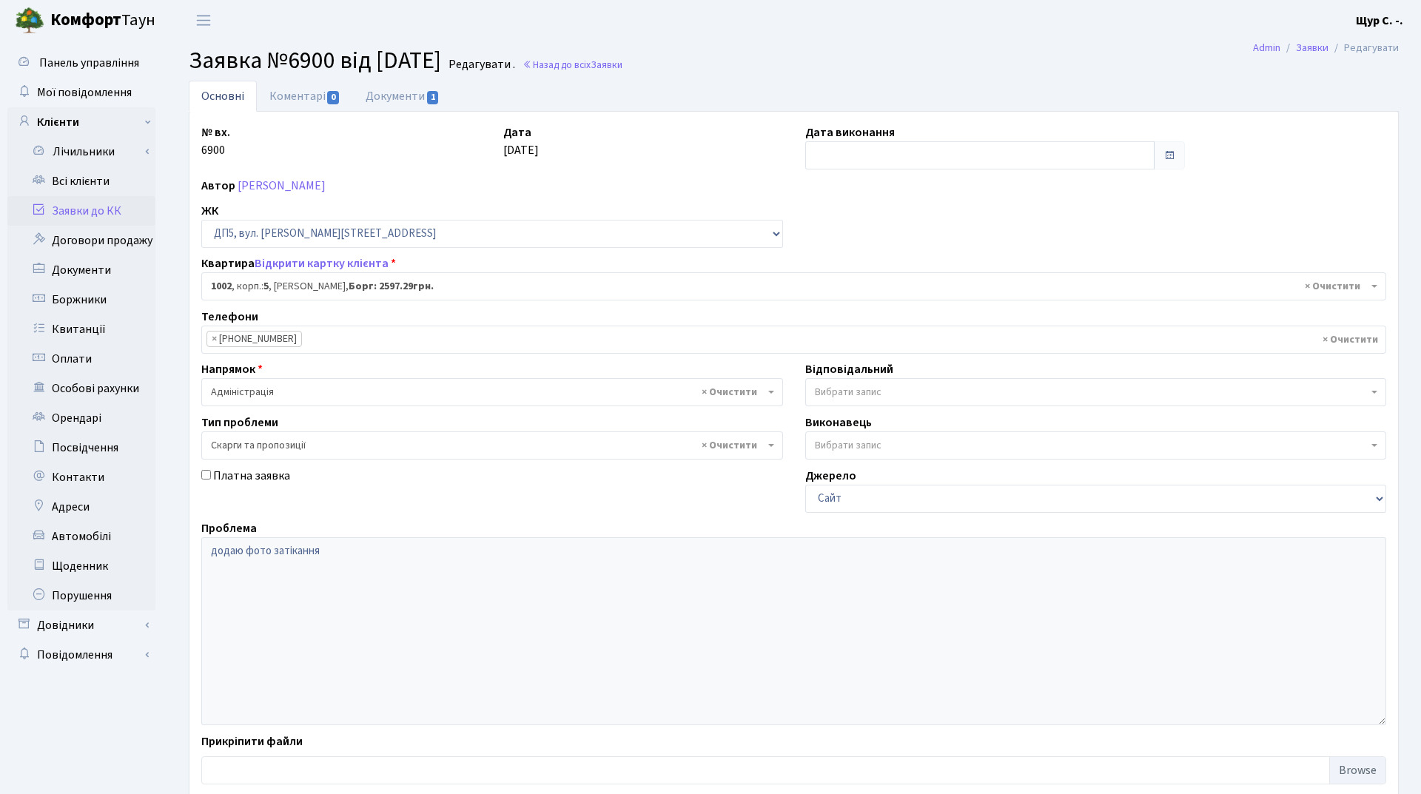
select select "46120"
select select "55"
click at [377, 95] on link "Документи 1" at bounding box center [402, 96] width 99 height 30
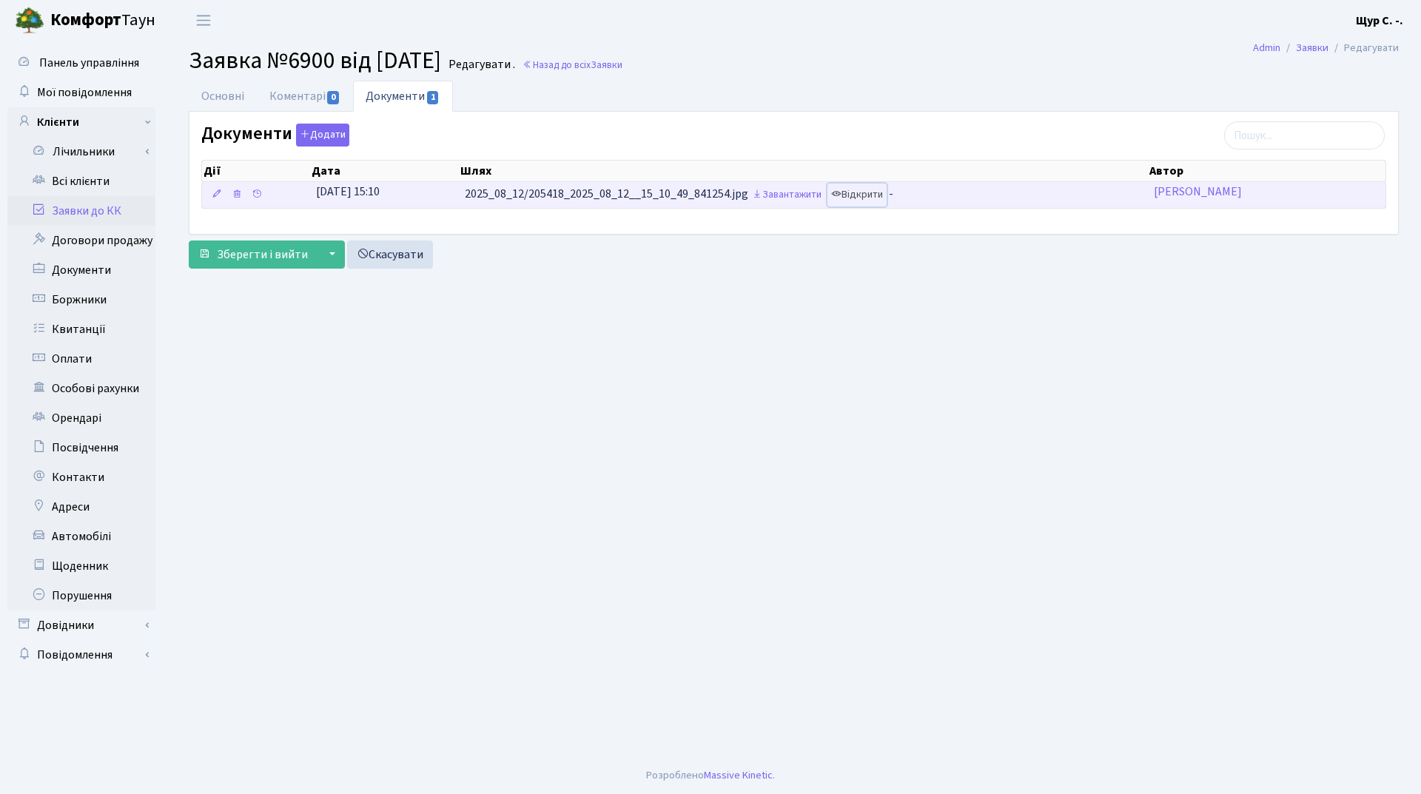
click at [881, 192] on link "Відкрити" at bounding box center [856, 194] width 59 height 23
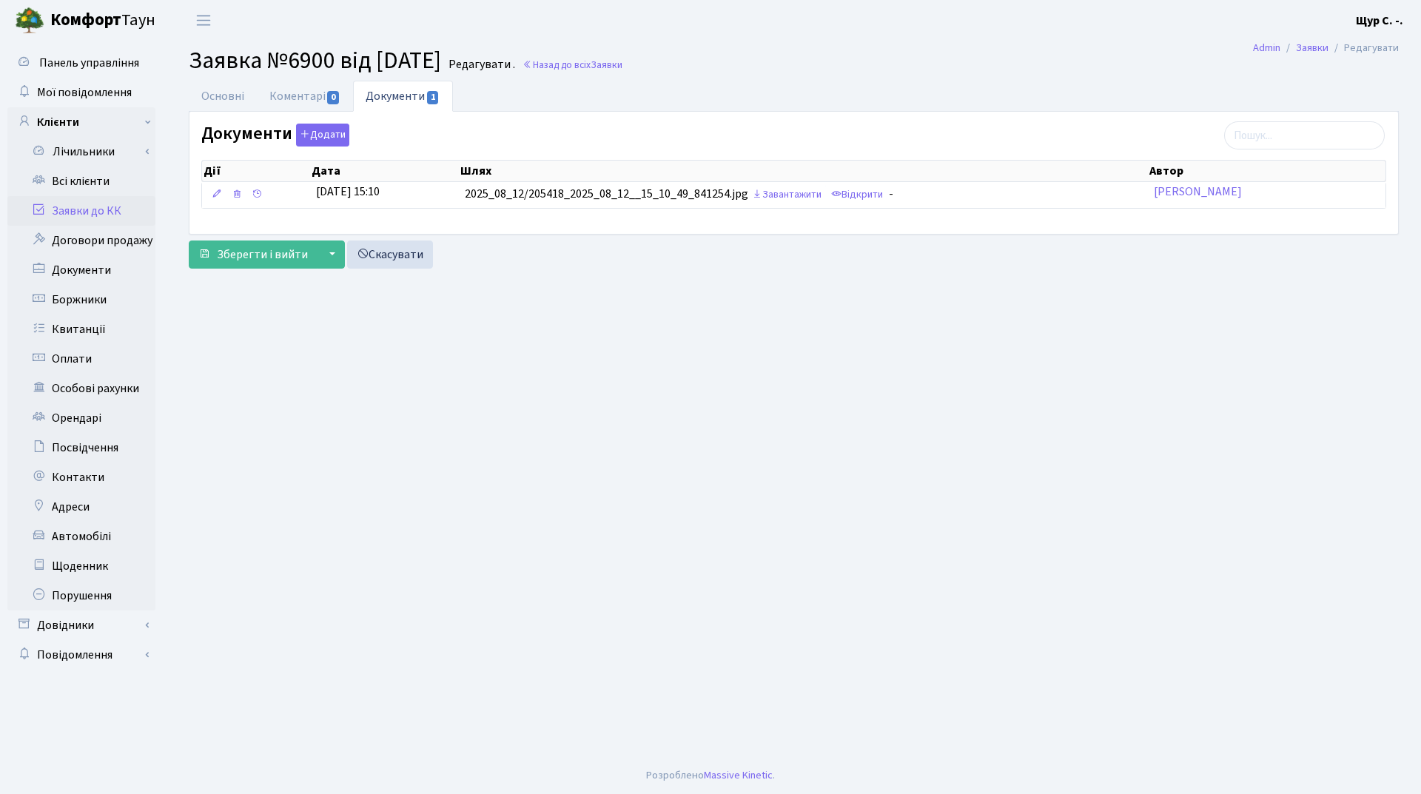
click at [115, 216] on link "Заявки до КК" at bounding box center [81, 211] width 148 height 30
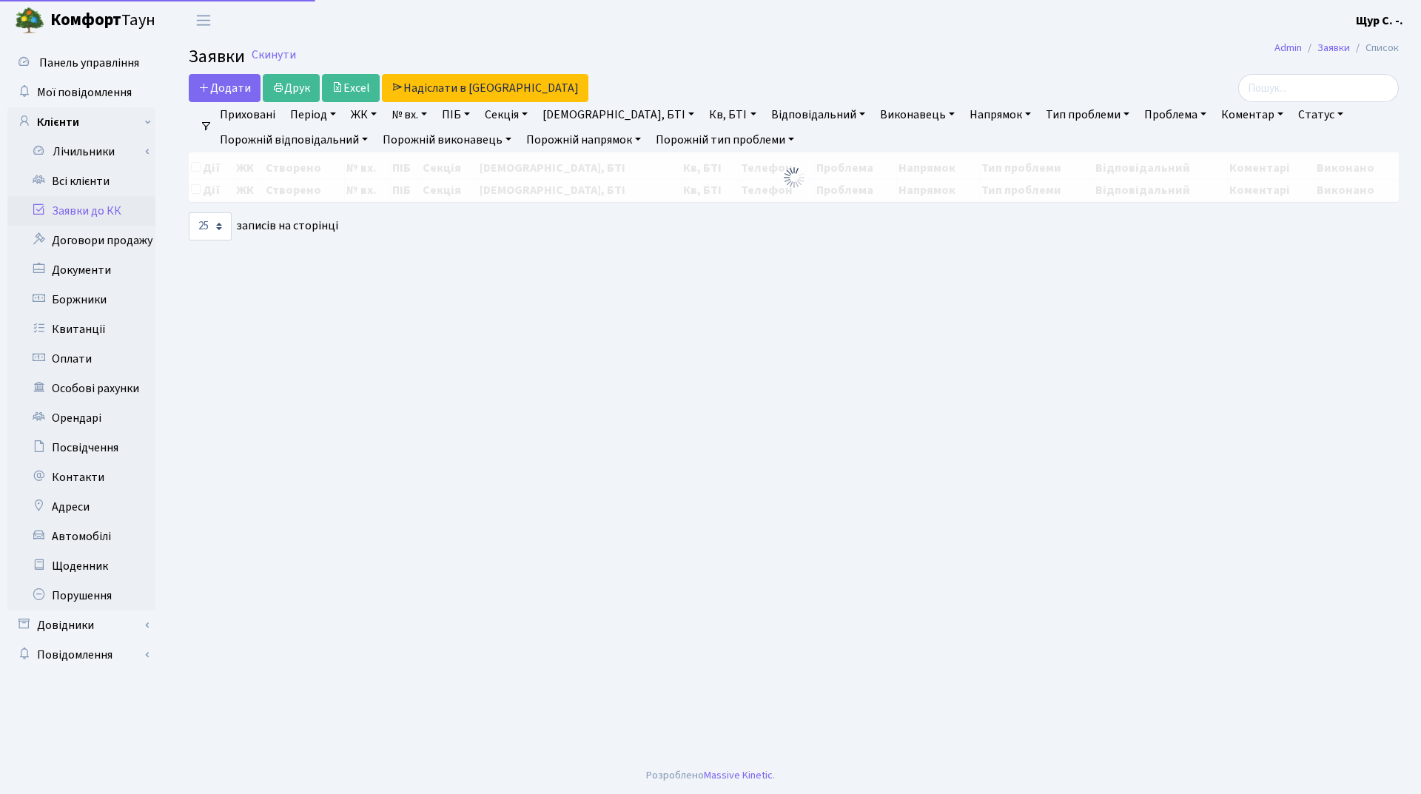
select select "25"
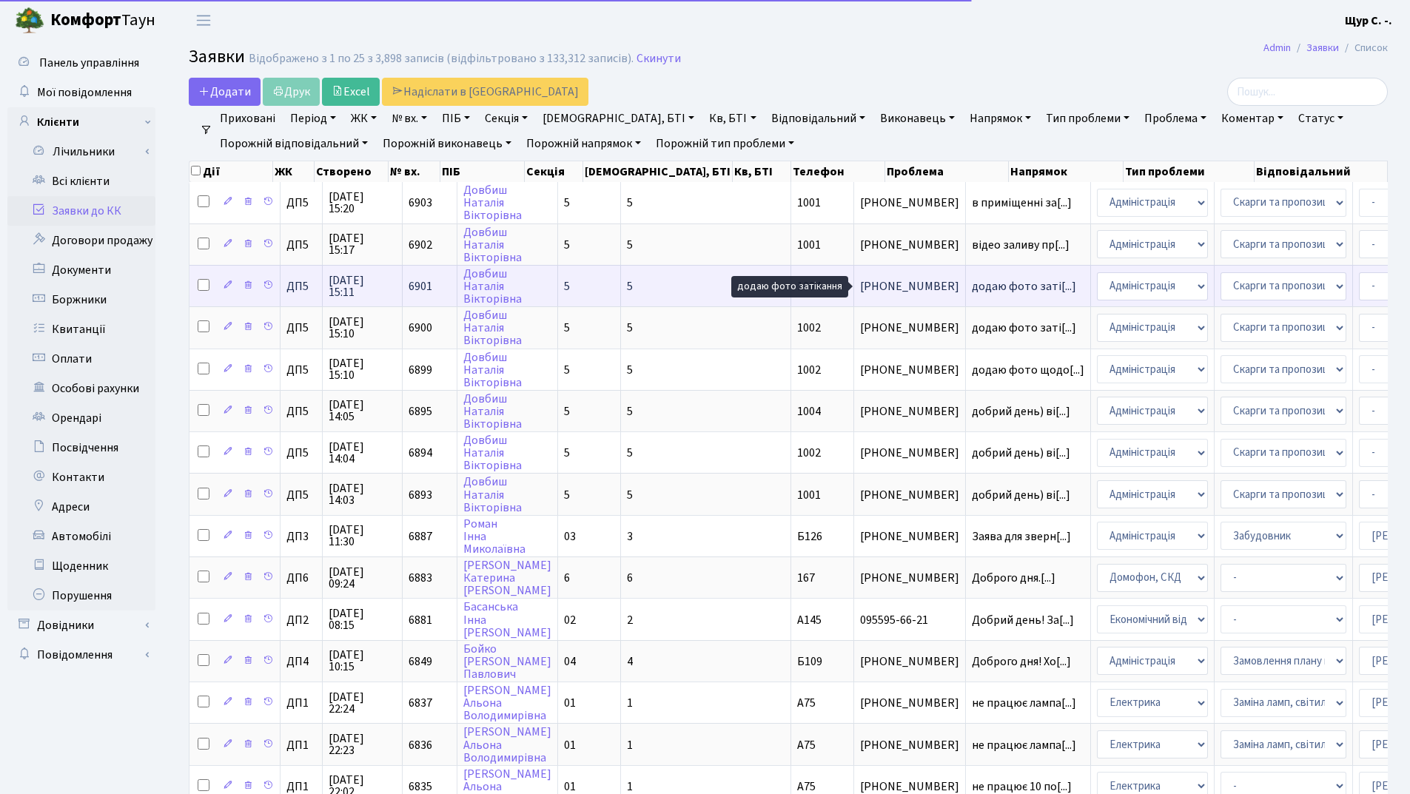
click at [971, 287] on span "додаю фото заті[...]" at bounding box center [1023, 286] width 104 height 16
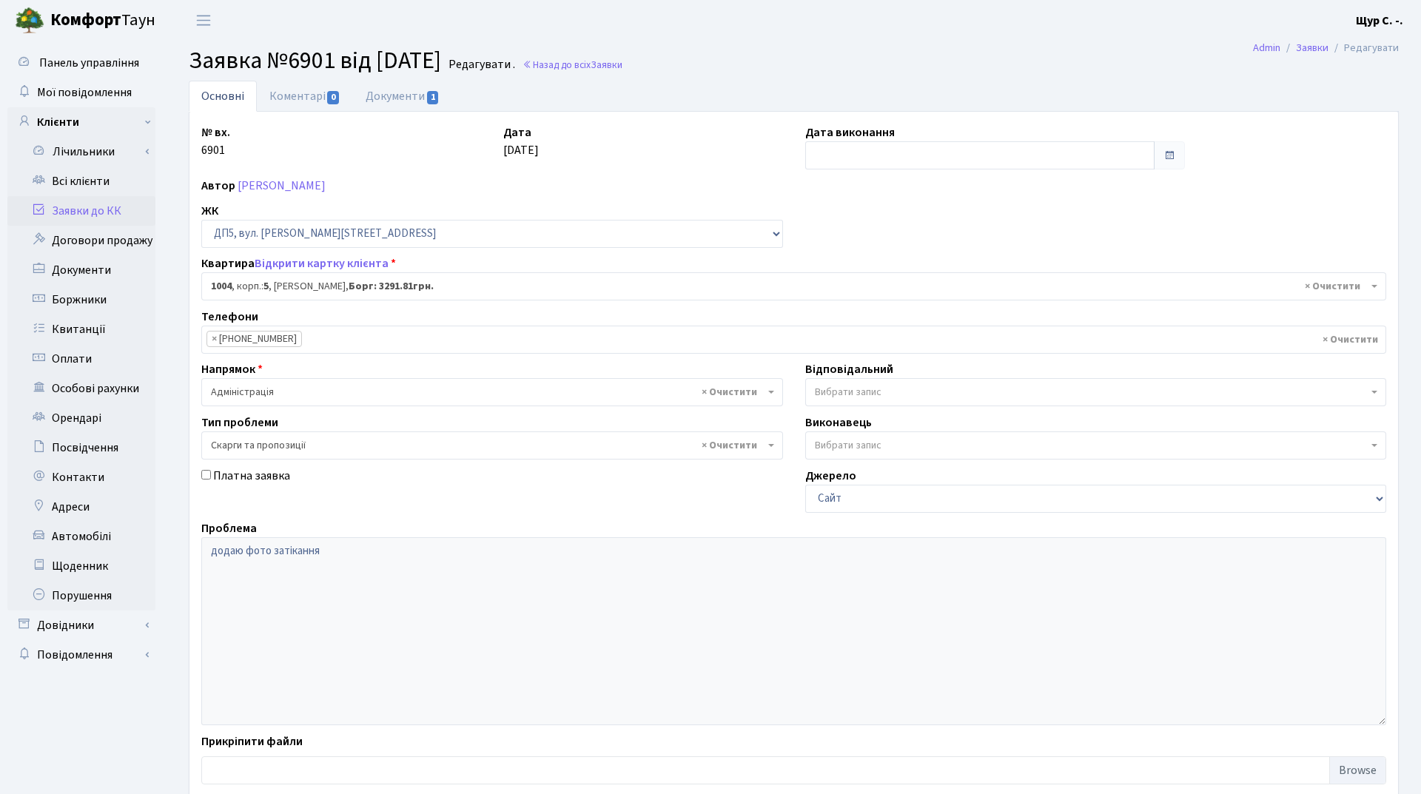
select select "46122"
select select "55"
click at [384, 104] on link "Документи 1" at bounding box center [402, 96] width 99 height 30
select select "25"
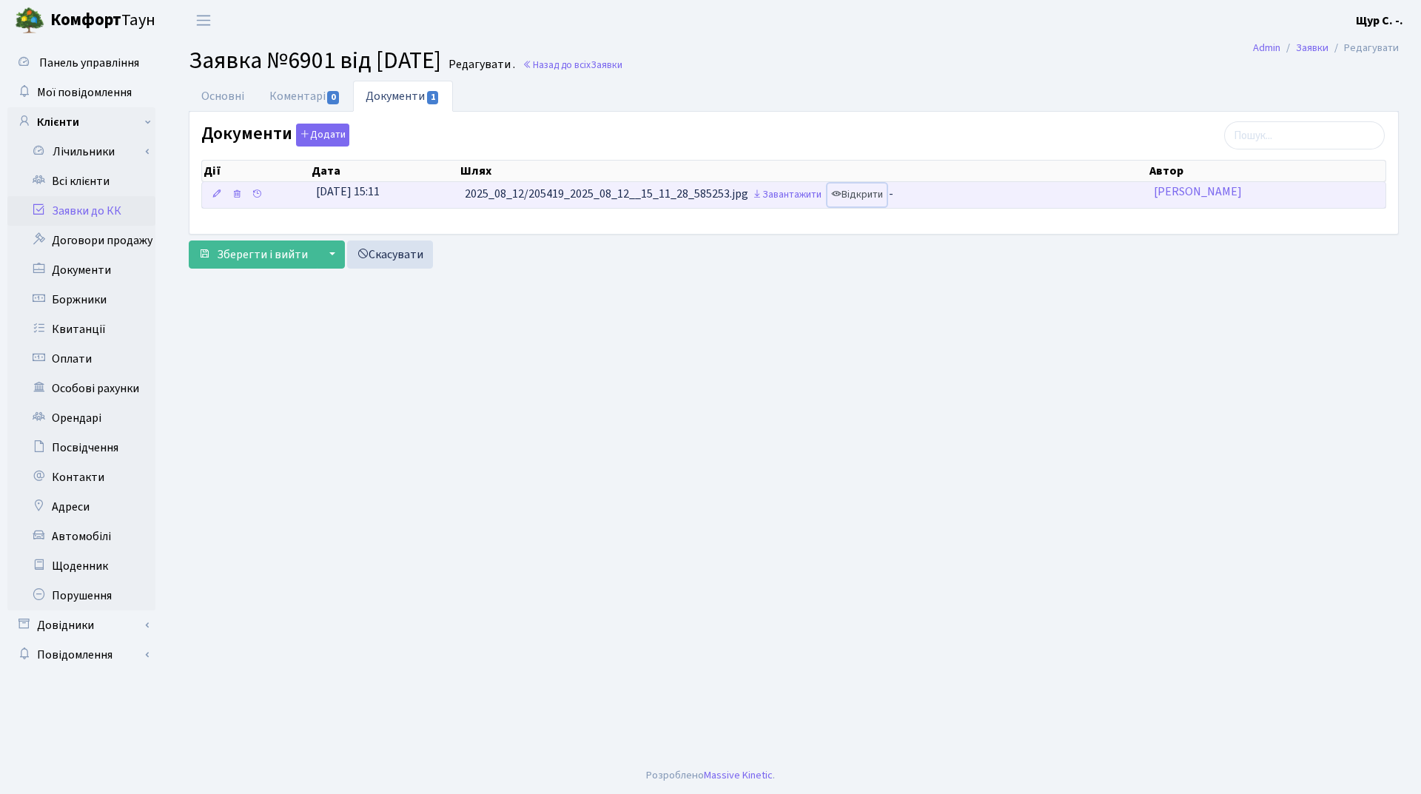
click at [878, 193] on link "Відкрити" at bounding box center [856, 194] width 59 height 23
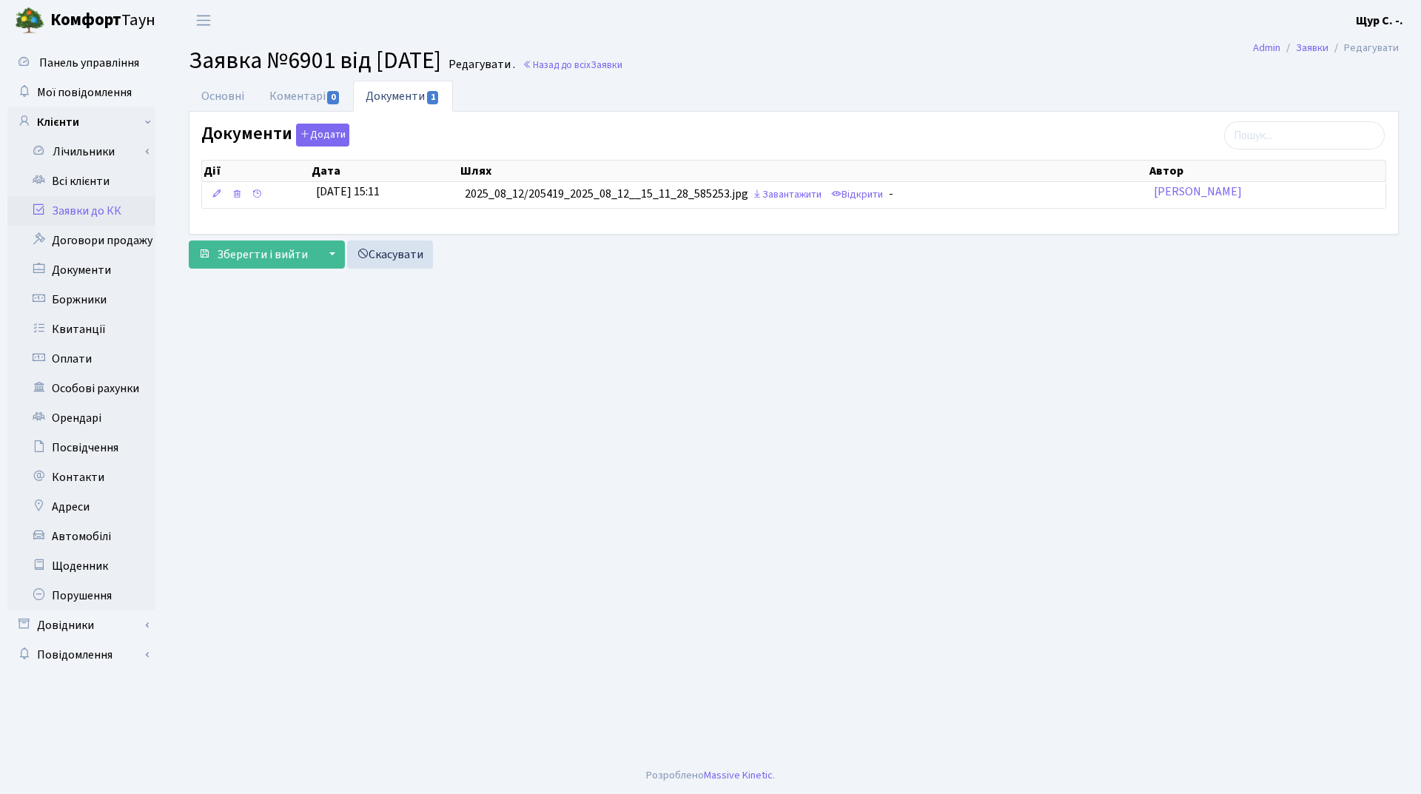
click at [103, 212] on link "Заявки до КК" at bounding box center [81, 211] width 148 height 30
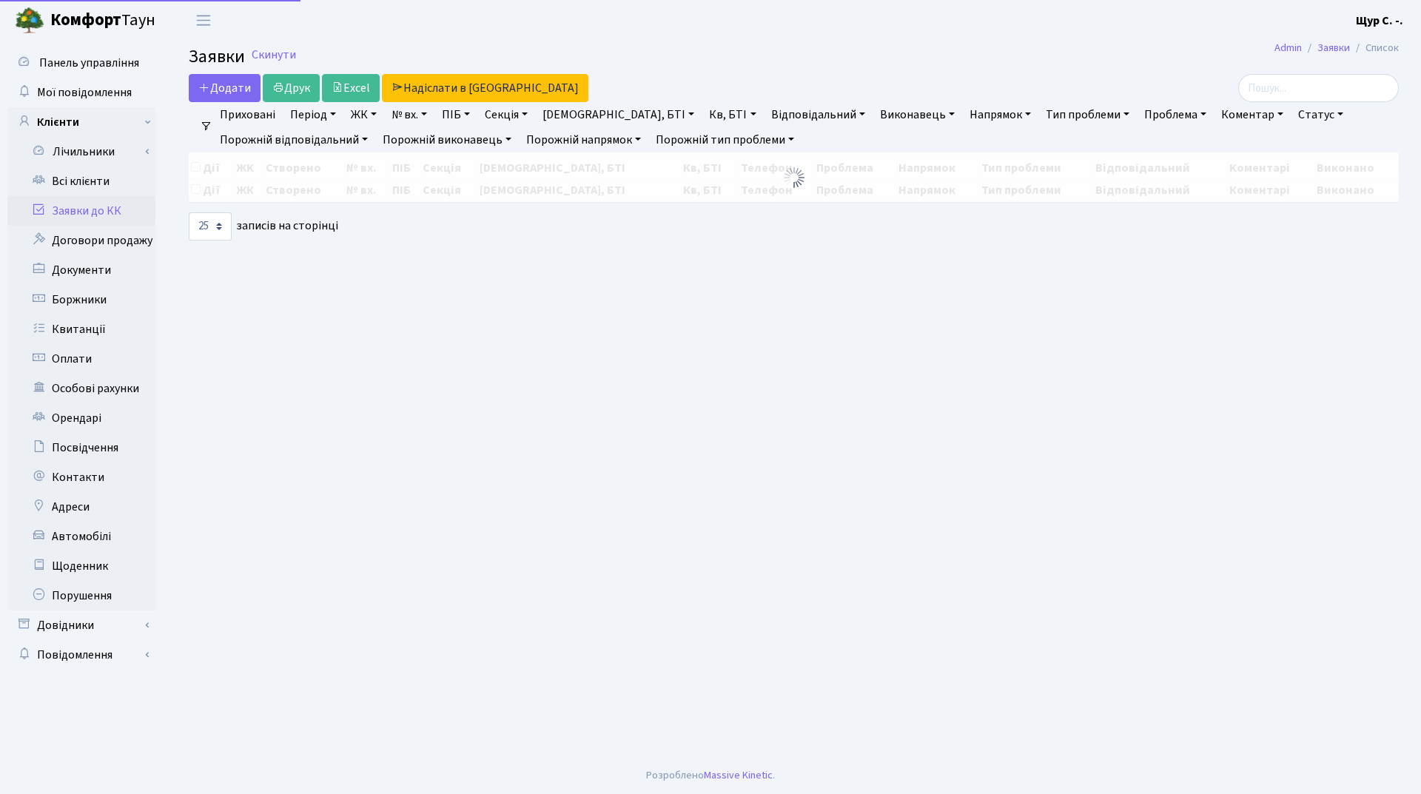
select select "25"
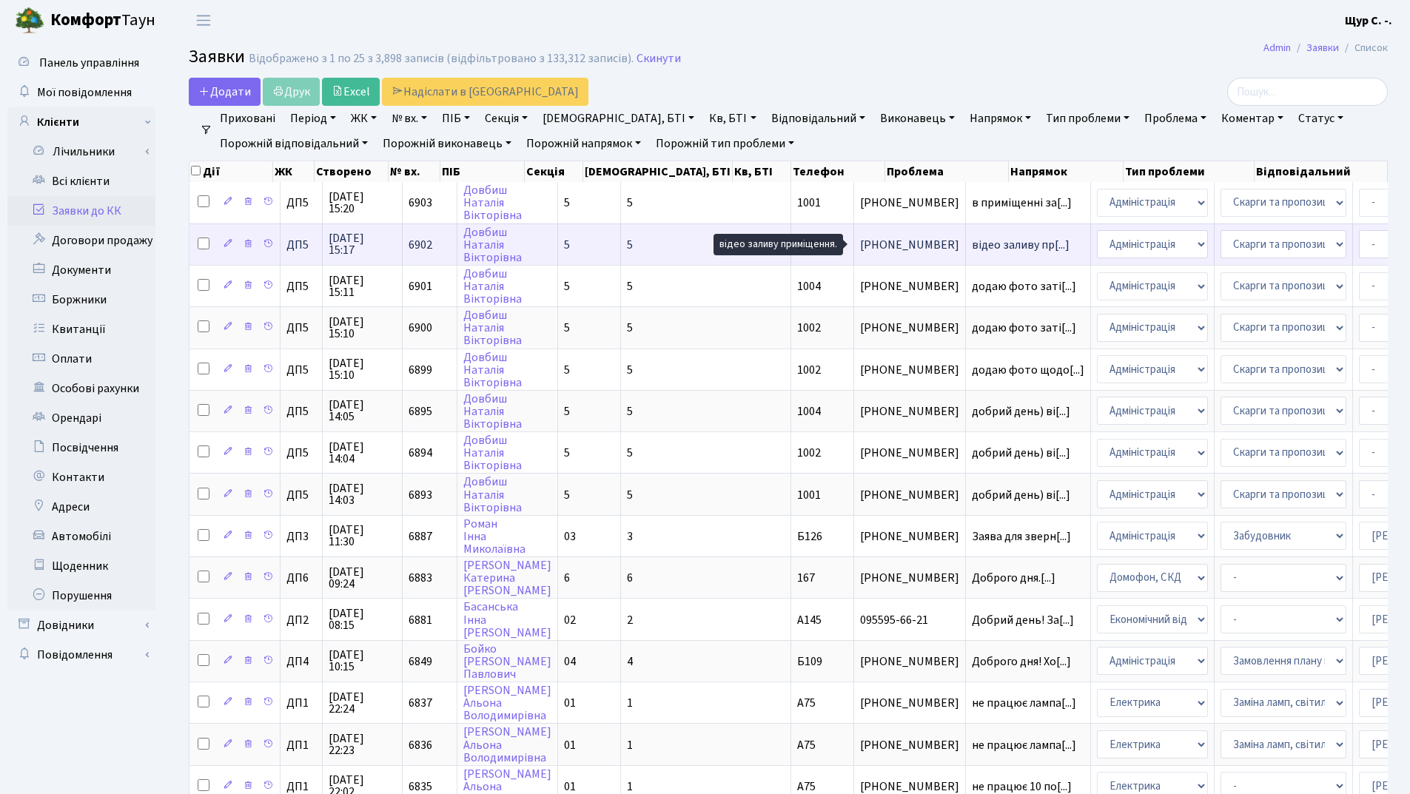
click at [971, 249] on span "відео заливу пр[...]" at bounding box center [1020, 245] width 98 height 16
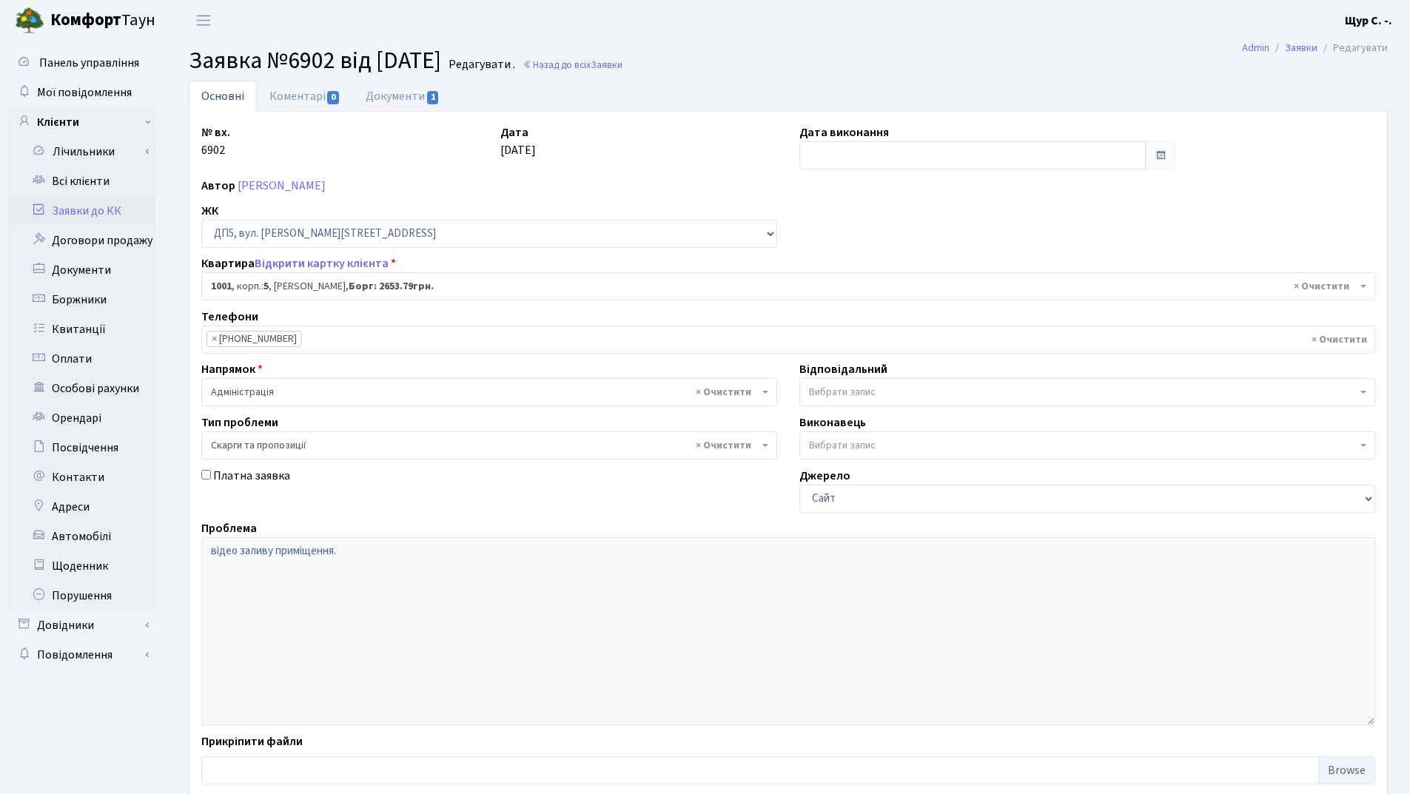
select select "46119"
select select "55"
click at [390, 93] on link "Документи 1" at bounding box center [402, 96] width 99 height 30
select select "25"
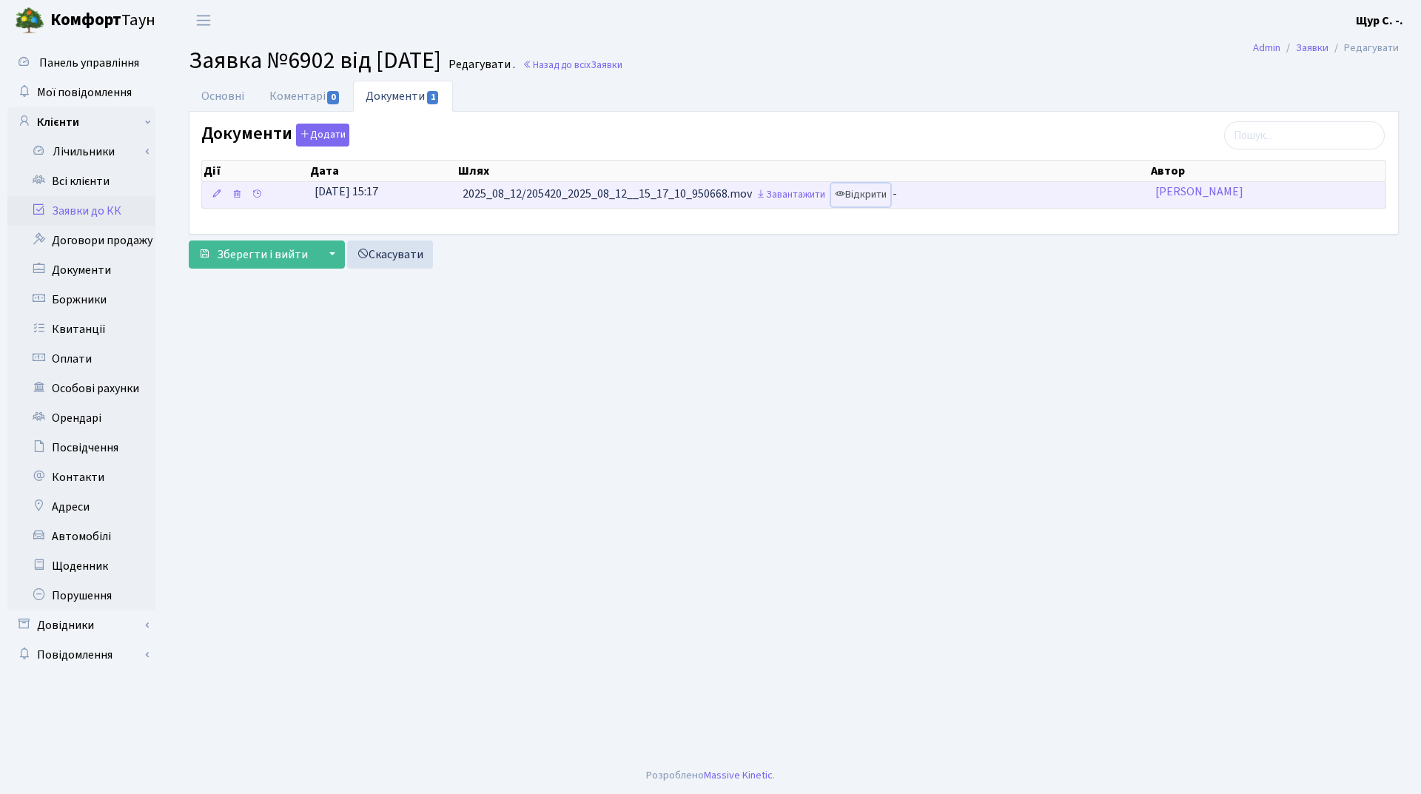
click at [878, 195] on link "Відкрити" at bounding box center [860, 194] width 59 height 23
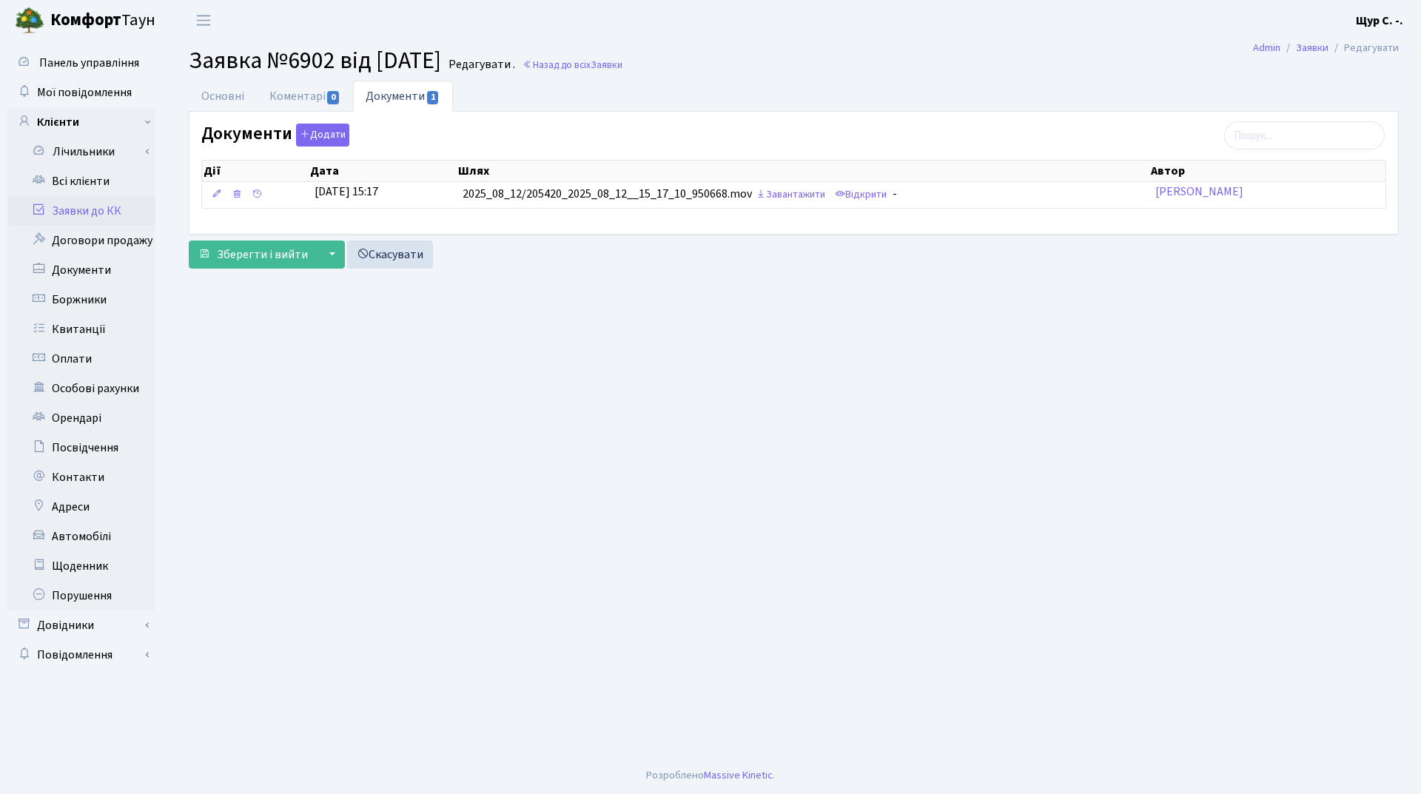
click at [60, 214] on link "Заявки до КК" at bounding box center [81, 211] width 148 height 30
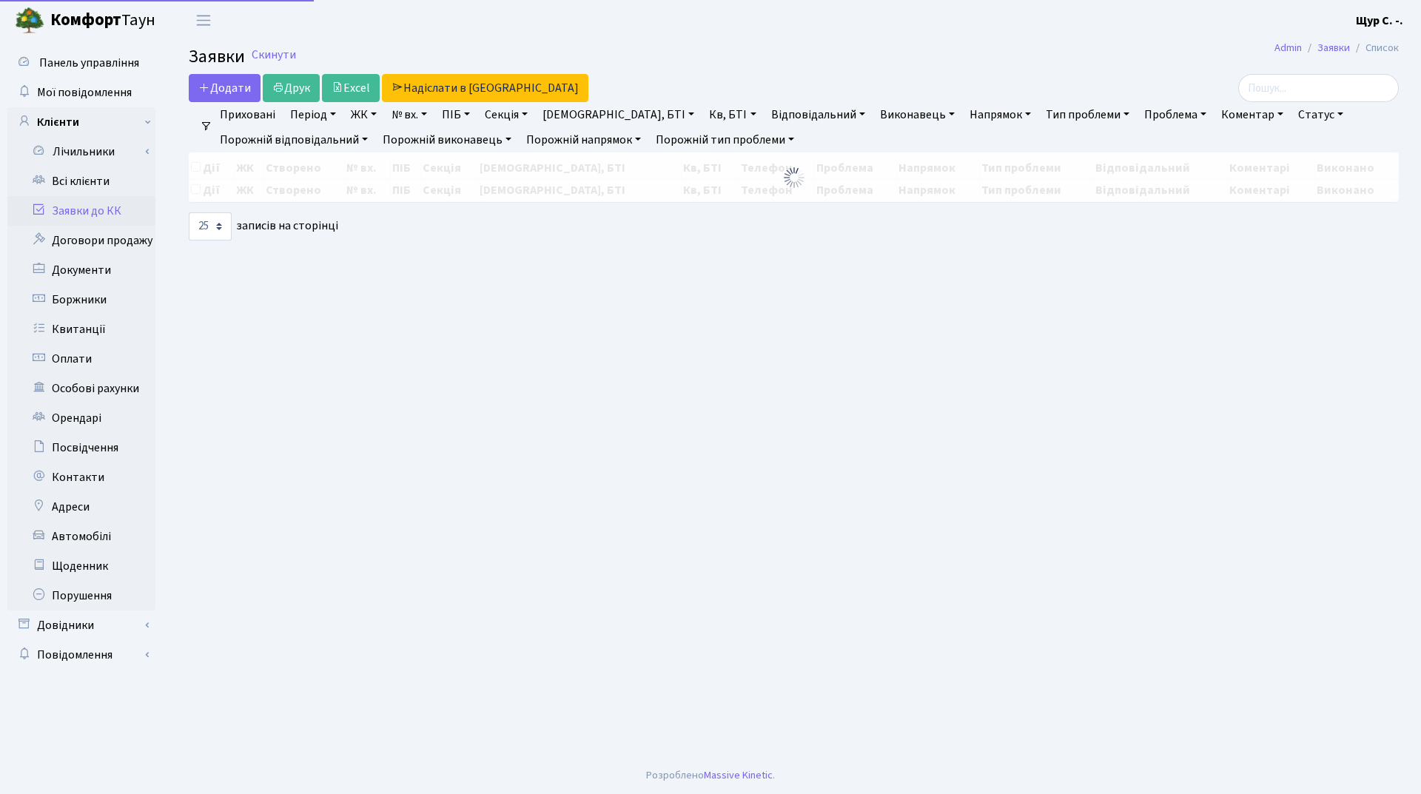
select select "25"
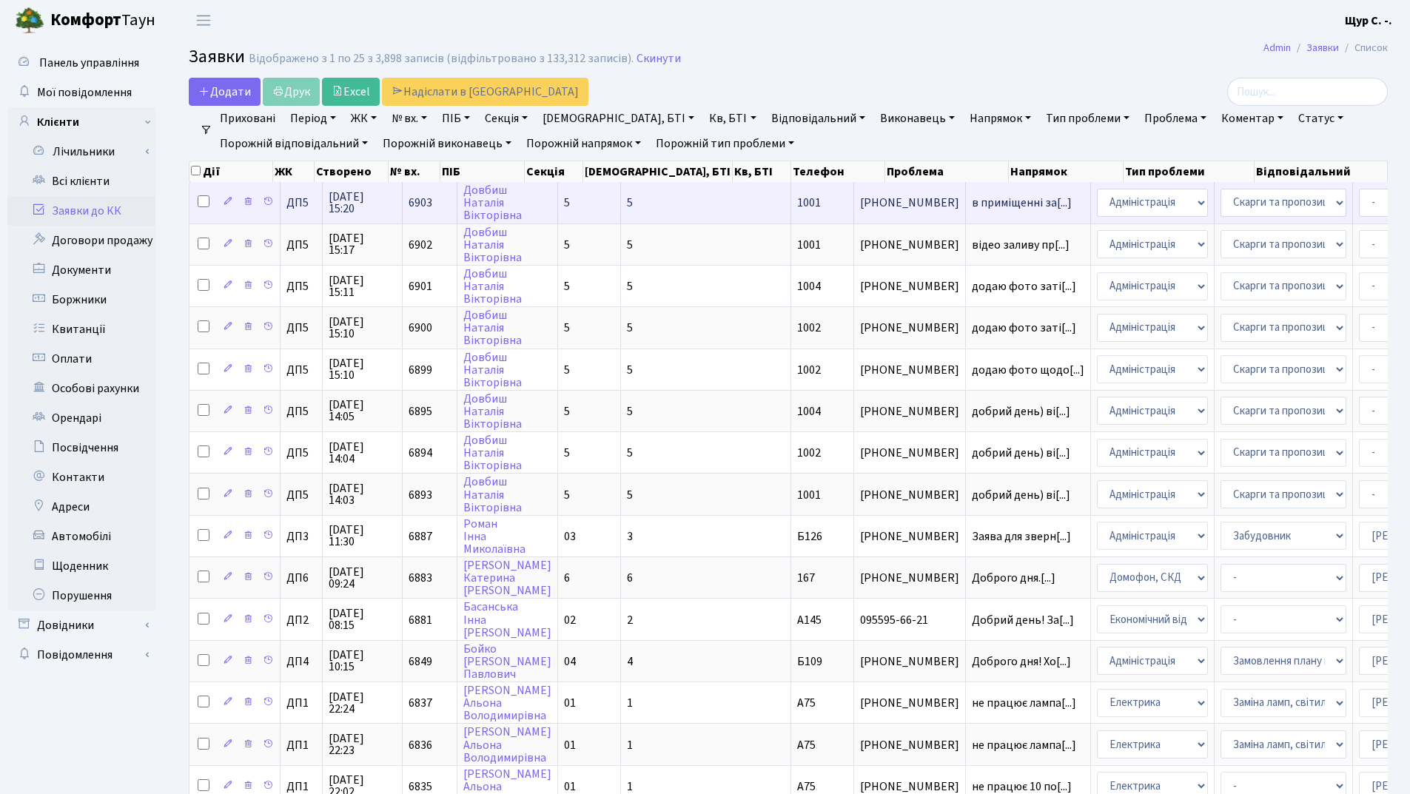
click at [966, 194] on td "в приміщенні за[...]" at bounding box center [1028, 202] width 125 height 41
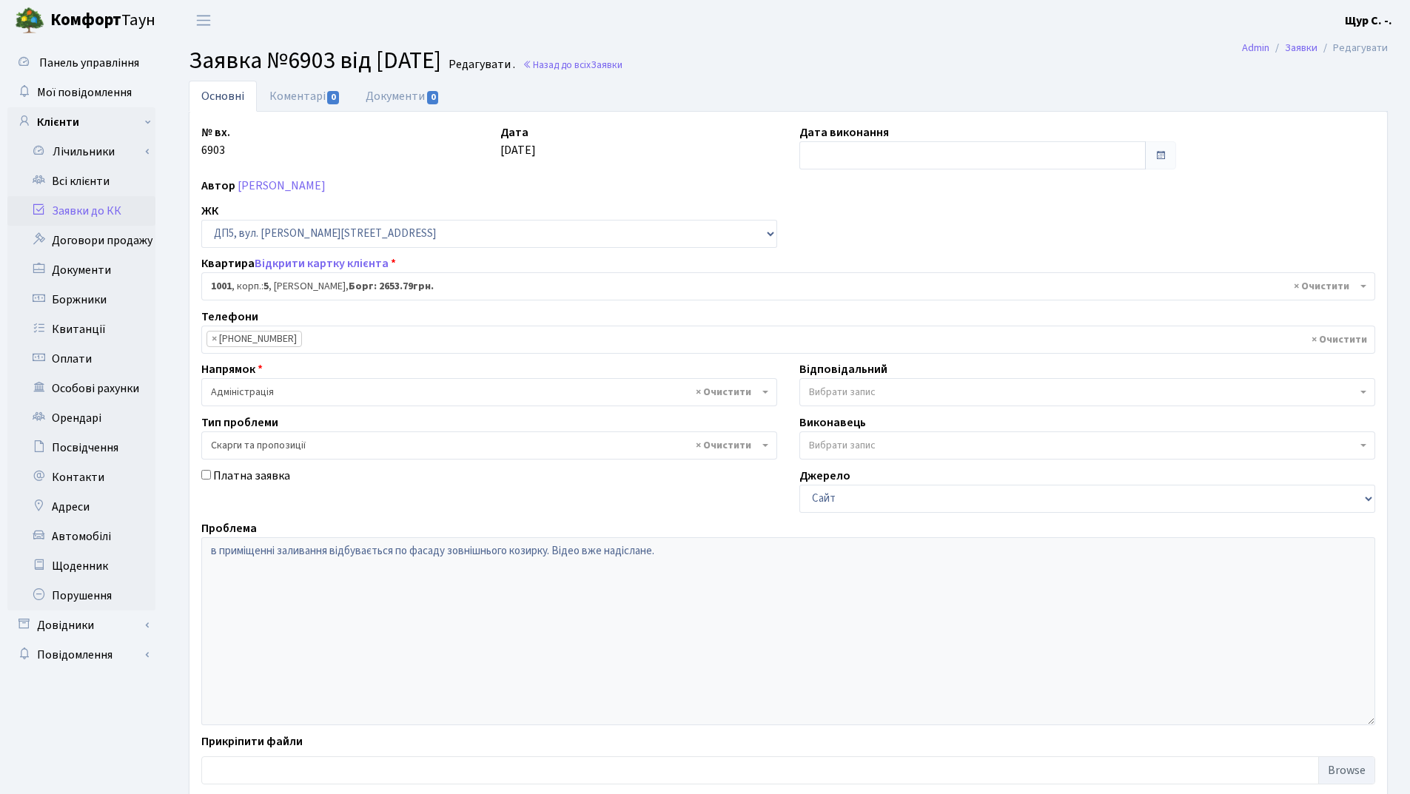
select select "46119"
select select "55"
click at [71, 206] on link "Заявки до КК" at bounding box center [81, 211] width 148 height 30
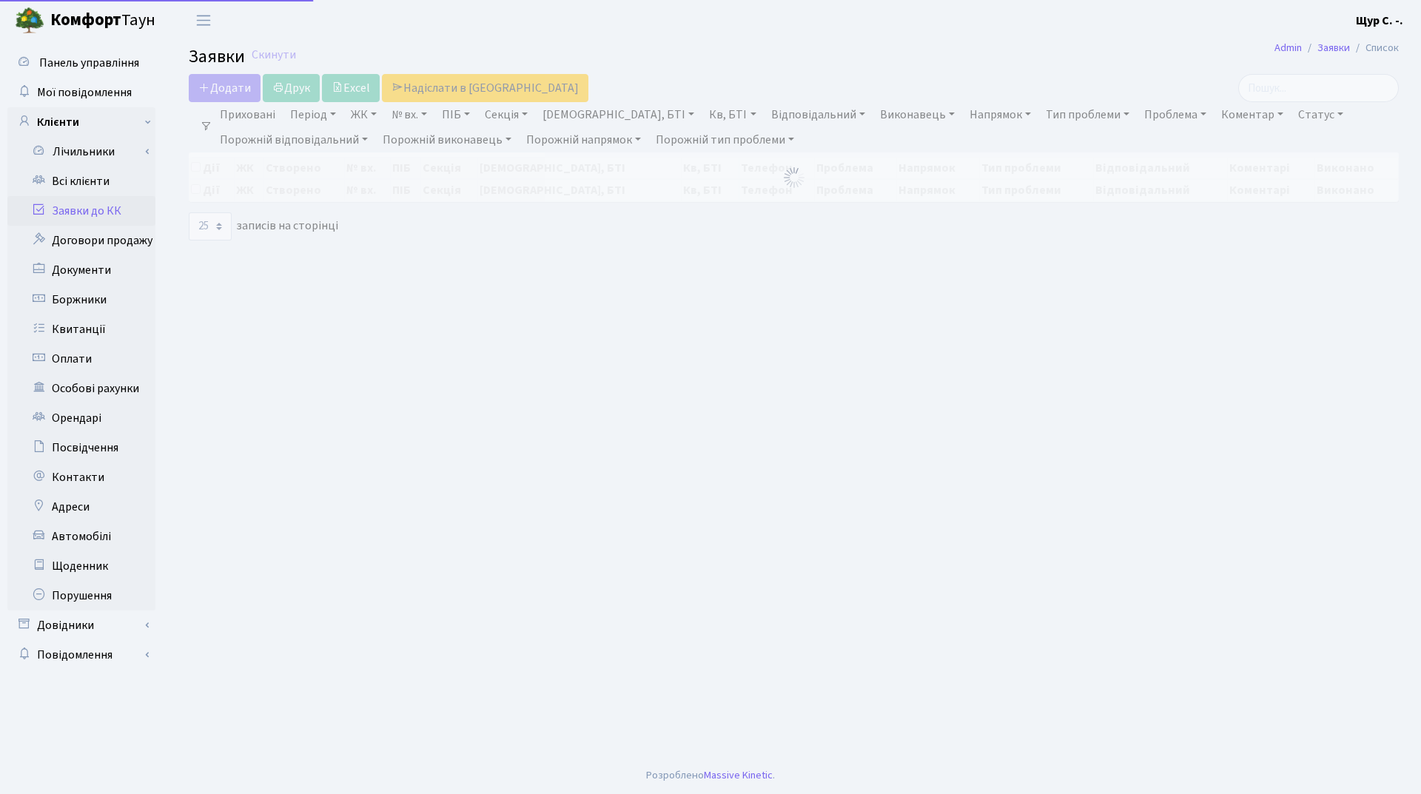
select select "25"
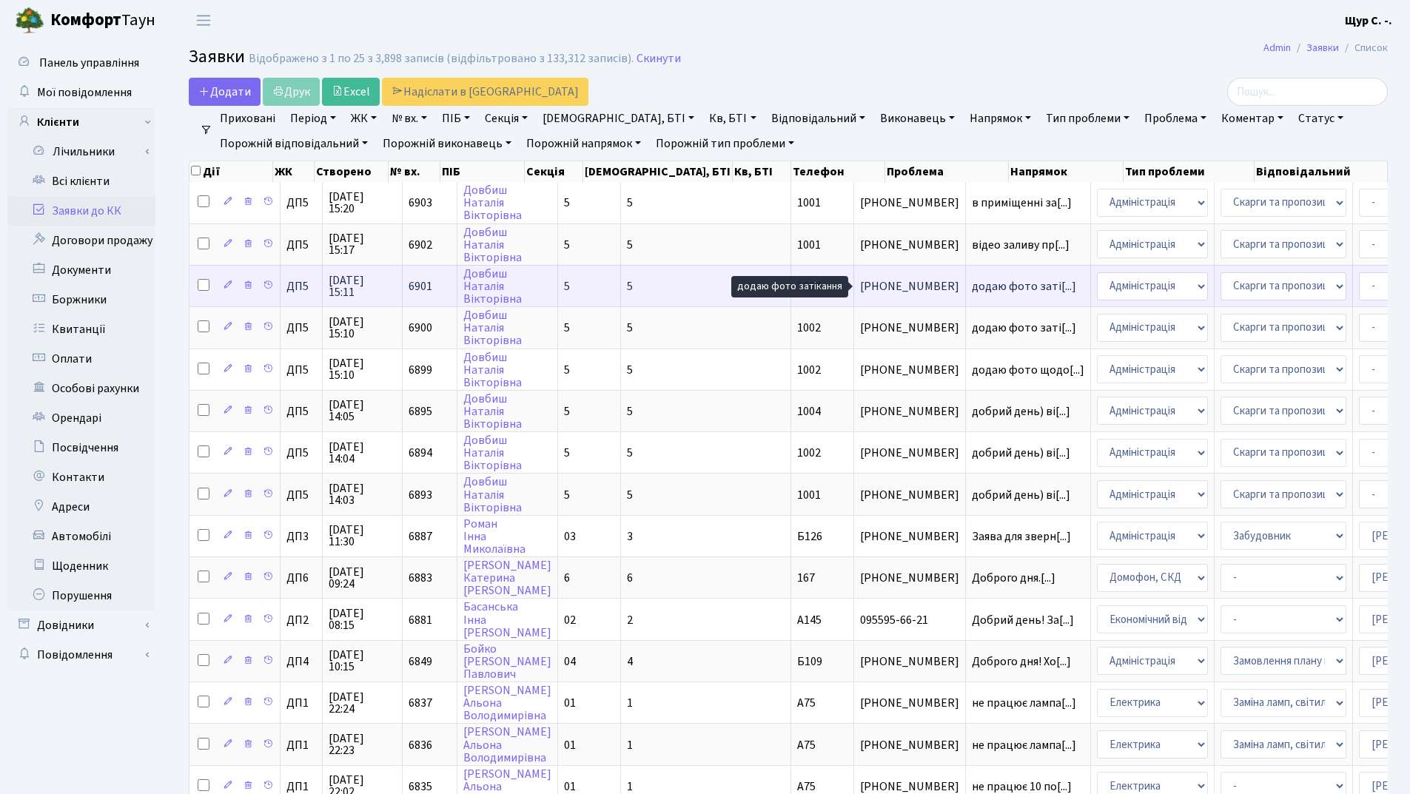
click at [971, 286] on span "додаю фото заті[...]" at bounding box center [1023, 286] width 104 height 16
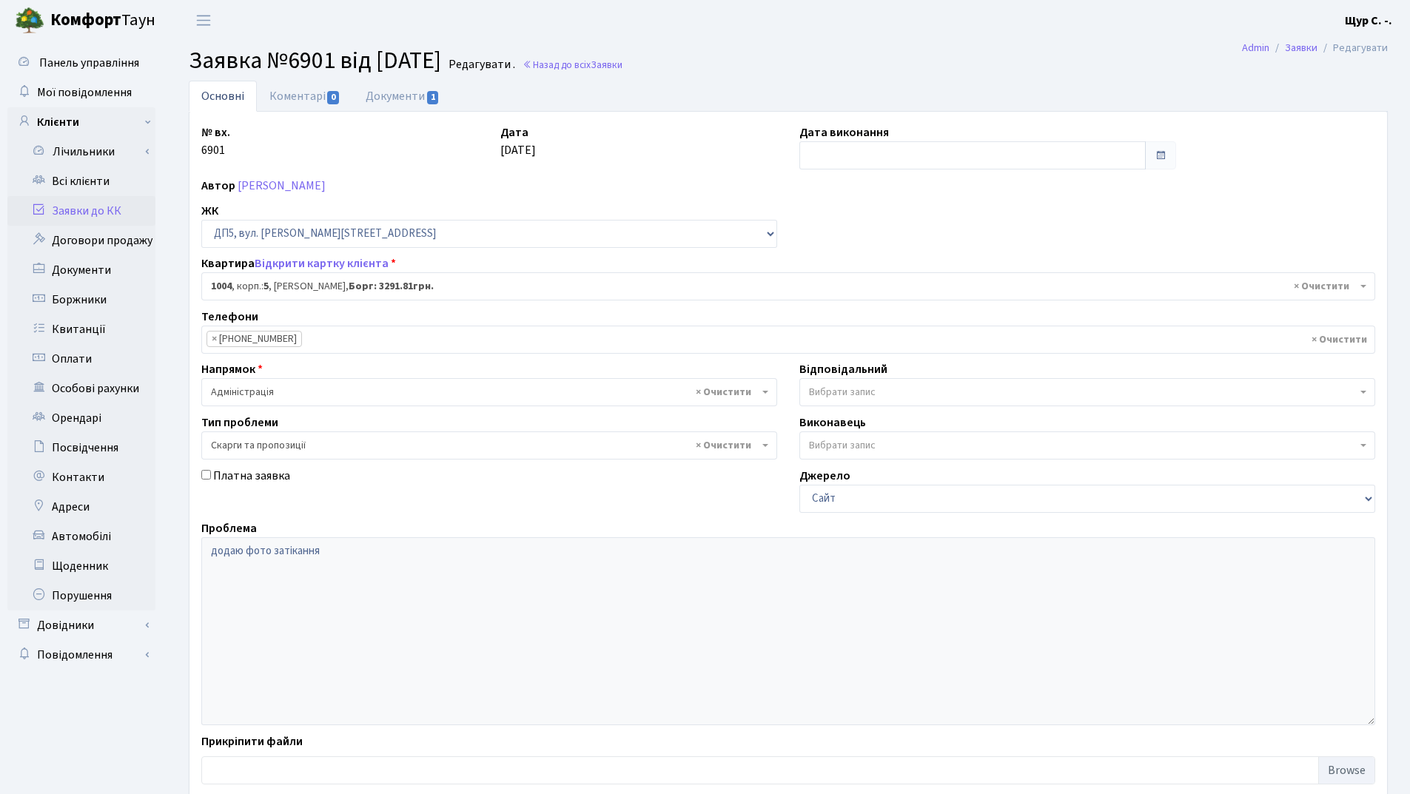
select select "46122"
select select "55"
click at [388, 101] on link "Документи 1" at bounding box center [402, 96] width 99 height 30
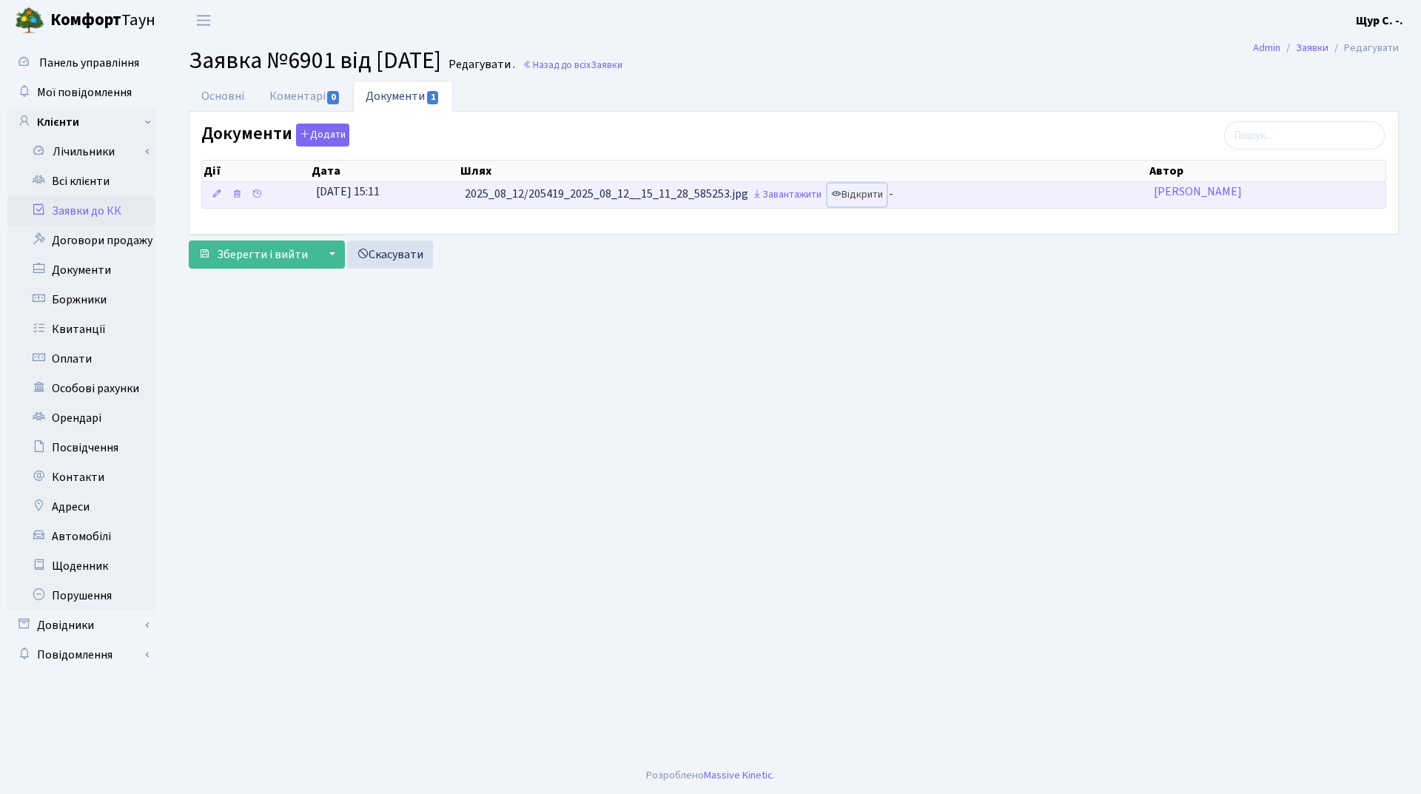
click at [870, 192] on link "Відкрити" at bounding box center [856, 194] width 59 height 23
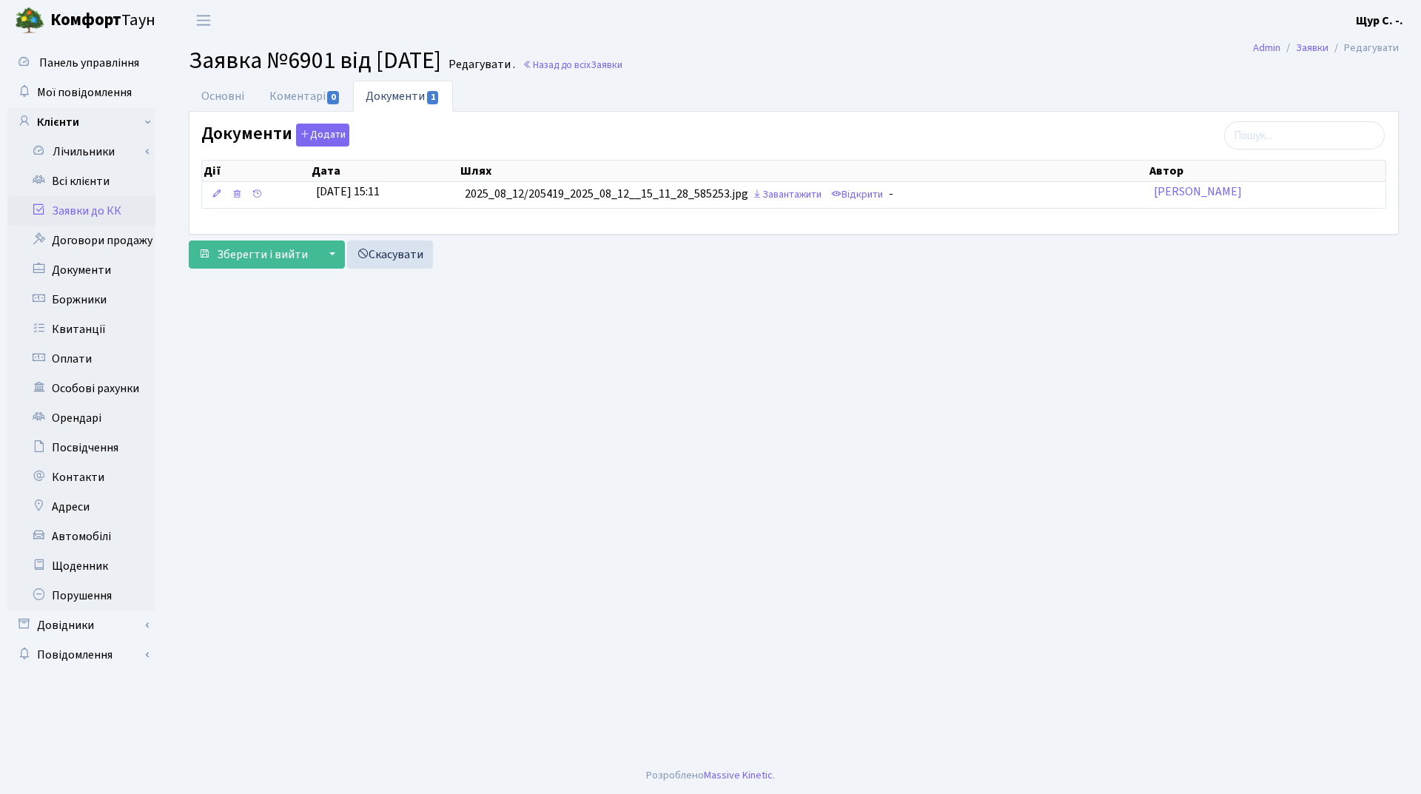
click at [72, 207] on link "Заявки до КК" at bounding box center [81, 211] width 148 height 30
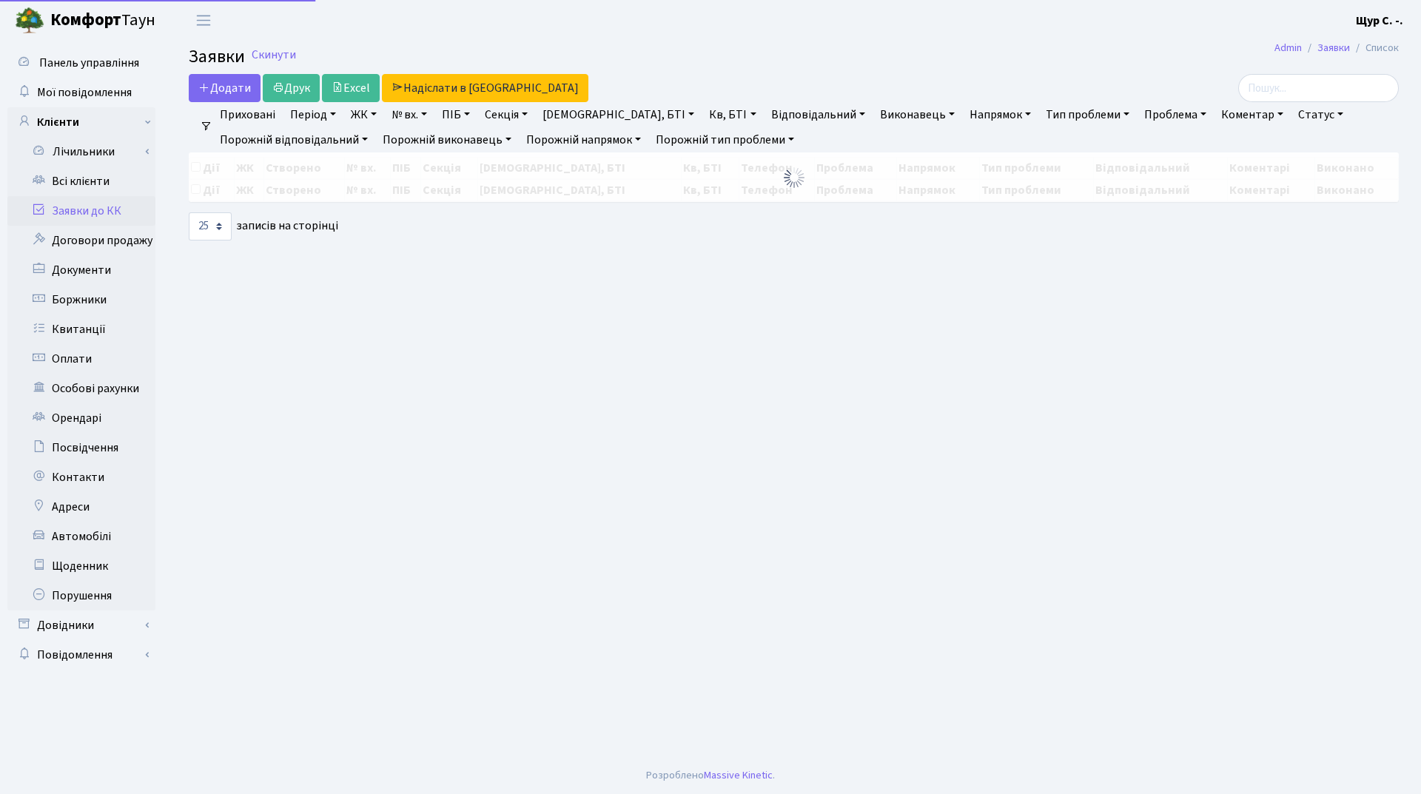
select select "25"
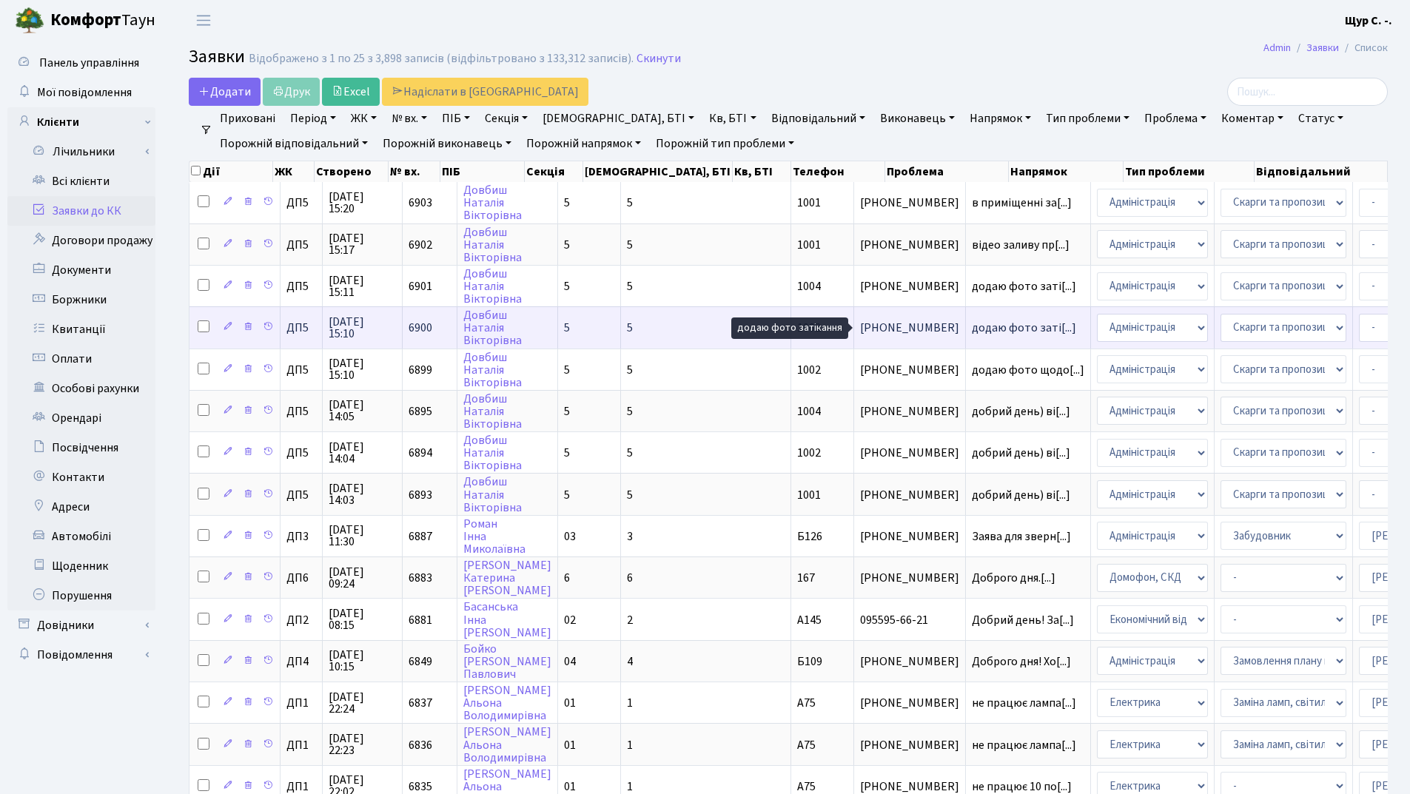
click at [971, 323] on span "додаю фото заті[...]" at bounding box center [1023, 328] width 104 height 16
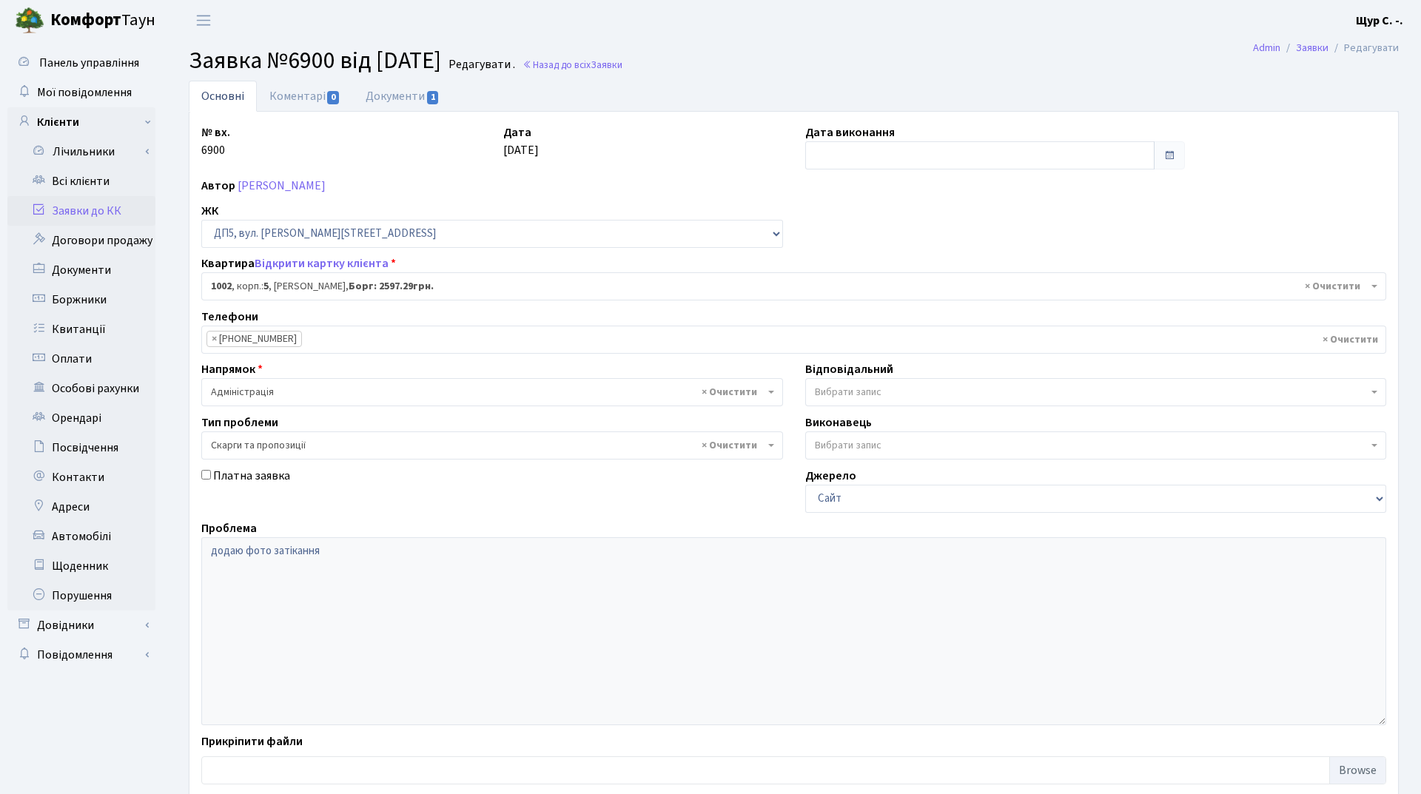
select select "46120"
select select "55"
click at [387, 95] on link "Документи 1" at bounding box center [402, 96] width 99 height 30
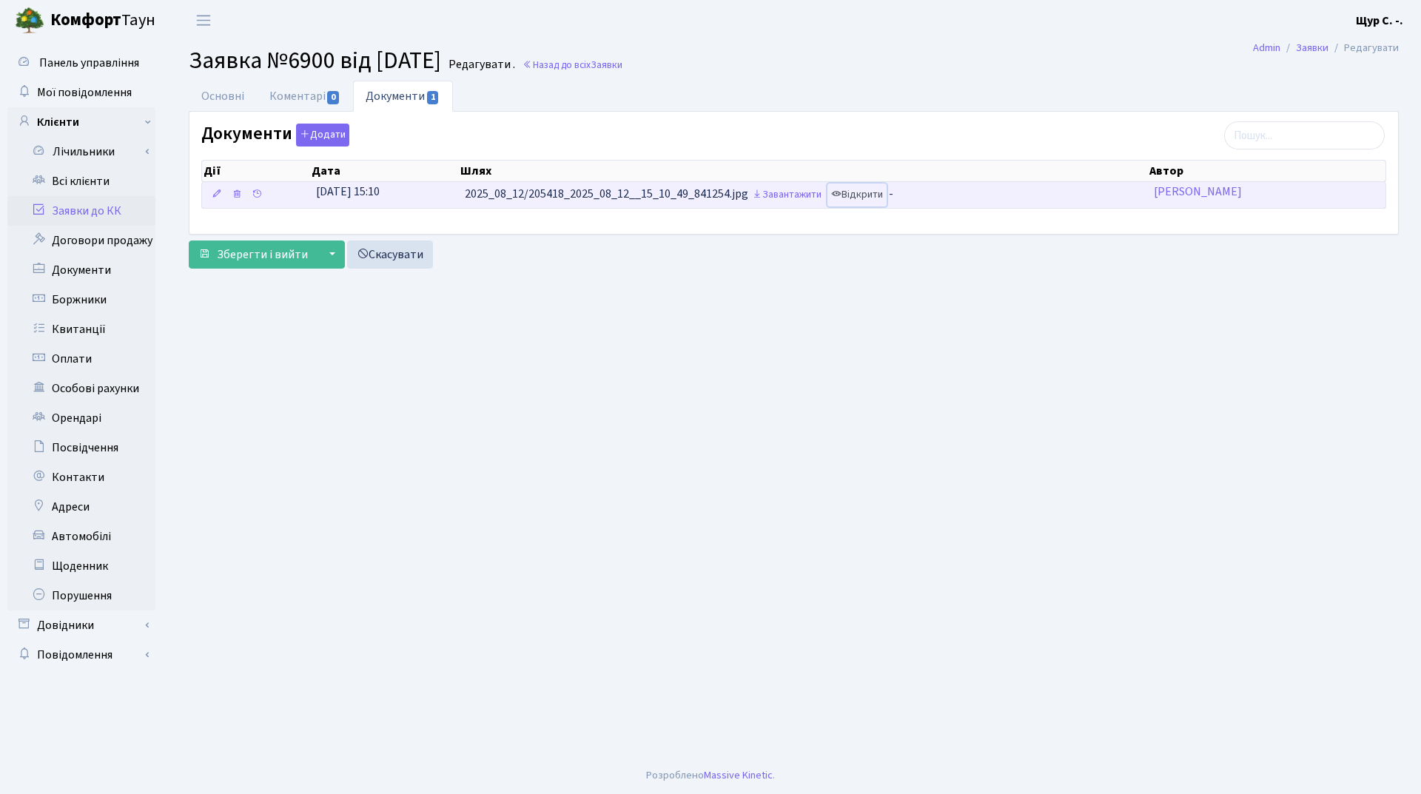
click at [886, 195] on link "Відкрити" at bounding box center [856, 194] width 59 height 23
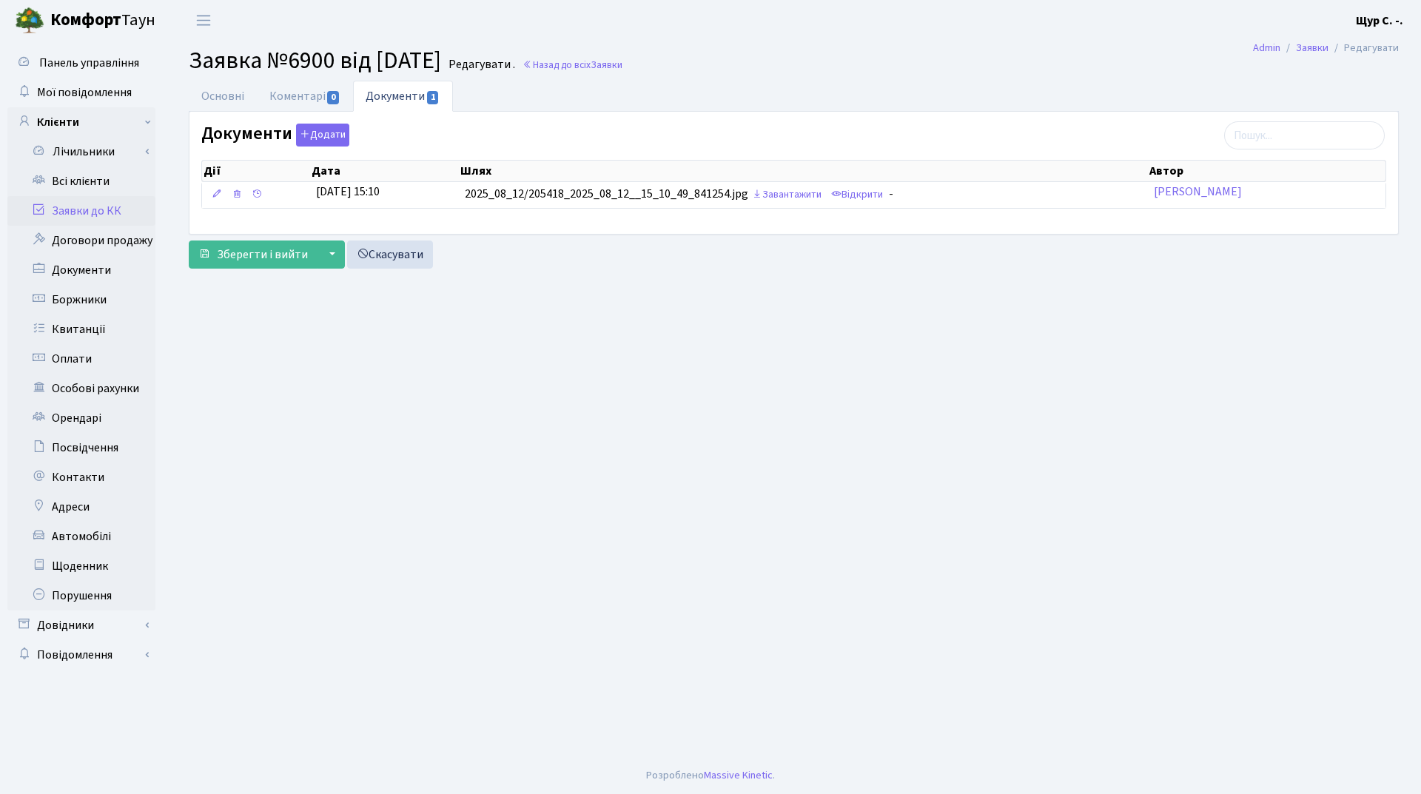
click at [95, 218] on link "Заявки до КК" at bounding box center [81, 211] width 148 height 30
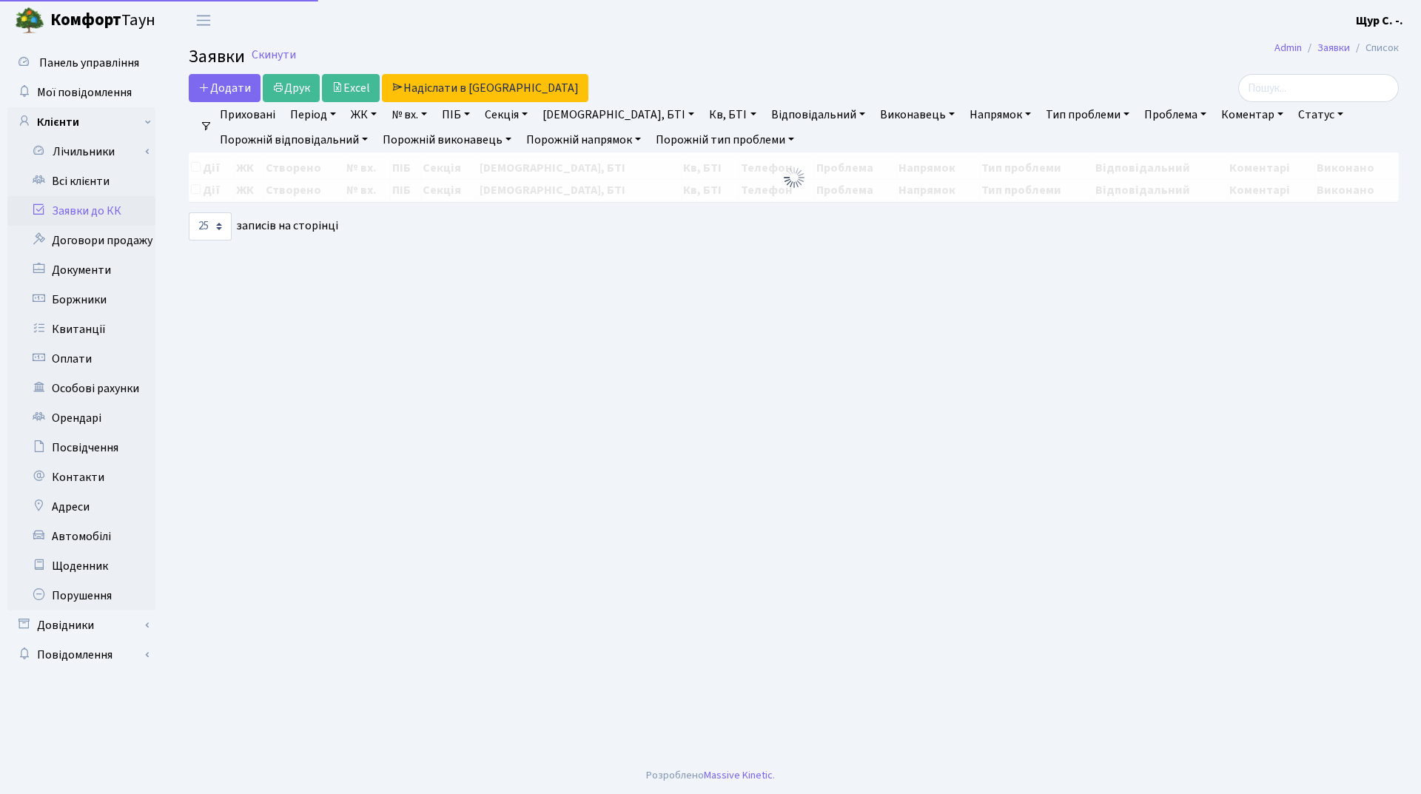
select select "25"
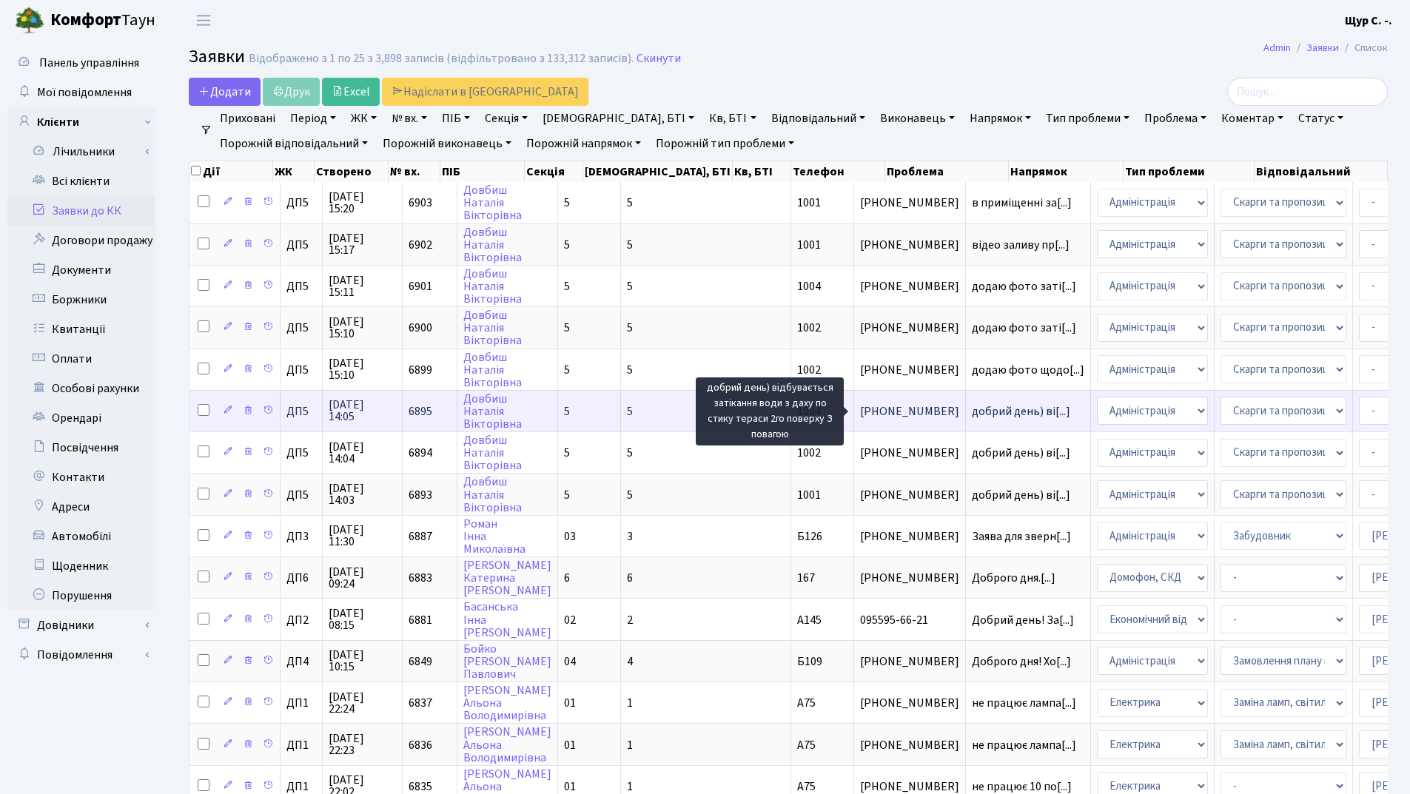
click at [971, 414] on span "добрий день) ві[...]" at bounding box center [1020, 411] width 98 height 16
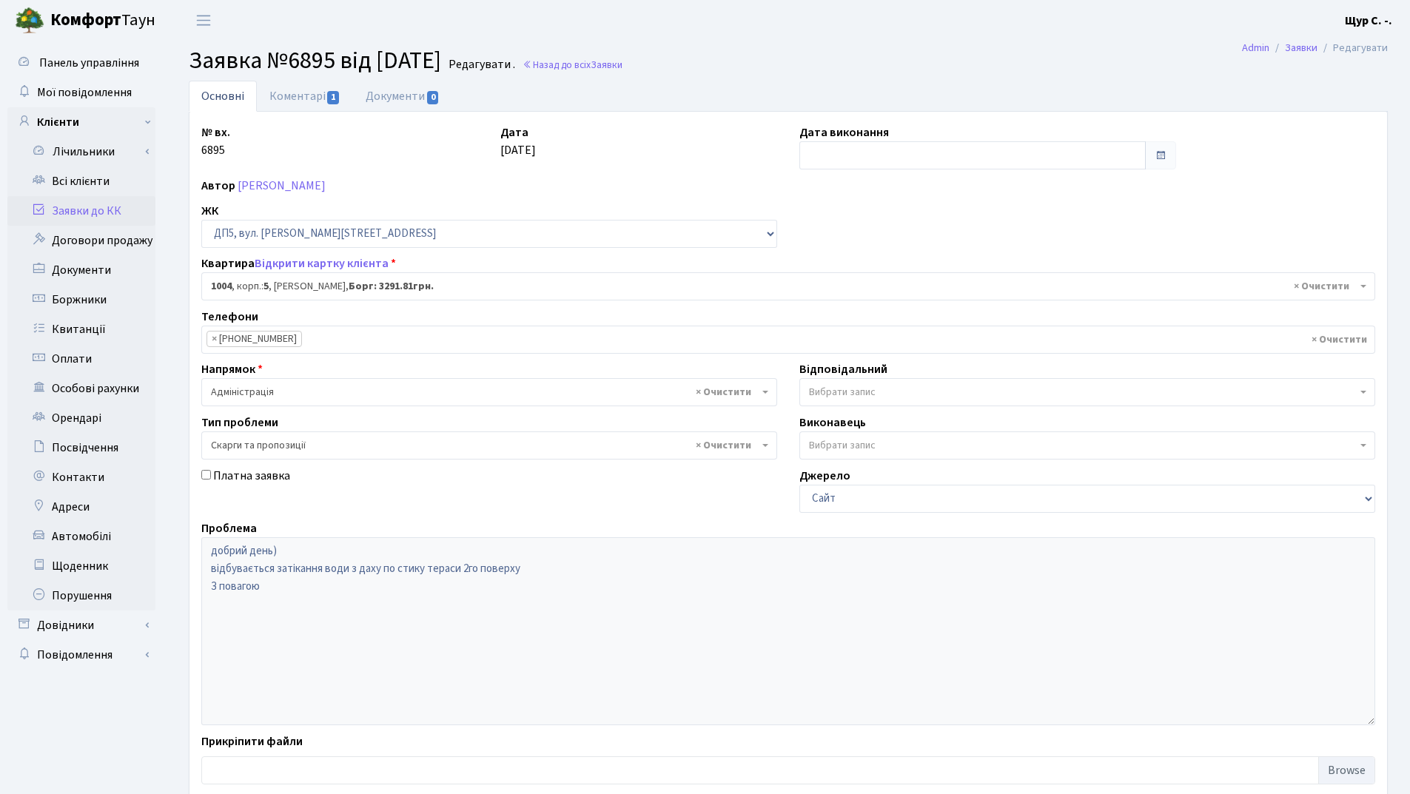
select select "46122"
select select "55"
click at [300, 98] on link "Коментарі 1" at bounding box center [305, 96] width 96 height 30
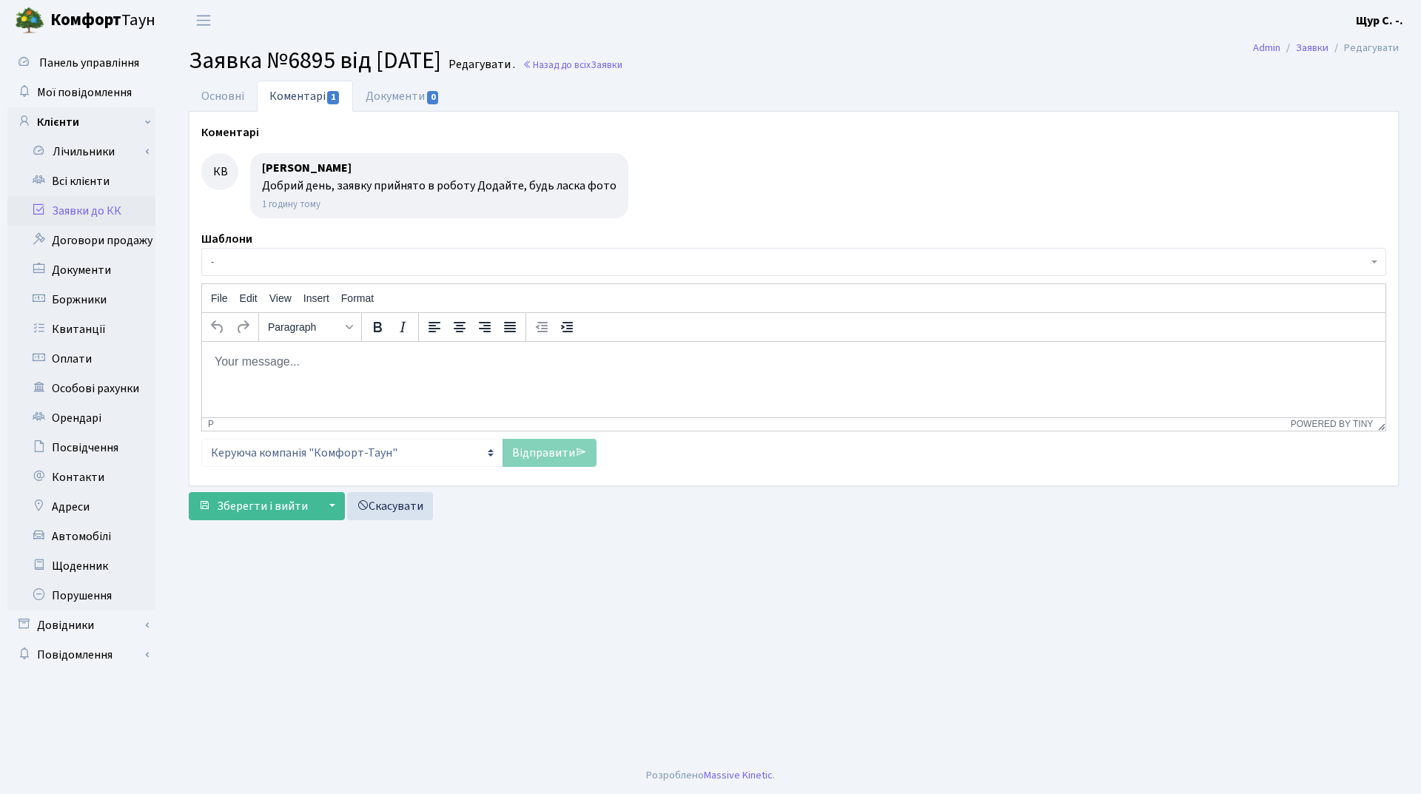
click at [101, 208] on link "Заявки до КК" at bounding box center [81, 211] width 148 height 30
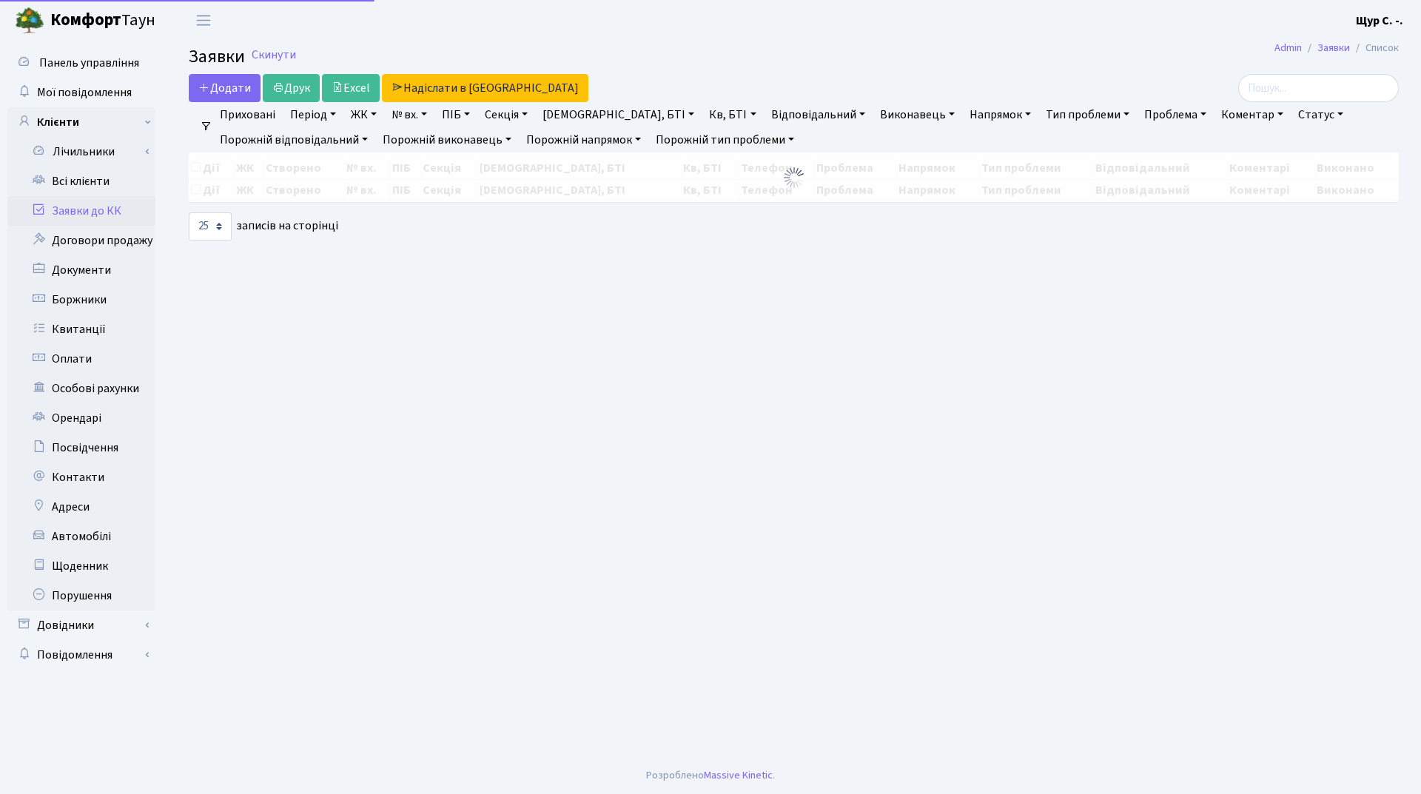
select select "25"
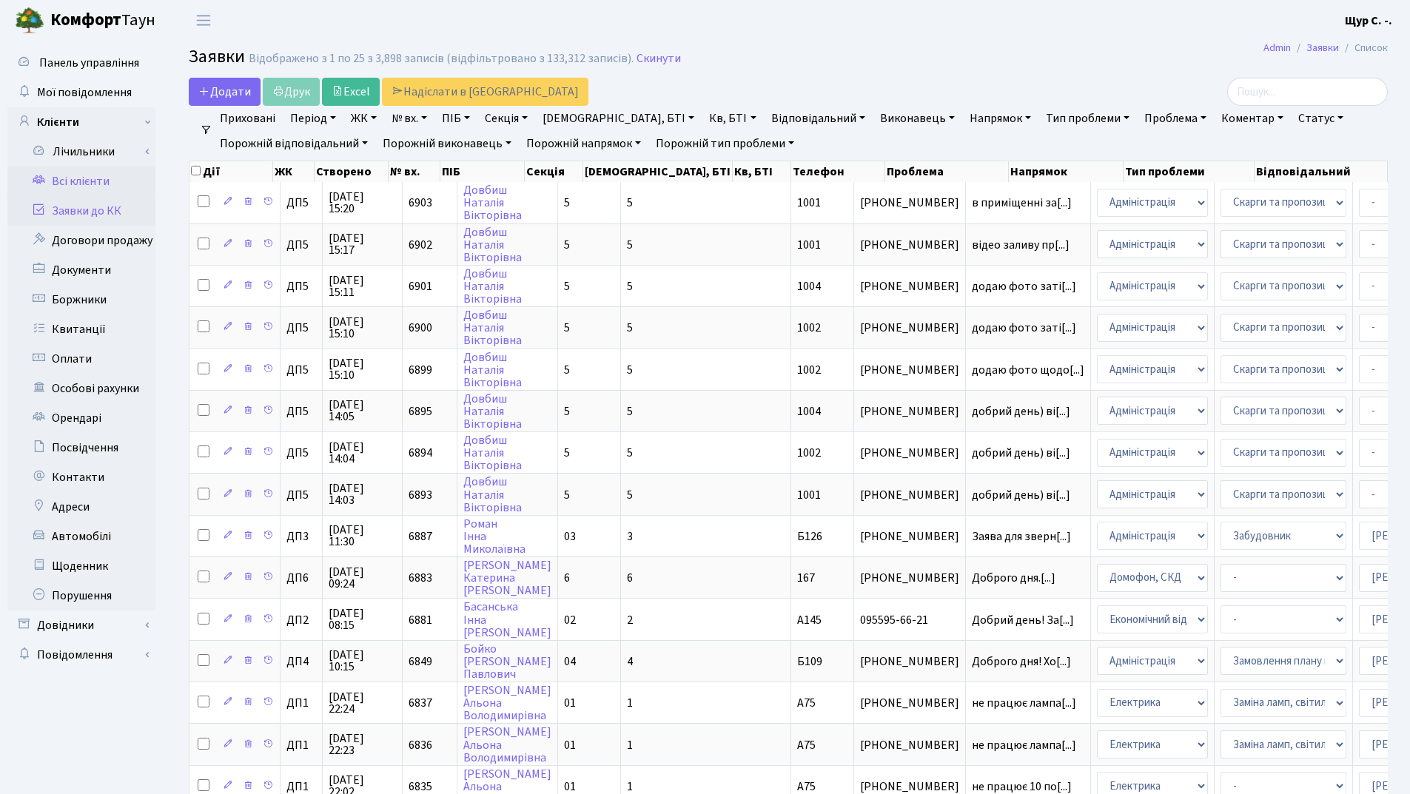
click at [55, 183] on link "Всі клієнти" at bounding box center [81, 181] width 148 height 30
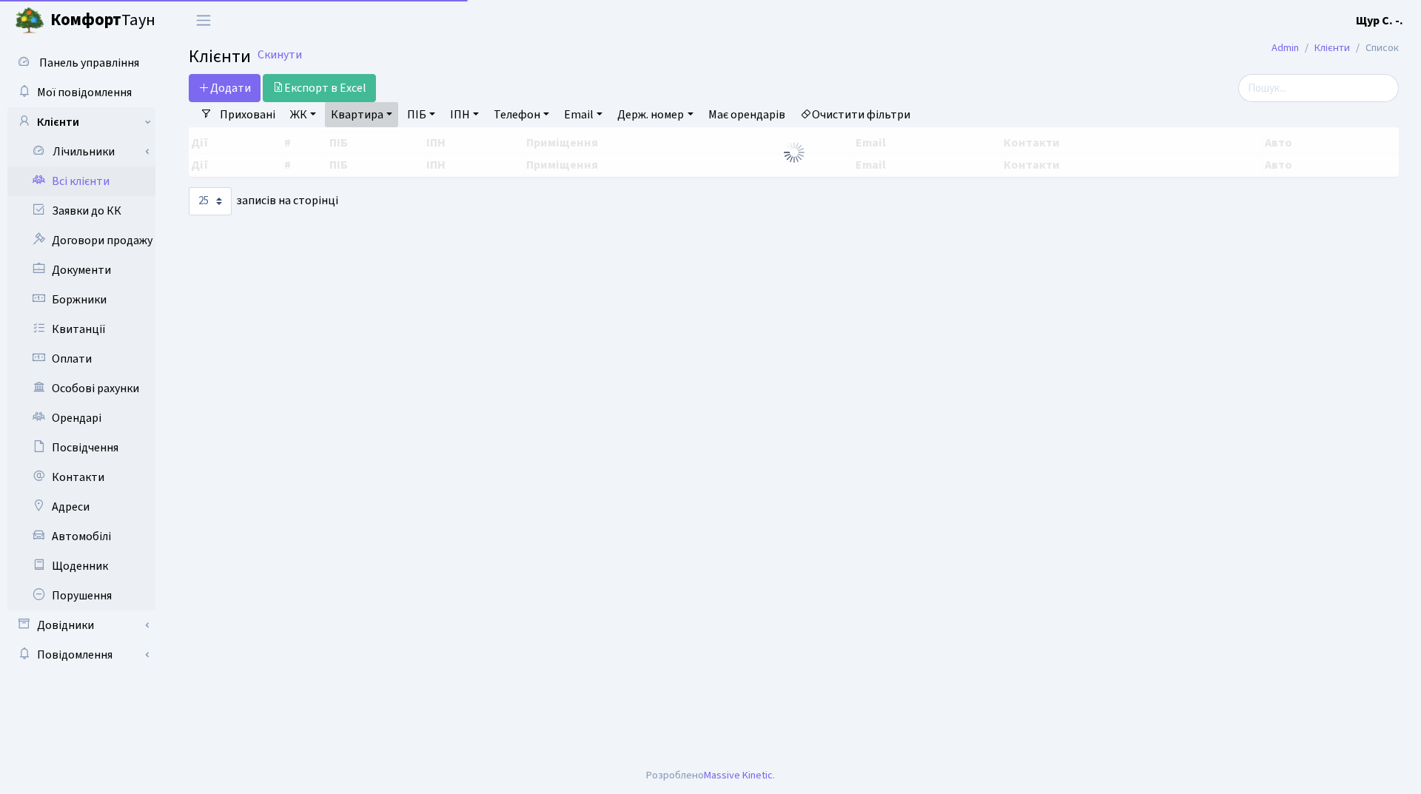
select select "25"
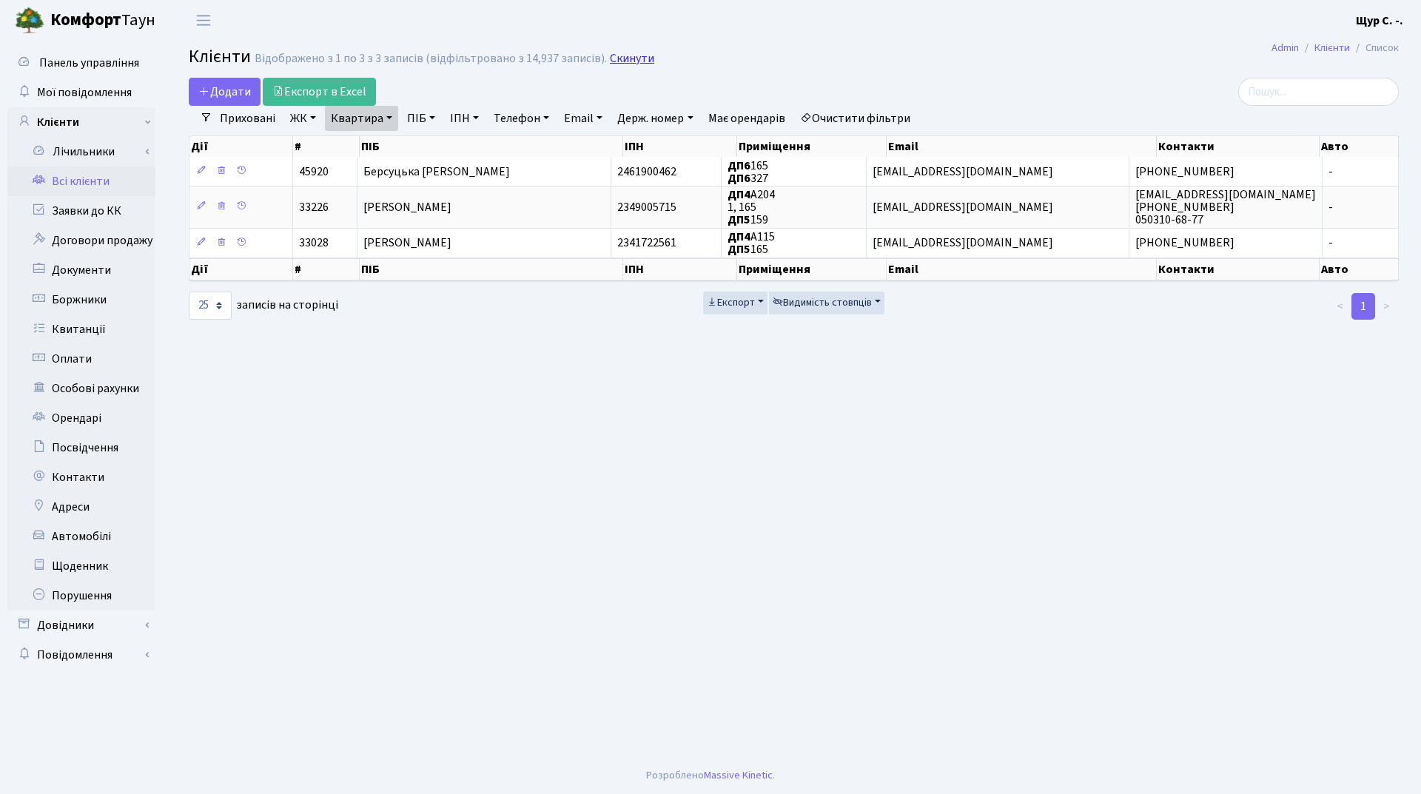
click at [613, 58] on link "Скинути" at bounding box center [632, 59] width 44 height 14
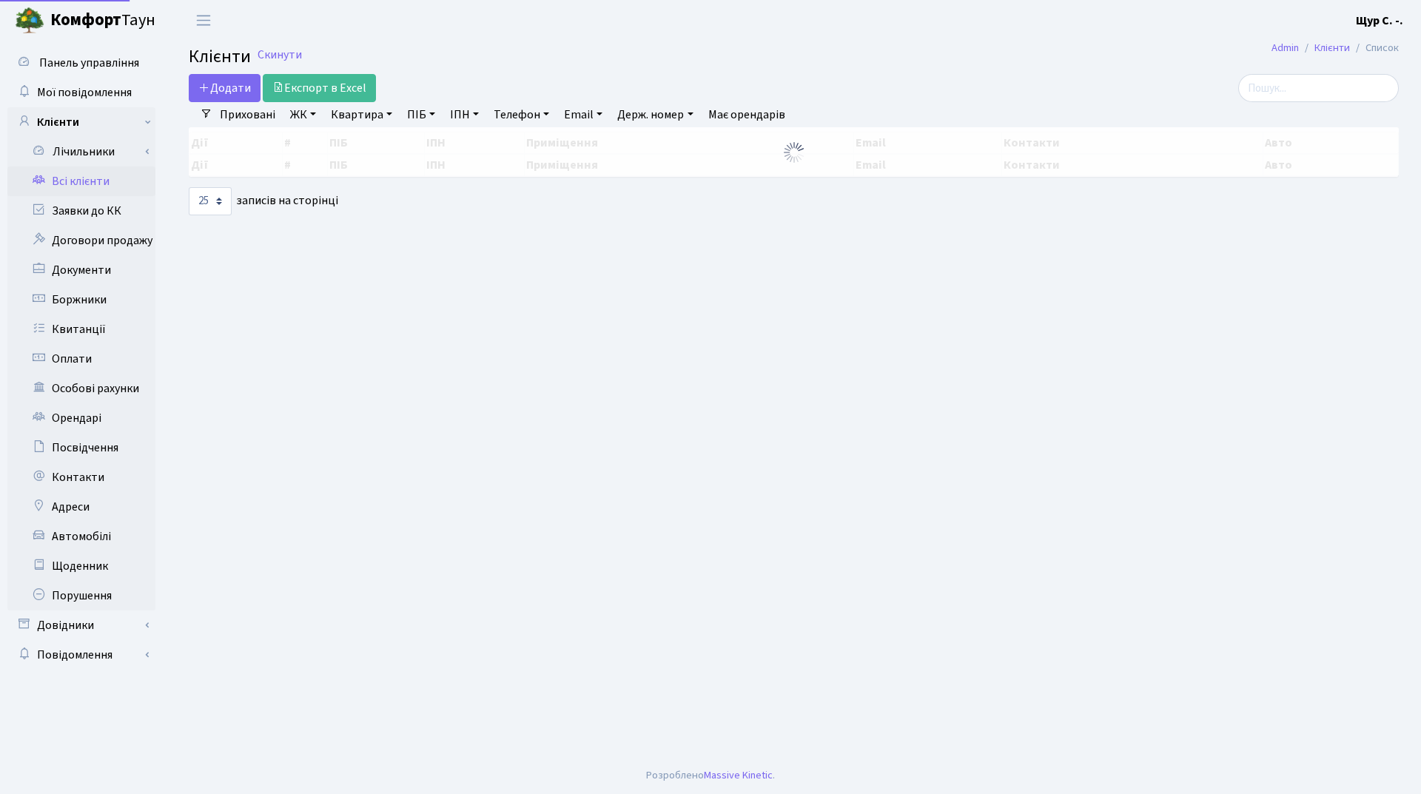
select select "25"
